Goal: Use online tool/utility: Use online tool/utility

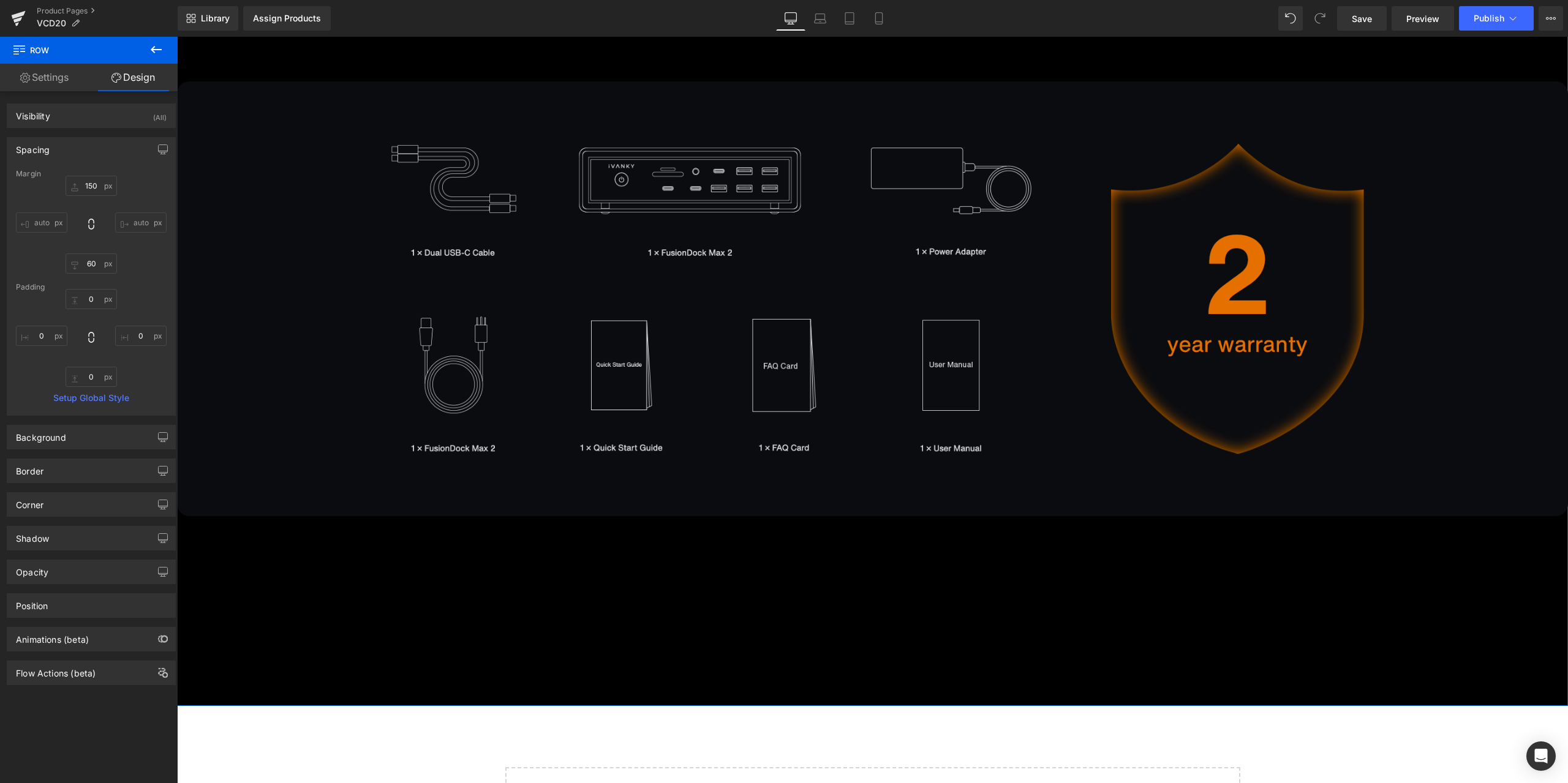
scroll to position [9016, 0]
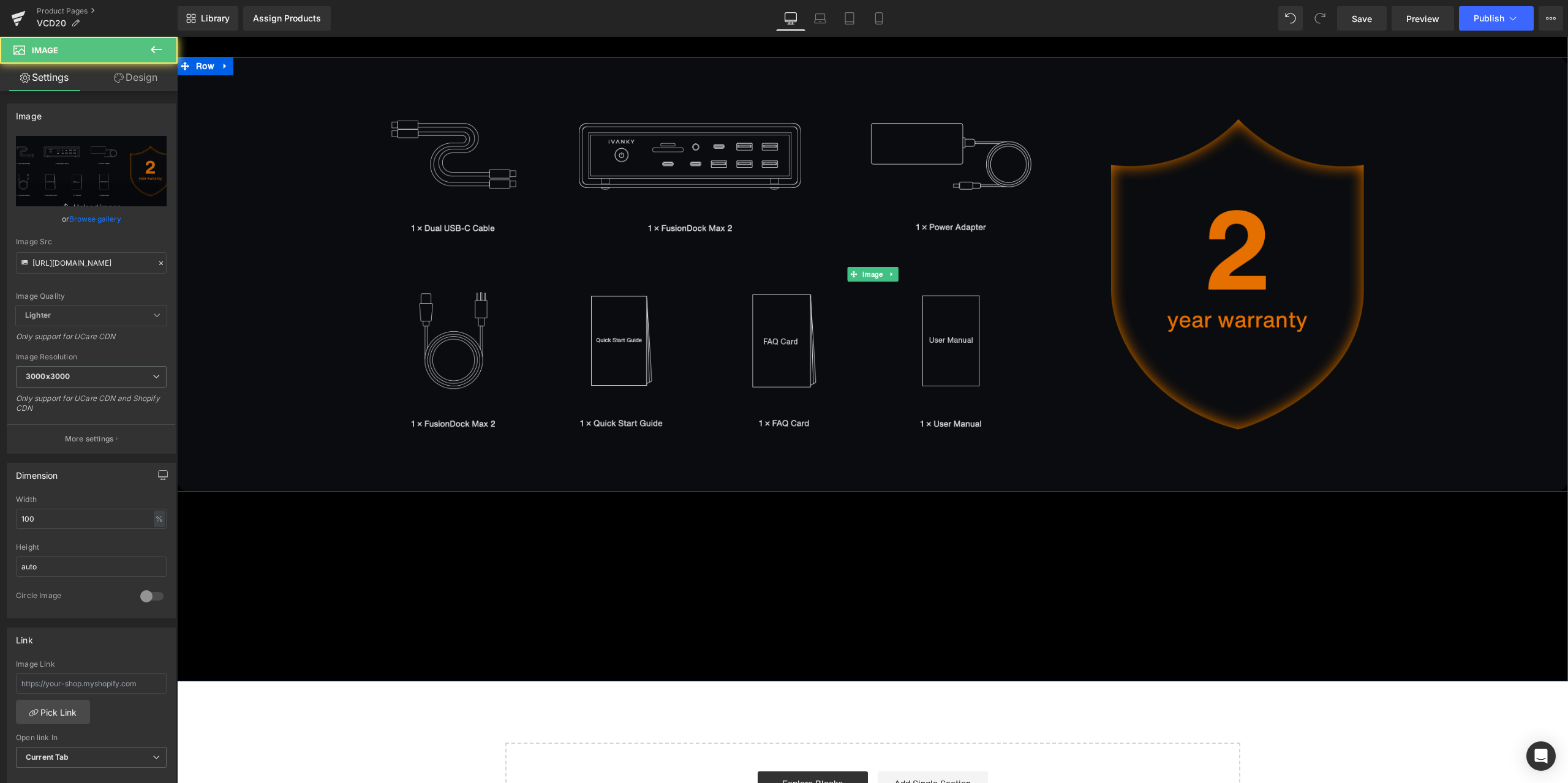
click at [912, 405] on img at bounding box center [872, 274] width 1391 height 435
click at [1181, 391] on img at bounding box center [872, 274] width 1391 height 435
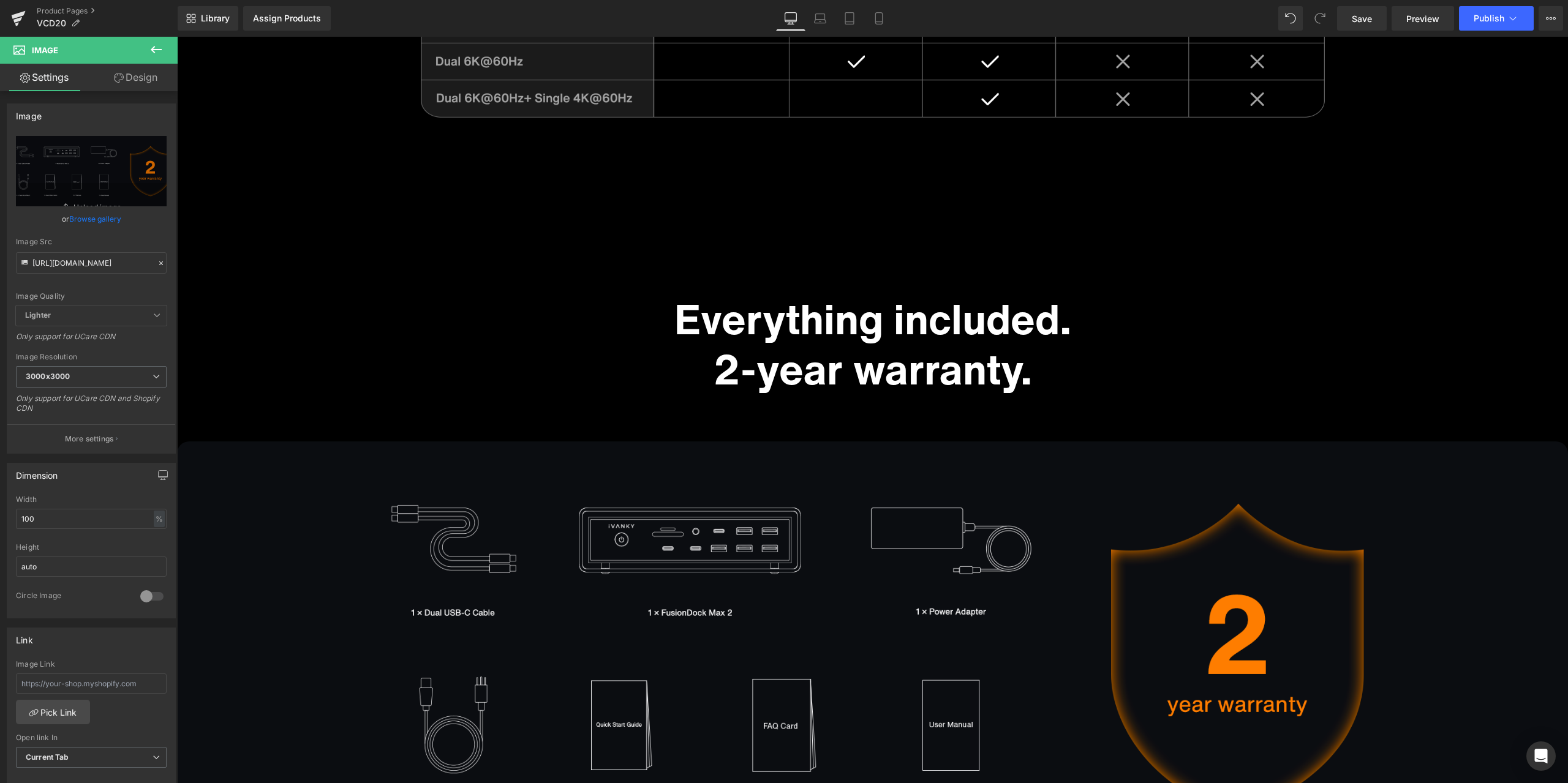
scroll to position [8343, 0]
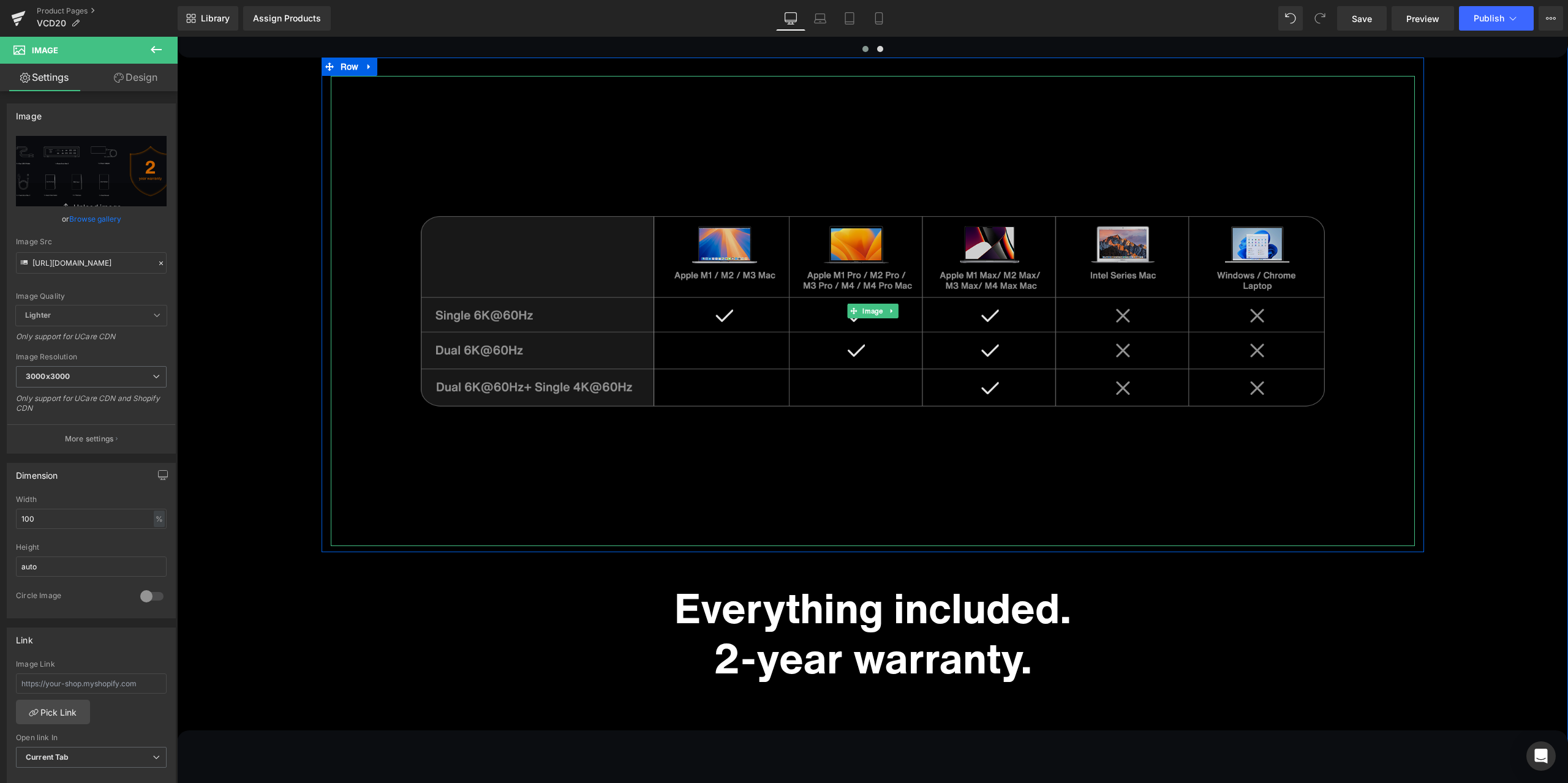
click at [654, 148] on img at bounding box center [872, 311] width 1084 height 470
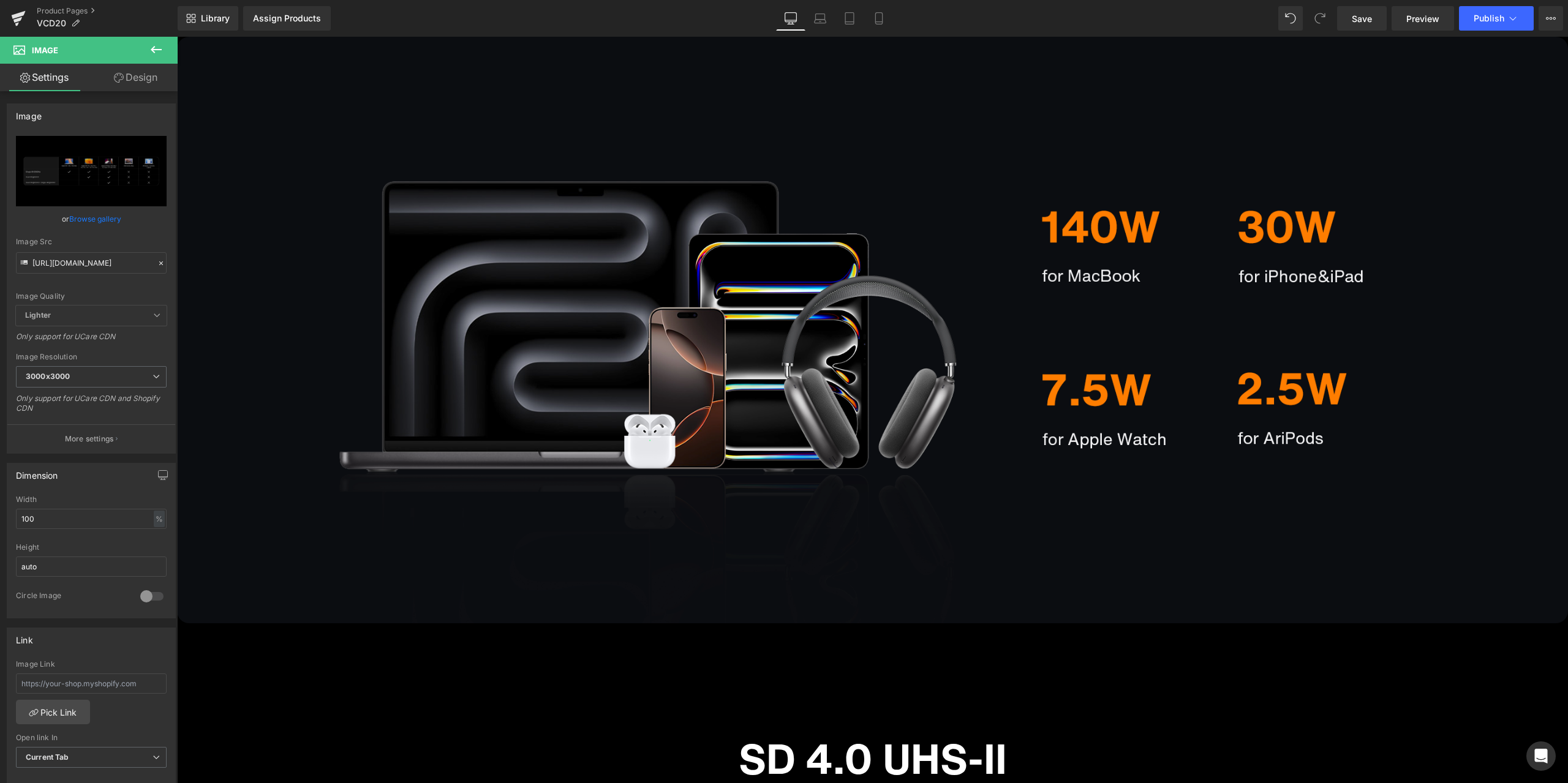
scroll to position [6996, 0]
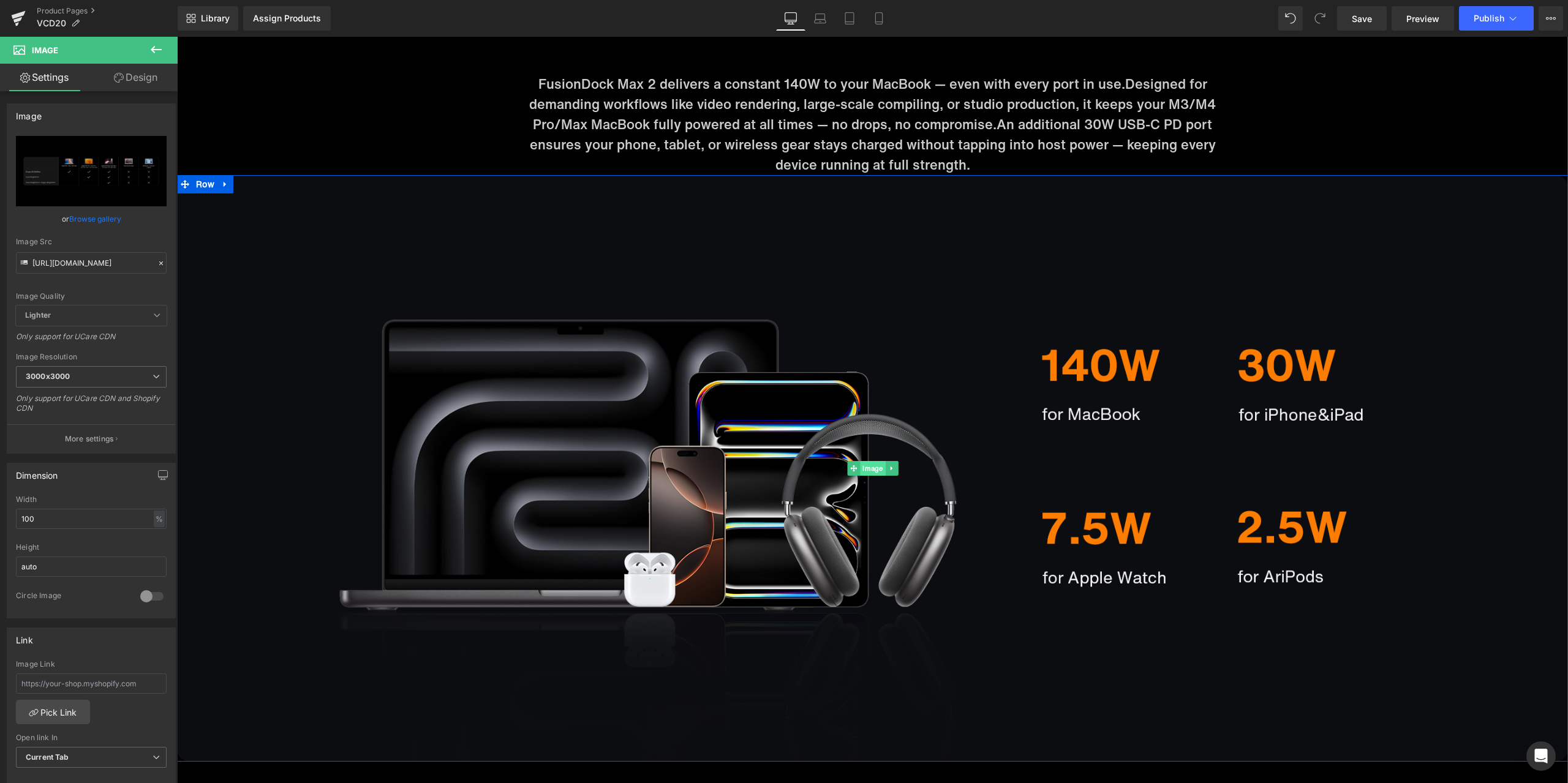
click at [860, 466] on span "Image" at bounding box center [873, 469] width 25 height 15
click at [158, 268] on div at bounding box center [161, 263] width 11 height 14
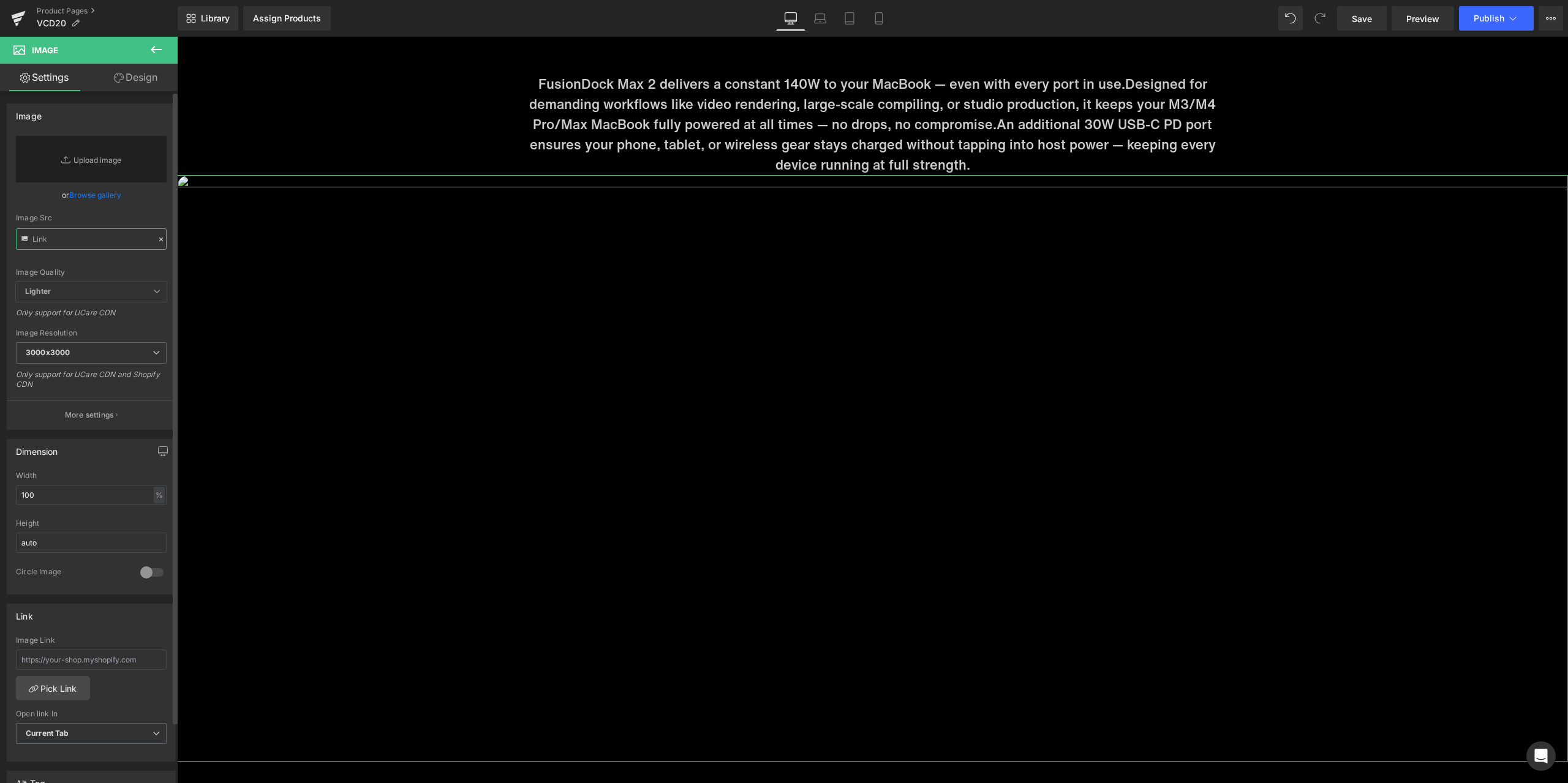
click at [108, 243] on input "text" at bounding box center [91, 239] width 151 height 21
paste input "[URL][DOMAIN_NAME]"
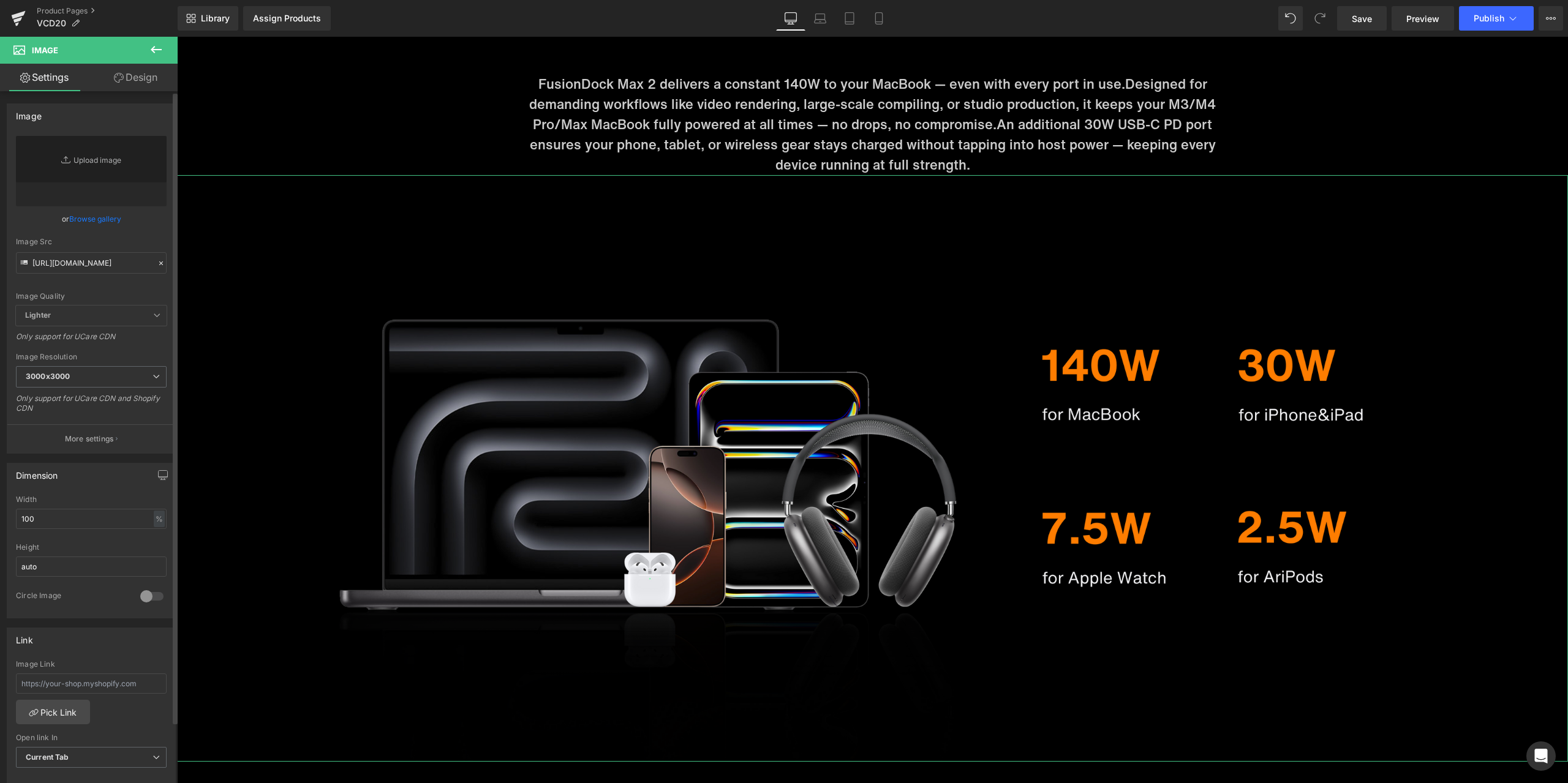
scroll to position [0, 0]
click at [144, 232] on div "Image Quality Lighter Lightest Lighter Lighter Lightest Only support for UCare …" at bounding box center [91, 221] width 151 height 170
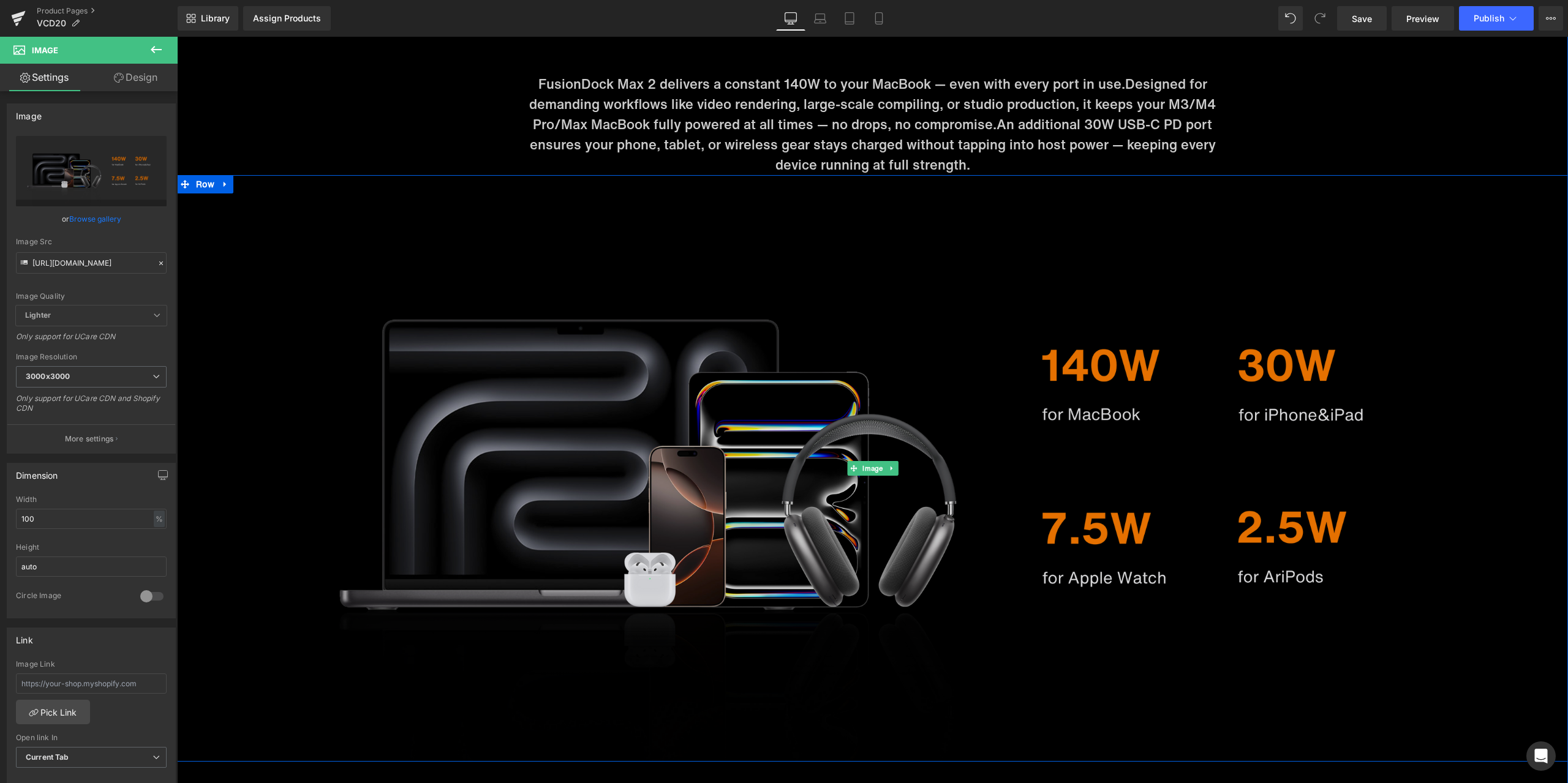
type input "[URL][DOMAIN_NAME]"
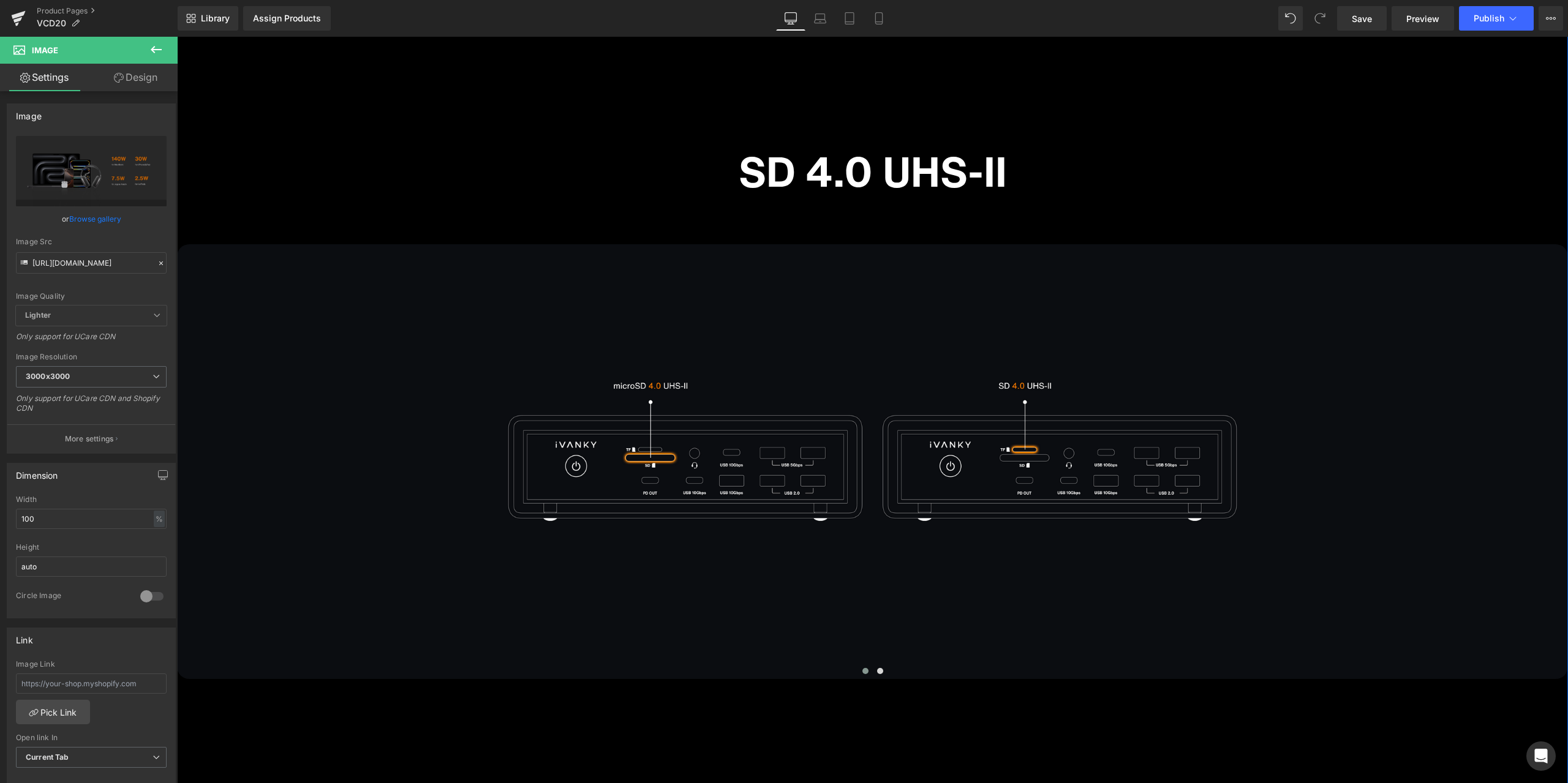
scroll to position [7791, 0]
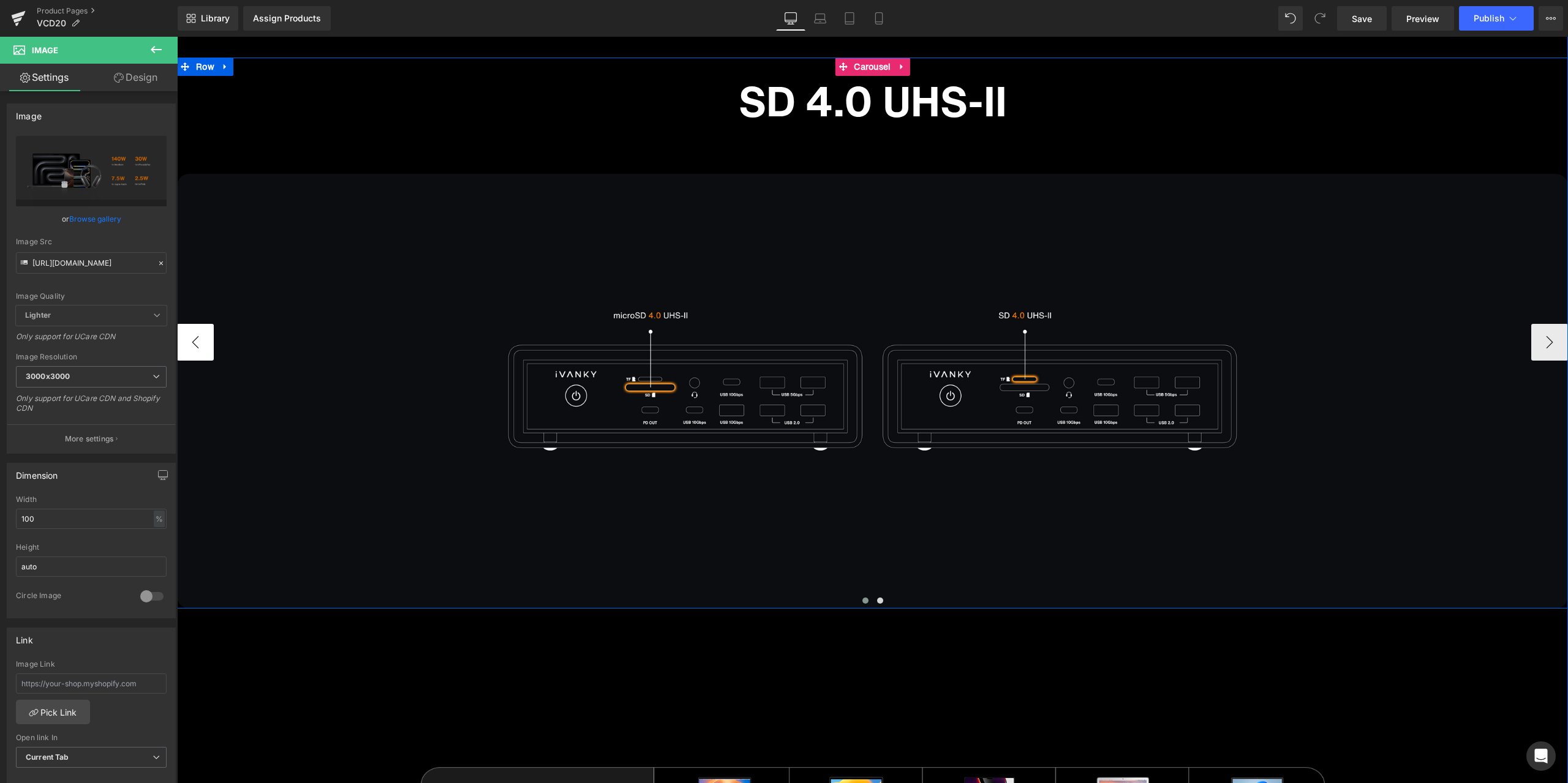
click at [204, 336] on button "‹" at bounding box center [195, 342] width 37 height 37
click at [863, 394] on span "Image" at bounding box center [873, 391] width 25 height 15
click at [863, 393] on span "Image" at bounding box center [873, 391] width 25 height 15
click at [860, 388] on span "Image" at bounding box center [873, 391] width 25 height 15
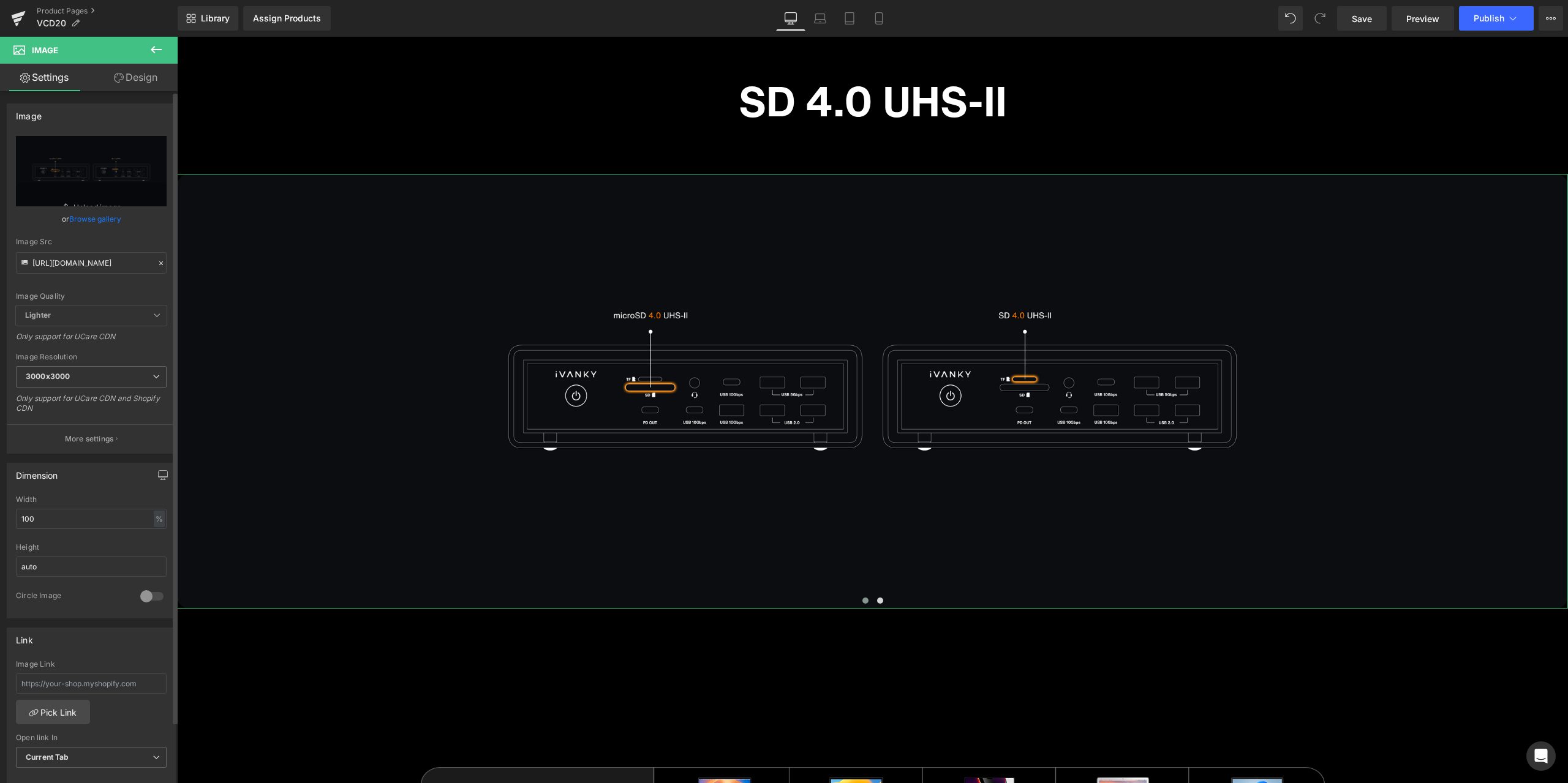
click at [157, 263] on icon at bounding box center [161, 263] width 9 height 9
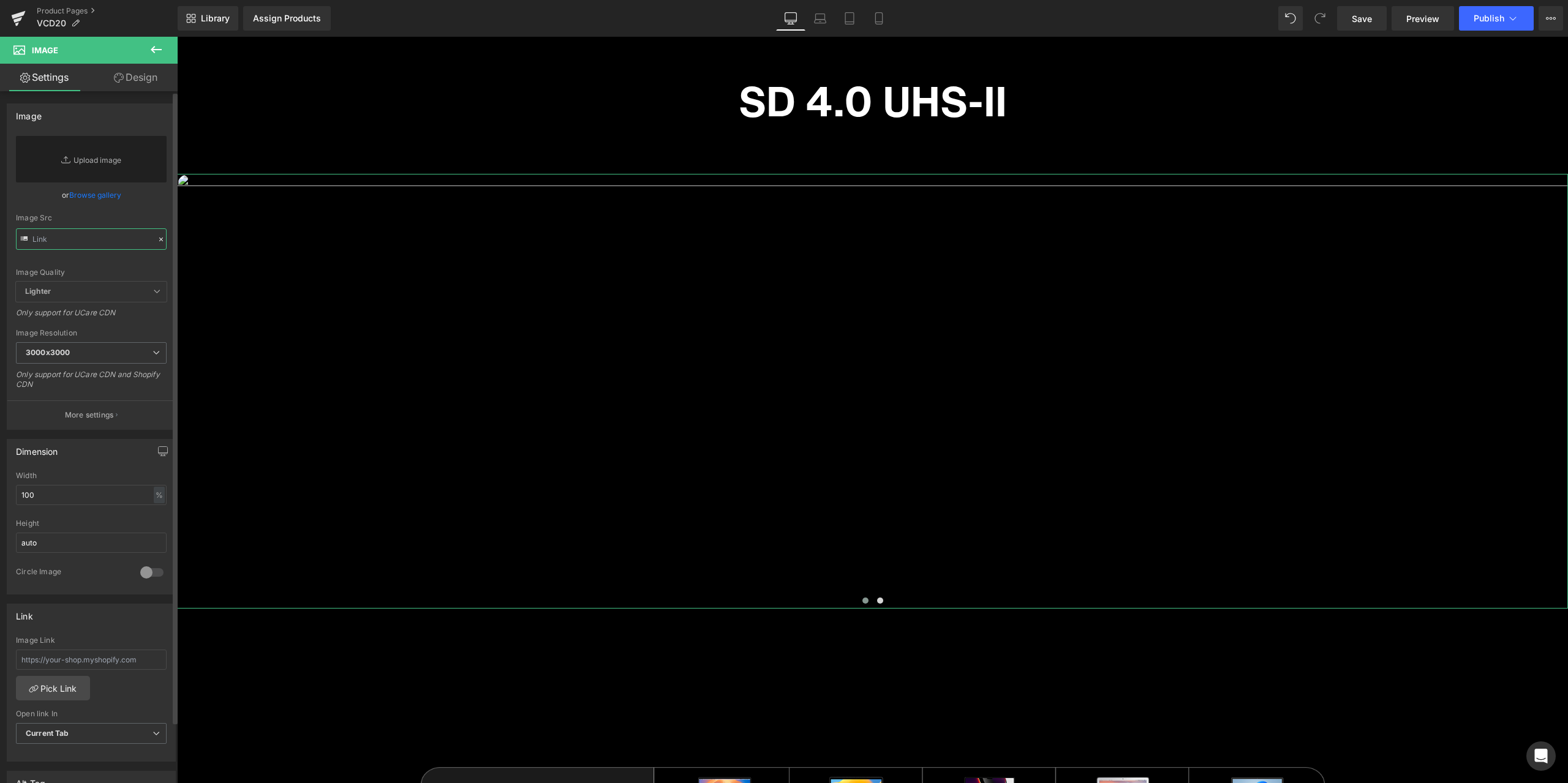
click at [112, 235] on input "text" at bounding box center [91, 239] width 151 height 21
paste input "[URL][DOMAIN_NAME]"
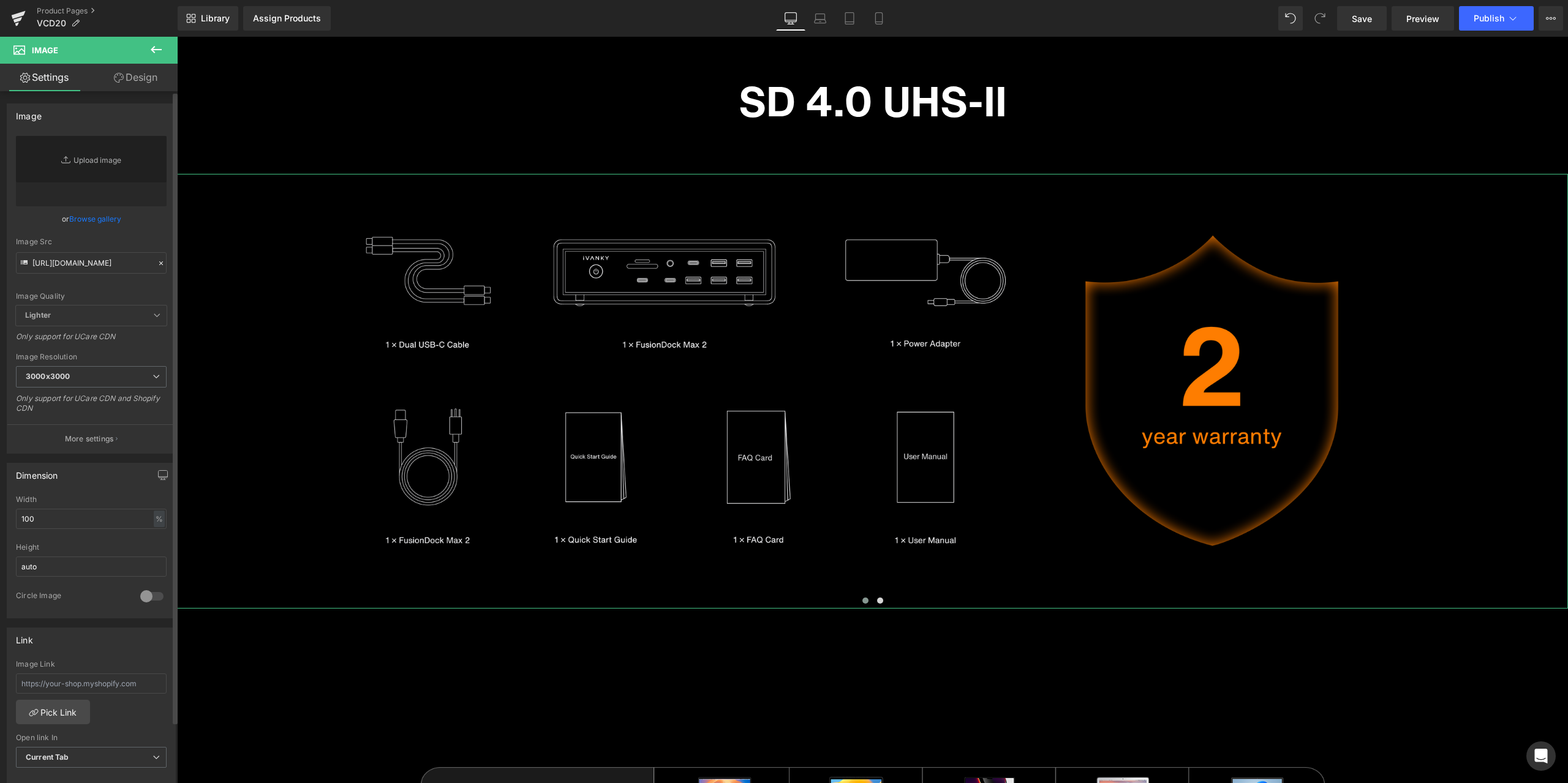
scroll to position [0, 0]
click at [152, 228] on div "Image Quality Lighter Lightest Lighter Lighter Lightest Only support for UCare …" at bounding box center [91, 221] width 151 height 170
type input "[URL][DOMAIN_NAME]"
click at [860, 389] on span "Image" at bounding box center [873, 392] width 25 height 15
click at [159, 263] on icon at bounding box center [161, 263] width 9 height 9
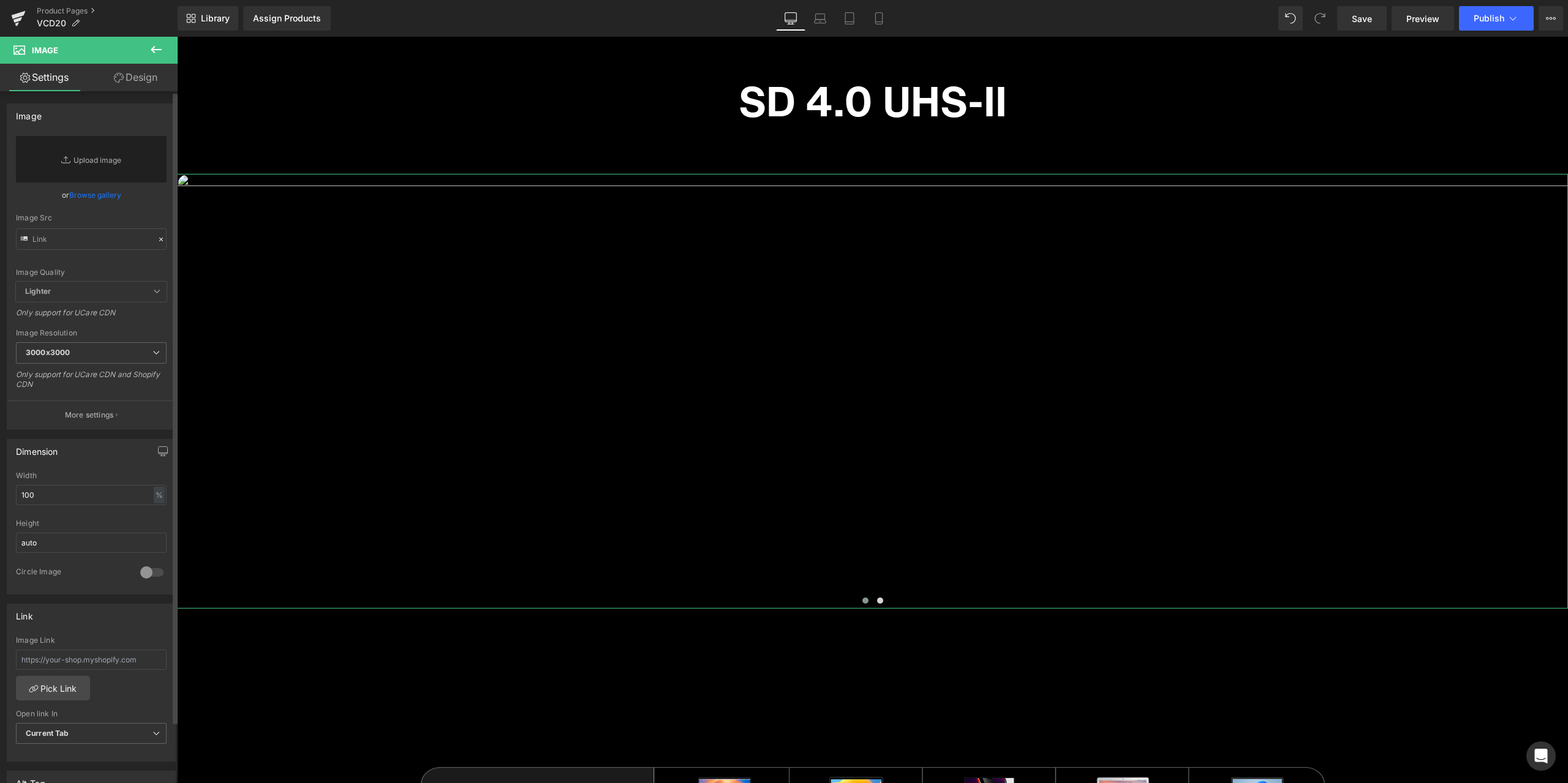
click at [119, 251] on div "Image Quality Lighter Lightest Lighter Lighter Lightest Only support for UCare …" at bounding box center [91, 209] width 151 height 146
click at [119, 242] on input "text" at bounding box center [91, 239] width 151 height 21
paste input "[URL][DOMAIN_NAME]"
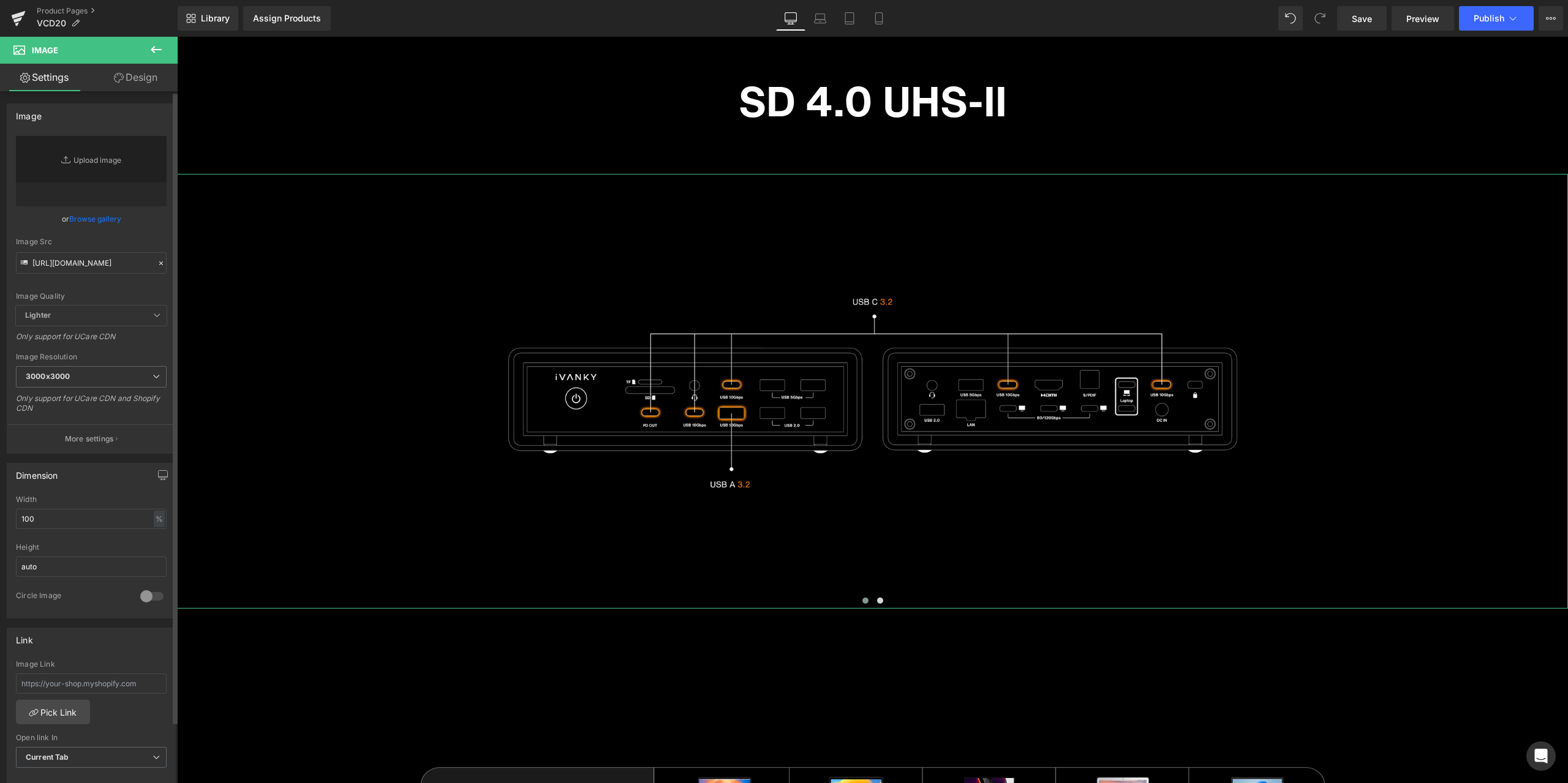
click at [145, 230] on div "Image Quality Lighter Lightest Lighter Lighter Lightest Only support for UCare …" at bounding box center [91, 221] width 151 height 170
type input "[URL][DOMAIN_NAME]"
click at [872, 398] on span "Image" at bounding box center [873, 391] width 25 height 15
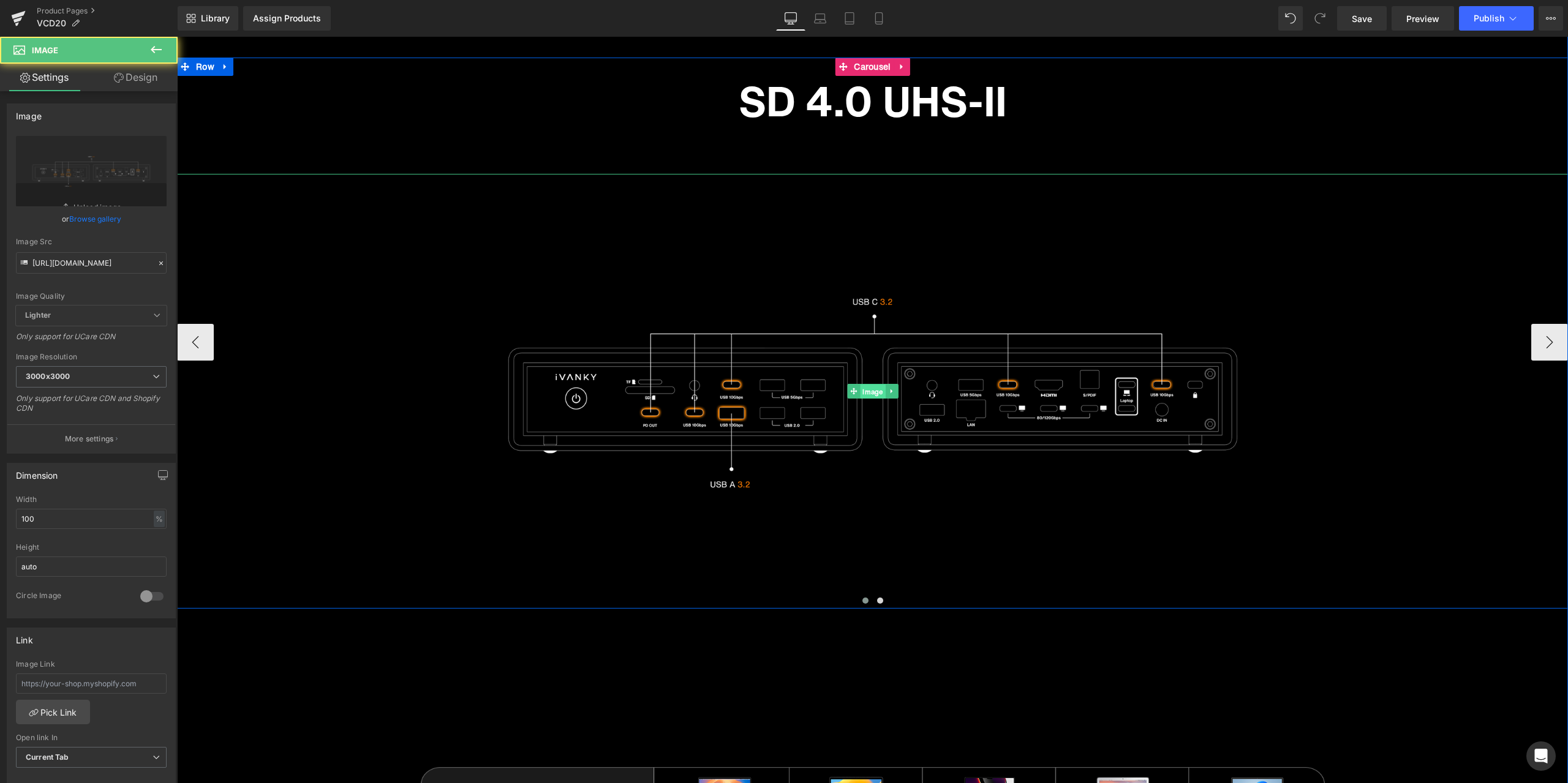
click at [870, 388] on span "Image" at bounding box center [873, 392] width 25 height 15
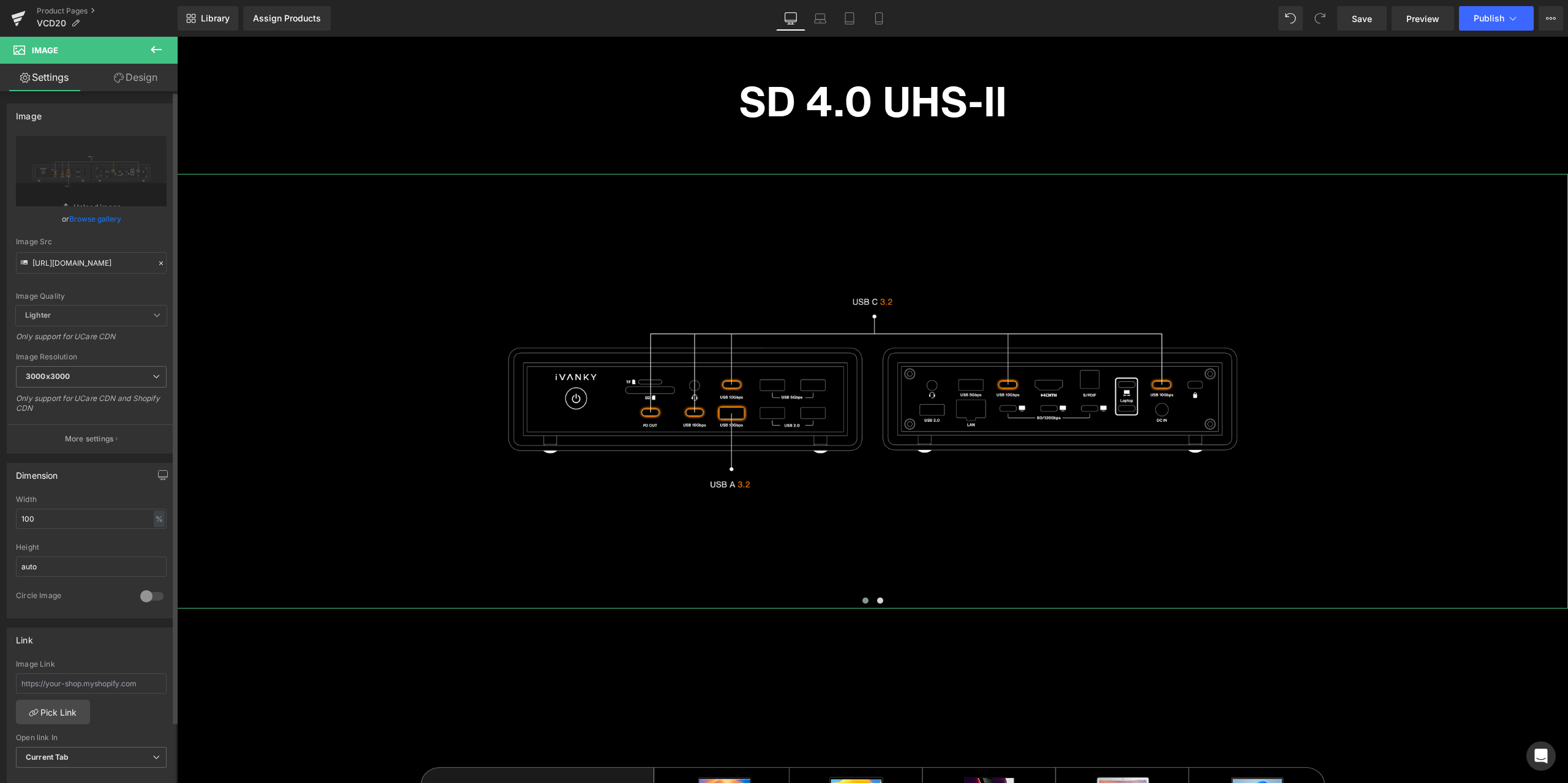
click at [157, 262] on icon at bounding box center [161, 263] width 9 height 9
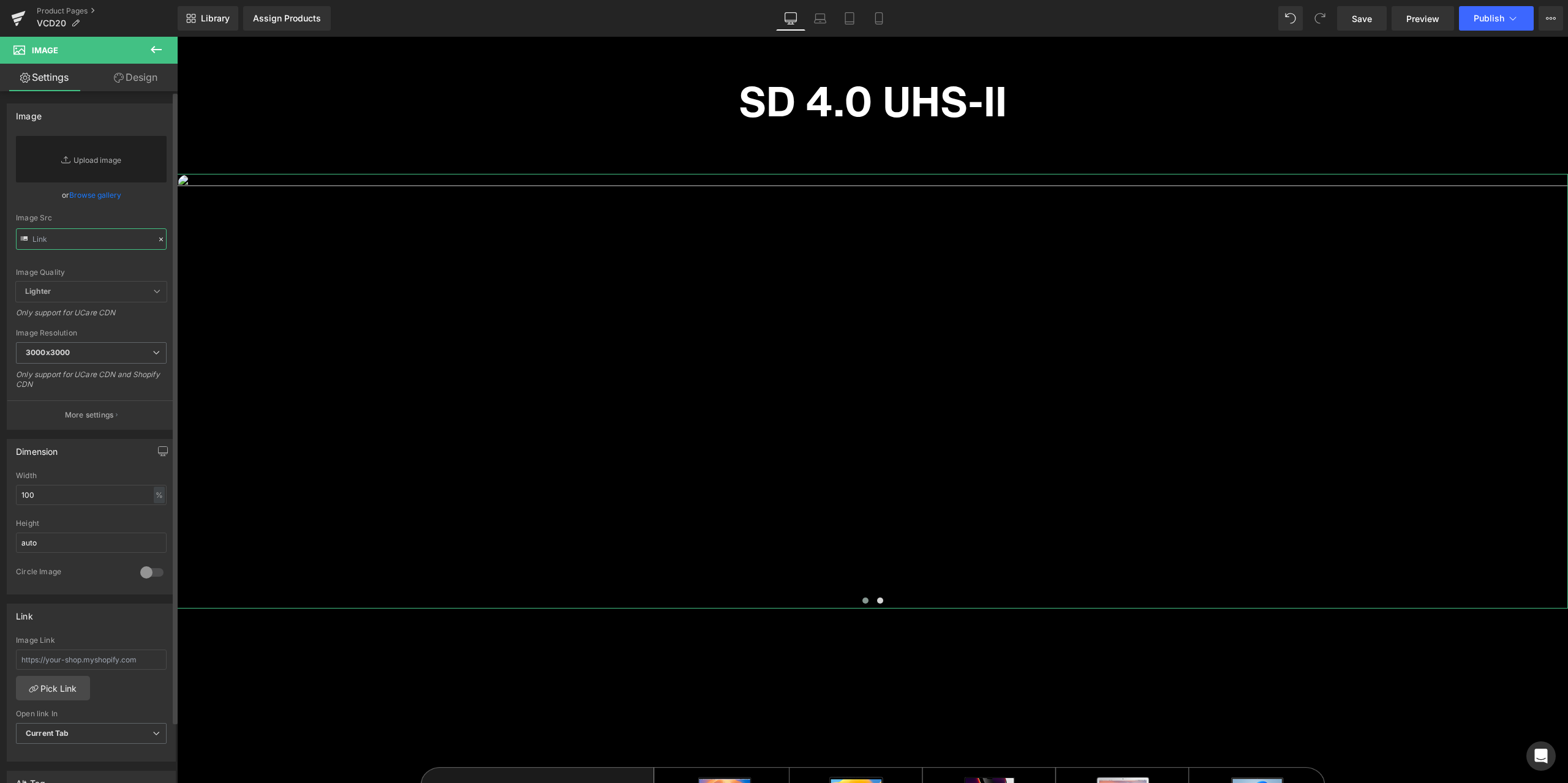
click at [137, 248] on input "text" at bounding box center [91, 239] width 151 height 21
paste input "[URL][DOMAIN_NAME]"
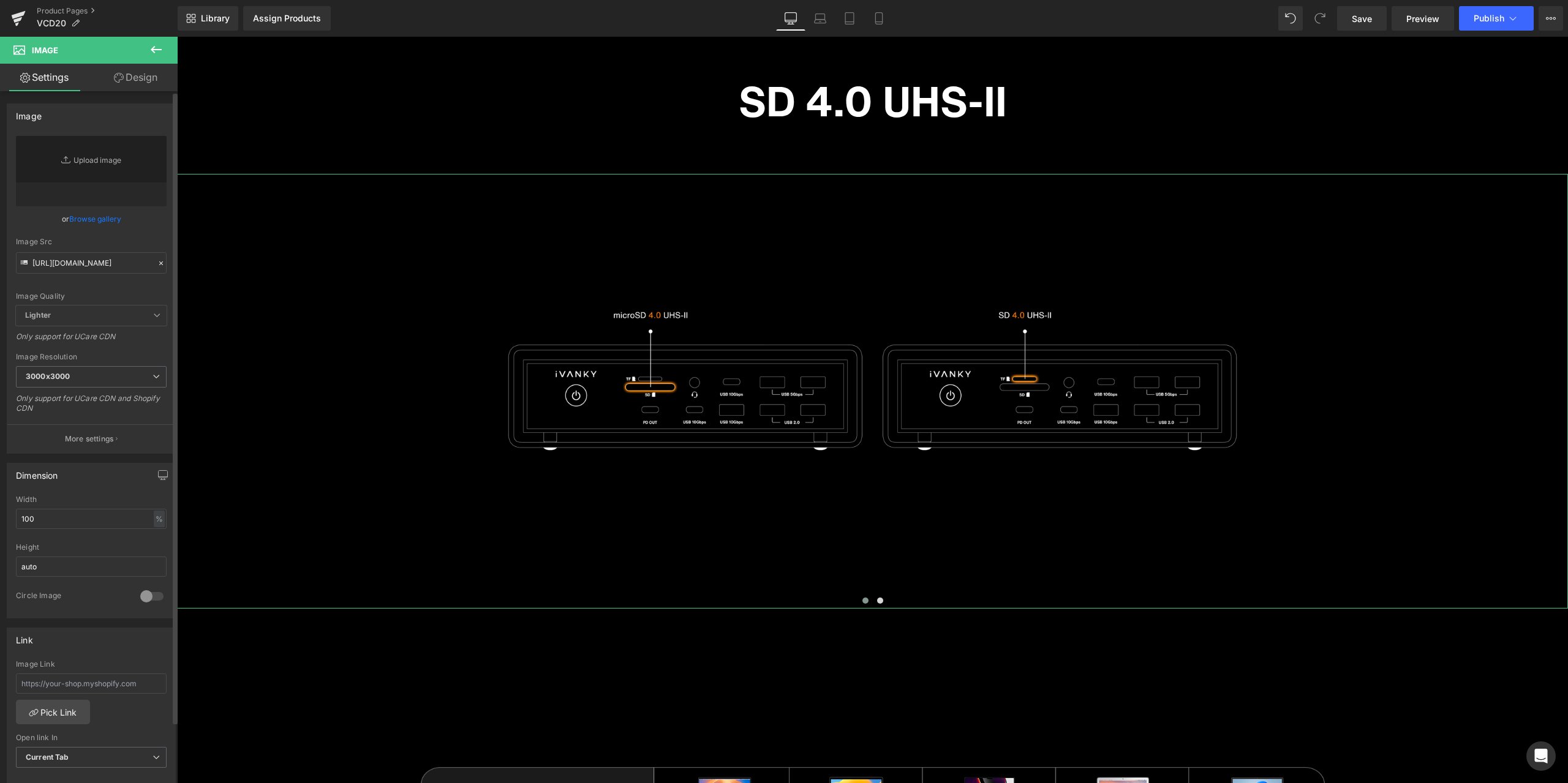
click at [143, 234] on div "Image Quality Lighter Lightest Lighter Lighter Lightest Only support for UCare …" at bounding box center [91, 221] width 151 height 170
type input "[URL][DOMAIN_NAME]"
click at [1549, 332] on button "›" at bounding box center [1549, 342] width 37 height 37
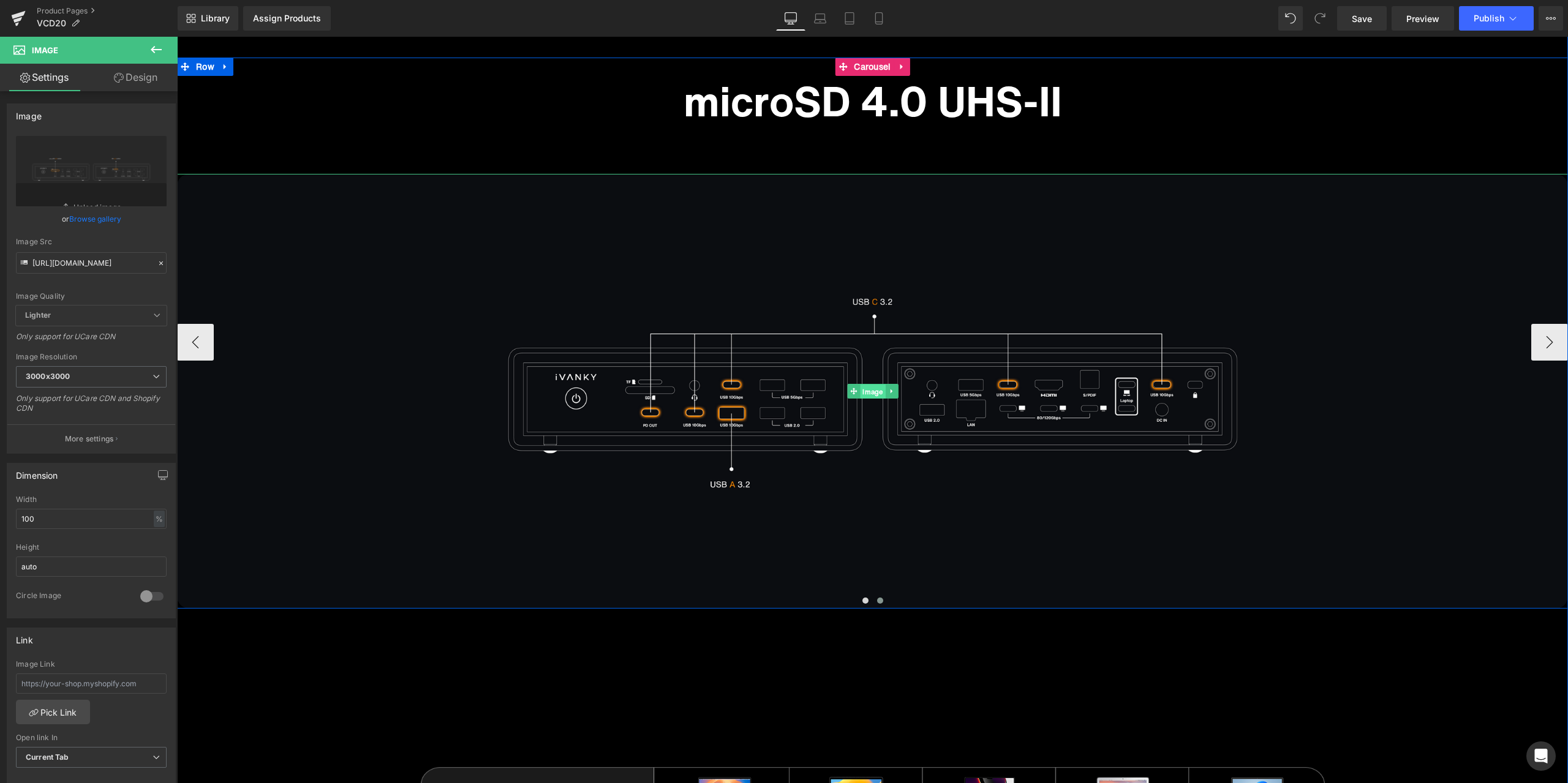
click at [871, 392] on span "Image" at bounding box center [873, 392] width 25 height 15
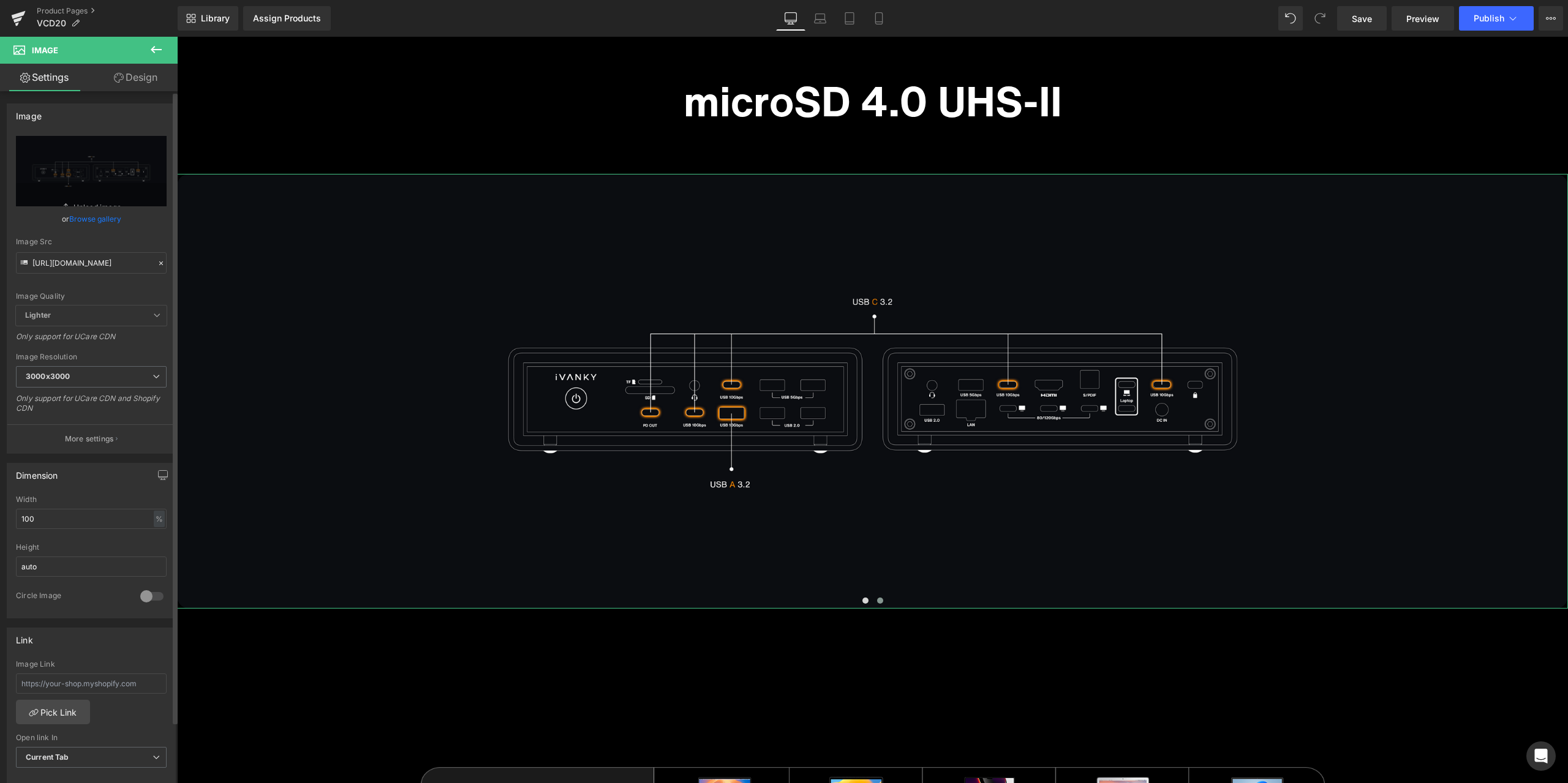
click at [157, 261] on icon at bounding box center [161, 263] width 9 height 9
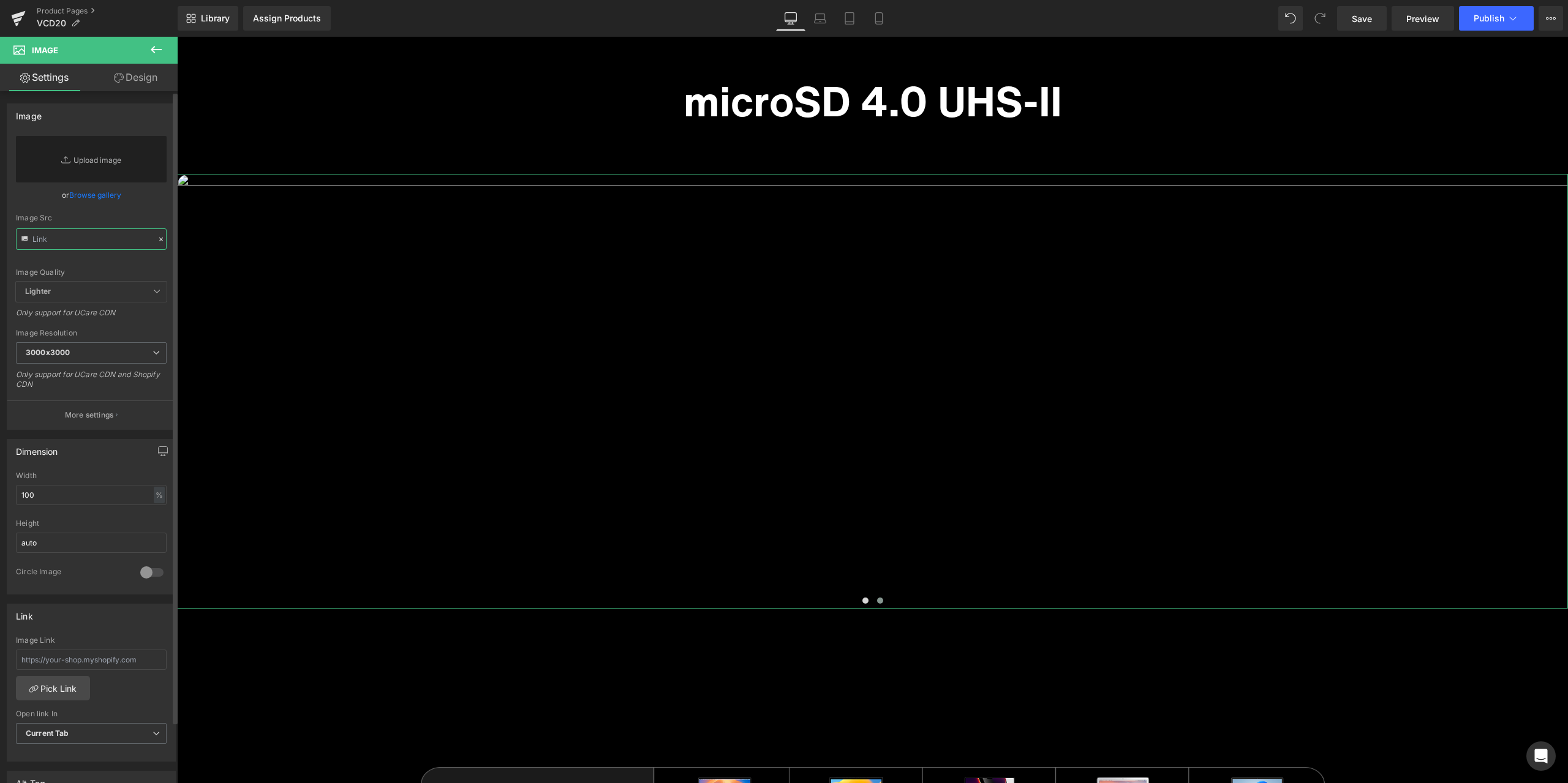
click at [127, 242] on input "text" at bounding box center [91, 239] width 151 height 21
paste input "[URL][DOMAIN_NAME]"
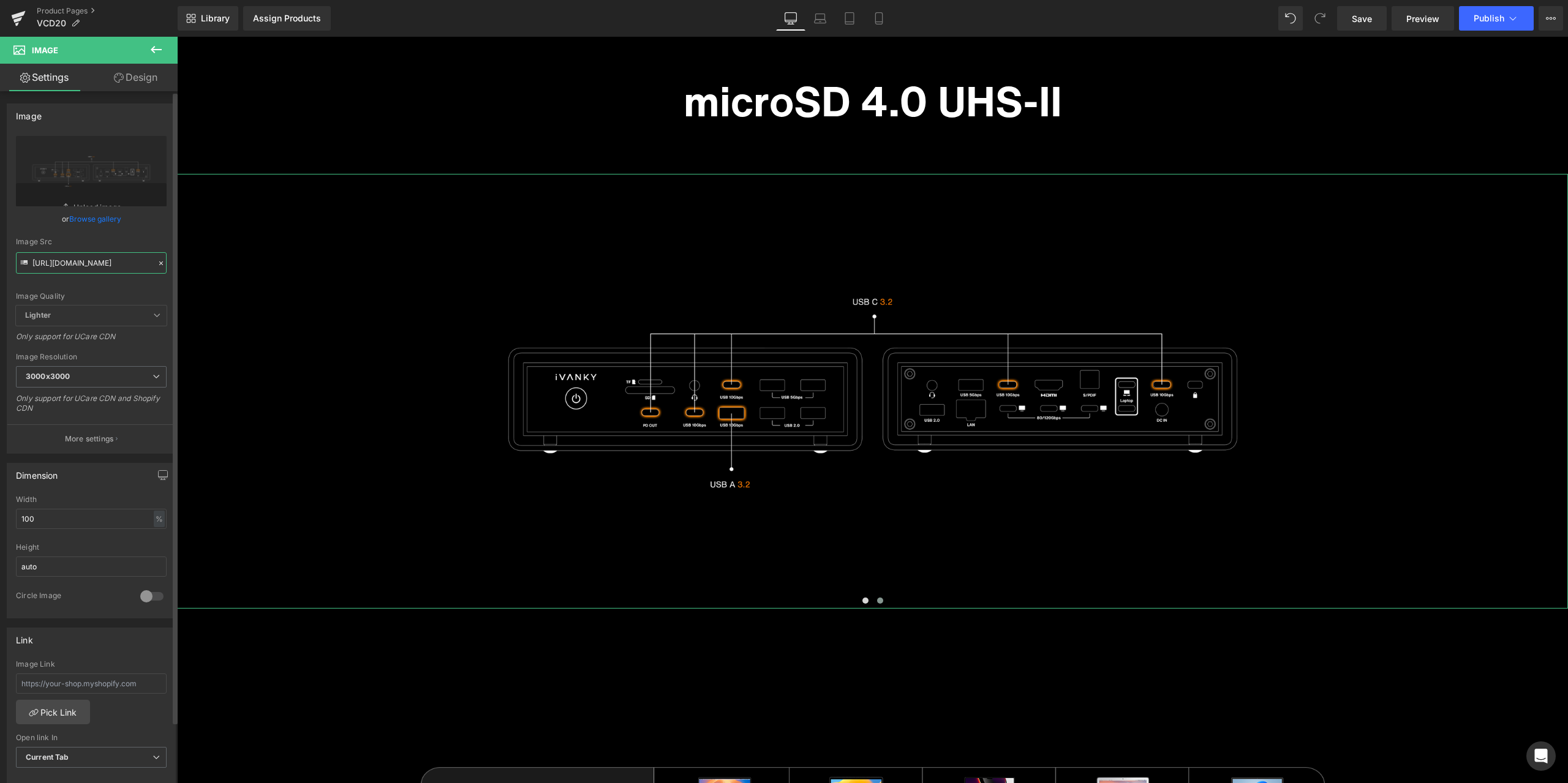
type input "[URL][DOMAIN_NAME]"
click at [132, 236] on div "Image Quality Lighter Lightest Lighter Lighter Lightest Only support for UCare …" at bounding box center [91, 221] width 151 height 170
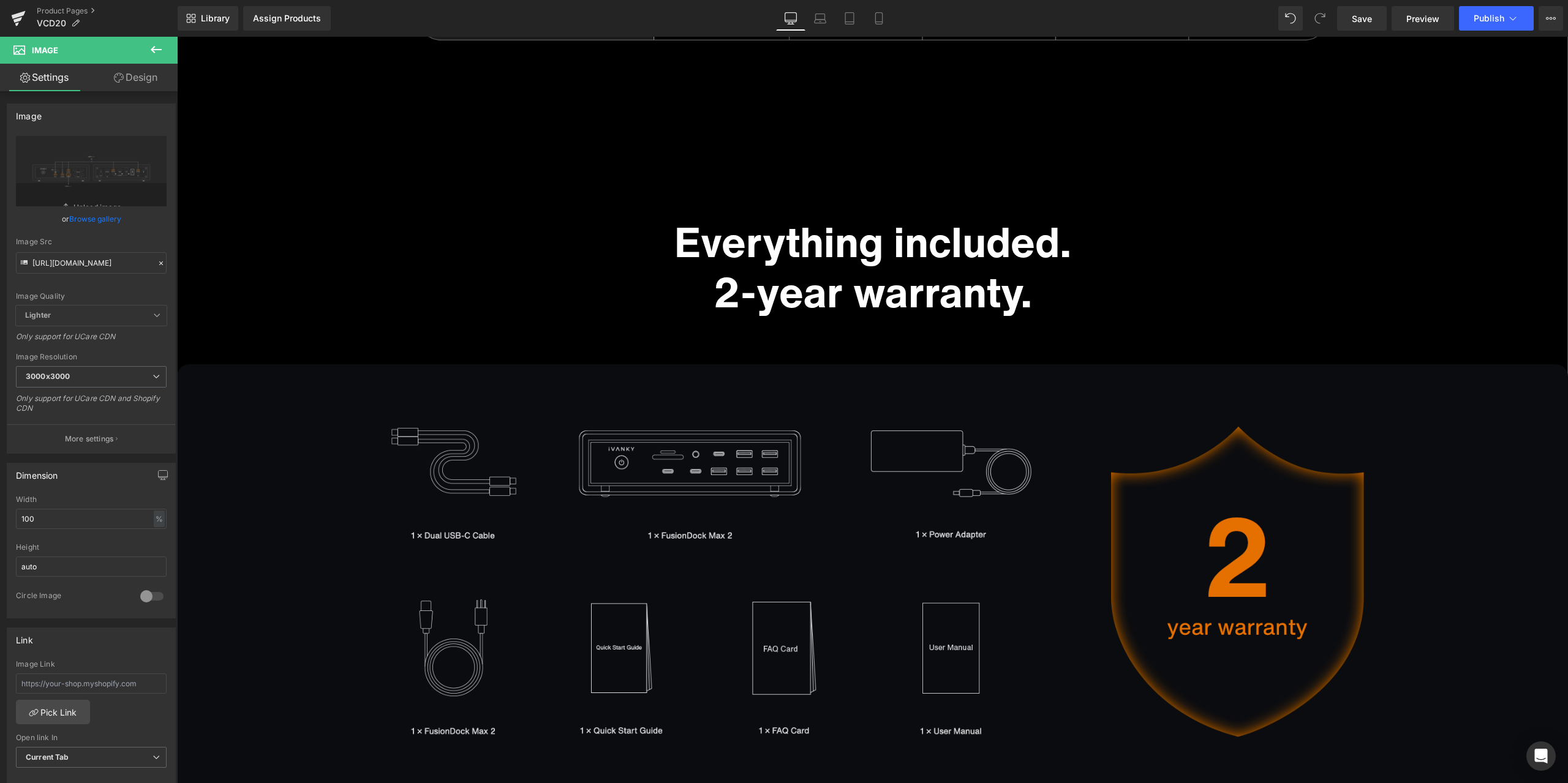
scroll to position [8893, 0]
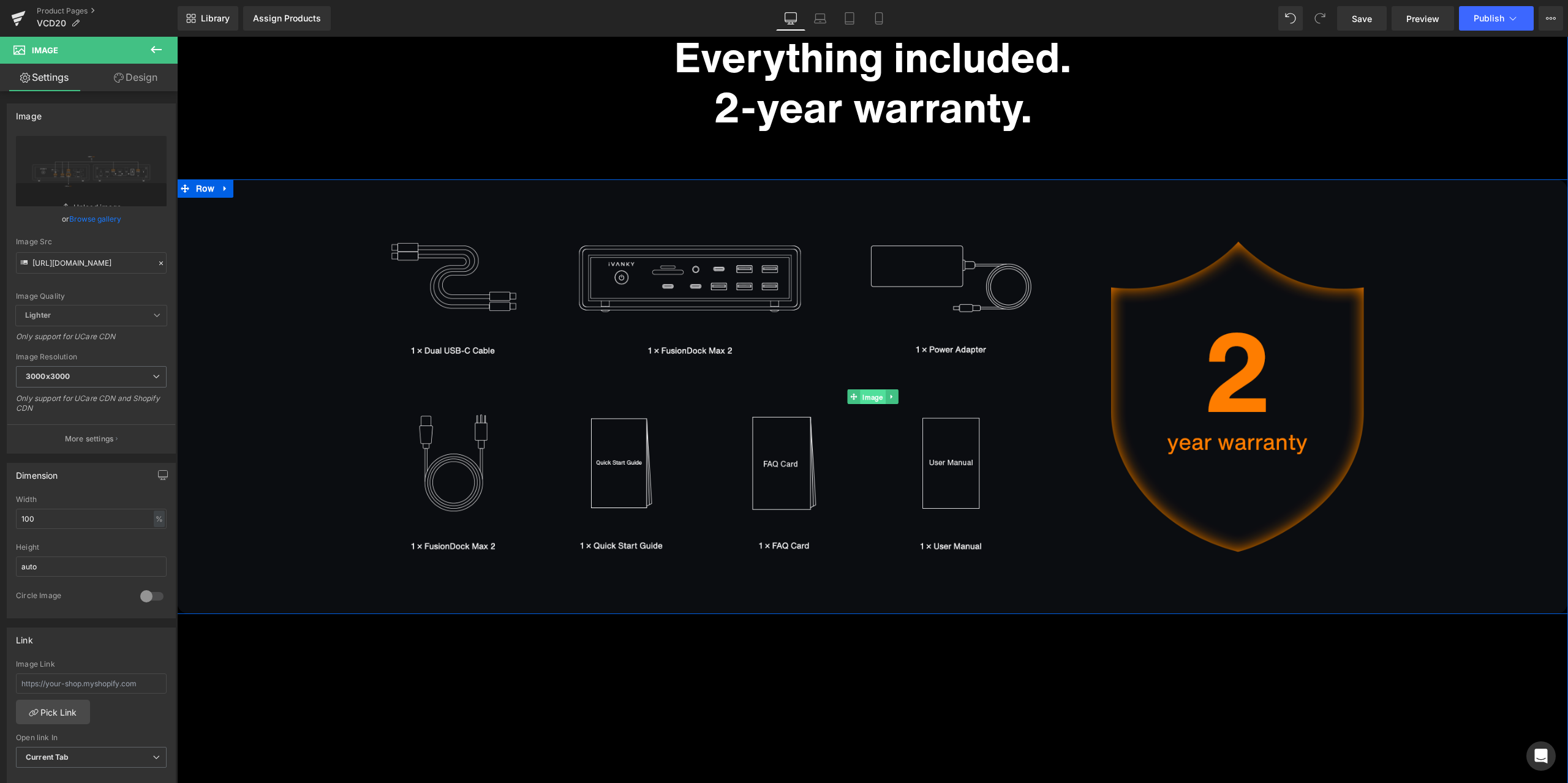
click at [866, 400] on span "Image" at bounding box center [873, 397] width 25 height 15
click at [157, 266] on icon at bounding box center [161, 263] width 9 height 9
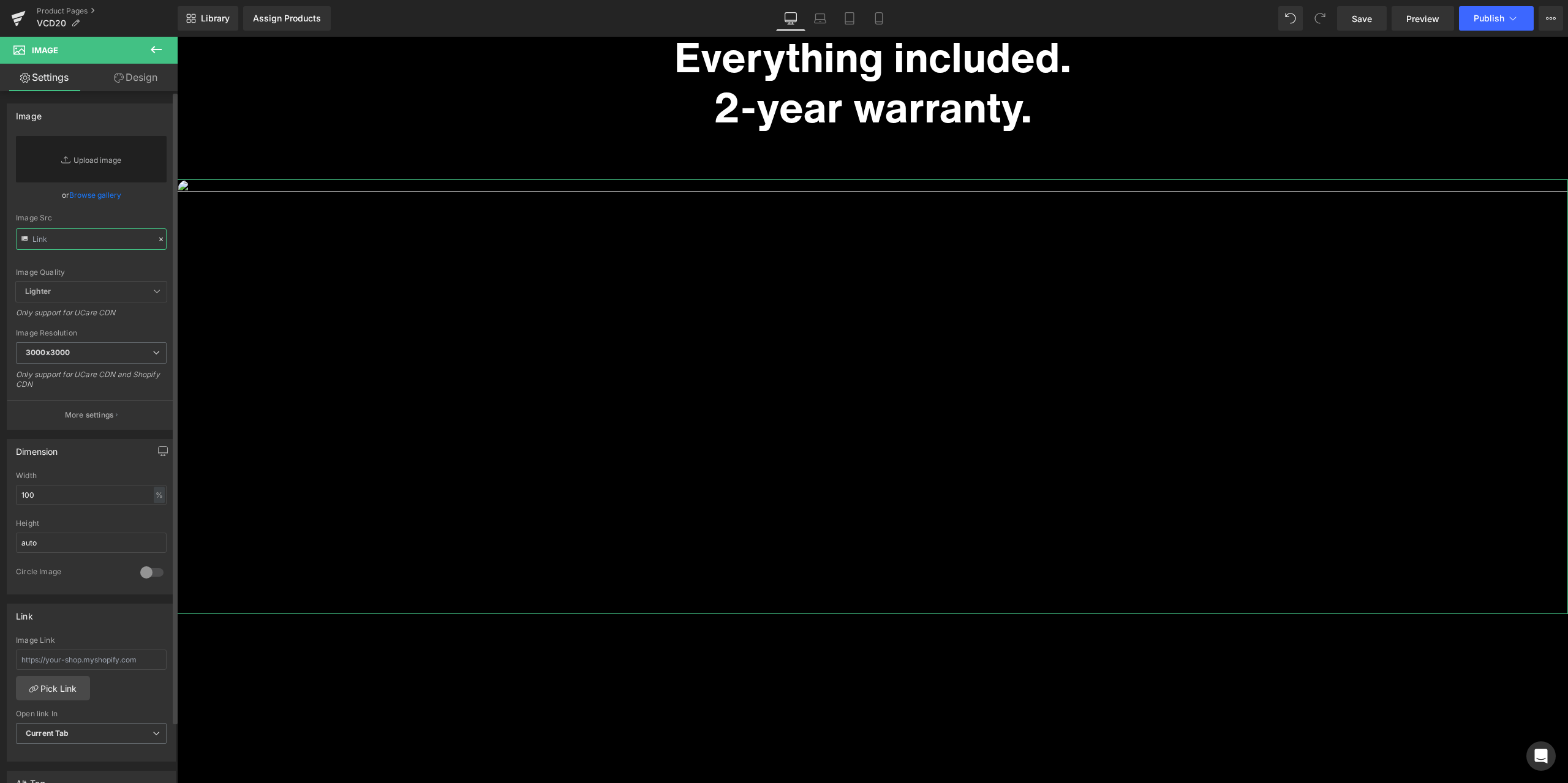
click at [116, 237] on input "text" at bounding box center [91, 239] width 151 height 21
paste input "[URL][DOMAIN_NAME]"
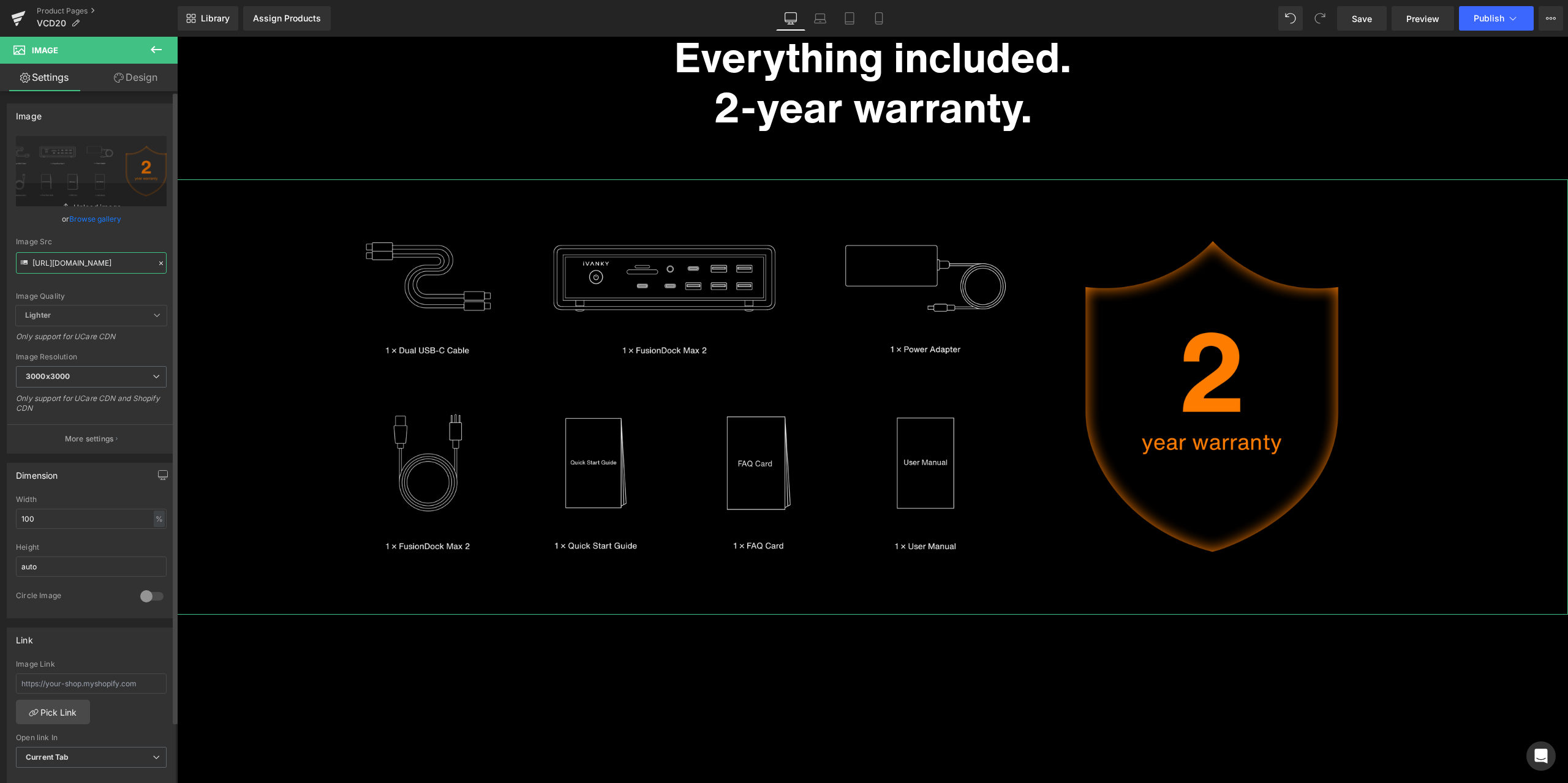
type input "[URL][DOMAIN_NAME]"
click at [152, 225] on div "Image Quality Lighter Lightest Lighter Lighter Lightest Only support for UCare …" at bounding box center [91, 221] width 151 height 170
click at [1362, 25] on link "Save" at bounding box center [1362, 18] width 49 height 25
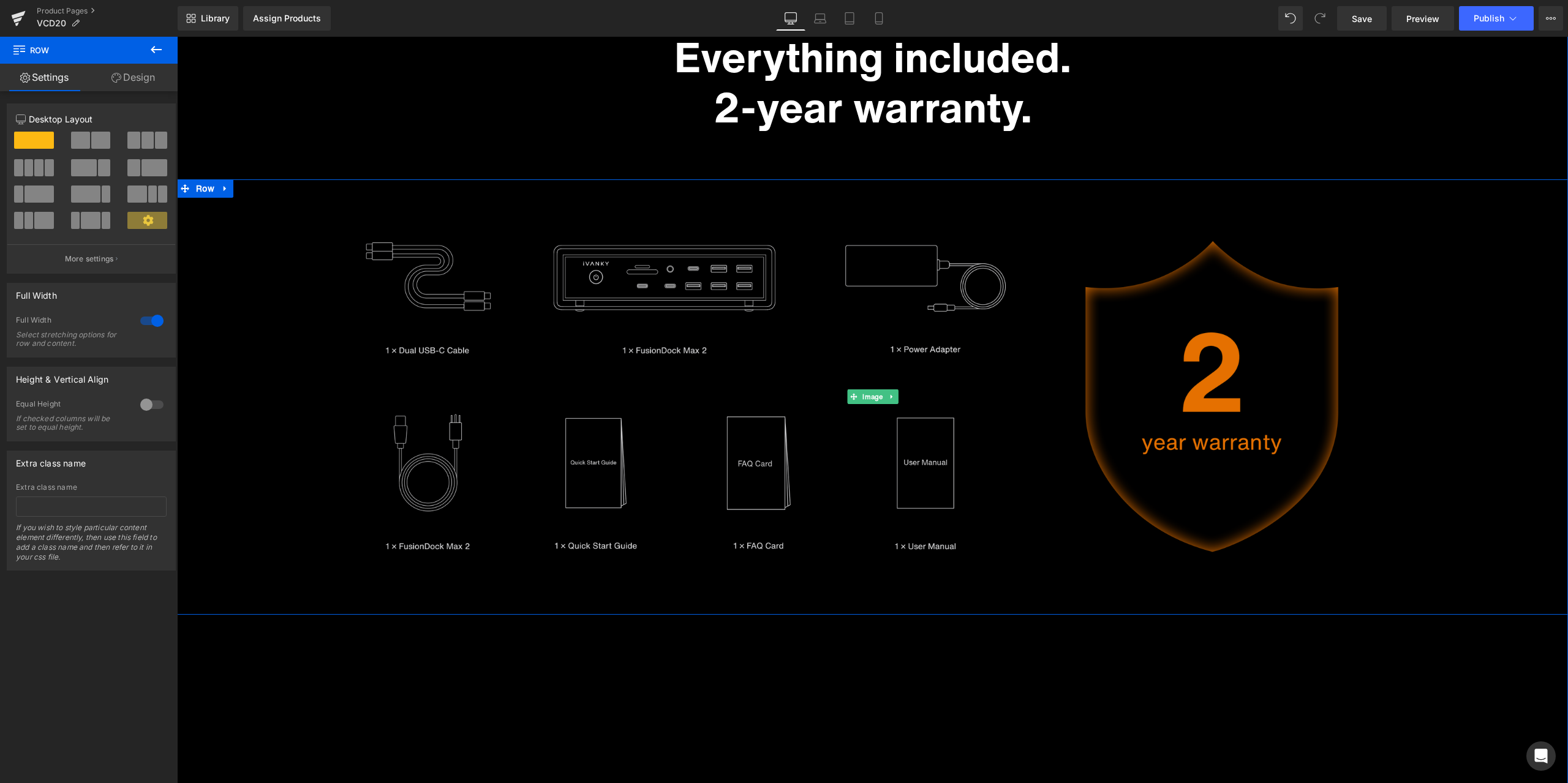
click at [1172, 203] on img at bounding box center [872, 397] width 1391 height 435
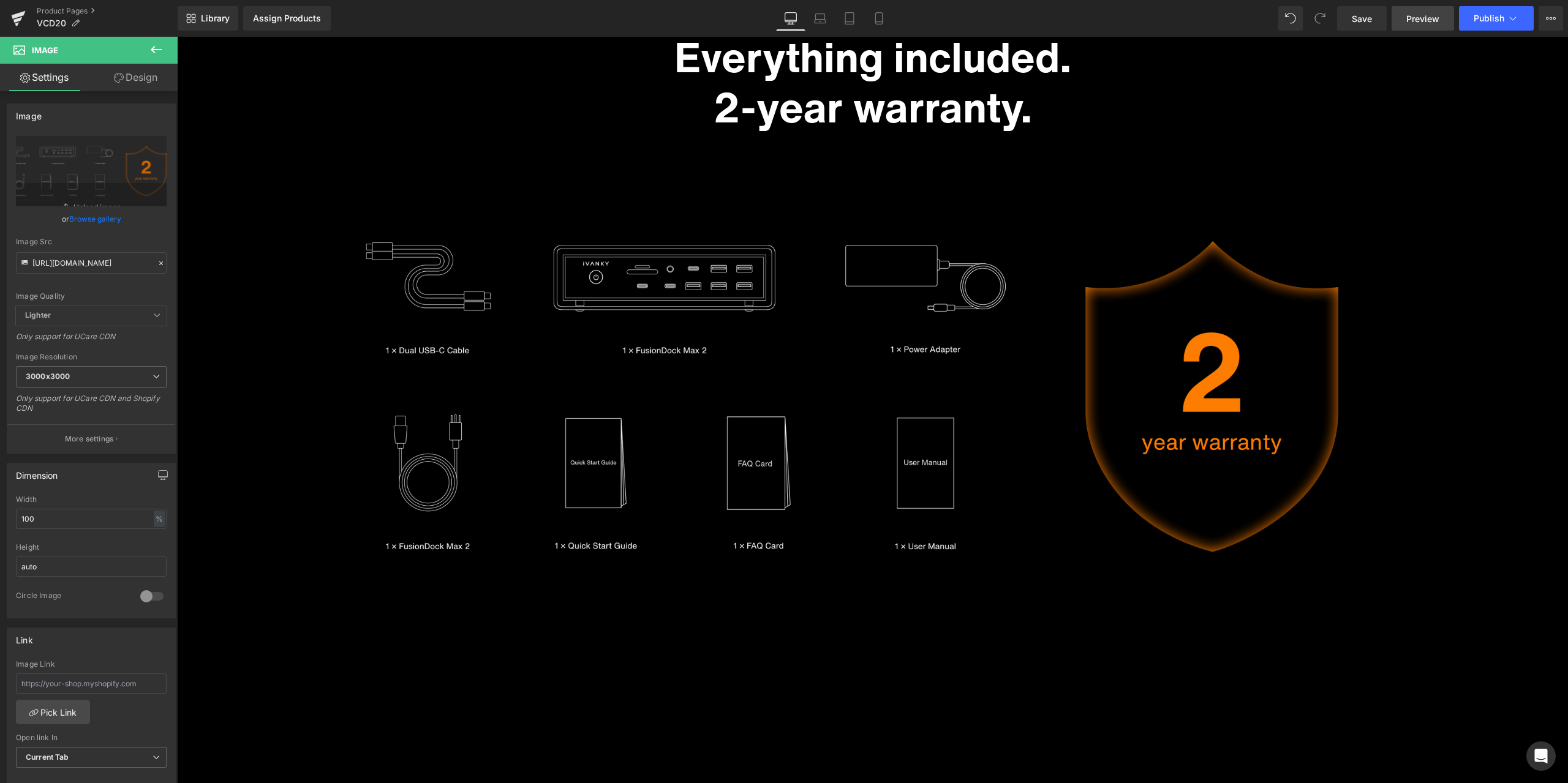
click at [1421, 12] on span "Preview" at bounding box center [1423, 18] width 33 height 13
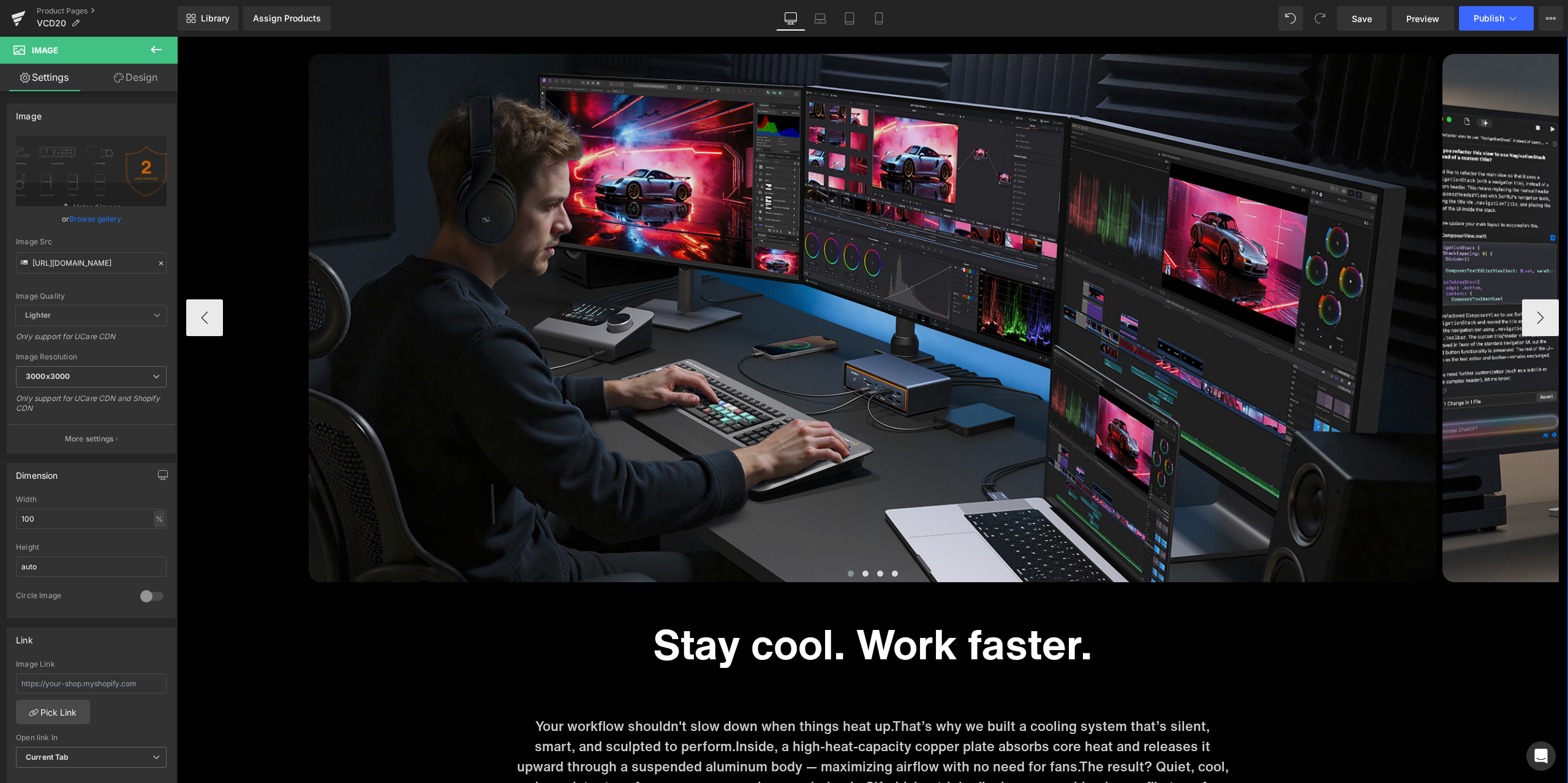
scroll to position [5526, 0]
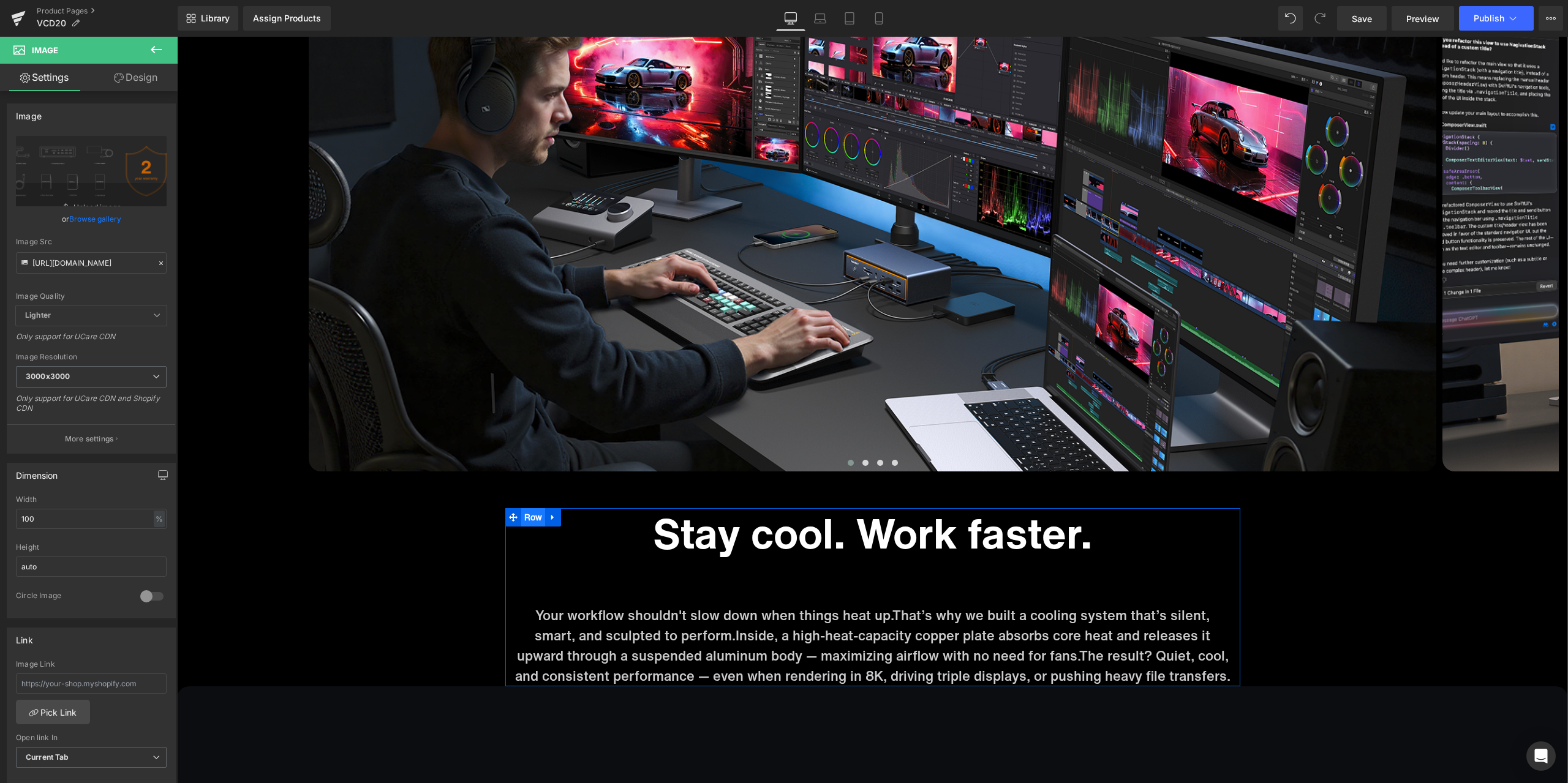
click at [528, 517] on ul "Row" at bounding box center [534, 517] width 56 height 19
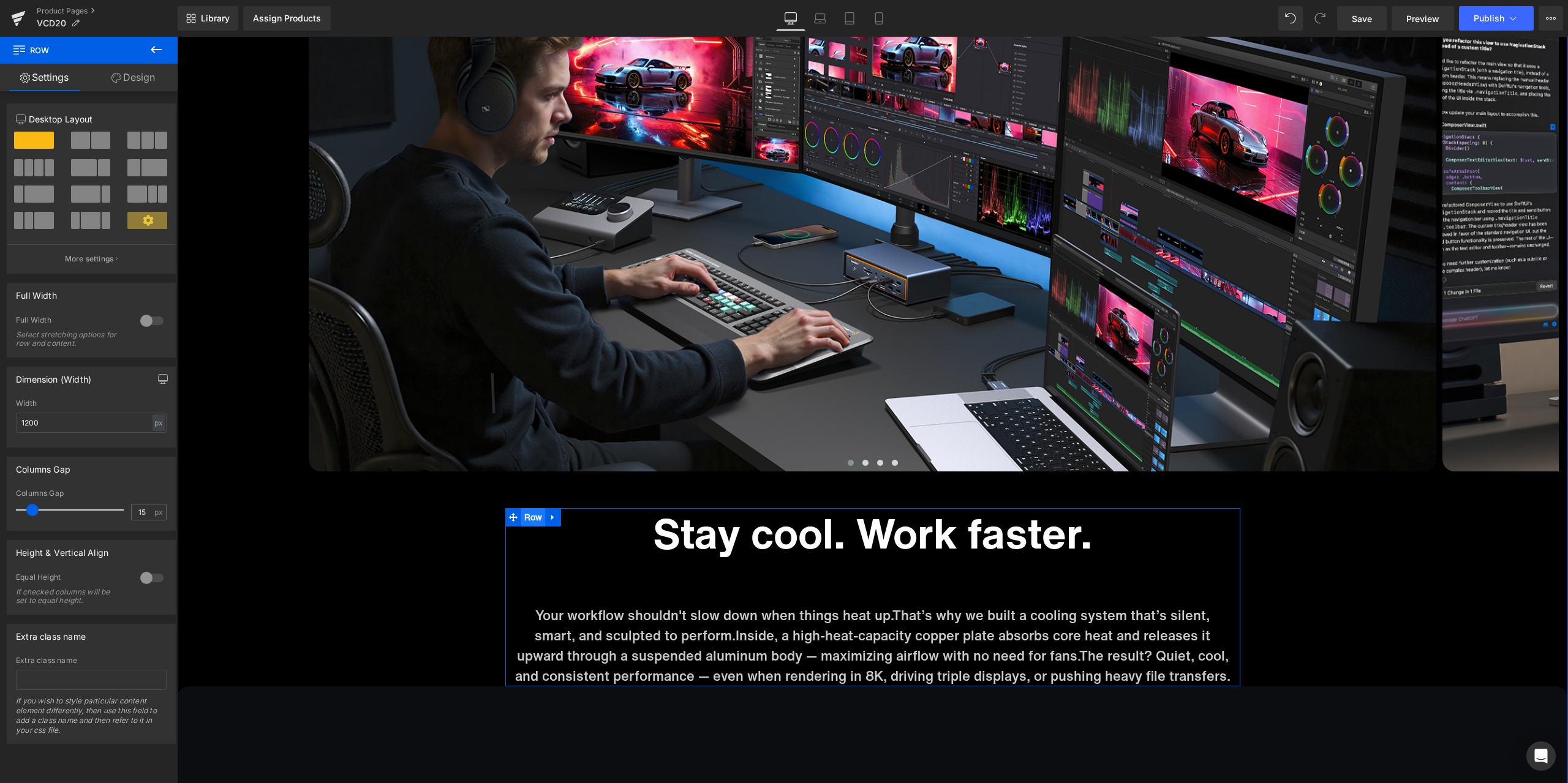
click at [523, 515] on span "Row" at bounding box center [533, 517] width 25 height 19
click at [529, 518] on ul "Row" at bounding box center [534, 517] width 56 height 19
click at [129, 81] on link "Design" at bounding box center [133, 77] width 89 height 27
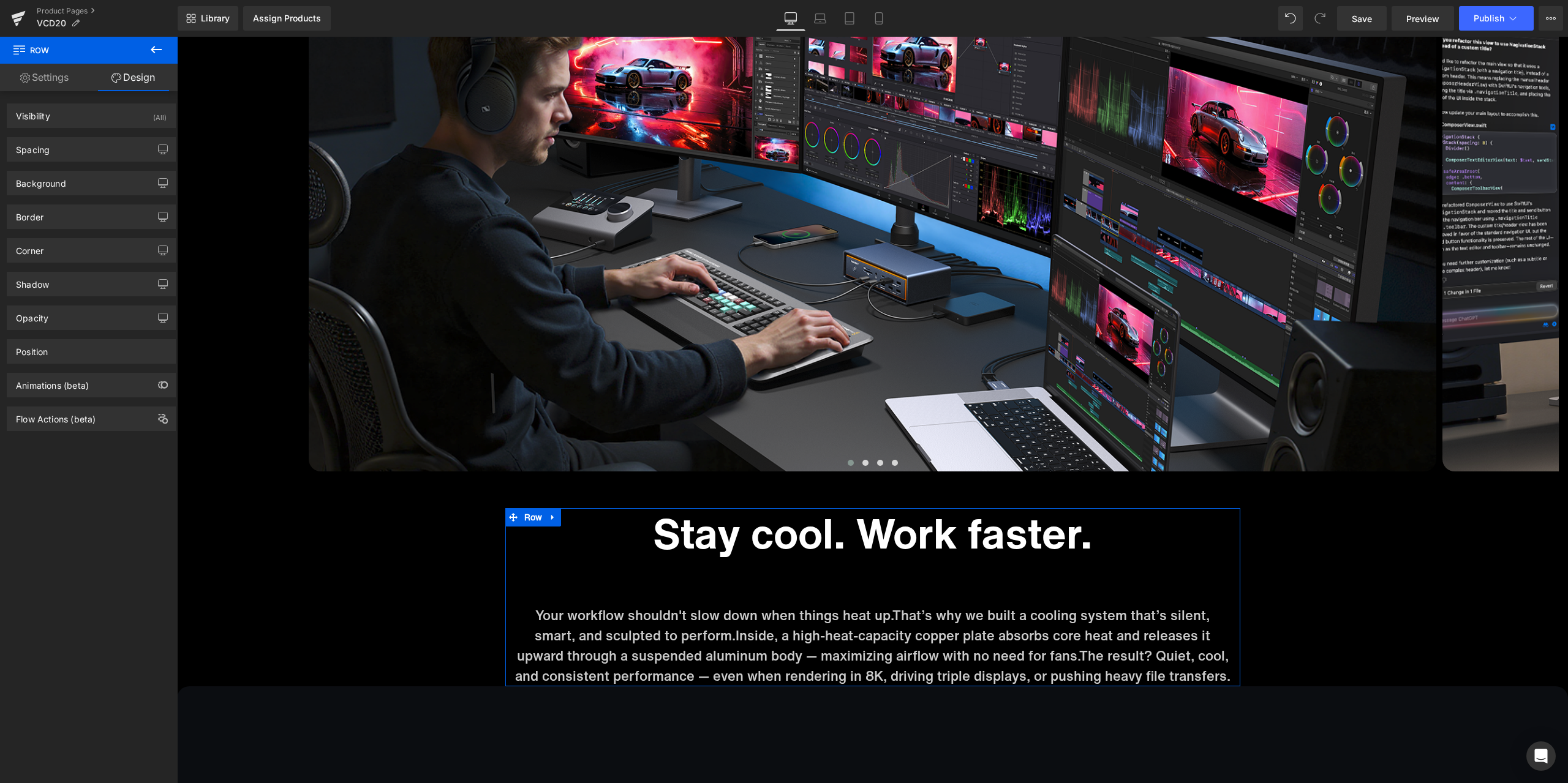
click at [79, 166] on div "Background Color & Image color transparent Color transparent 0 % Image Replace …" at bounding box center [91, 178] width 183 height 33
click at [85, 152] on div "Spacing" at bounding box center [91, 149] width 168 height 23
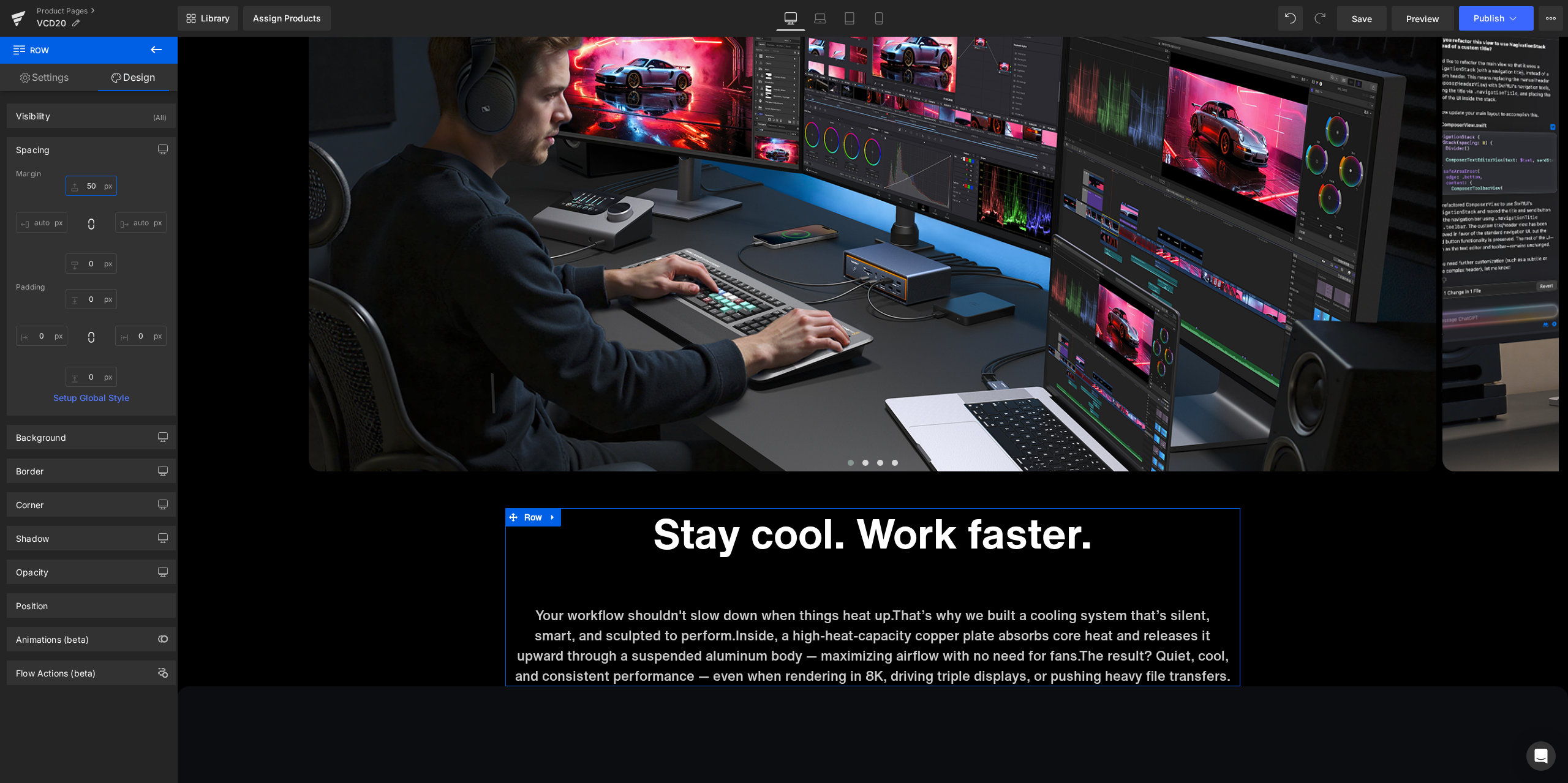
click at [97, 178] on input "50" at bounding box center [91, 186] width 51 height 20
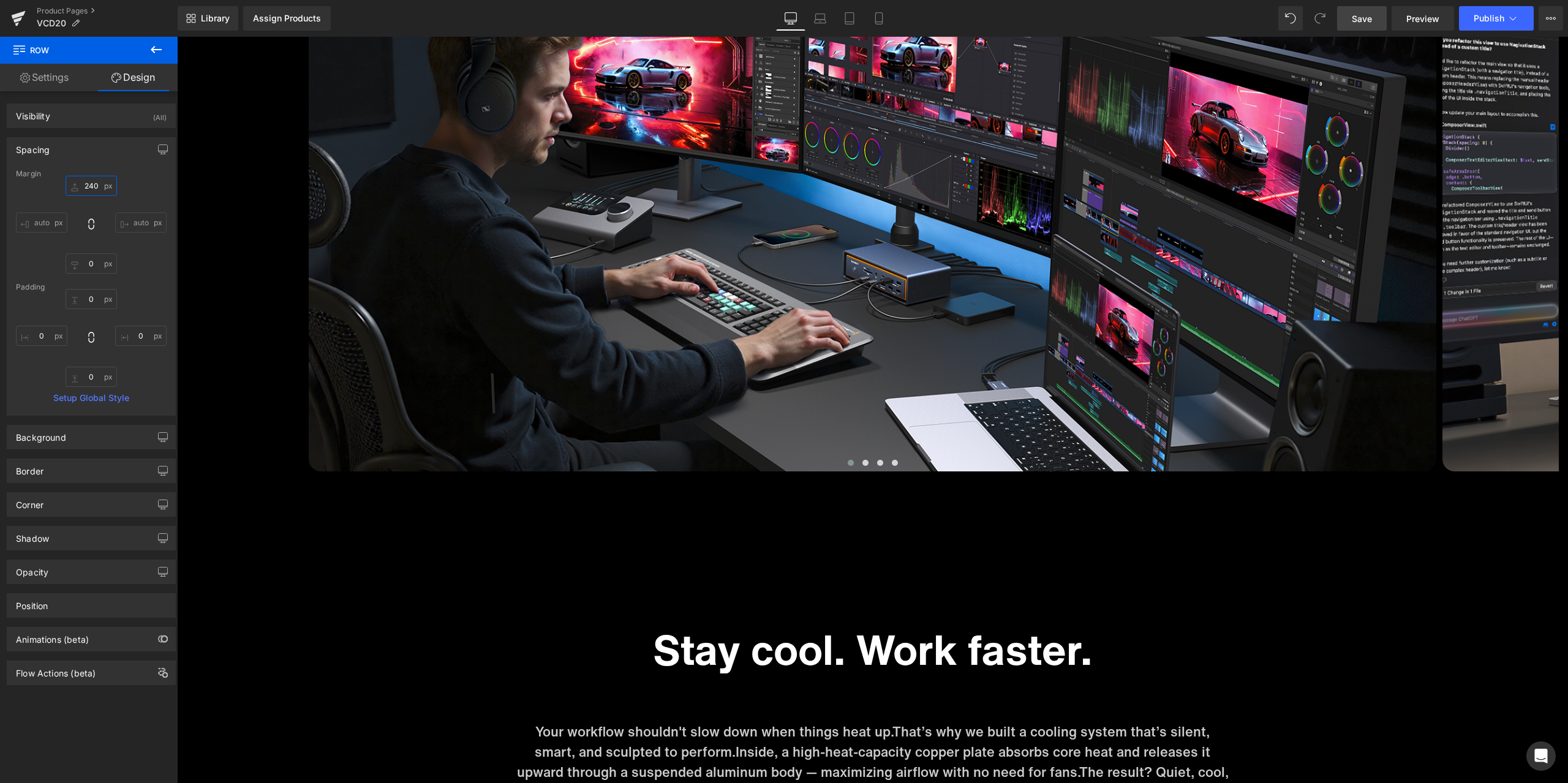
type input "240"
click at [1358, 9] on link "Save" at bounding box center [1362, 18] width 49 height 25
drag, startPoint x: 1215, startPoint y: 0, endPoint x: 1418, endPoint y: 18, distance: 203.8
click at [1418, 18] on span "Preview" at bounding box center [1423, 18] width 33 height 13
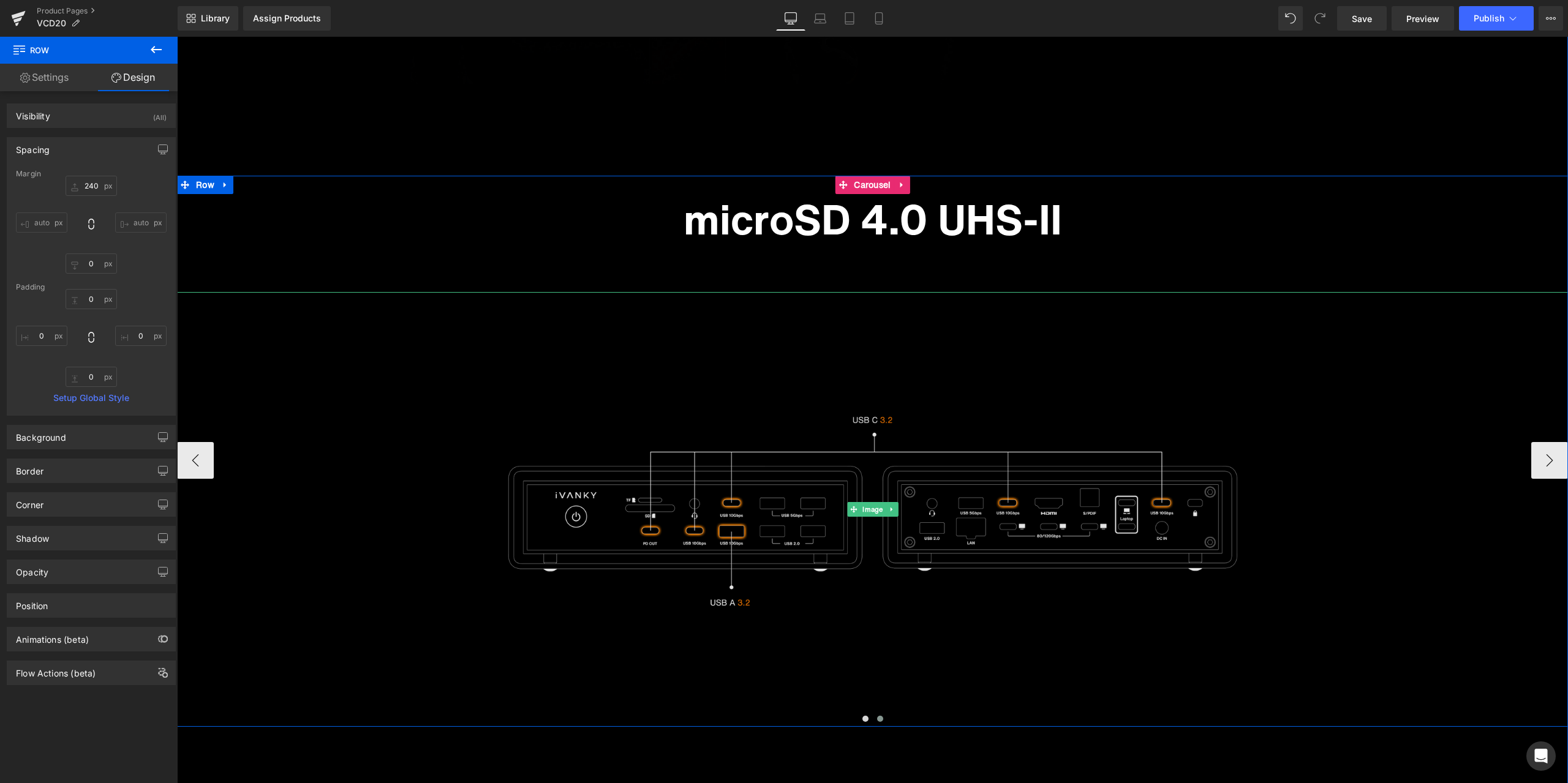
scroll to position [7791, 0]
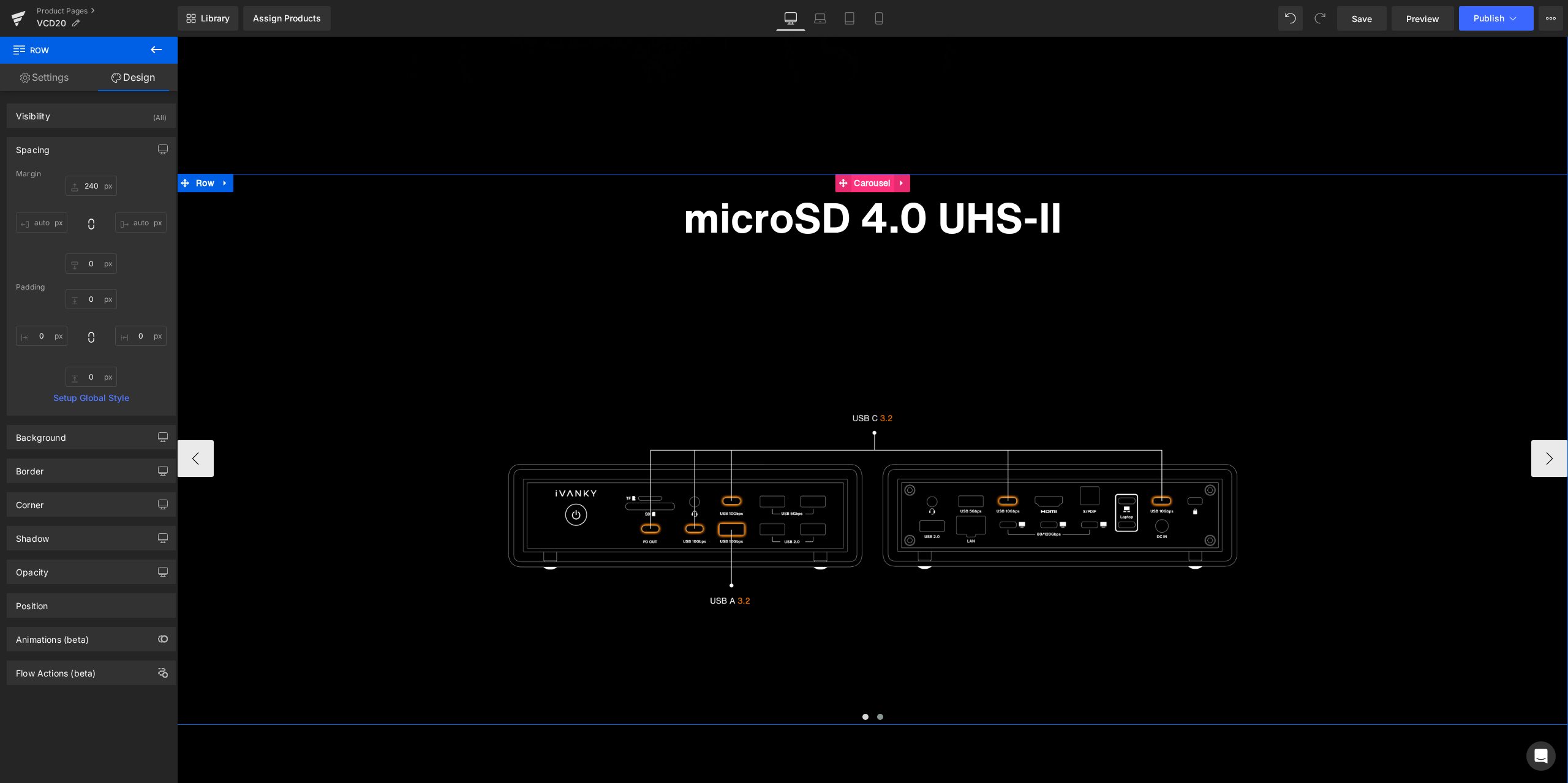
click at [873, 188] on span "Carousel" at bounding box center [872, 183] width 43 height 19
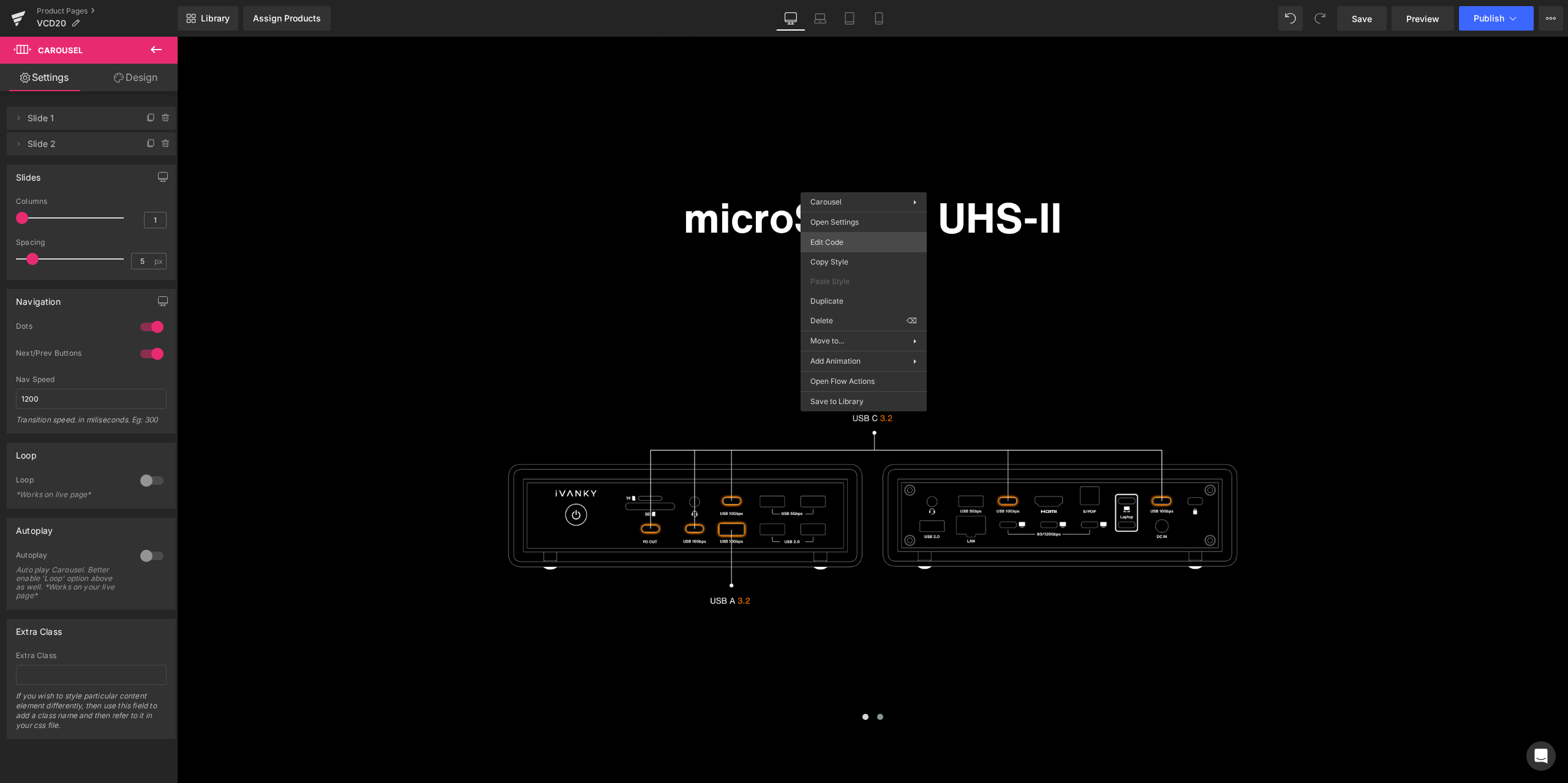
click at [859, 0] on div "Carousel You are previewing how the will restyle your page. You can not edit El…" at bounding box center [784, 0] width 1568 height 0
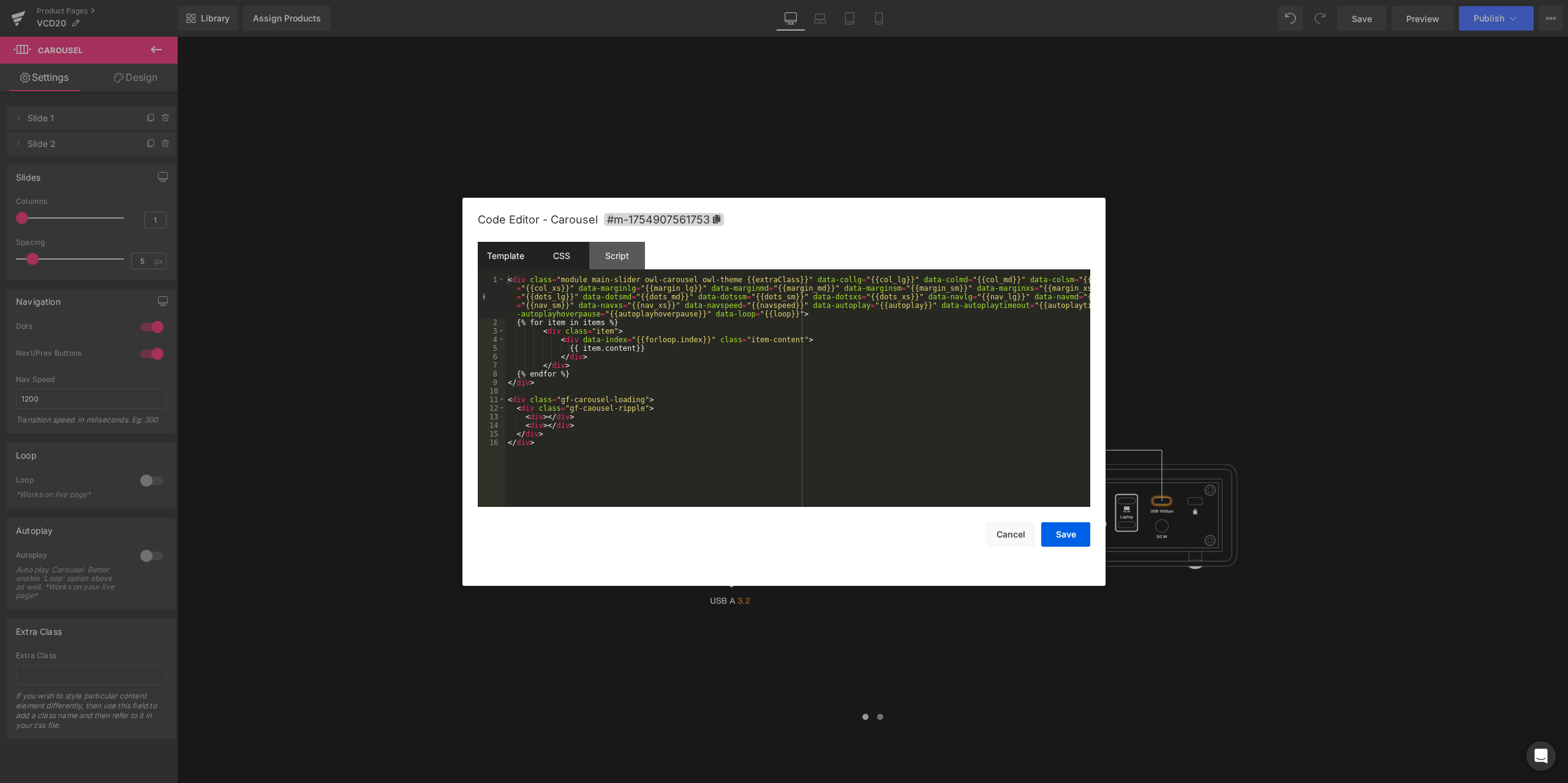
click at [568, 255] on div "CSS" at bounding box center [561, 255] width 55 height 27
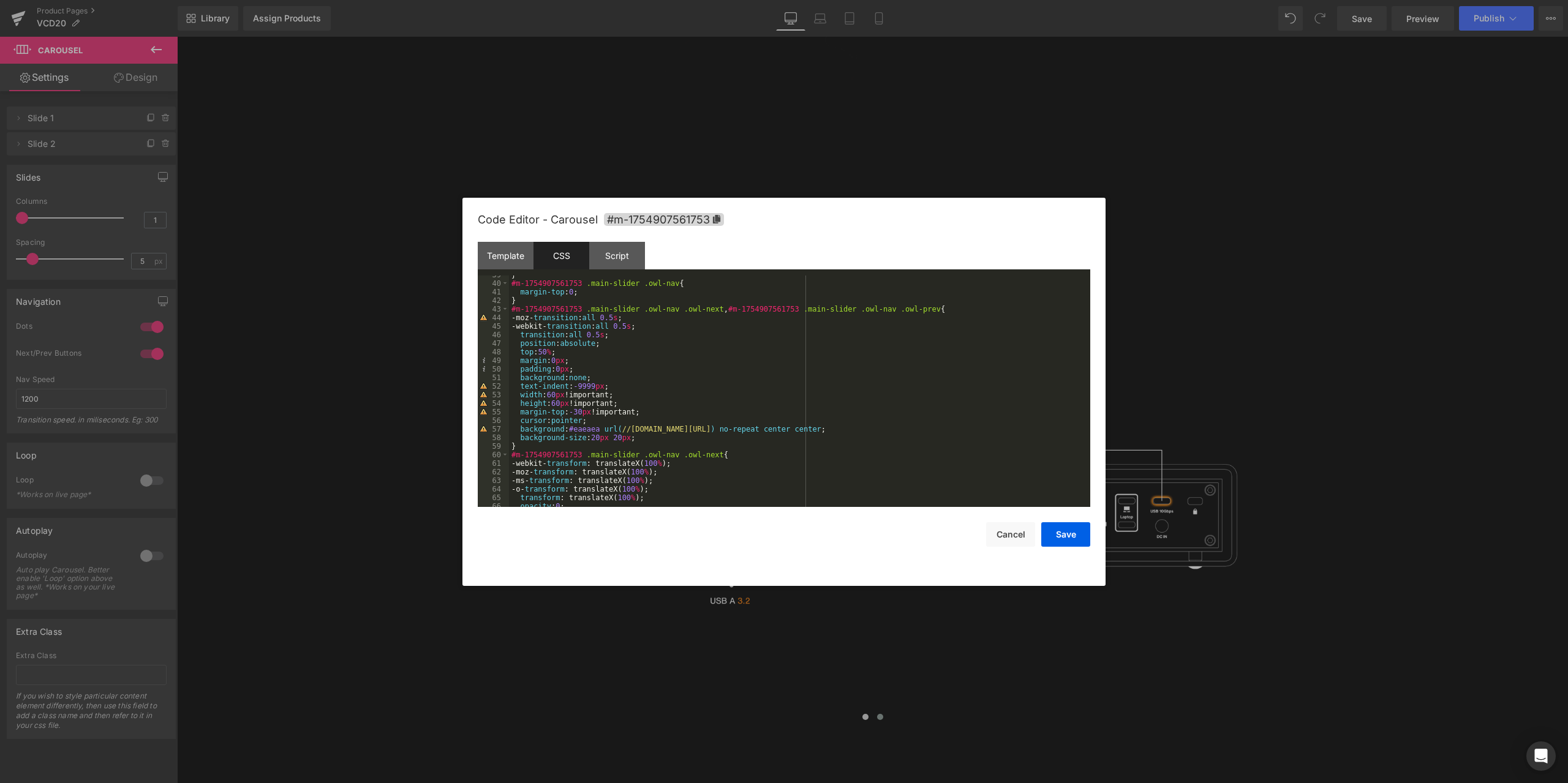
scroll to position [882, 0]
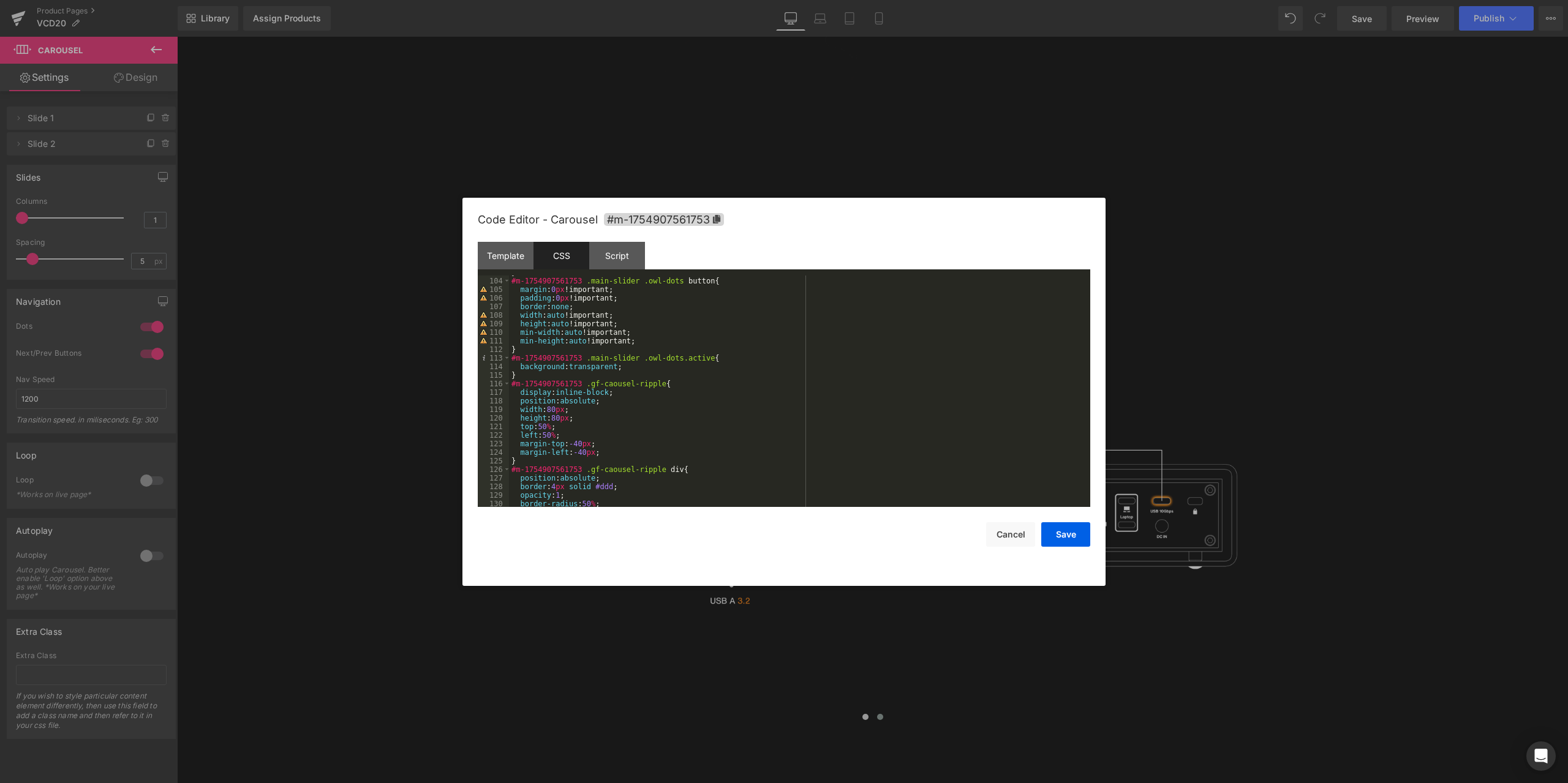
click at [747, 345] on div "} #m-1754907561753 .main-slider .owl-dots button { margin : 0 px !important; pa…" at bounding box center [797, 393] width 576 height 248
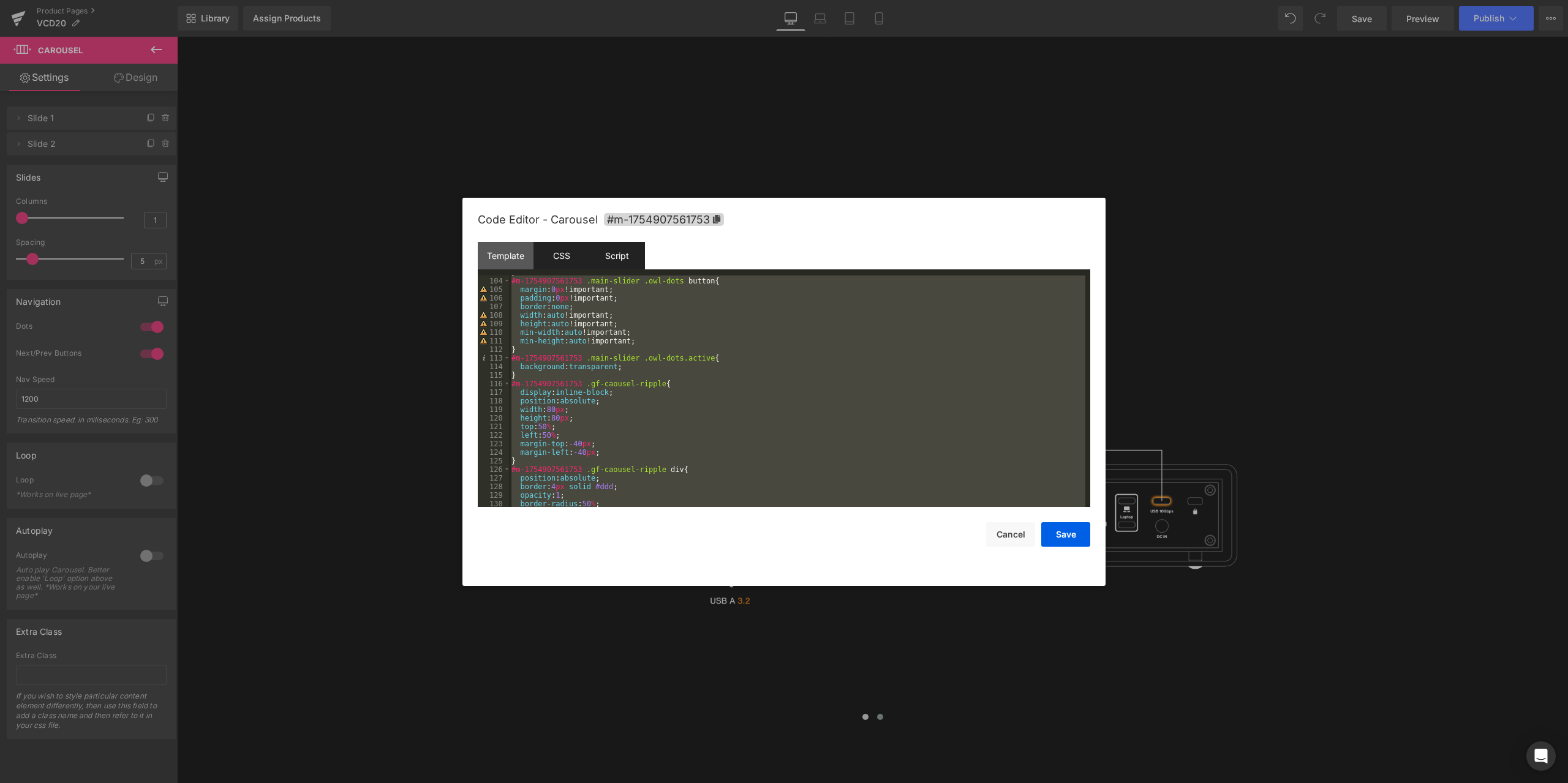
click at [636, 256] on div "Script" at bounding box center [616, 255] width 55 height 27
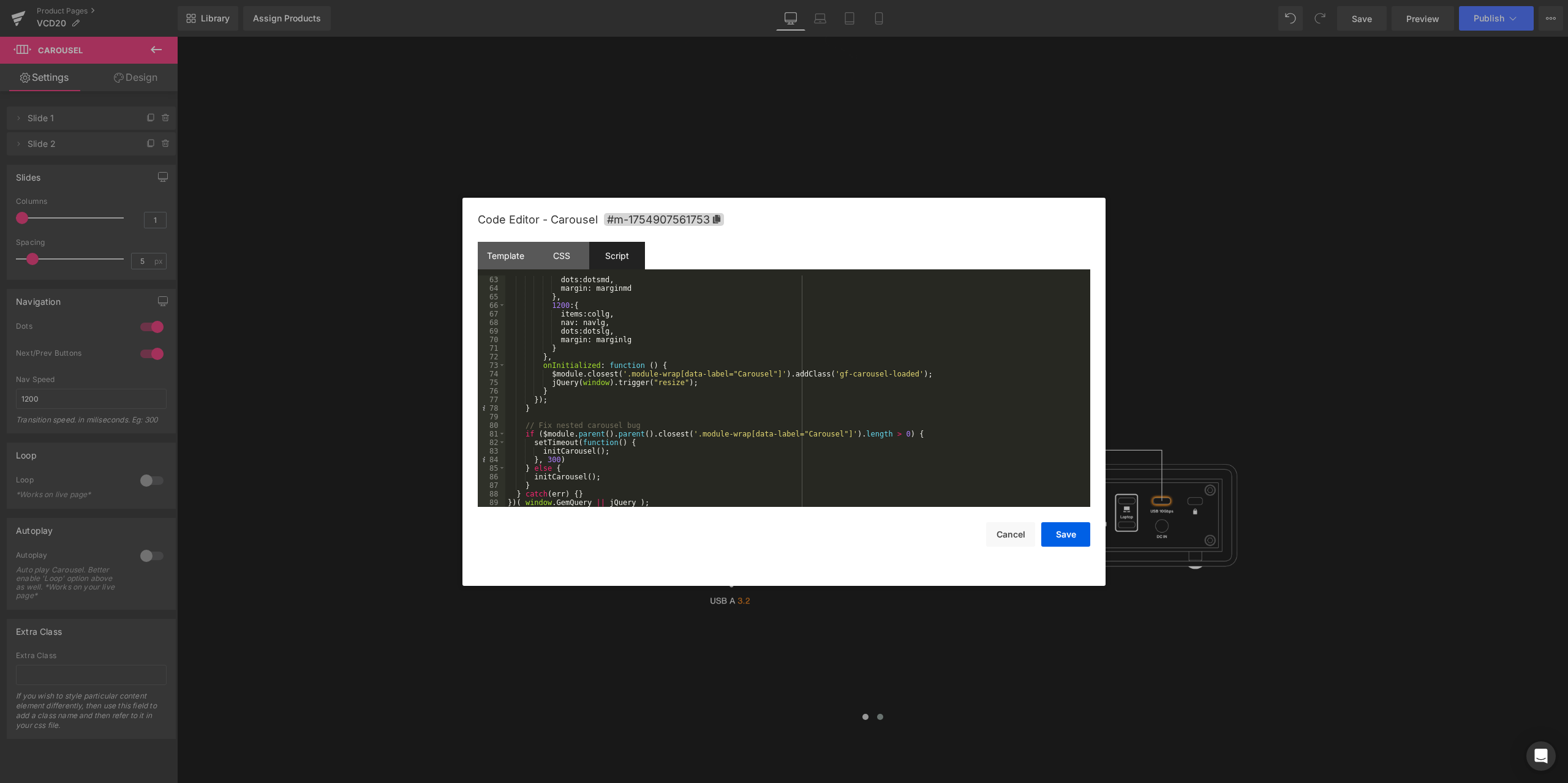
scroll to position [531, 0]
click at [568, 263] on div "CSS" at bounding box center [561, 255] width 55 height 27
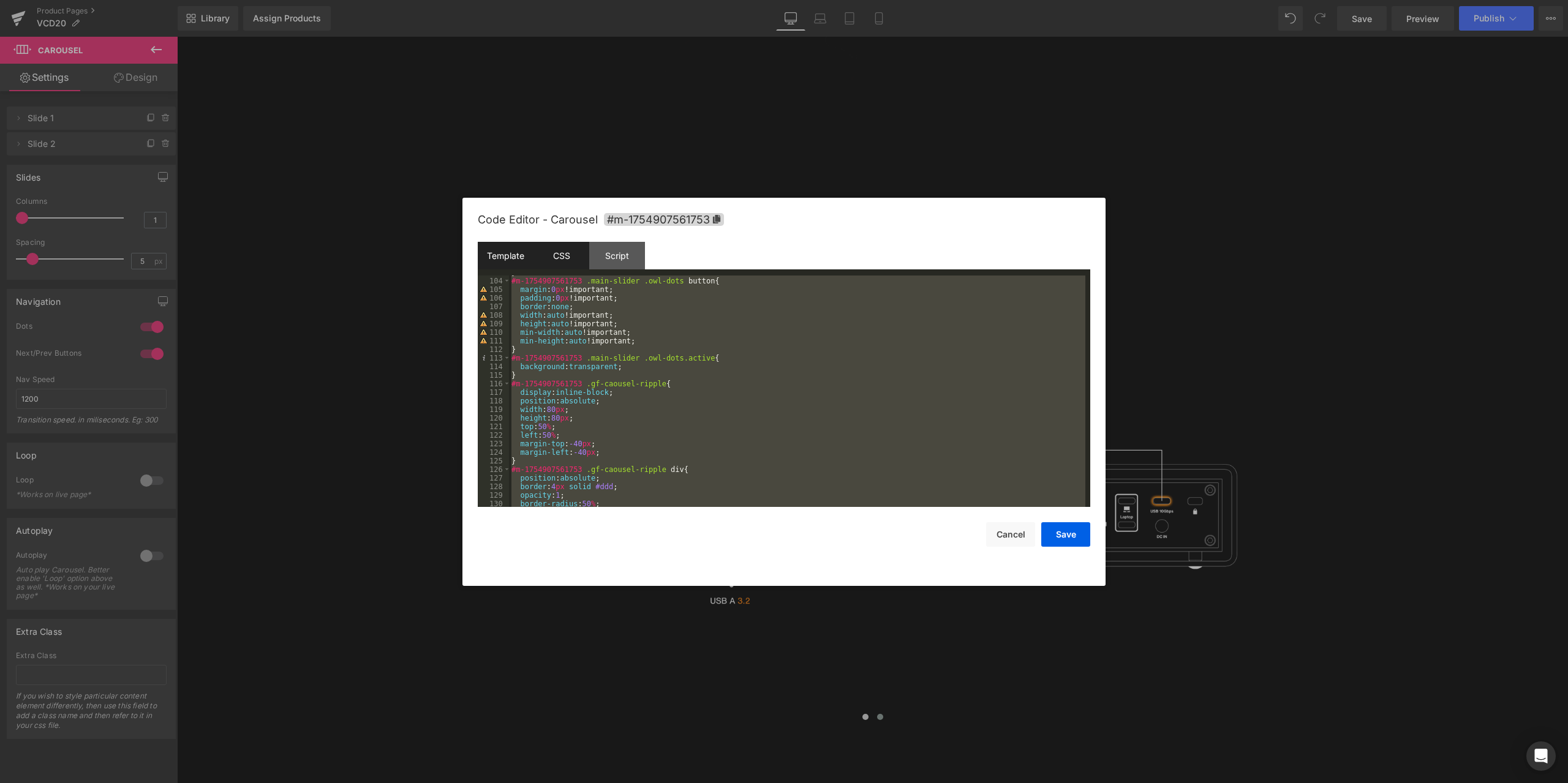
click at [522, 247] on div "Template" at bounding box center [505, 255] width 55 height 27
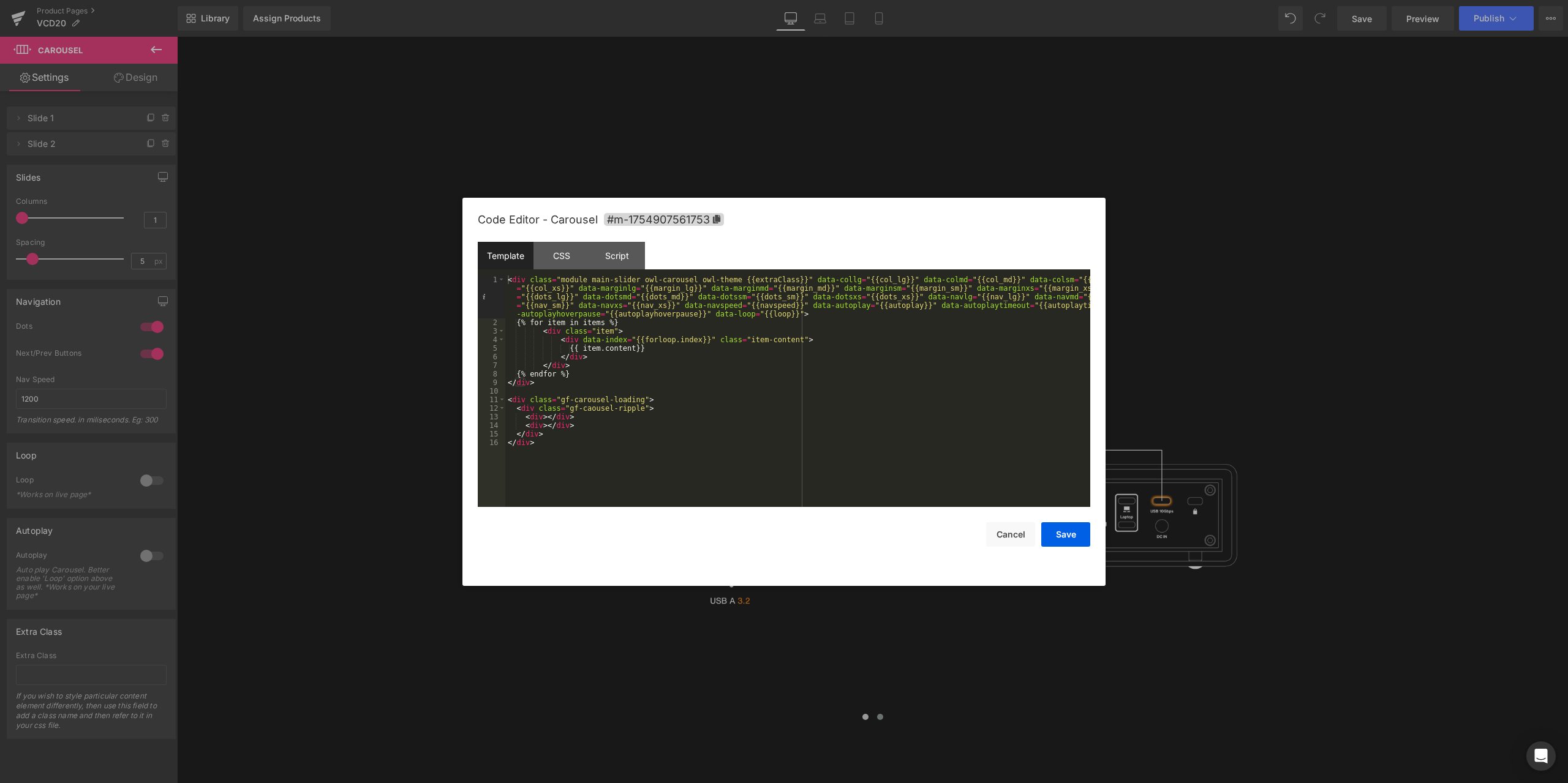
click at [668, 369] on div "< div class = "module main-slider owl-carousel owl-theme {{extraClass}}" data-c…" at bounding box center [798, 417] width 585 height 283
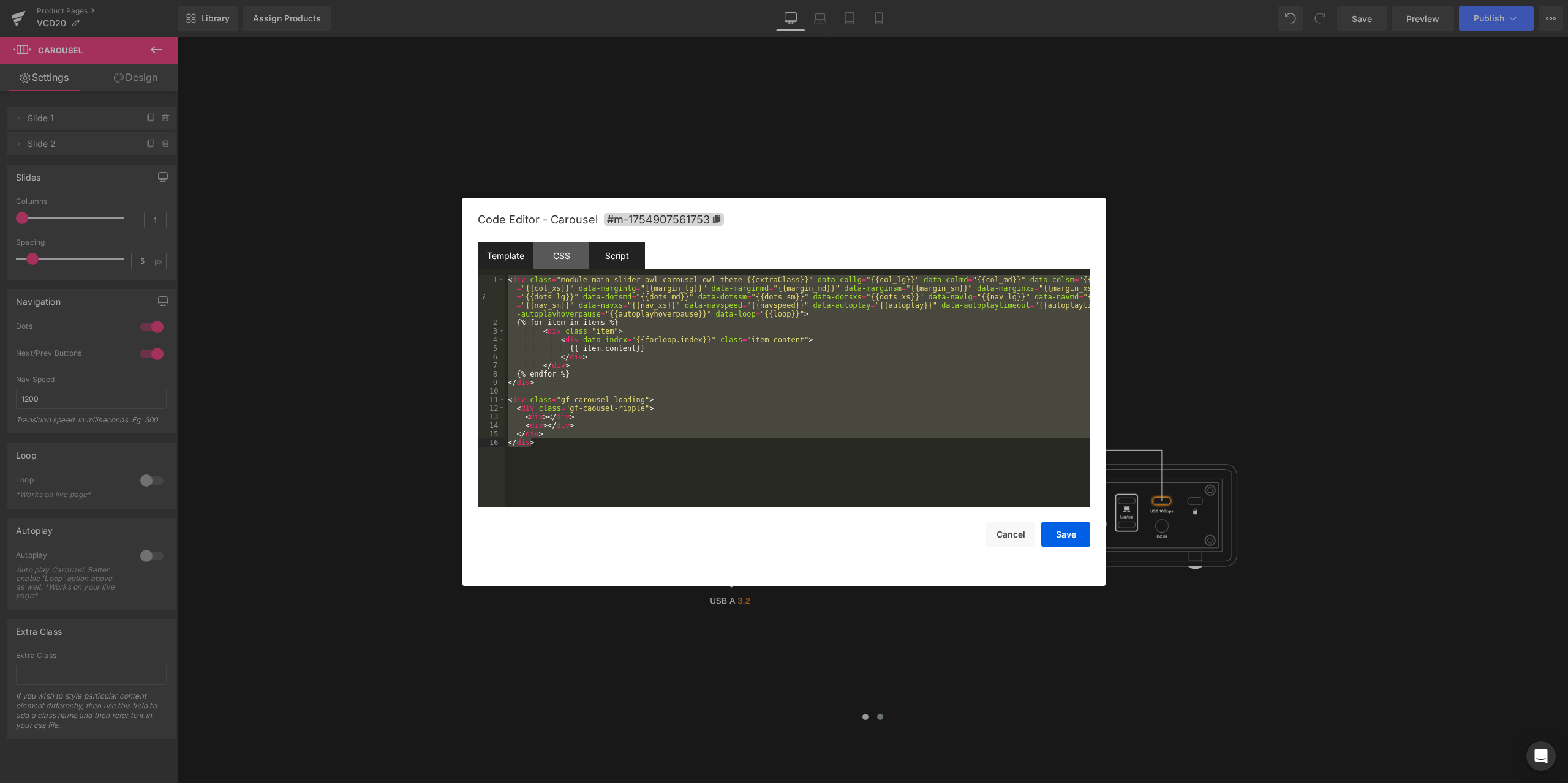
click at [616, 251] on div "Script" at bounding box center [616, 255] width 55 height 27
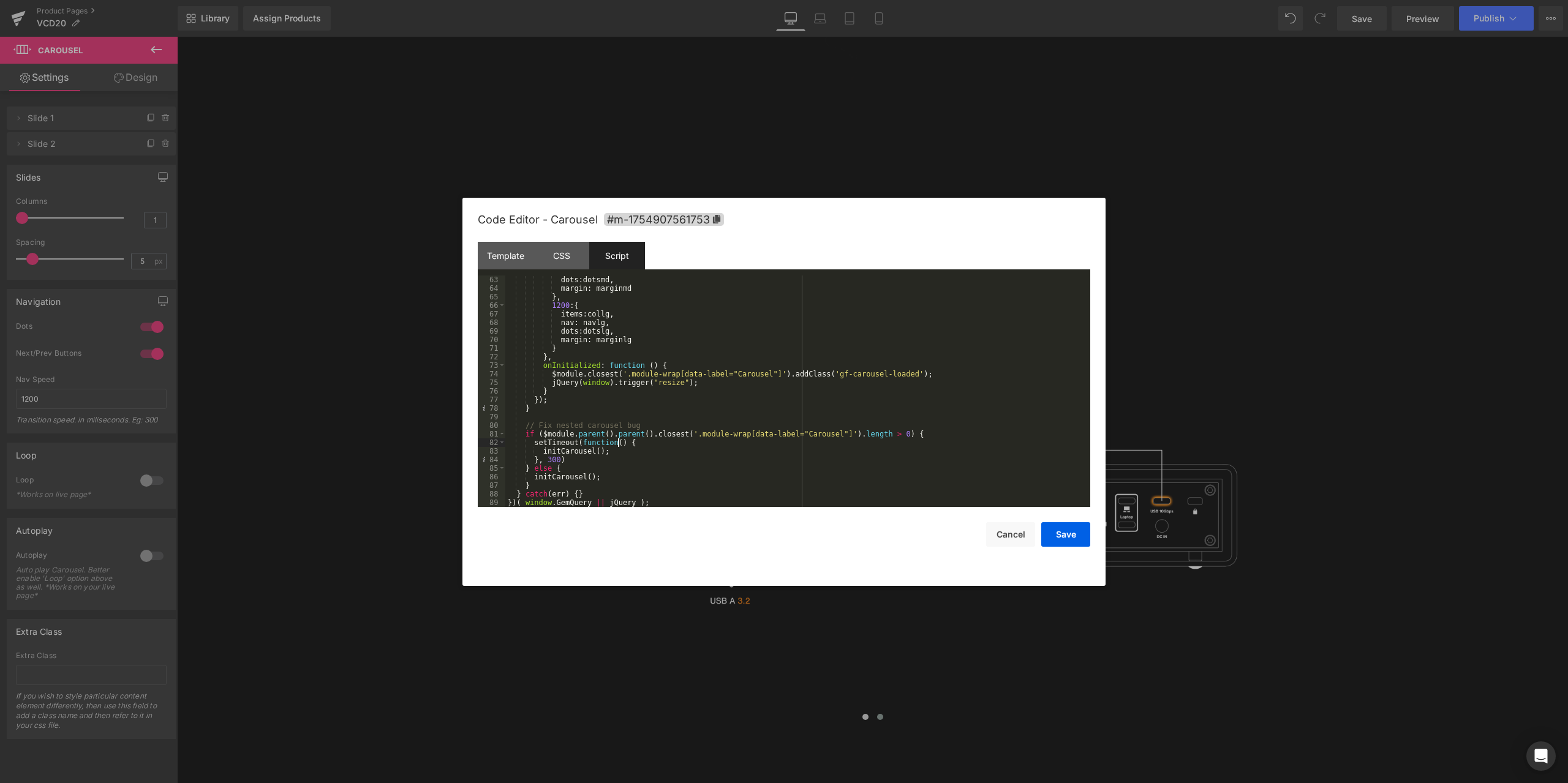
click at [699, 447] on div "dots : dotsmd , margin : marginmd } , 1200 : { items : collg , nav : navlg , do…" at bounding box center [795, 400] width 580 height 248
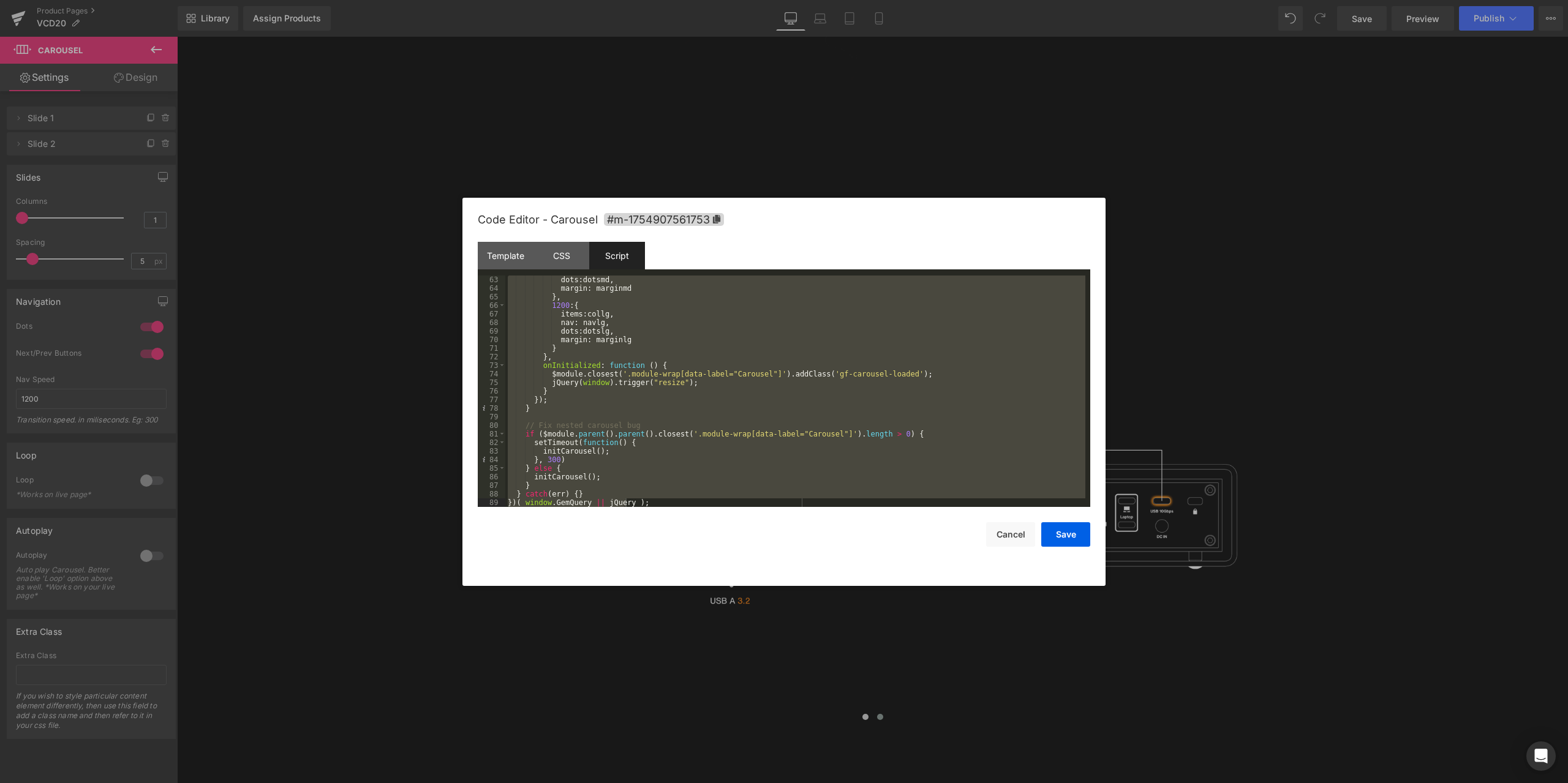
click at [868, 234] on div "Code Editor - Carousel #m-1754907561753" at bounding box center [783, 220] width 612 height 44
click at [809, 421] on div "dots : dotsmd , margin : marginmd } , 1200 : { items : collg , nav : navlg , do…" at bounding box center [795, 391] width 580 height 232
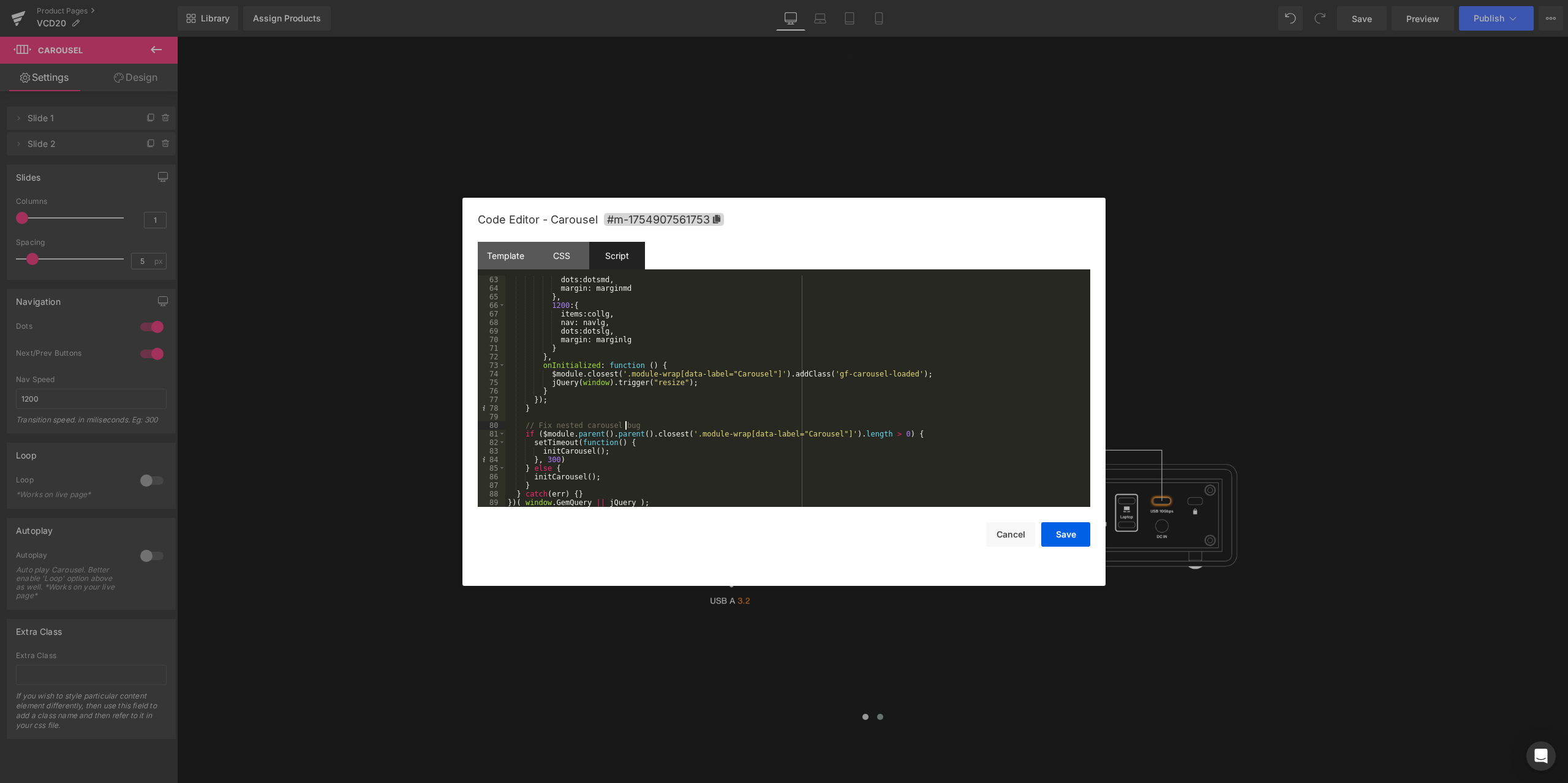
click at [1242, 306] on div at bounding box center [784, 391] width 1568 height 783
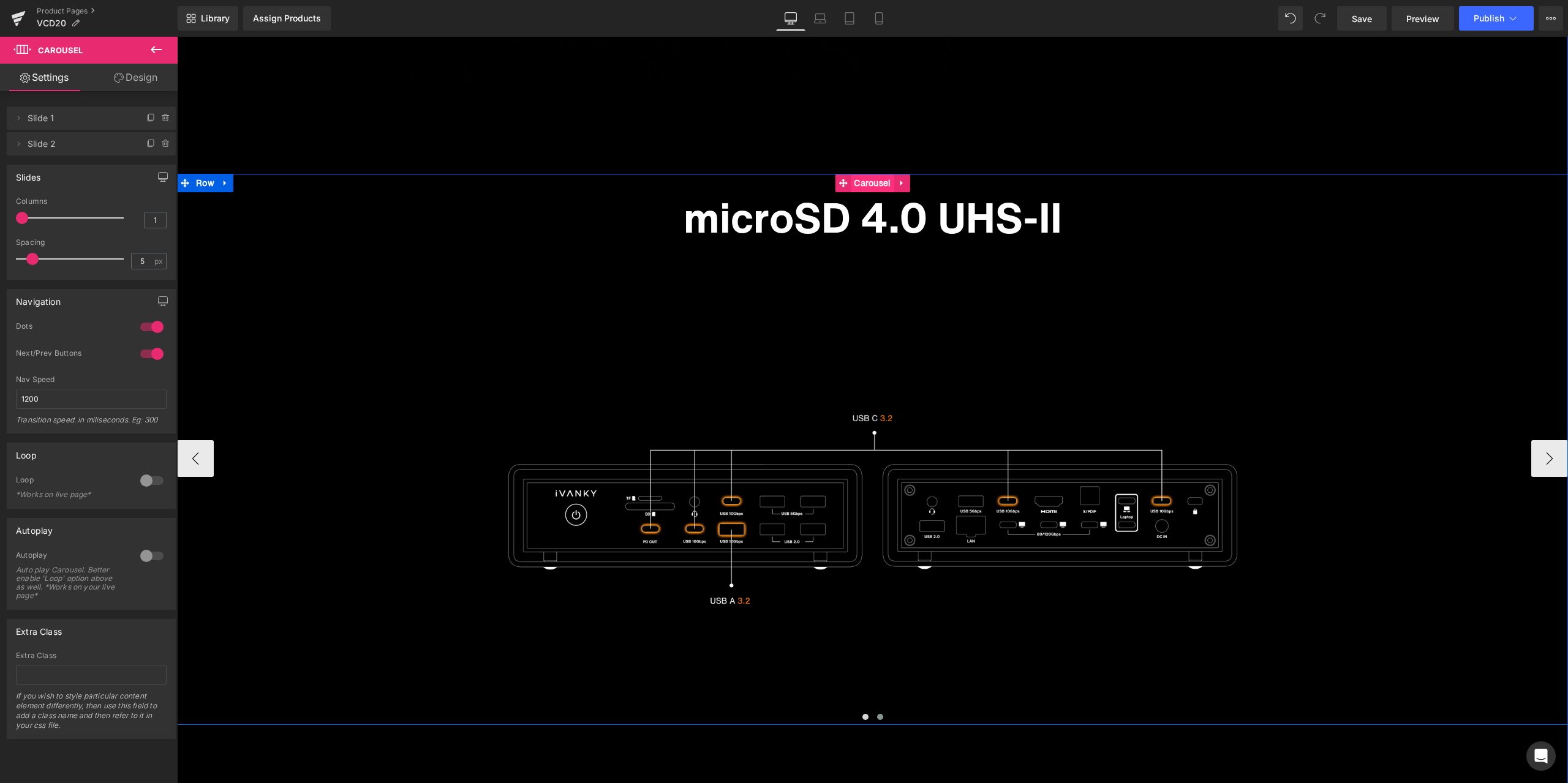
click at [870, 184] on span "Carousel" at bounding box center [872, 183] width 43 height 19
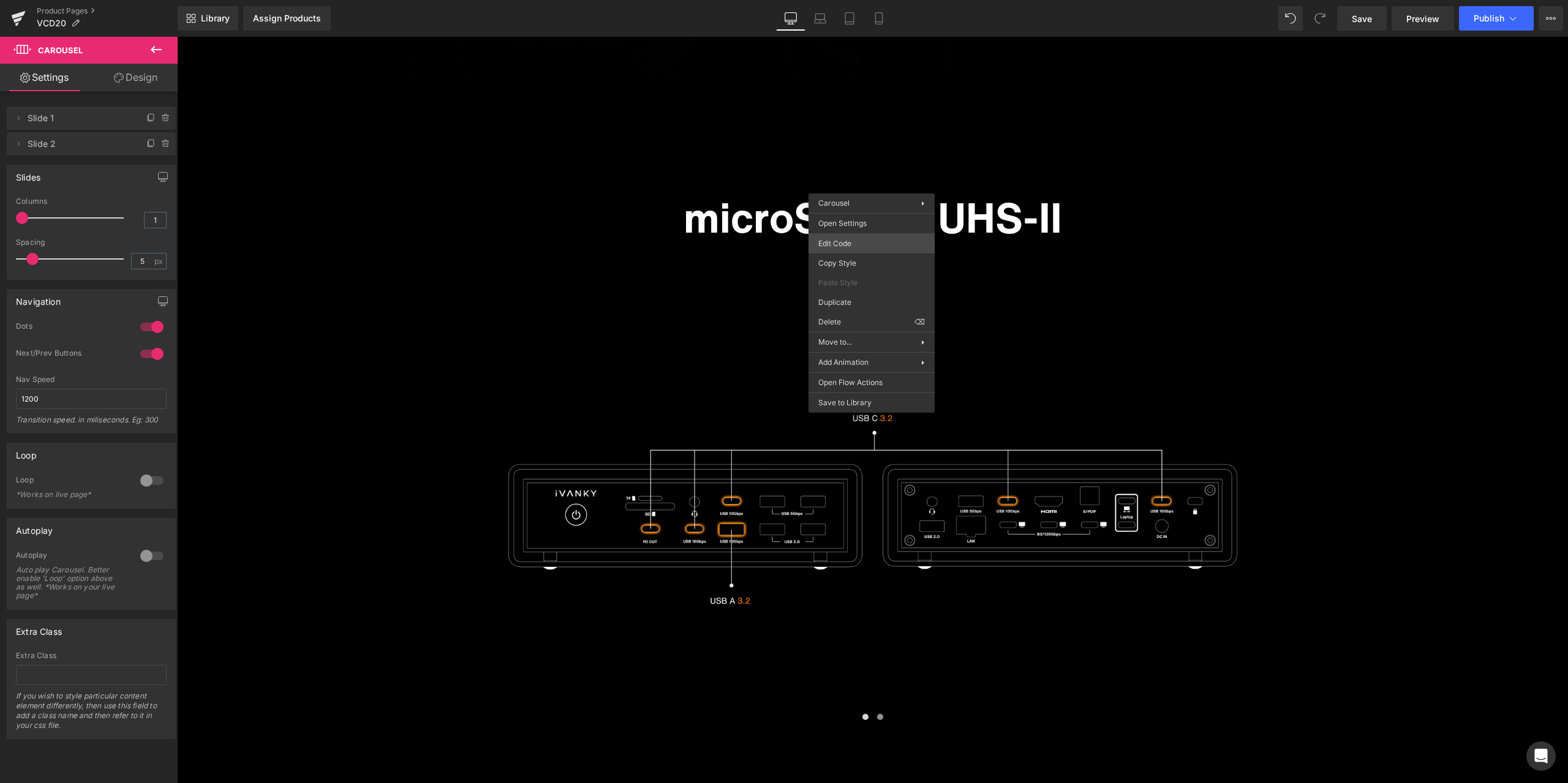
click at [853, 0] on div "Carousel You are previewing how the will restyle your page. You can not edit El…" at bounding box center [784, 0] width 1568 height 0
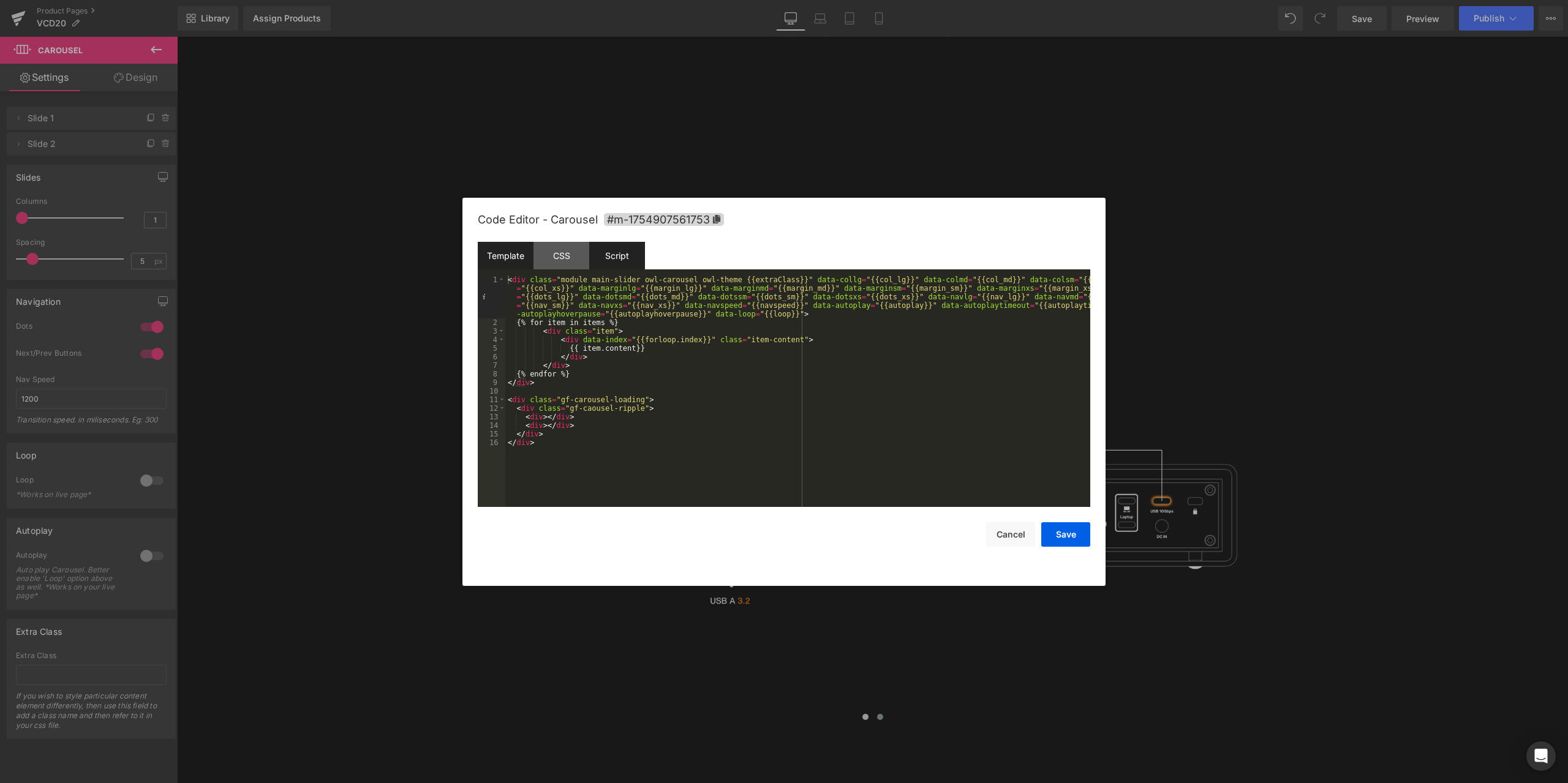
click at [604, 252] on div "Script" at bounding box center [616, 255] width 55 height 27
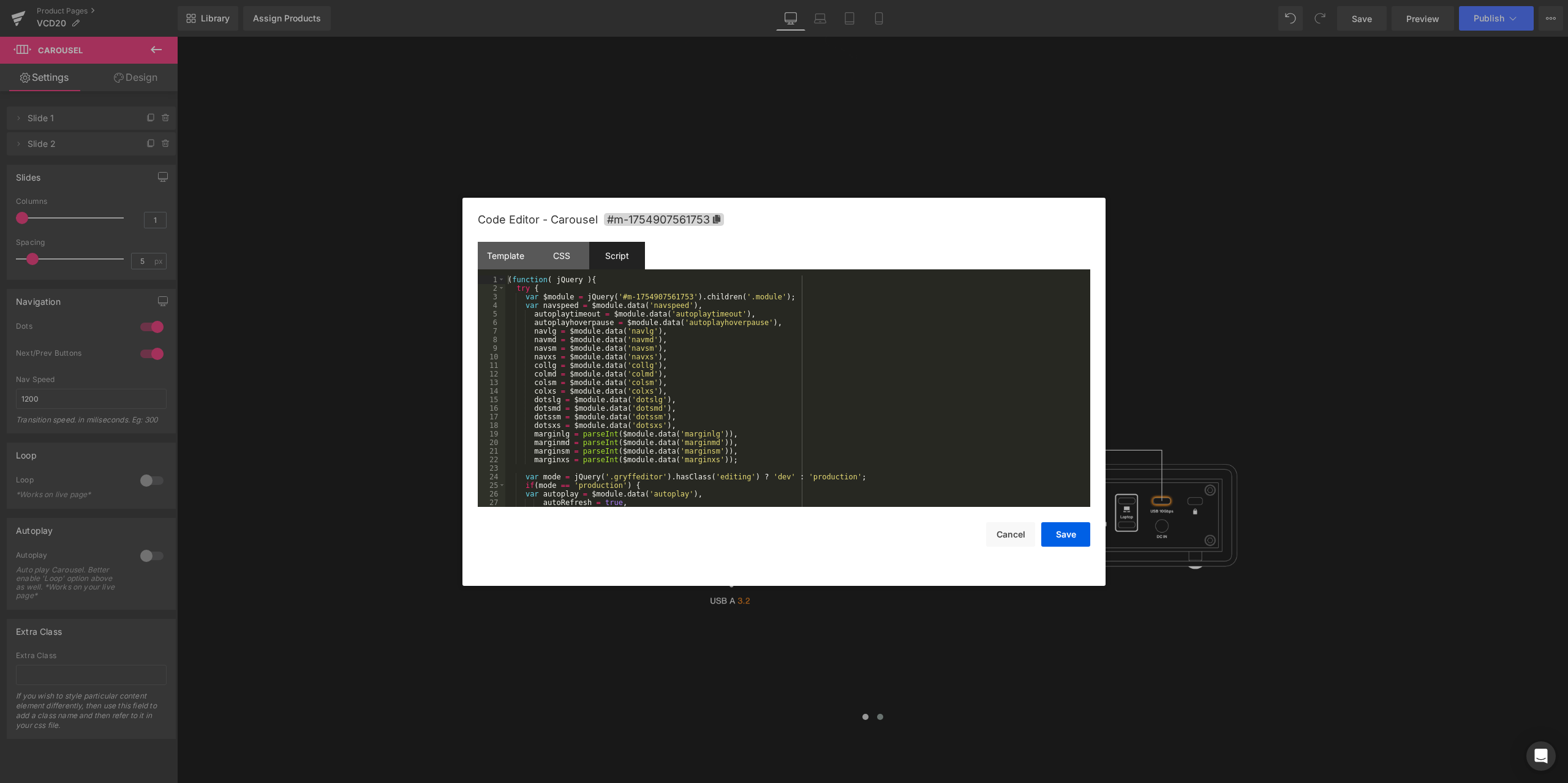
click at [787, 398] on div "( function ( jQuery ) { try { var $module = jQuery ( '#m-1754907561753' ) . chi…" at bounding box center [795, 400] width 580 height 248
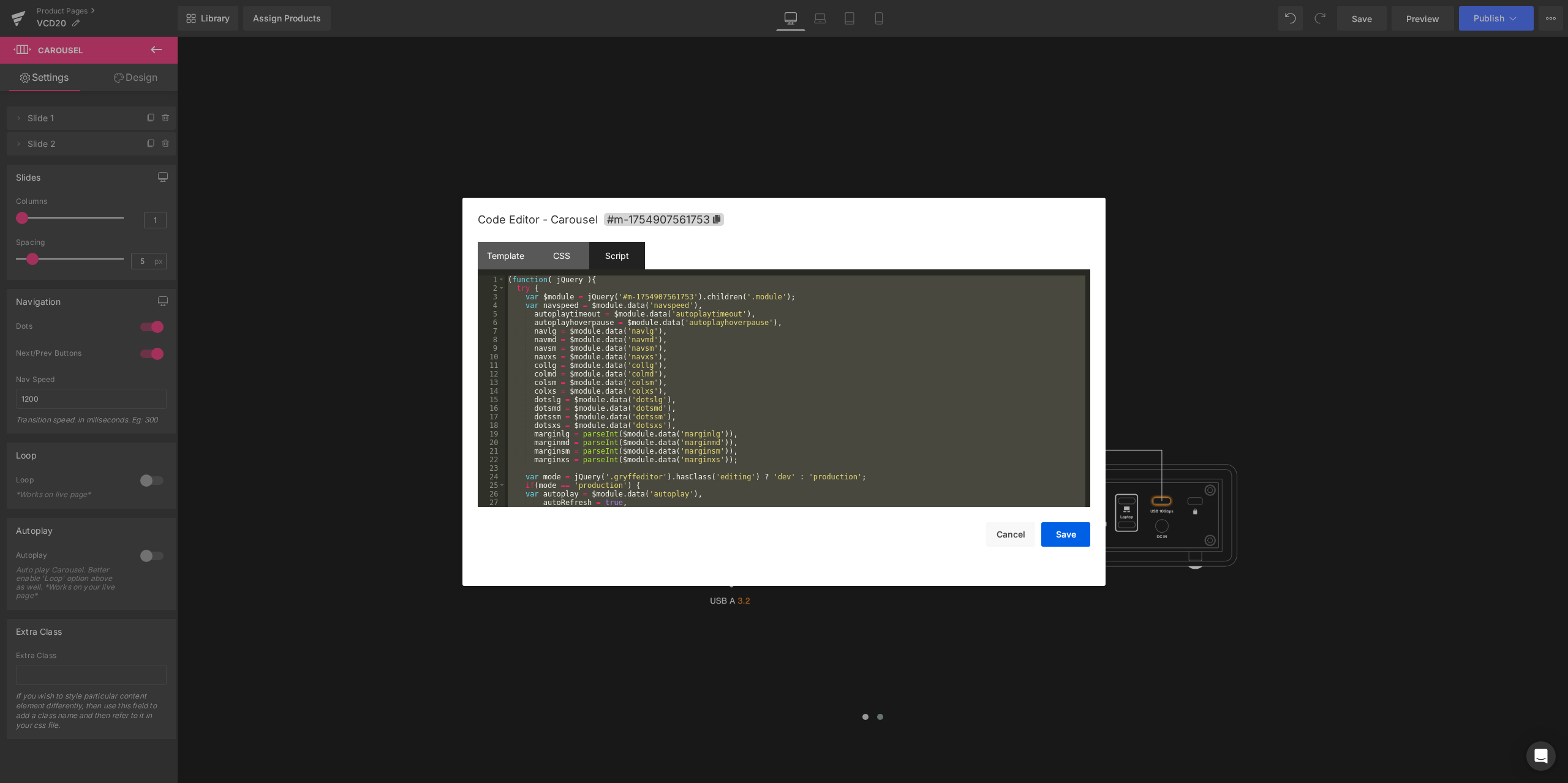
scroll to position [712, 0]
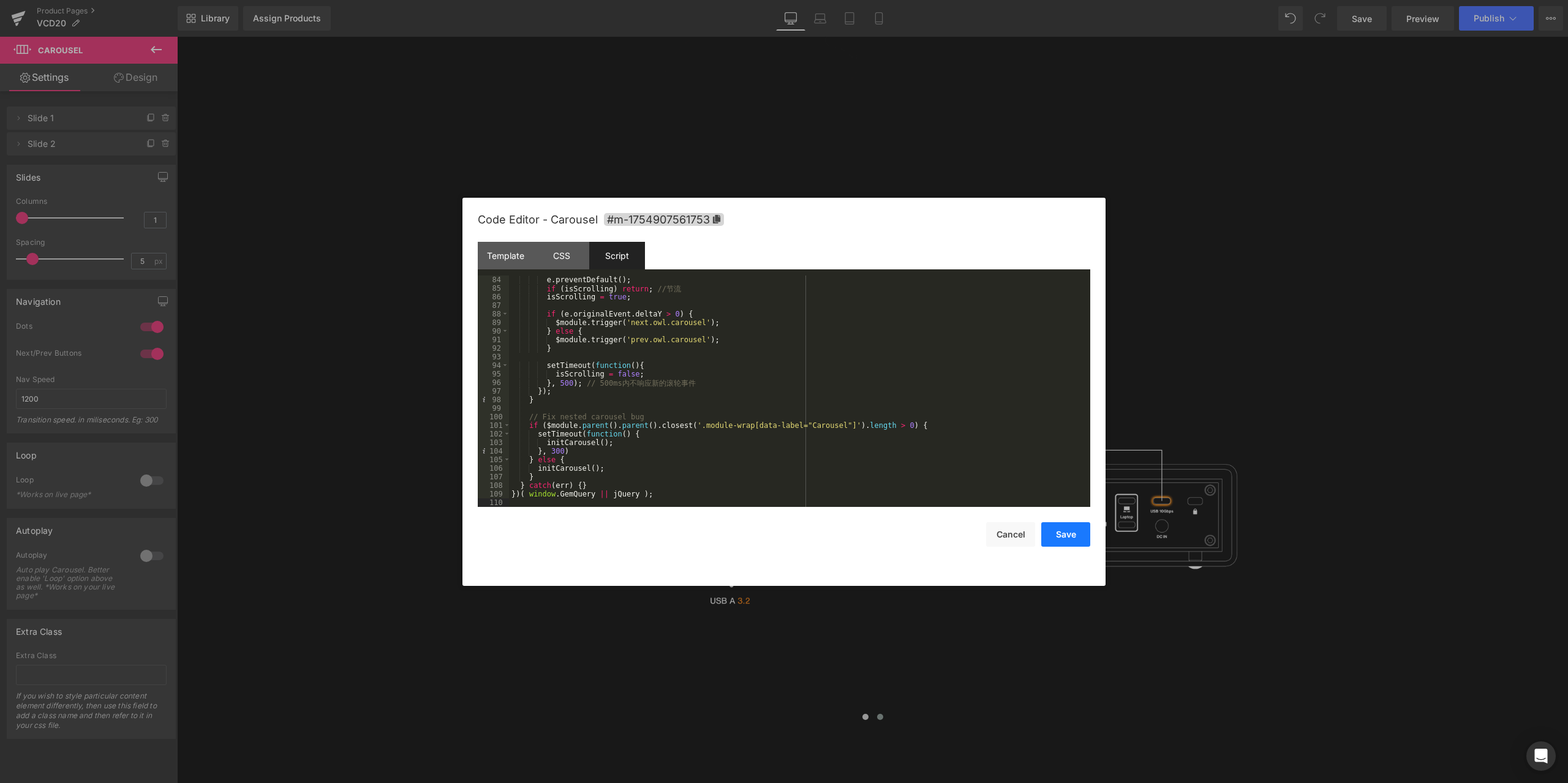
click at [1067, 531] on button "Save" at bounding box center [1065, 534] width 49 height 25
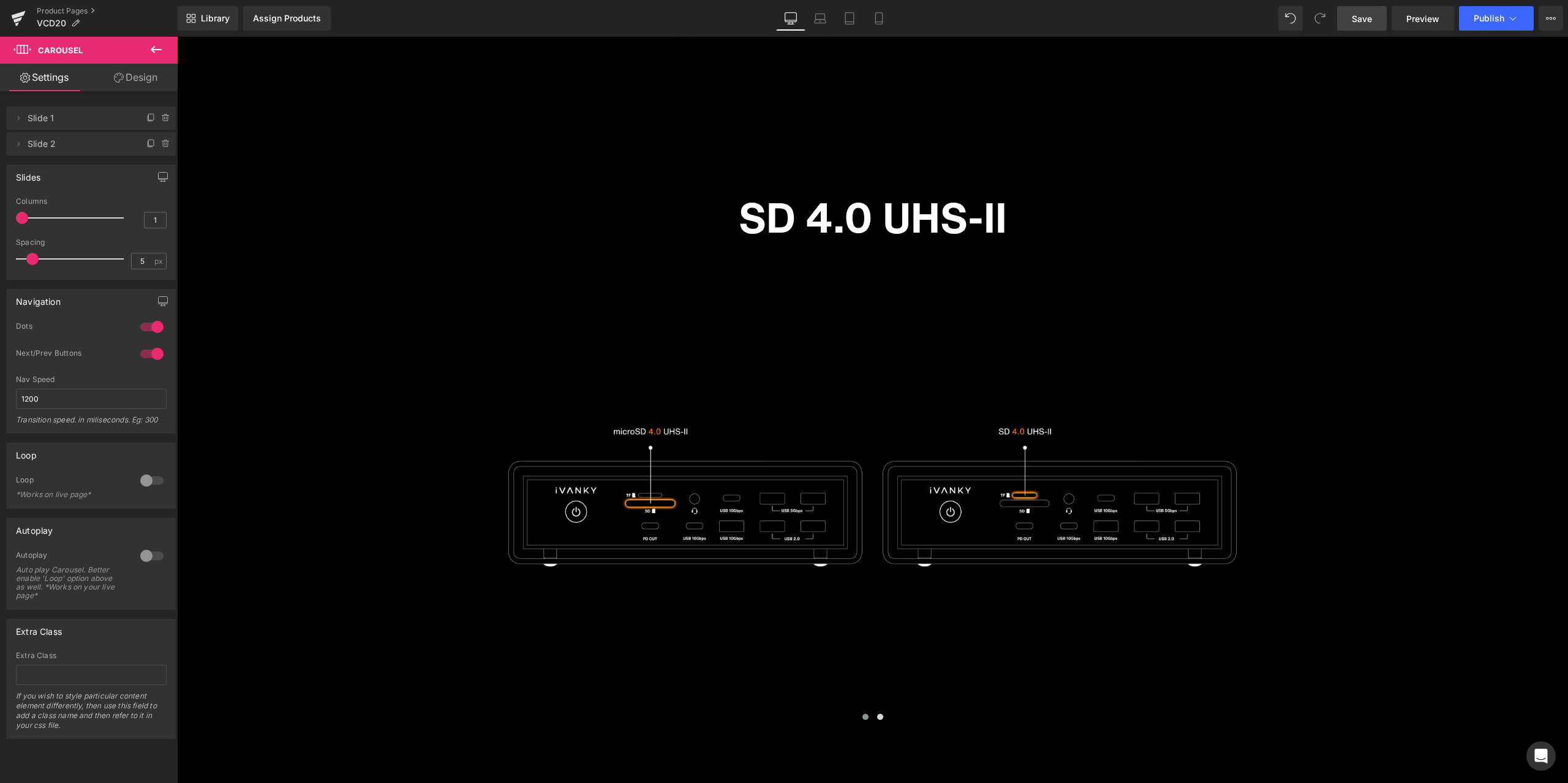
click at [1363, 25] on link "Save" at bounding box center [1362, 18] width 49 height 25
click at [1438, 13] on span "Preview" at bounding box center [1423, 18] width 33 height 13
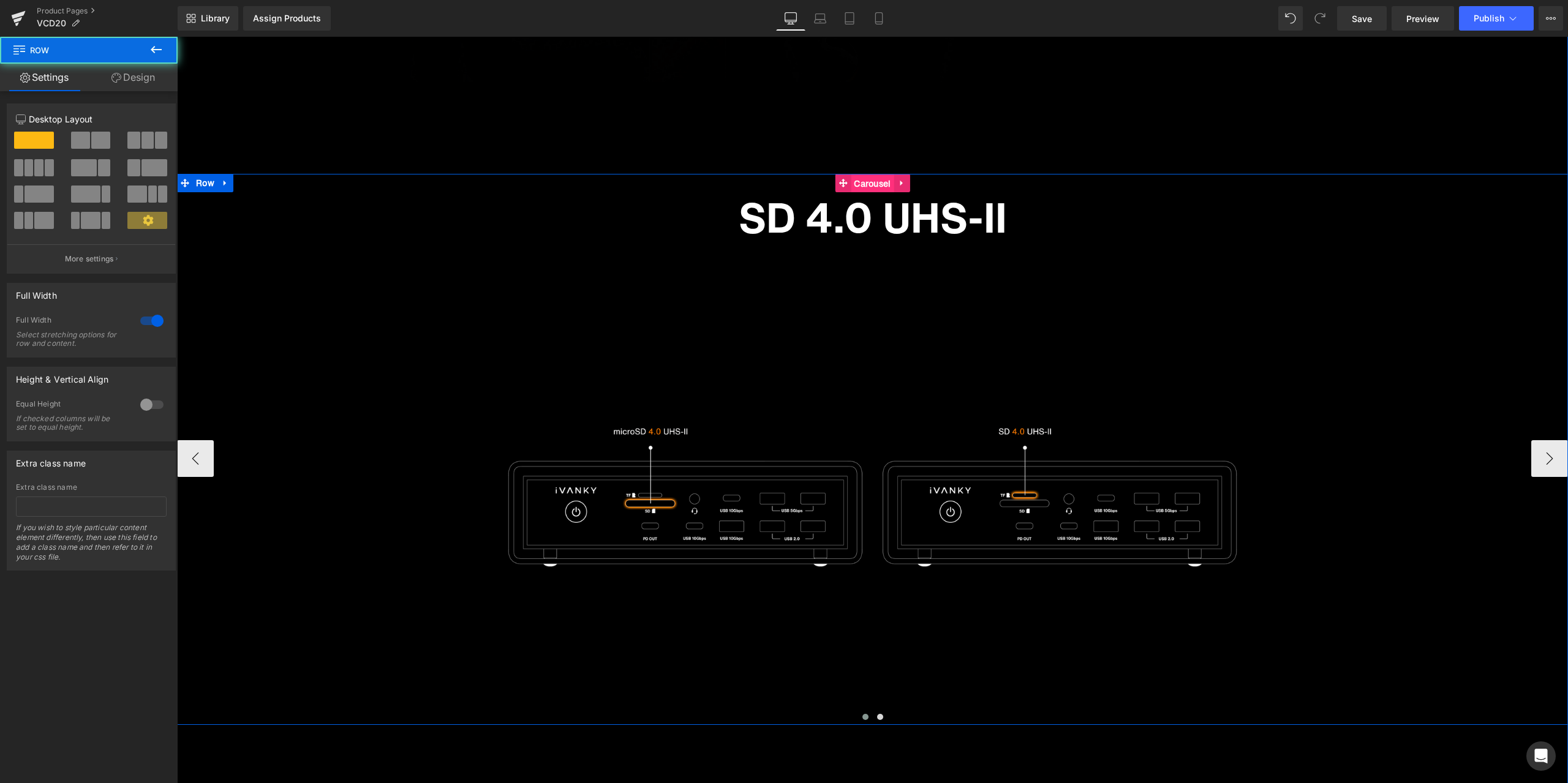
click at [870, 185] on span "Carousel" at bounding box center [872, 184] width 43 height 19
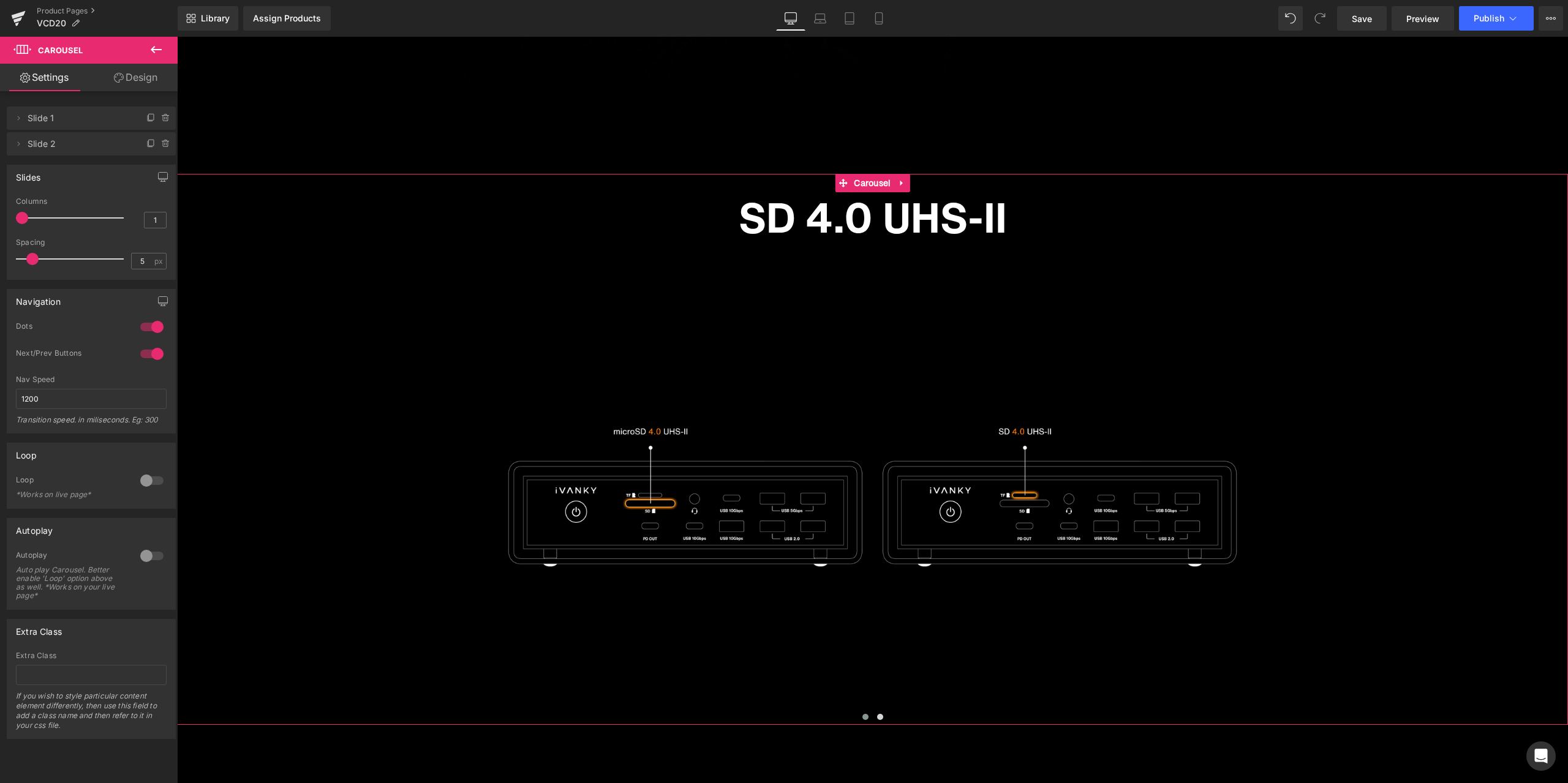
click at [150, 334] on div at bounding box center [152, 326] width 29 height 19
click at [143, 333] on div at bounding box center [152, 326] width 29 height 19
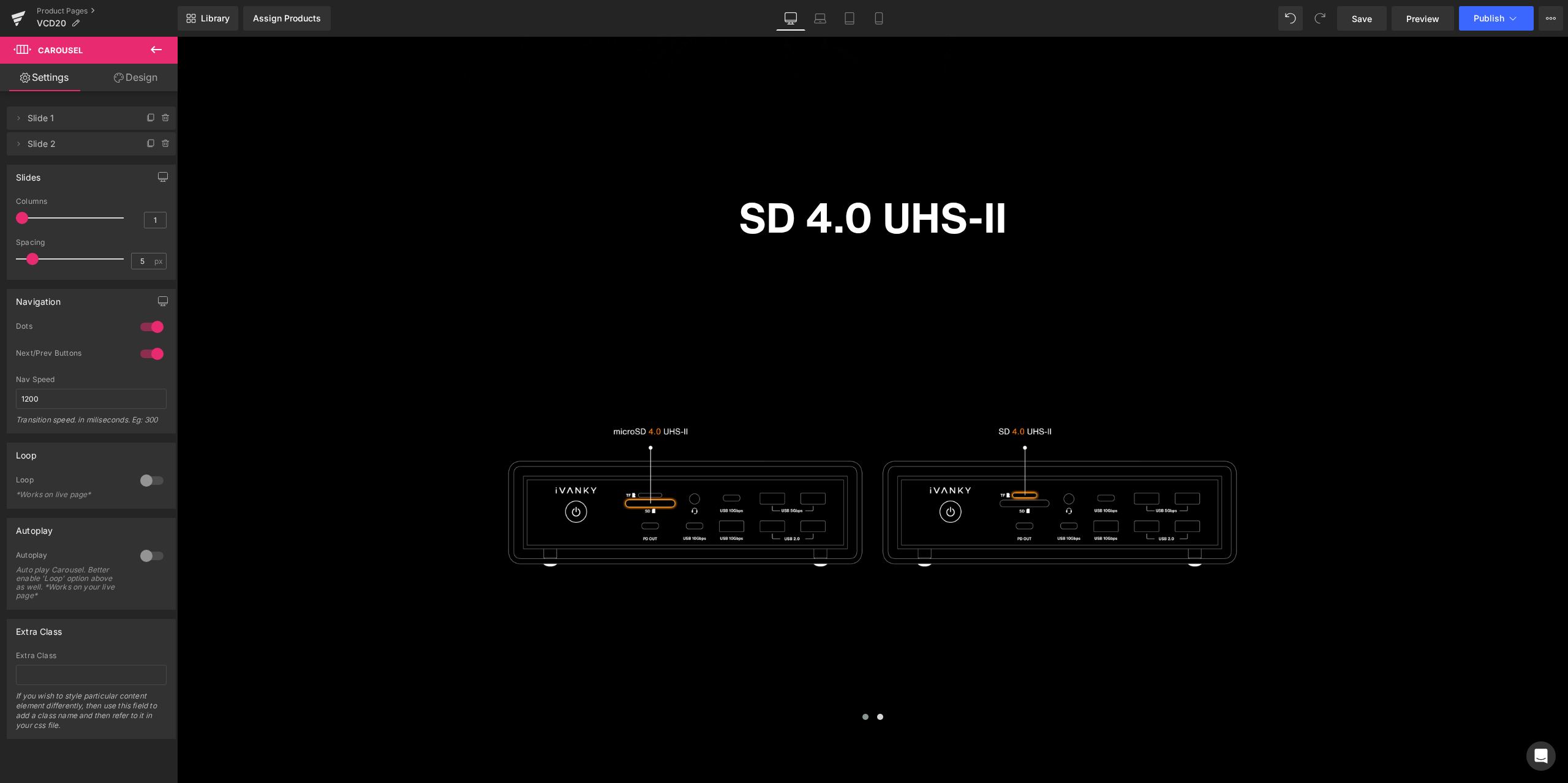
click at [150, 357] on div at bounding box center [152, 353] width 29 height 19
click at [1373, 21] on link "Save" at bounding box center [1362, 18] width 49 height 25
click at [177, 37] on div at bounding box center [177, 37] width 0 height 0
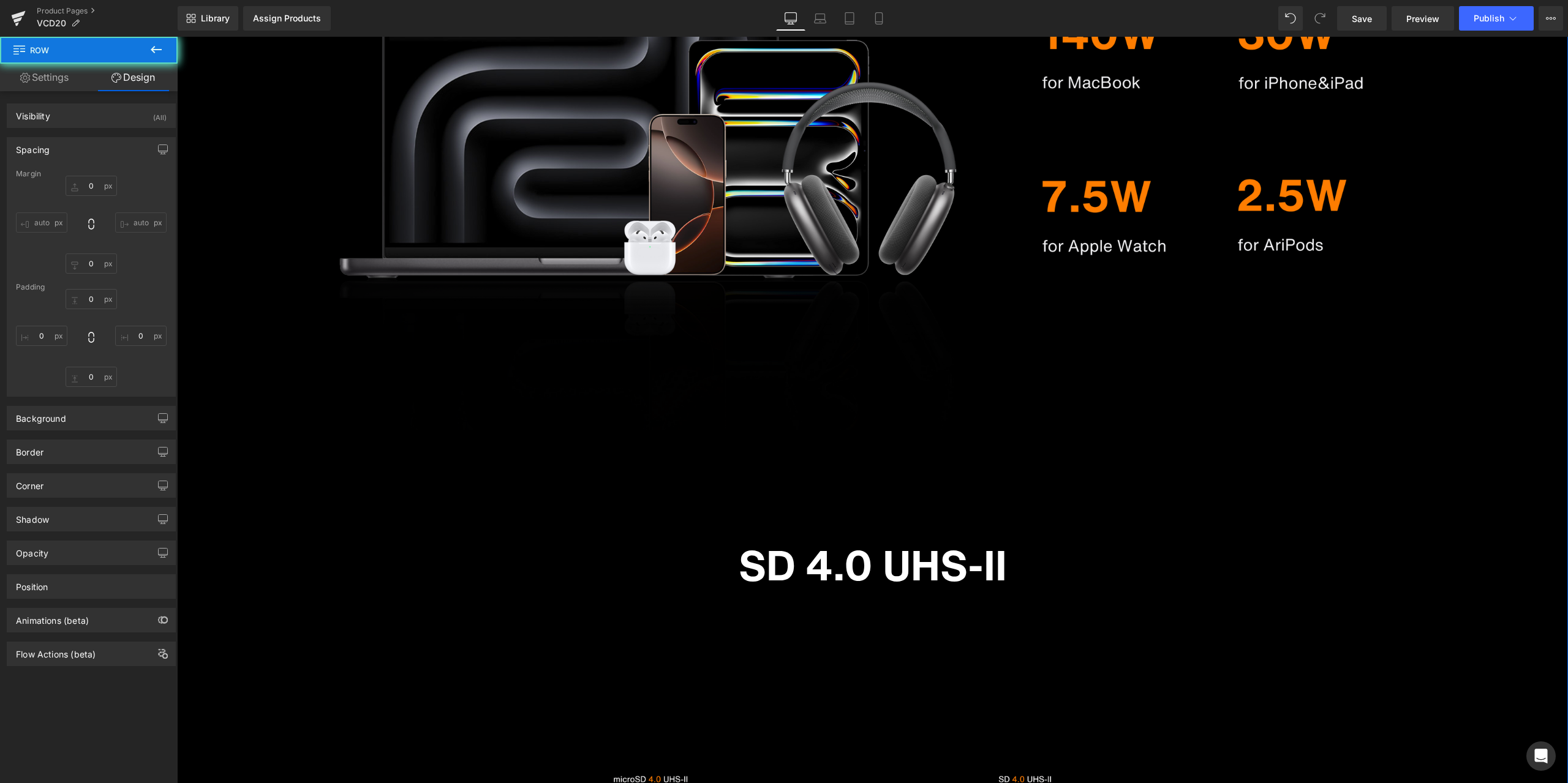
type input "0"
type input "150"
type input "0"
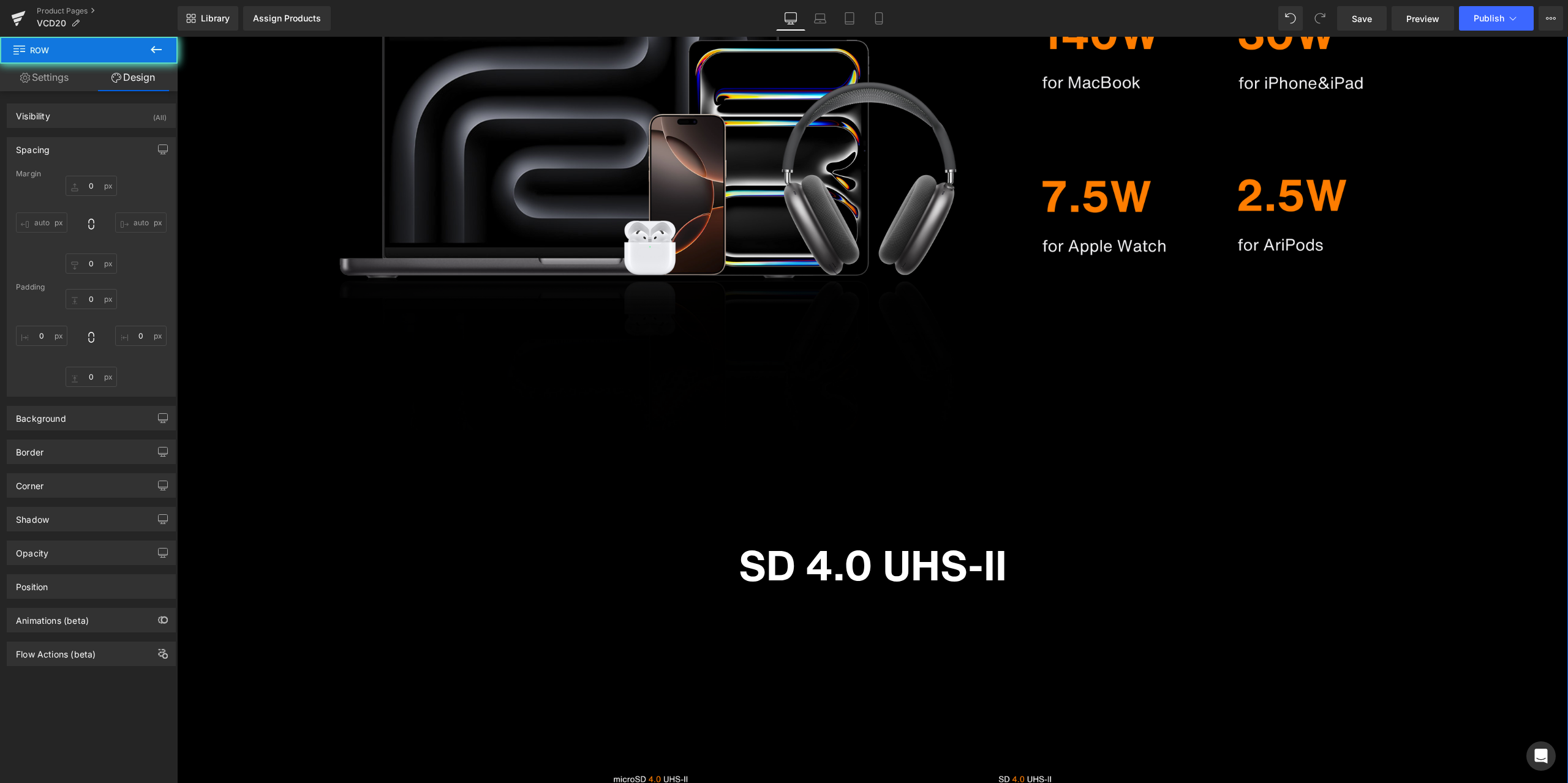
type input "0"
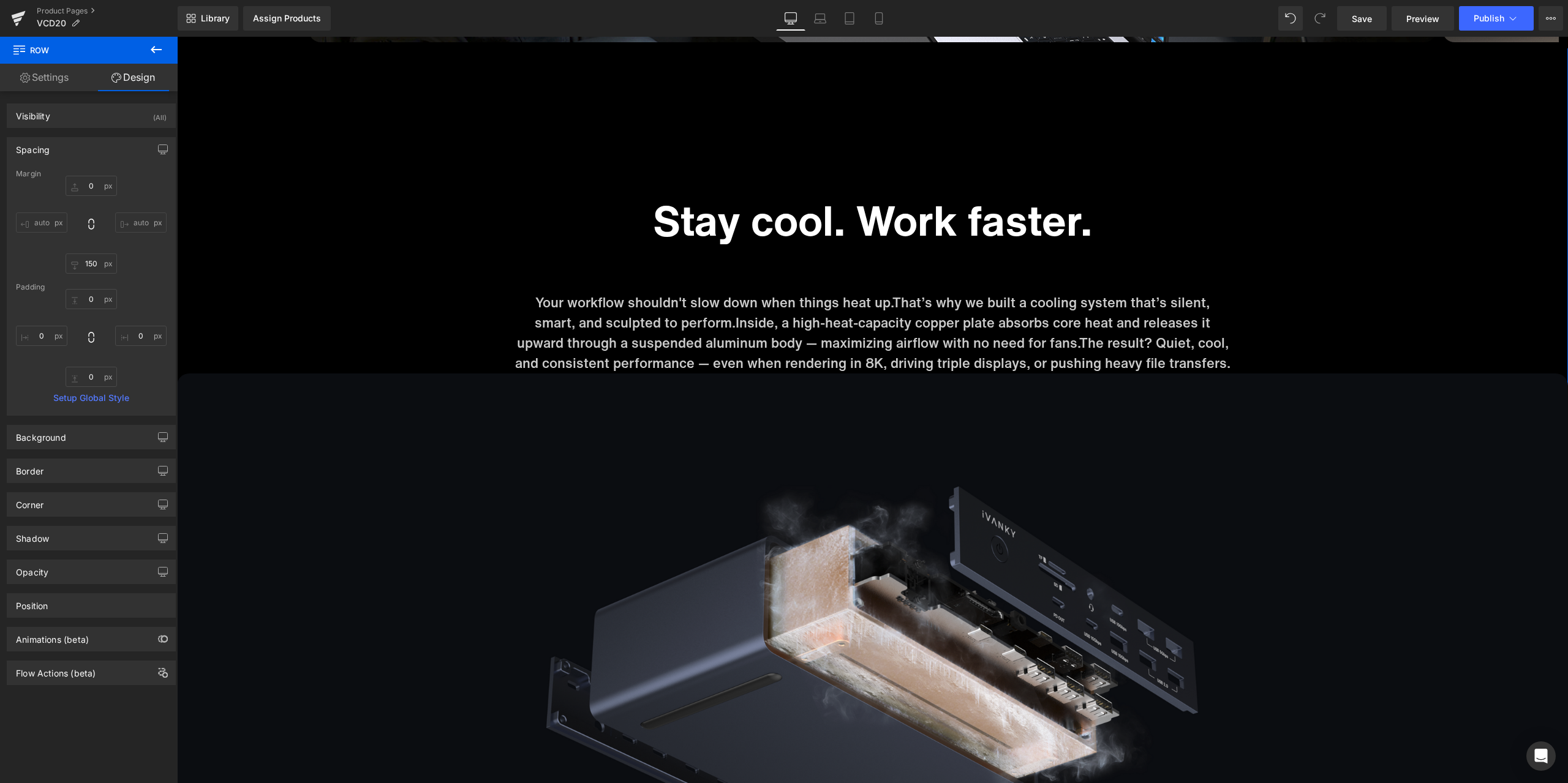
scroll to position [5955, 0]
click at [529, 202] on span "Row" at bounding box center [533, 206] width 25 height 19
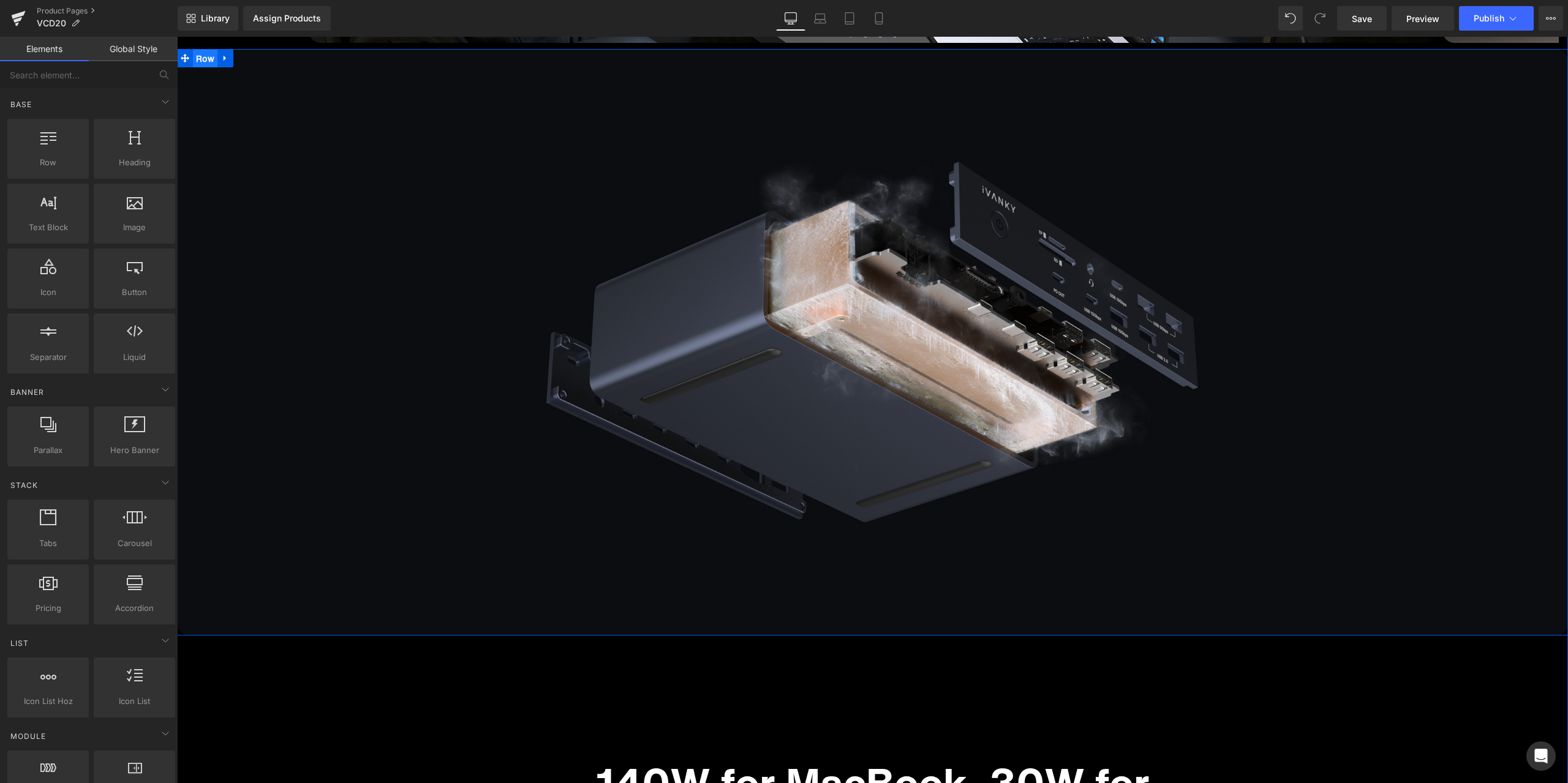
click at [199, 55] on ul "Row" at bounding box center [205, 58] width 56 height 19
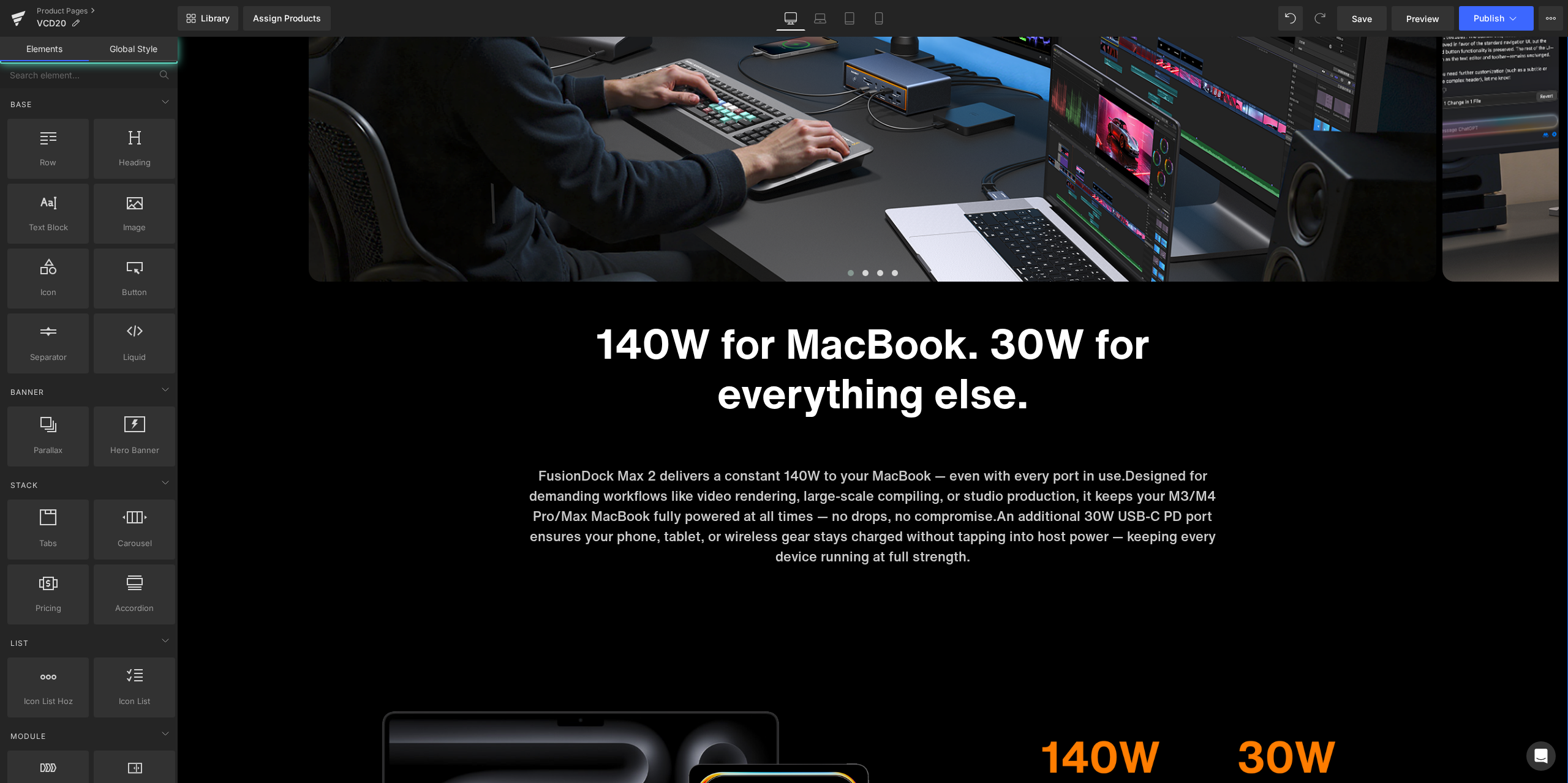
scroll to position [5710, 0]
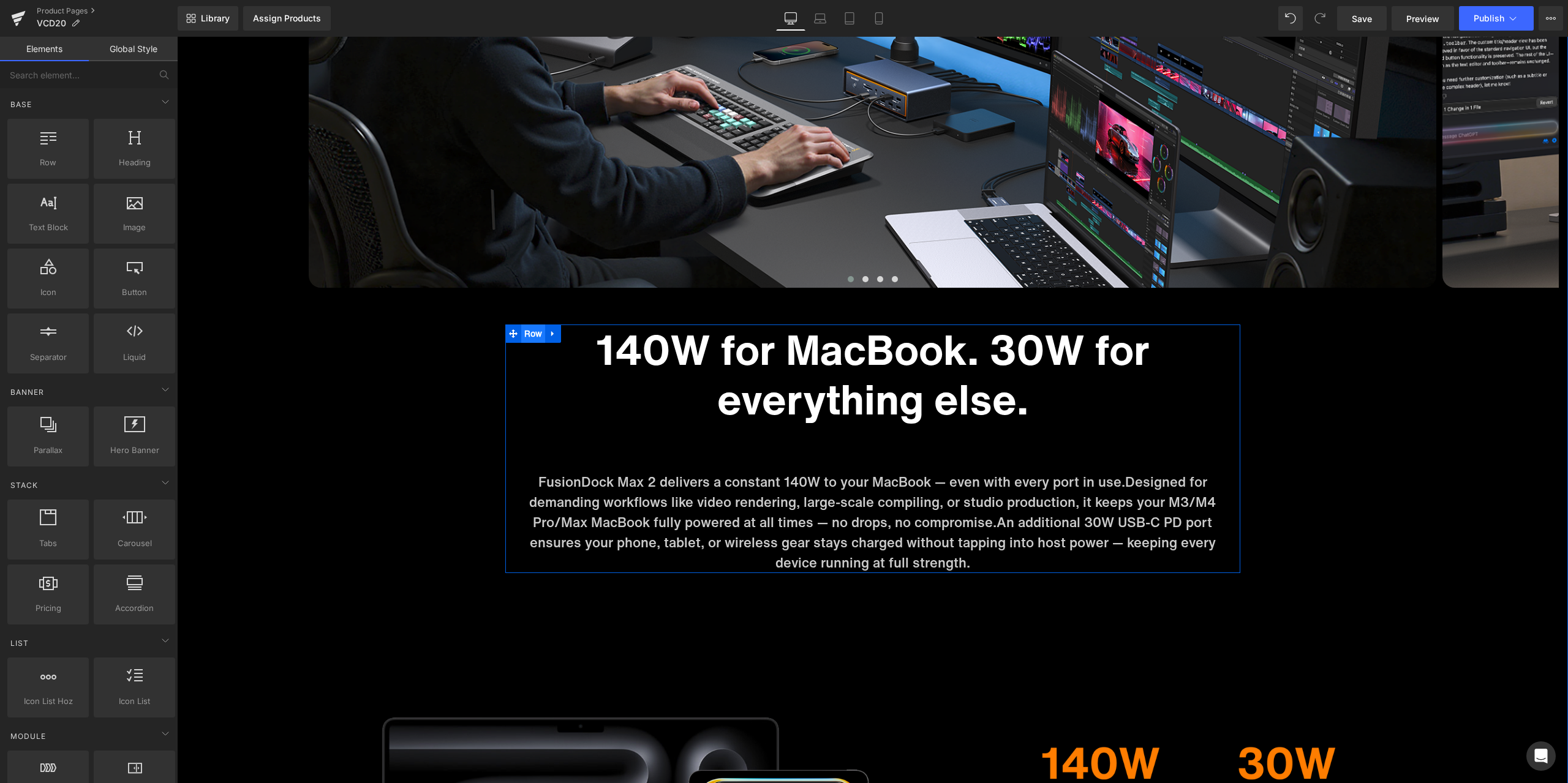
click at [534, 335] on ul "Row" at bounding box center [534, 334] width 56 height 19
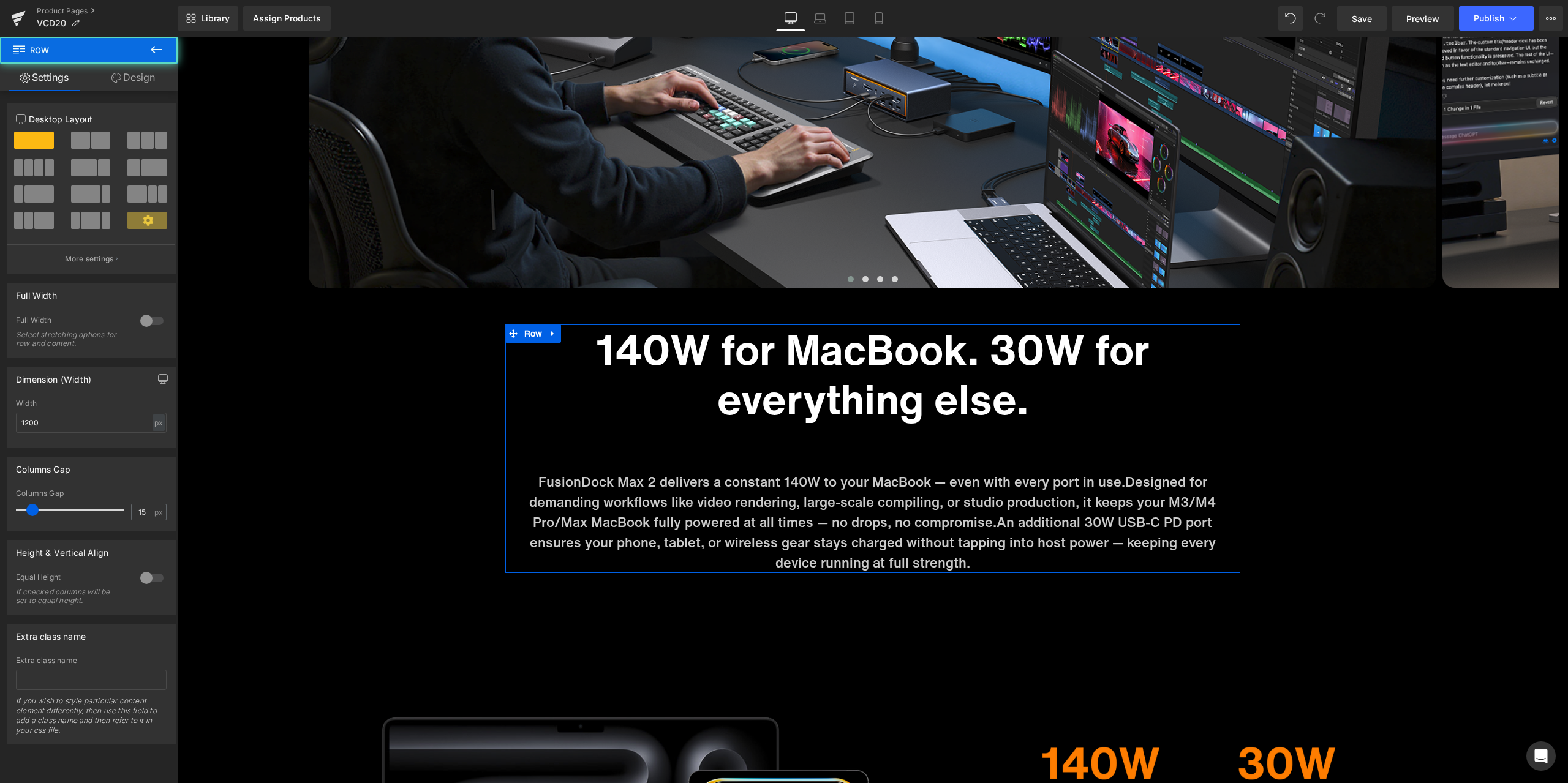
click at [114, 67] on link "Design" at bounding box center [133, 77] width 89 height 27
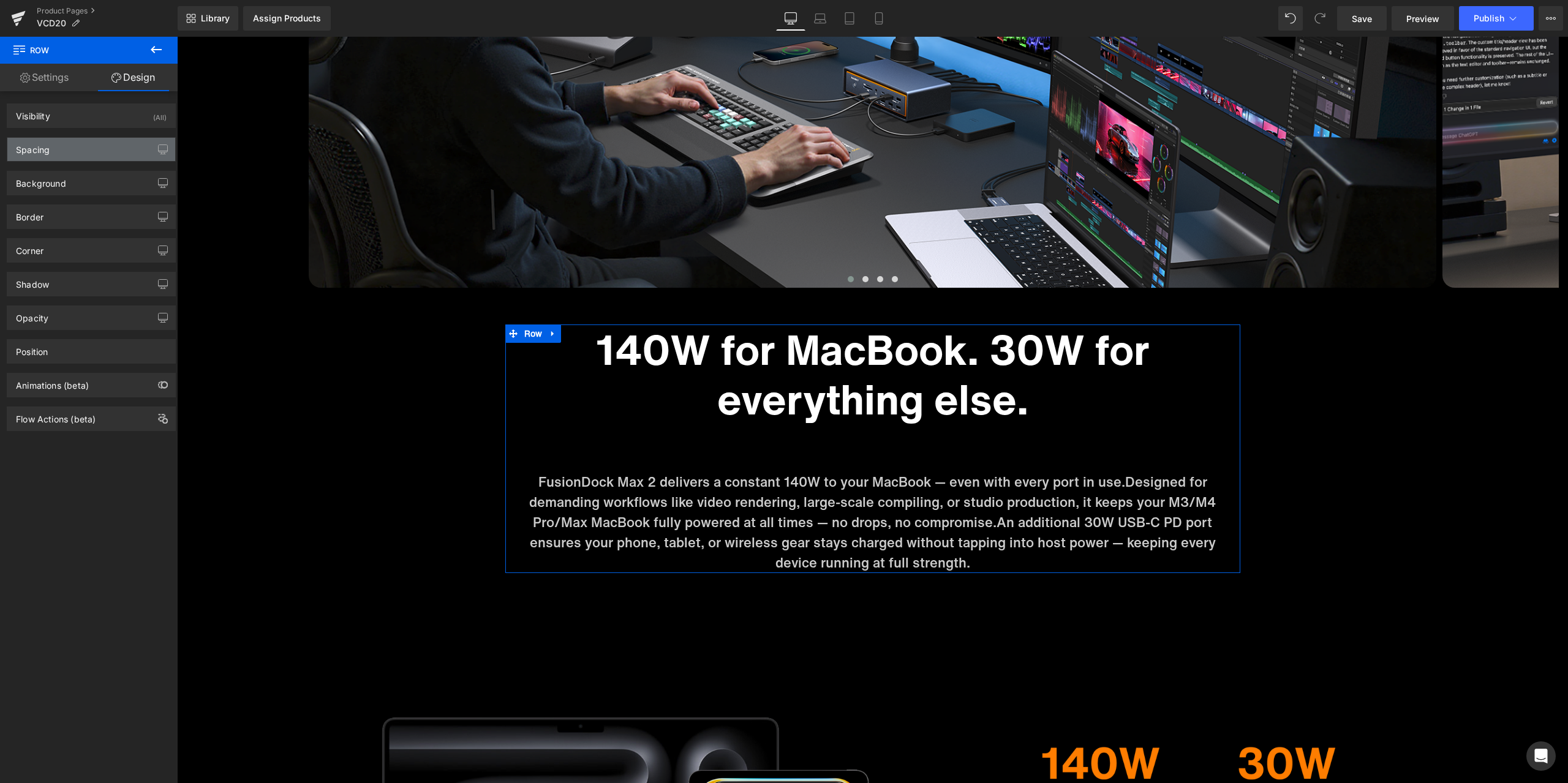
click at [88, 155] on div "Spacing" at bounding box center [91, 149] width 168 height 23
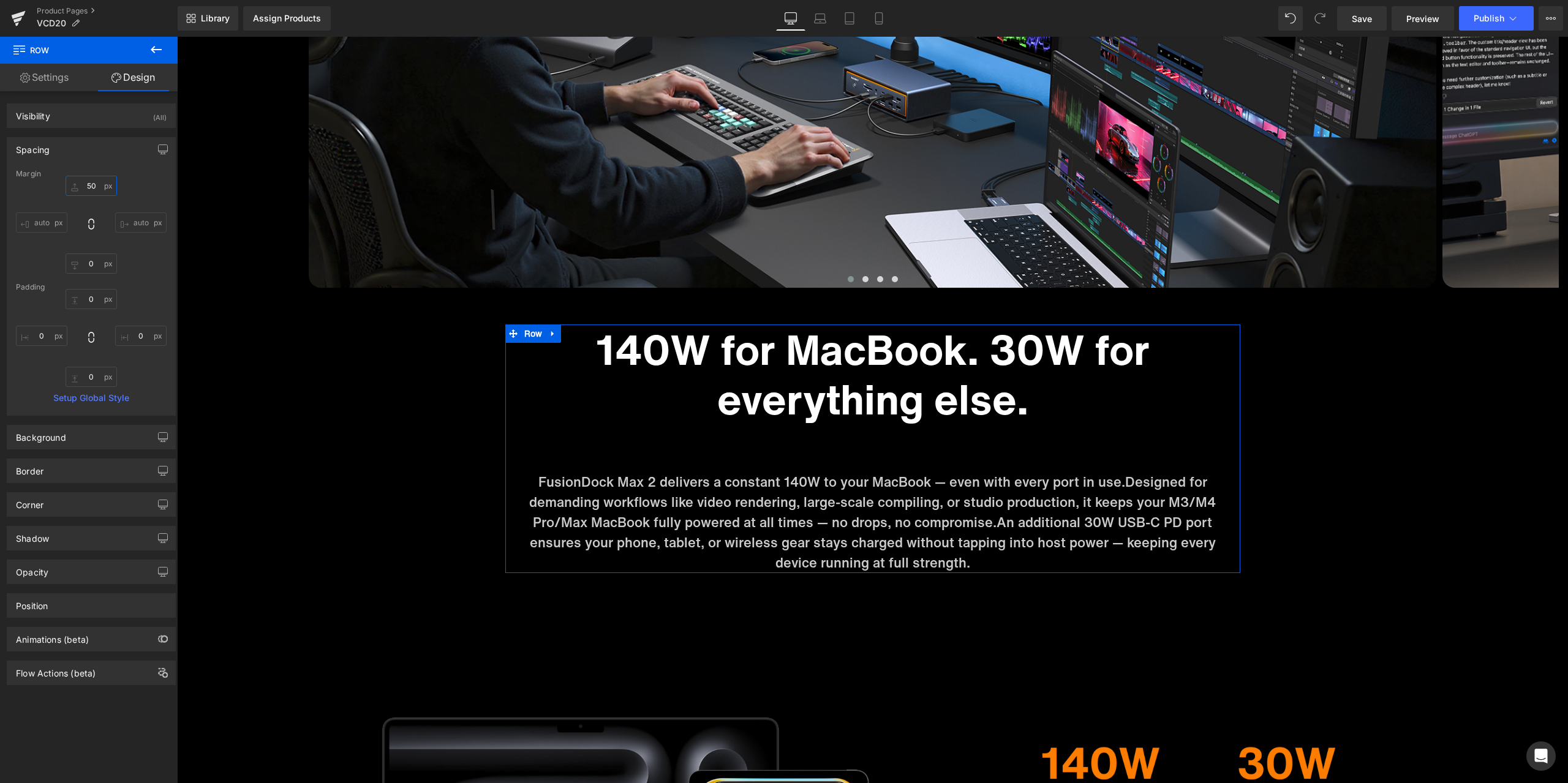
click at [93, 189] on input "50" at bounding box center [91, 186] width 51 height 20
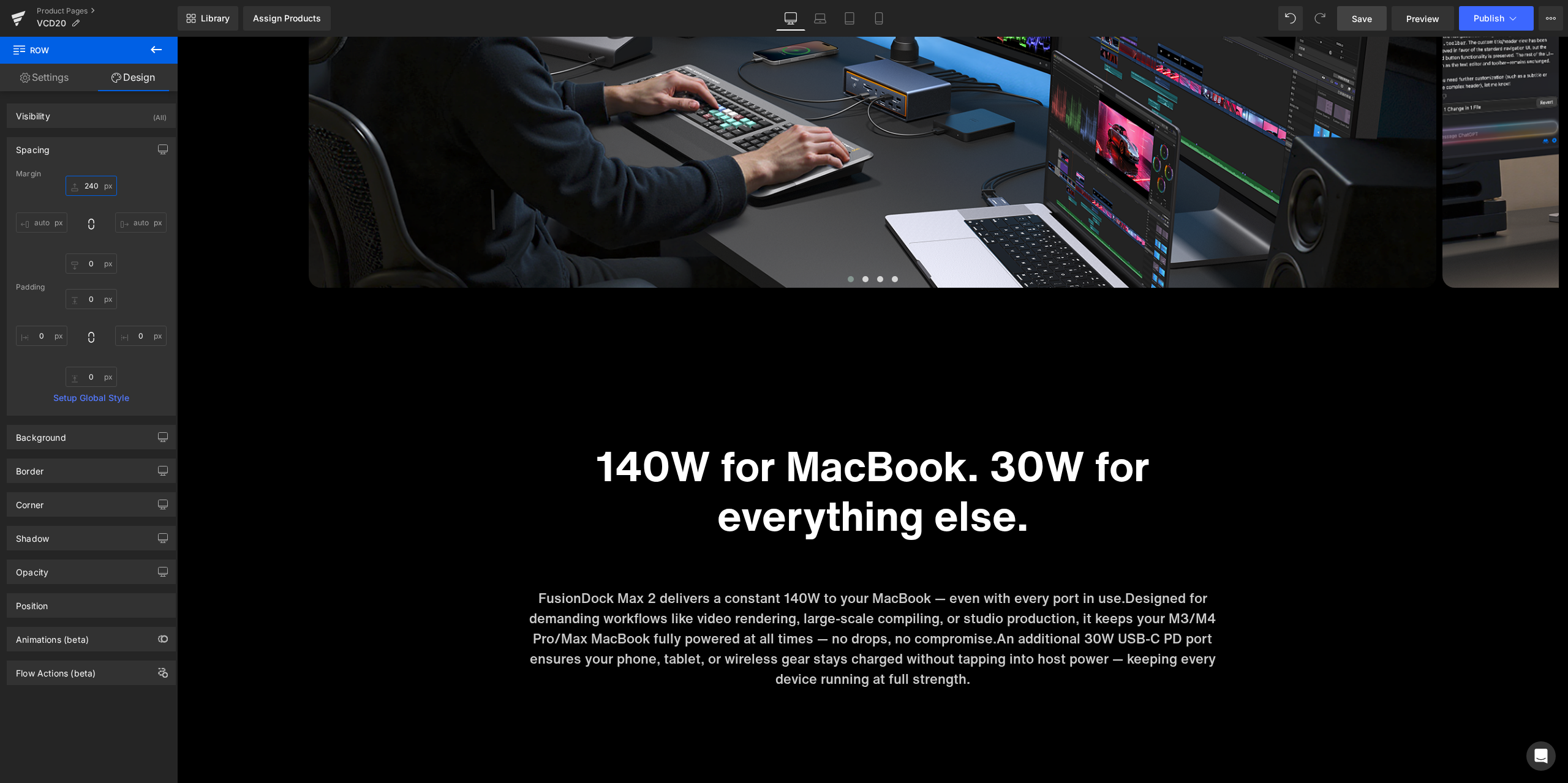
type input "240"
click at [1349, 17] on link "Save" at bounding box center [1362, 18] width 49 height 25
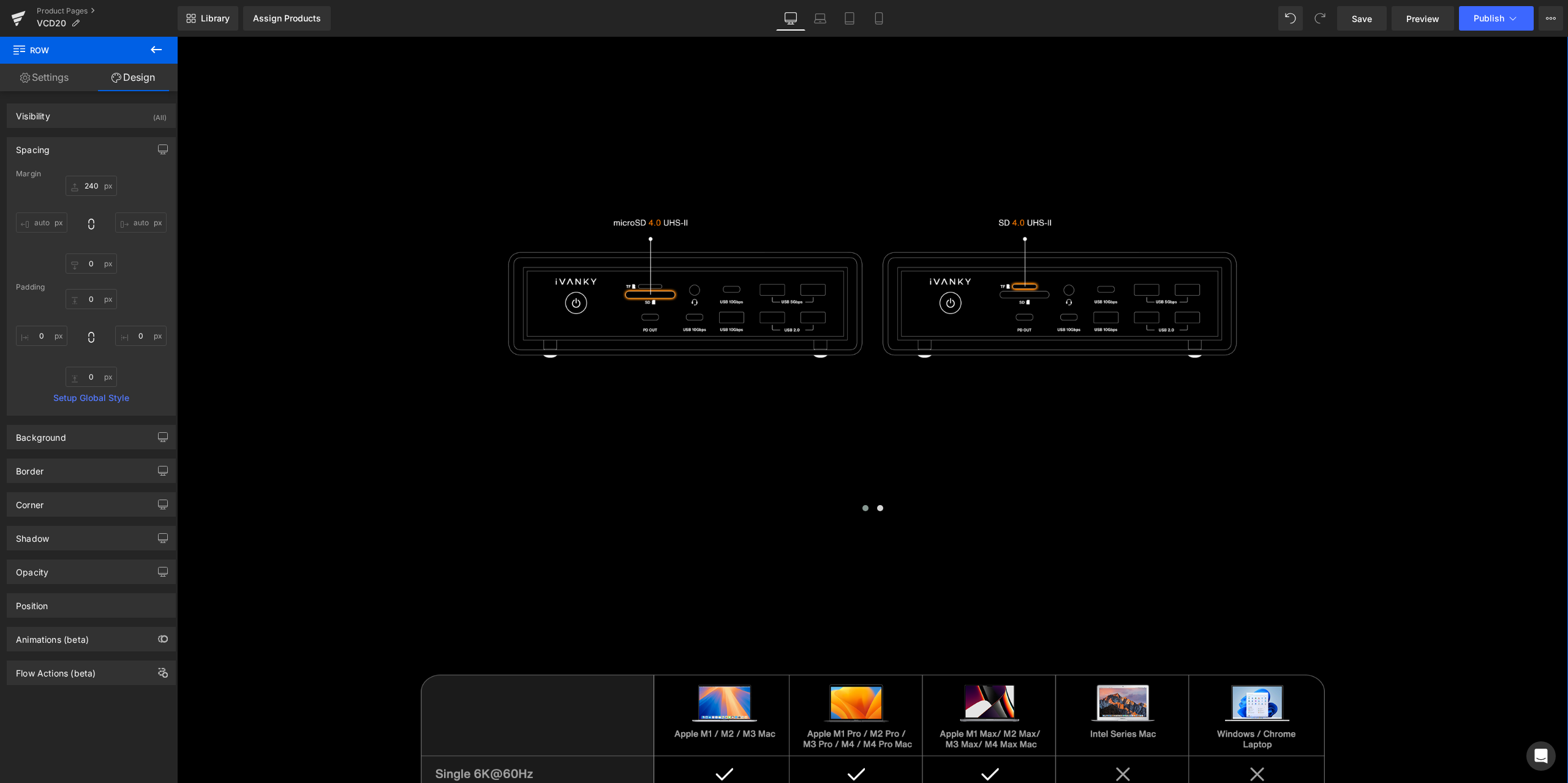
scroll to position [6996, 0]
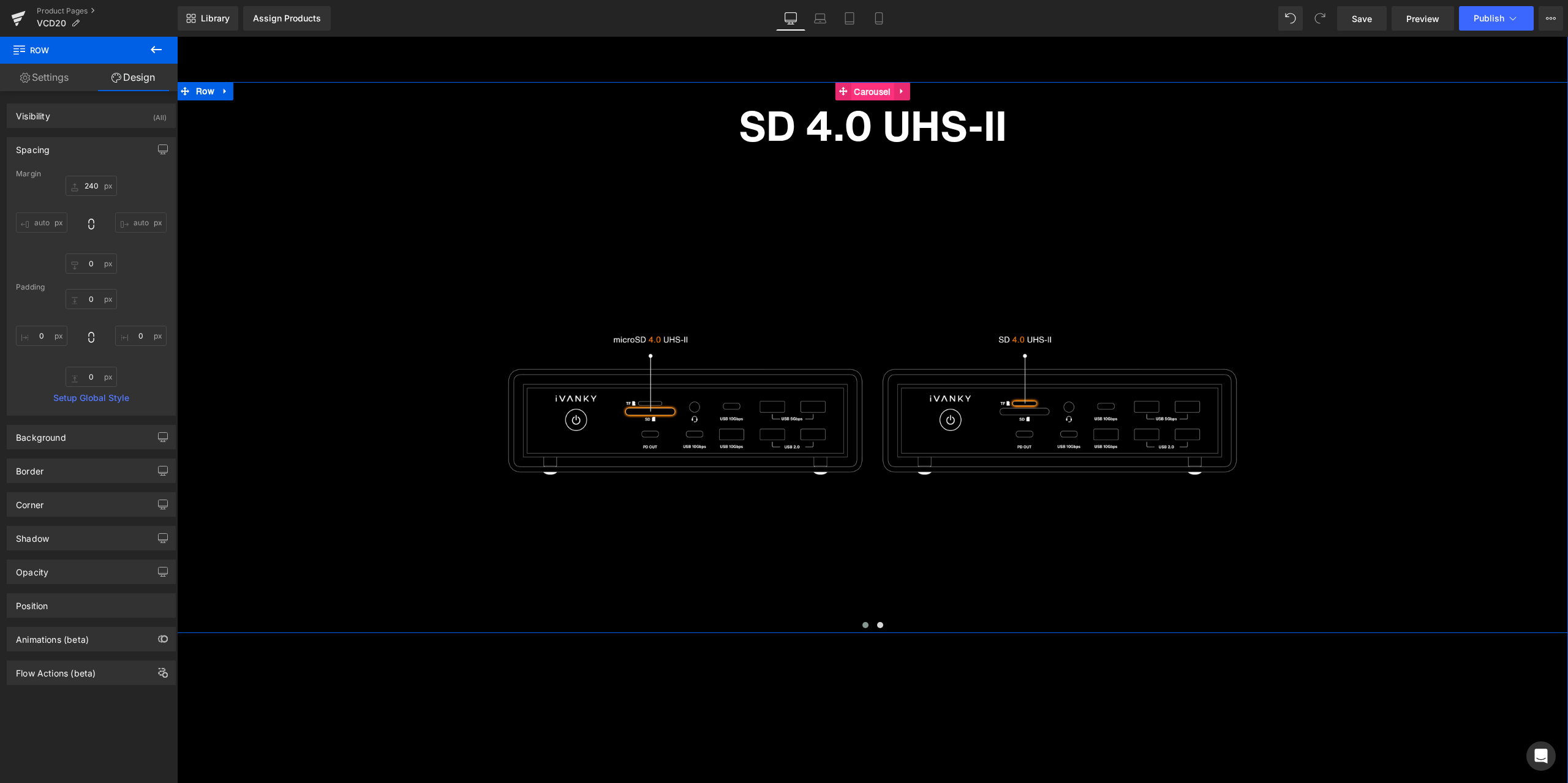
click at [867, 91] on span "Carousel" at bounding box center [872, 92] width 43 height 19
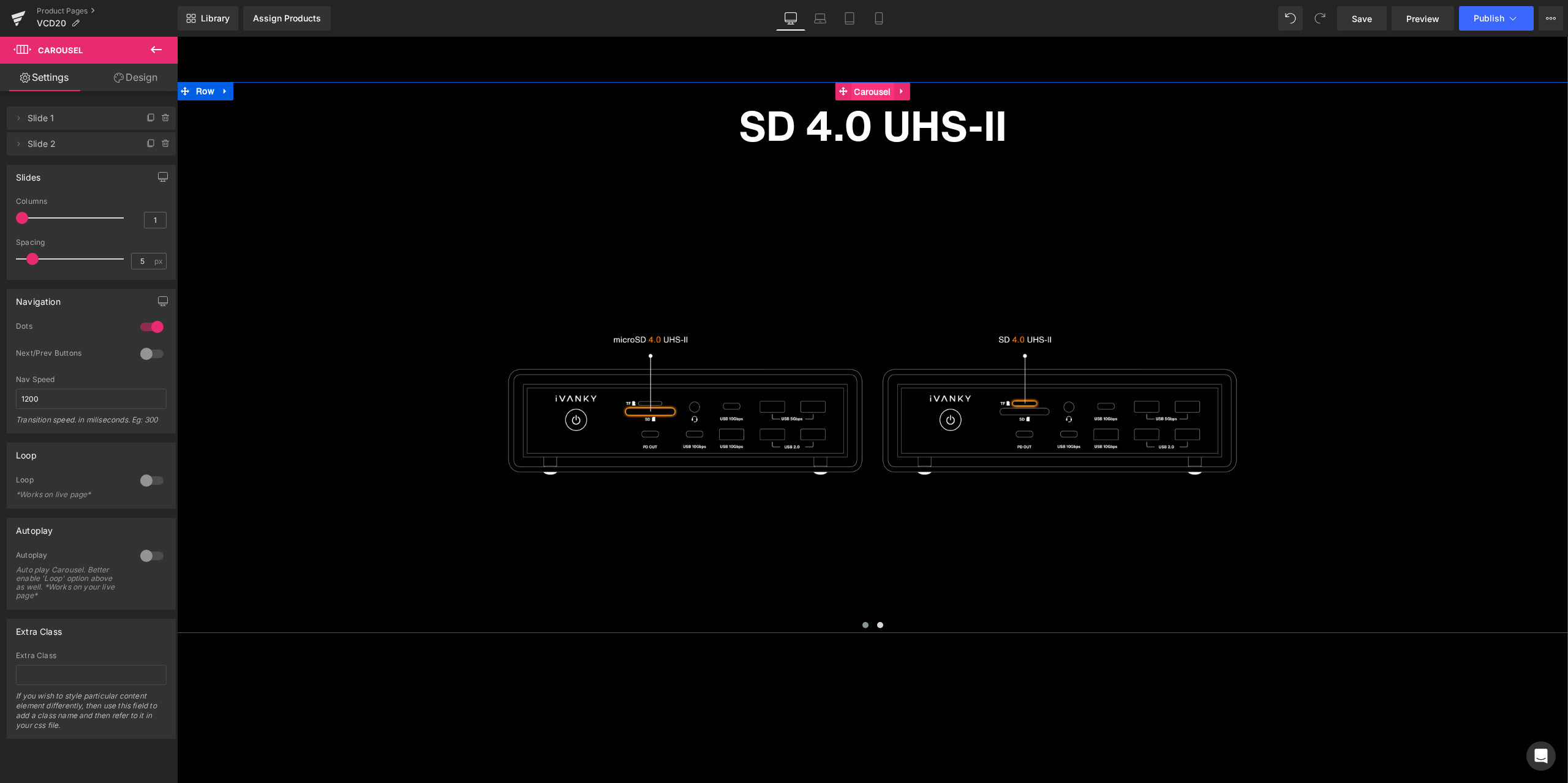
click at [863, 91] on span "Carousel" at bounding box center [872, 92] width 43 height 19
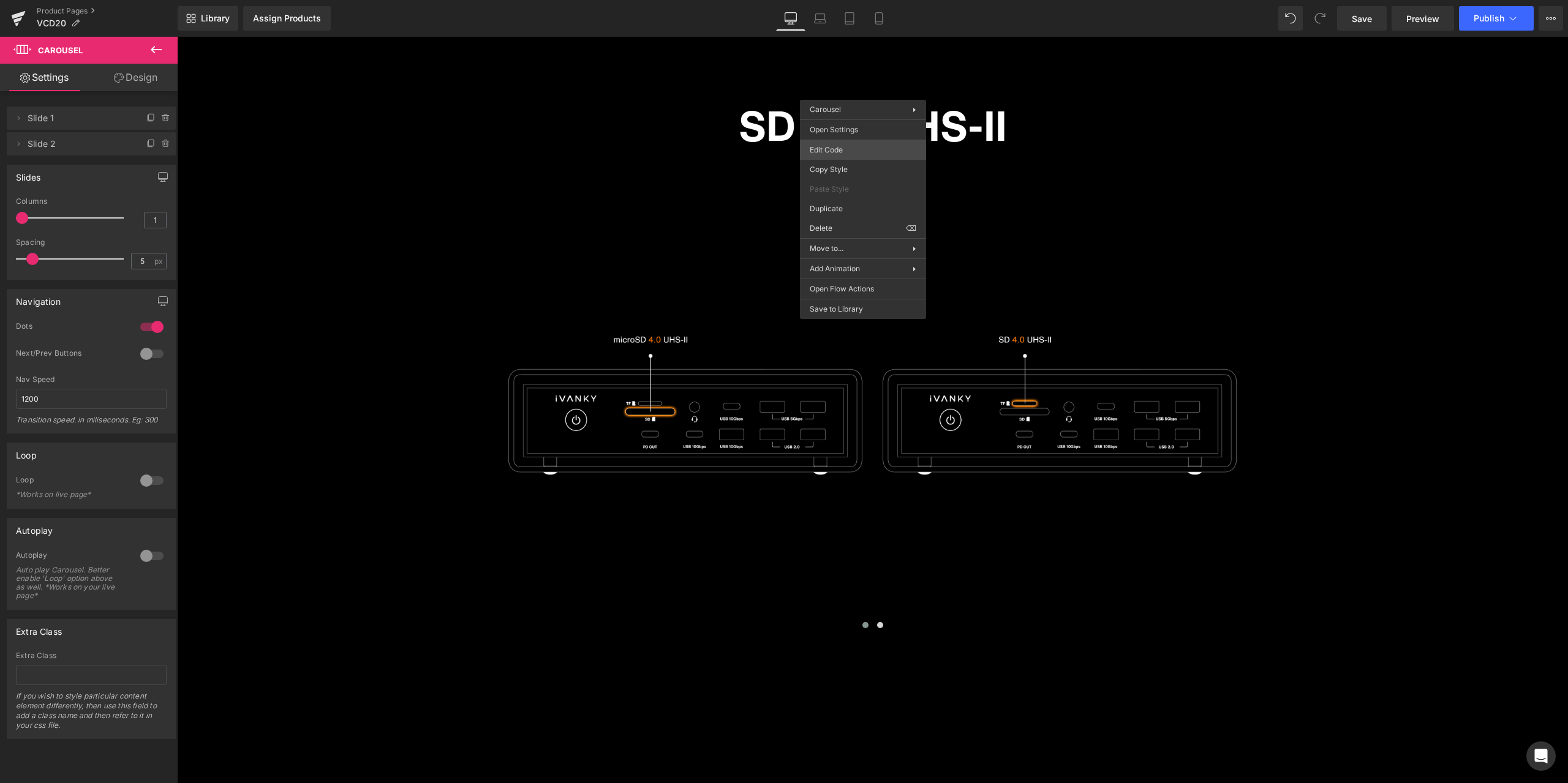
click at [867, 144] on body "Carousel You are previewing how the will restyle your page. You can not edit El…" at bounding box center [784, 391] width 1568 height 783
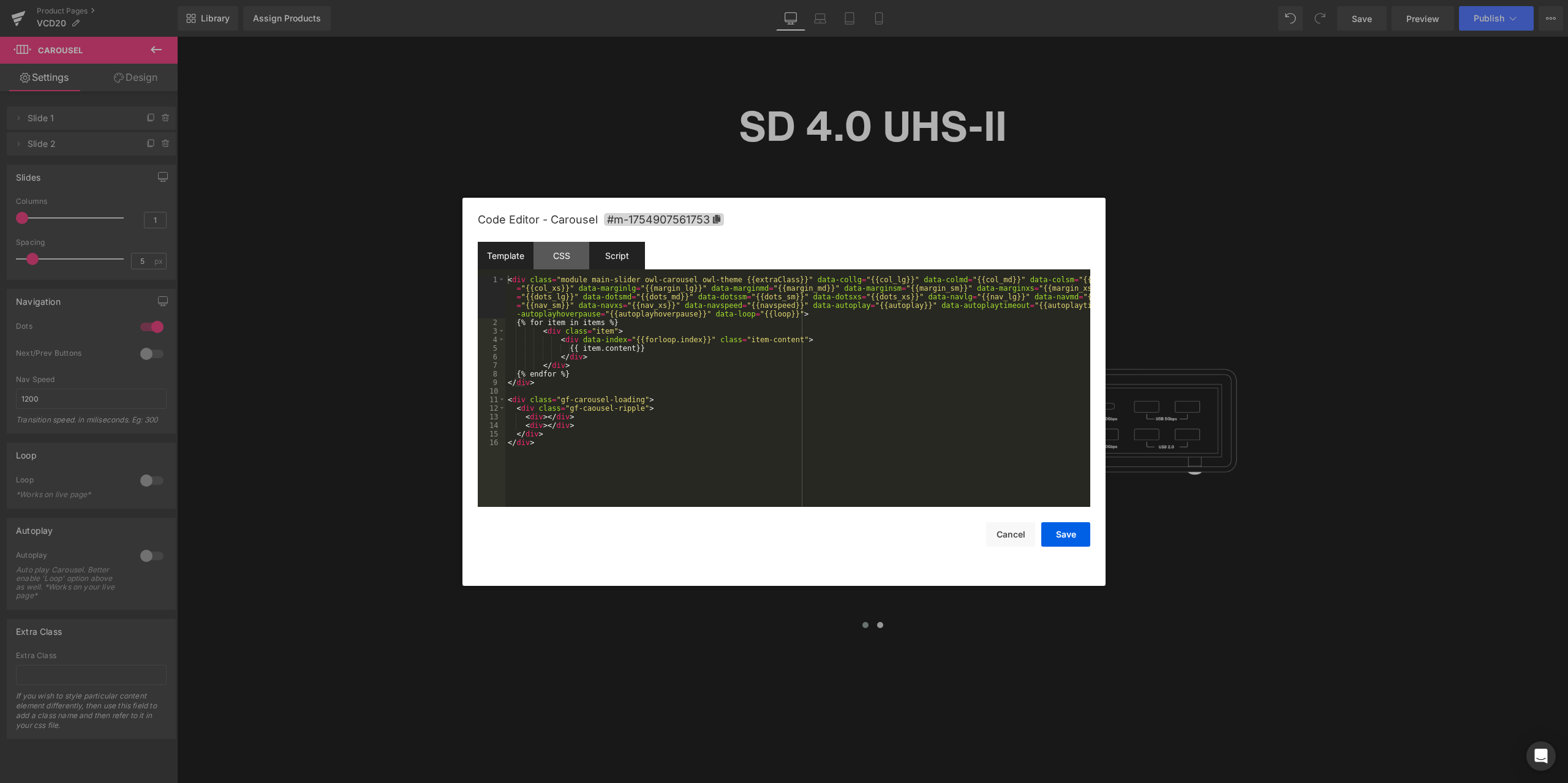
click at [623, 246] on div "Script" at bounding box center [616, 255] width 55 height 27
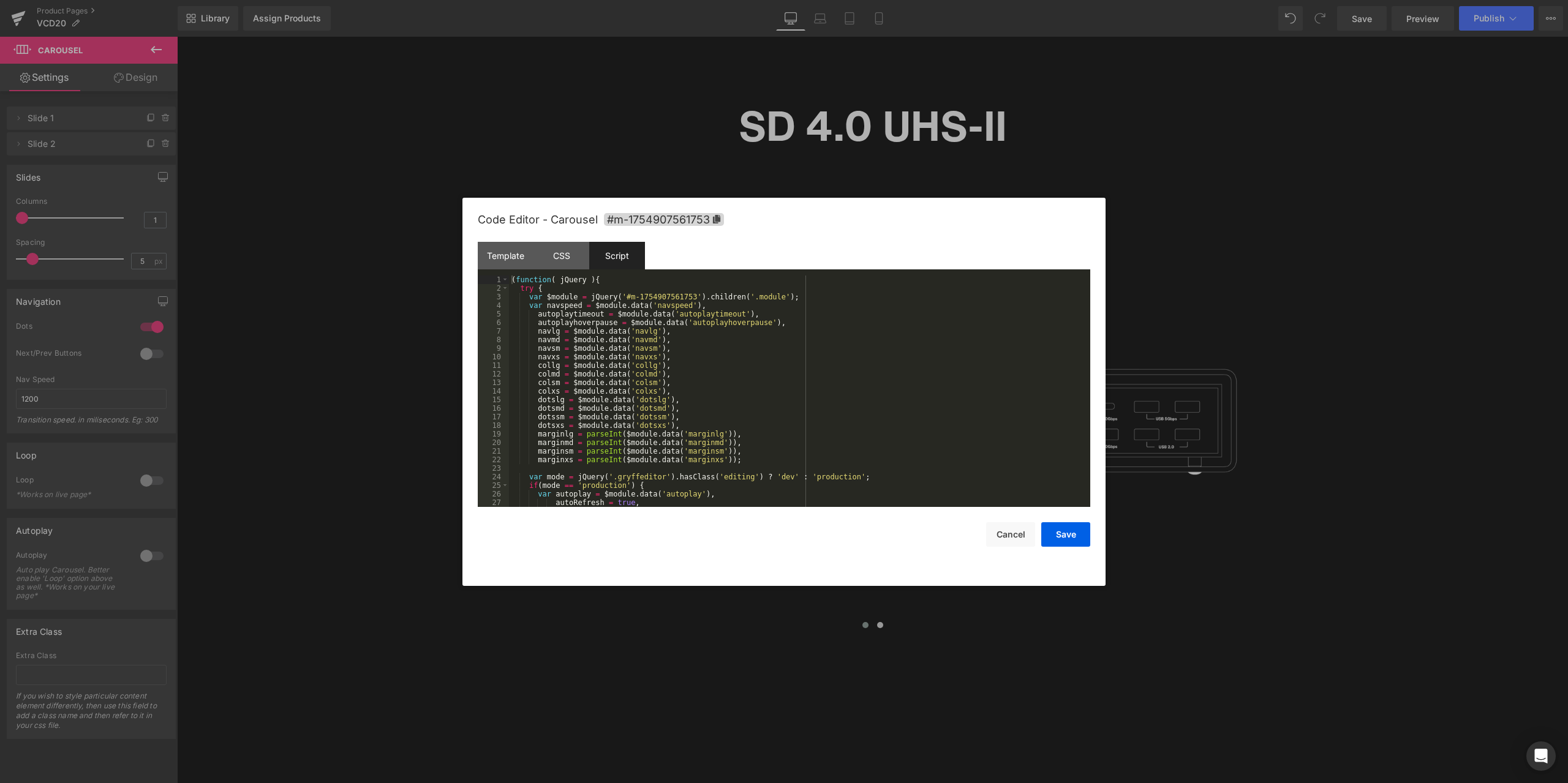
click at [717, 341] on div "( function ( jQuery ) { try { var $module = jQuery ( '#m-1754907561753' ) . chi…" at bounding box center [797, 400] width 576 height 248
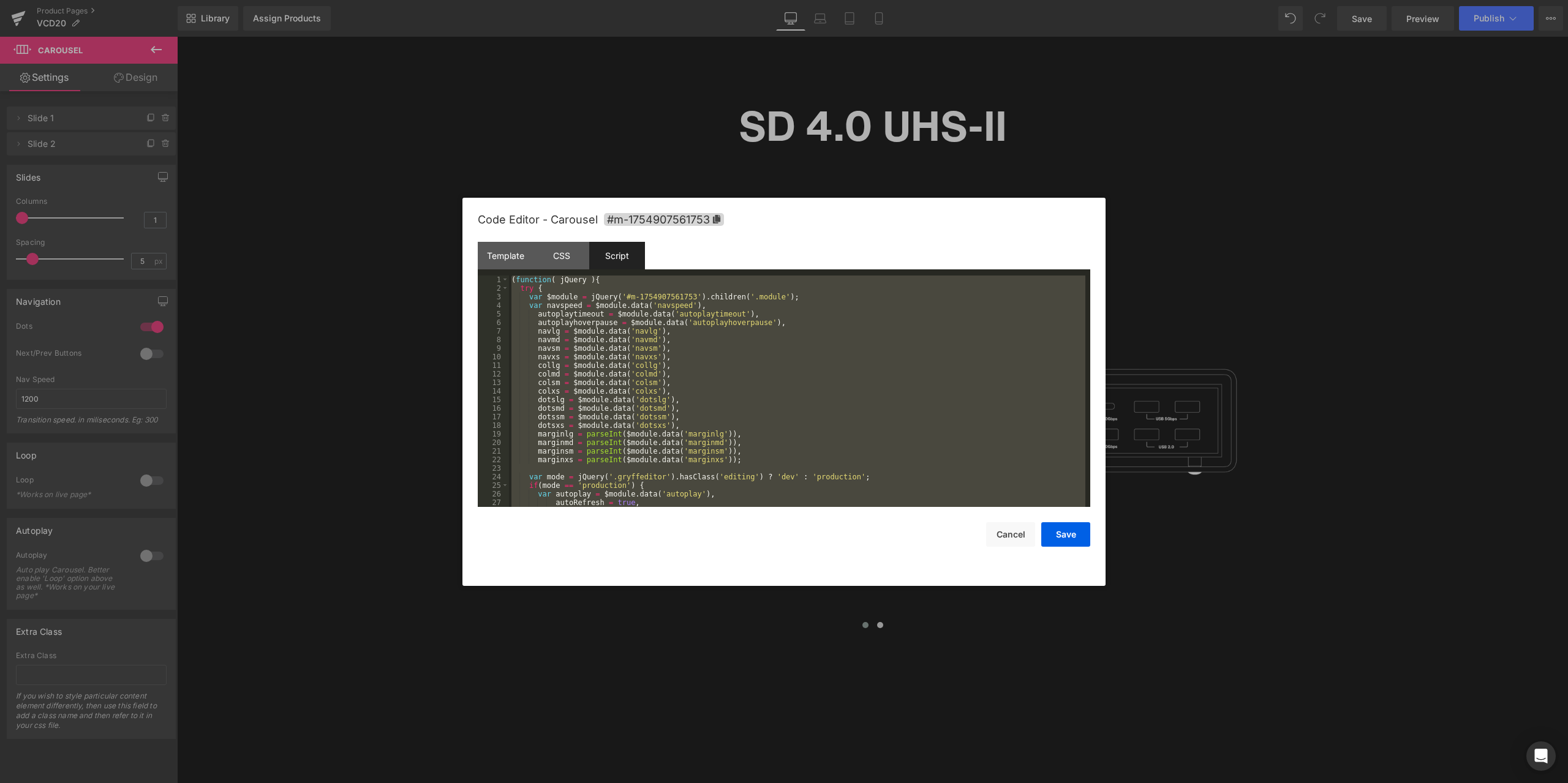
scroll to position [788, 0]
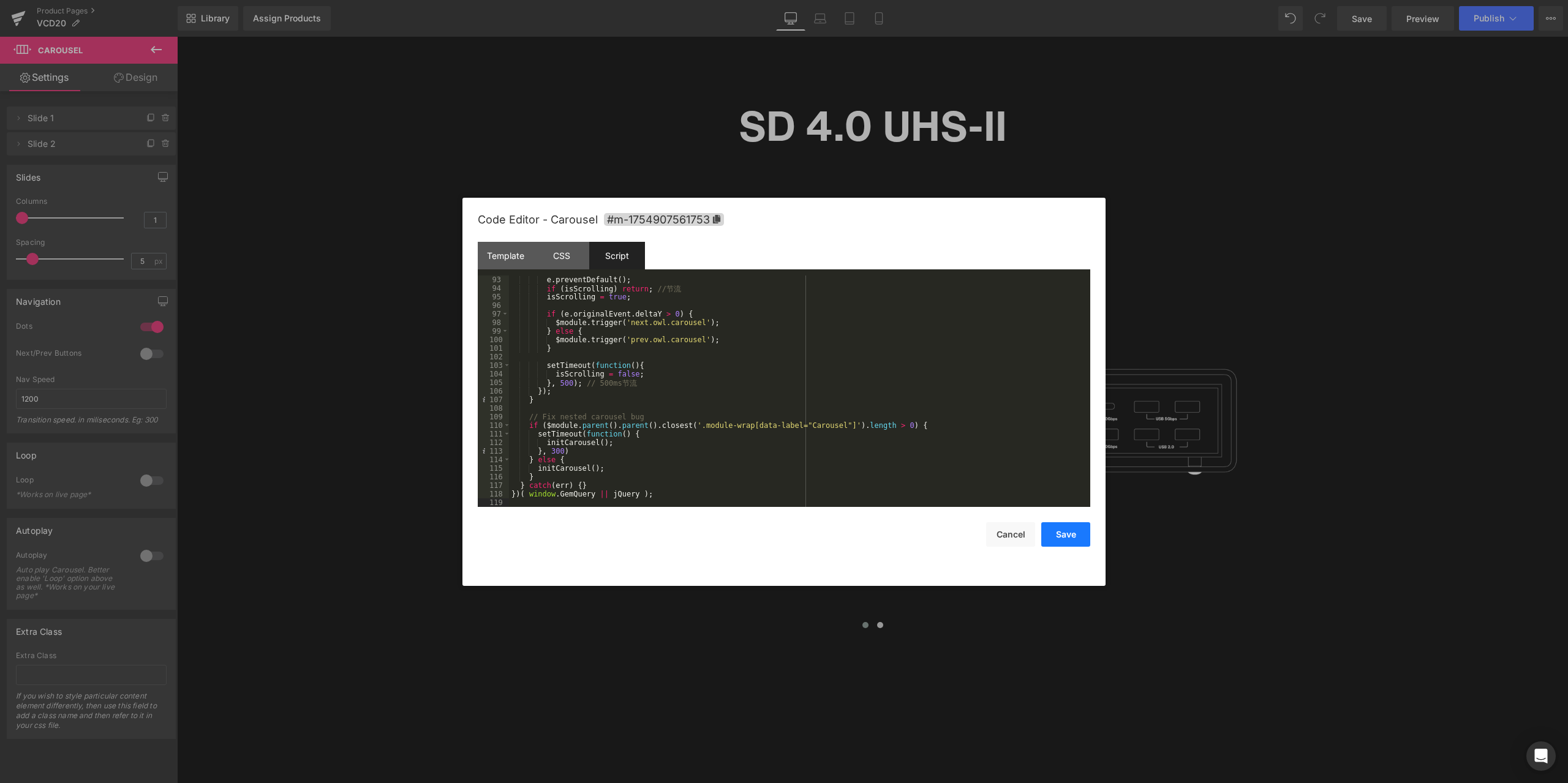
click at [1068, 534] on button "Save" at bounding box center [1065, 534] width 49 height 25
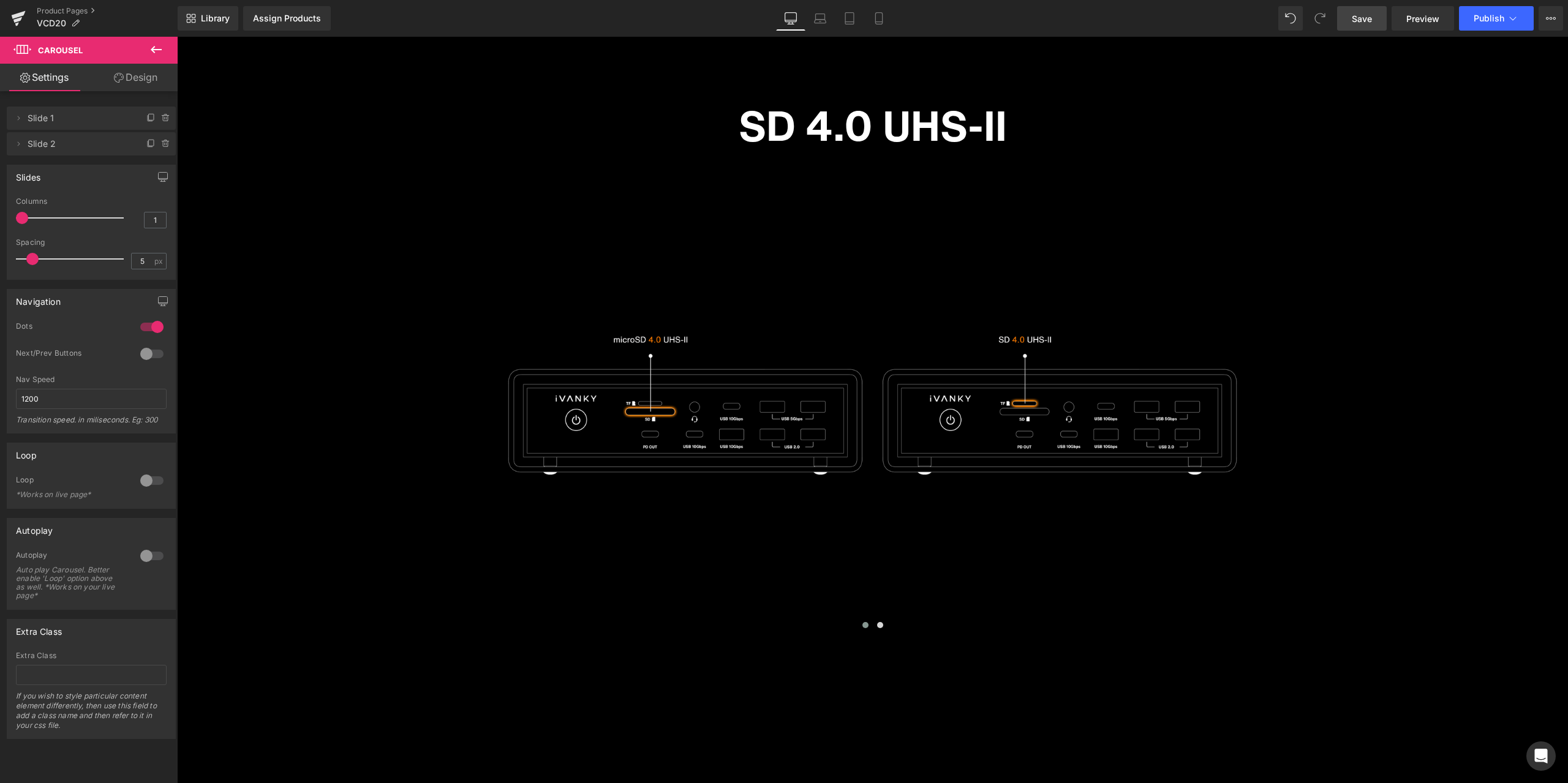
drag, startPoint x: 1368, startPoint y: 22, endPoint x: 536, endPoint y: 492, distance: 955.6
click at [1368, 22] on span "Save" at bounding box center [1362, 18] width 20 height 13
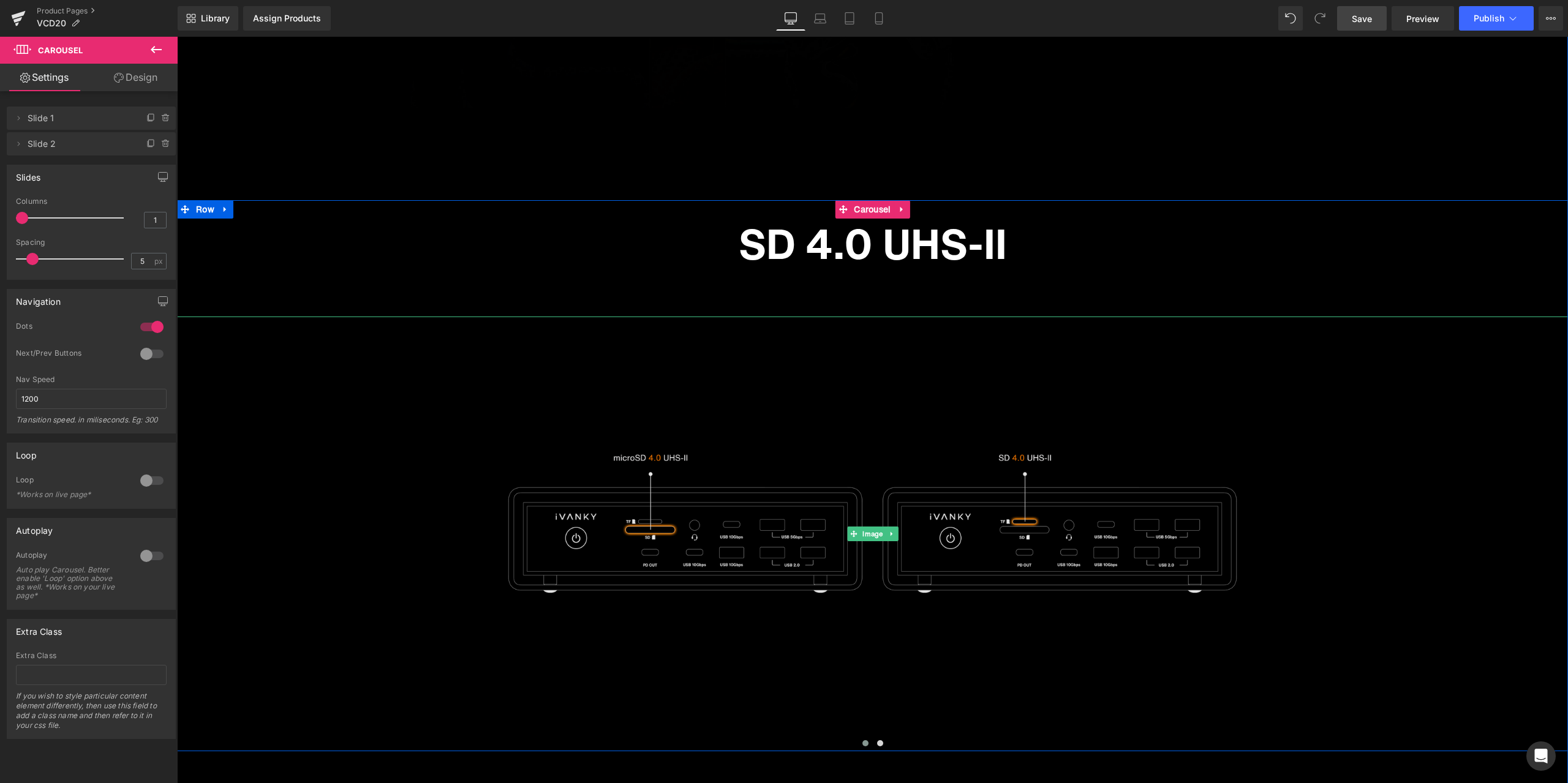
scroll to position [6873, 0]
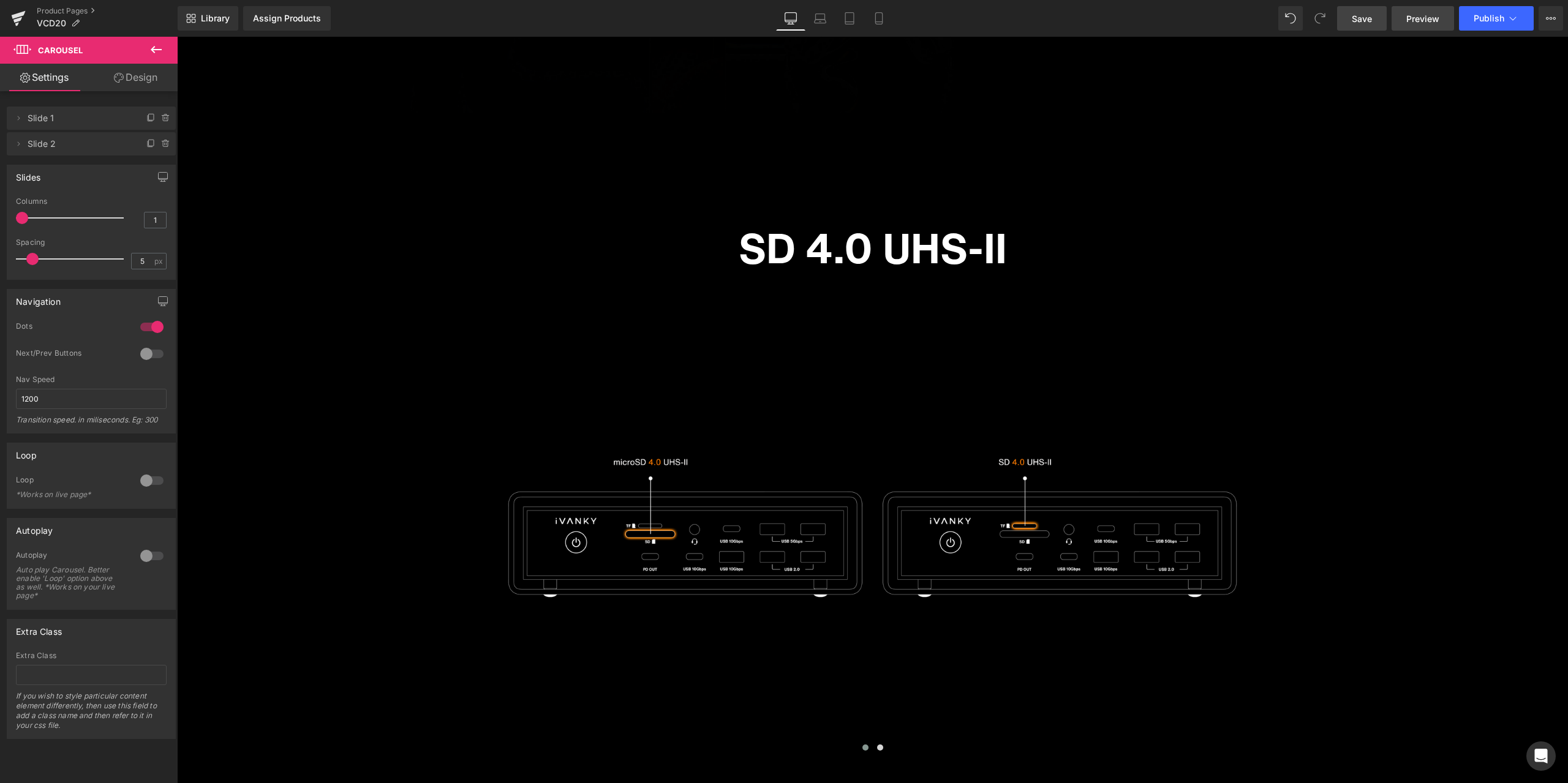
click at [1406, 15] on link "Preview" at bounding box center [1423, 18] width 63 height 25
click at [204, 216] on span "Row" at bounding box center [205, 214] width 25 height 19
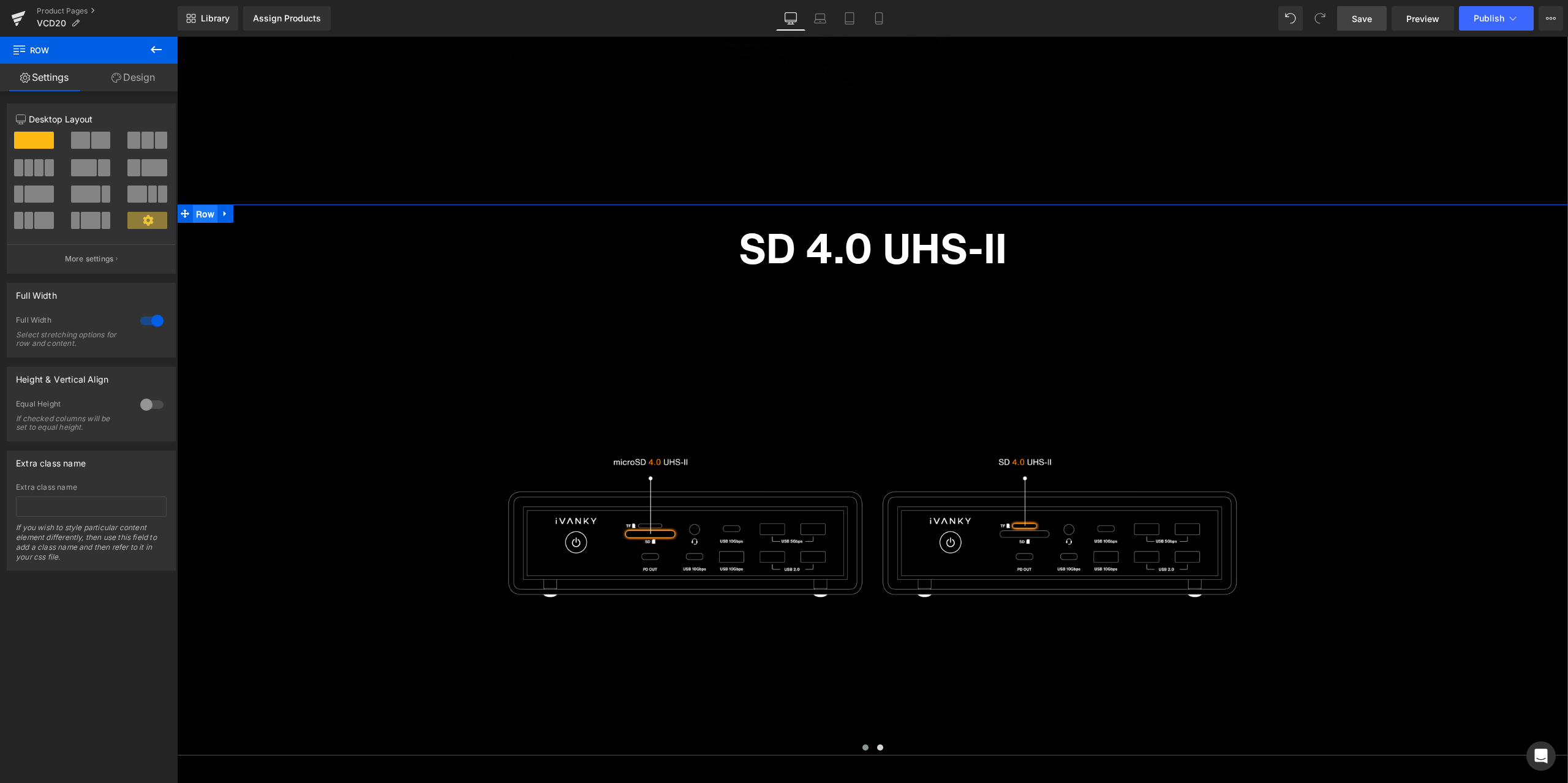
click at [207, 216] on ul "Row" at bounding box center [205, 214] width 56 height 19
click at [147, 321] on div at bounding box center [152, 320] width 29 height 19
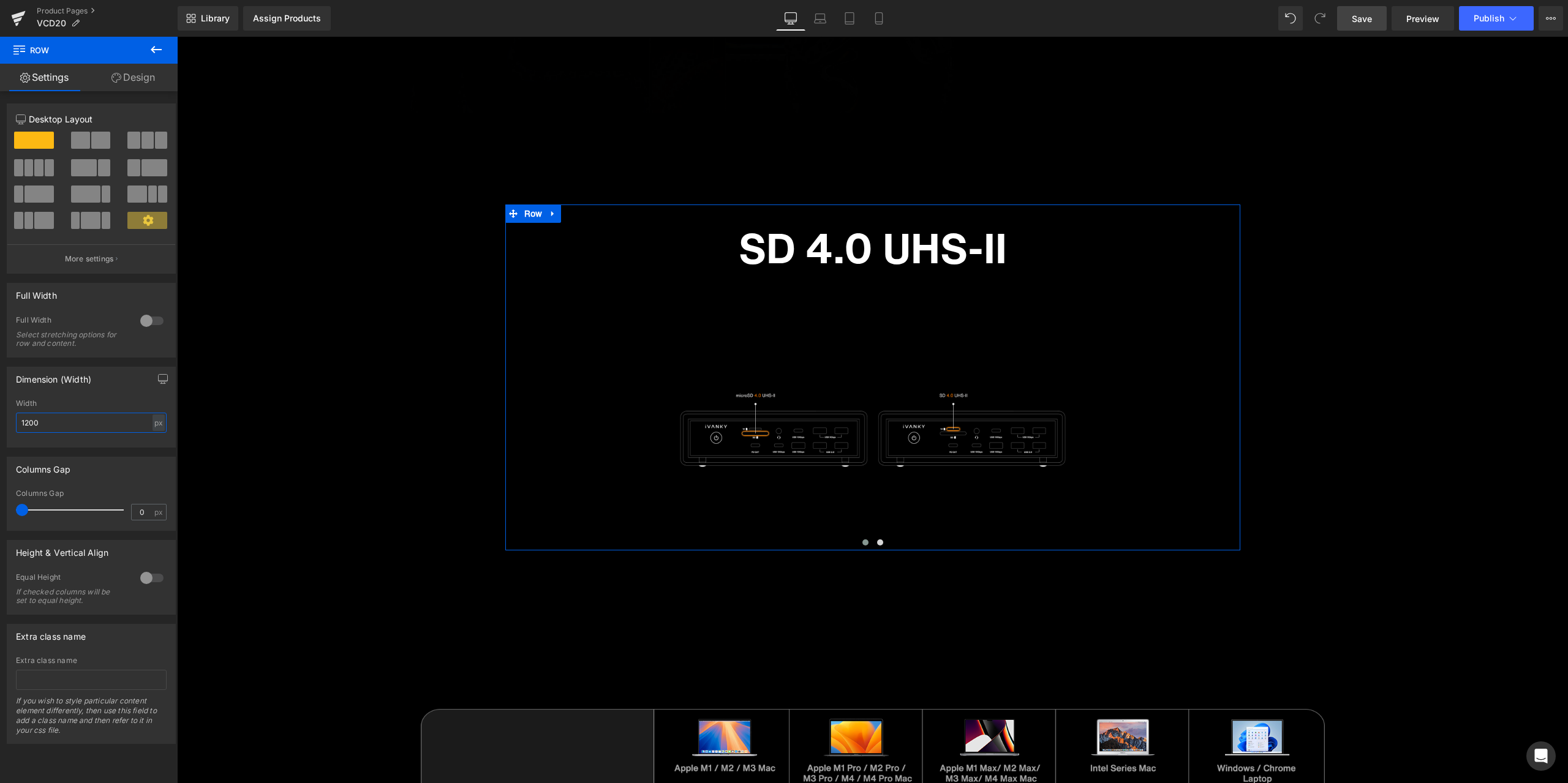
drag, startPoint x: 48, startPoint y: 422, endPoint x: 1, endPoint y: 422, distance: 47.0
click at [1, 422] on div "Dimension (Width) 1200px Width 1200 px % px" at bounding box center [91, 403] width 183 height 90
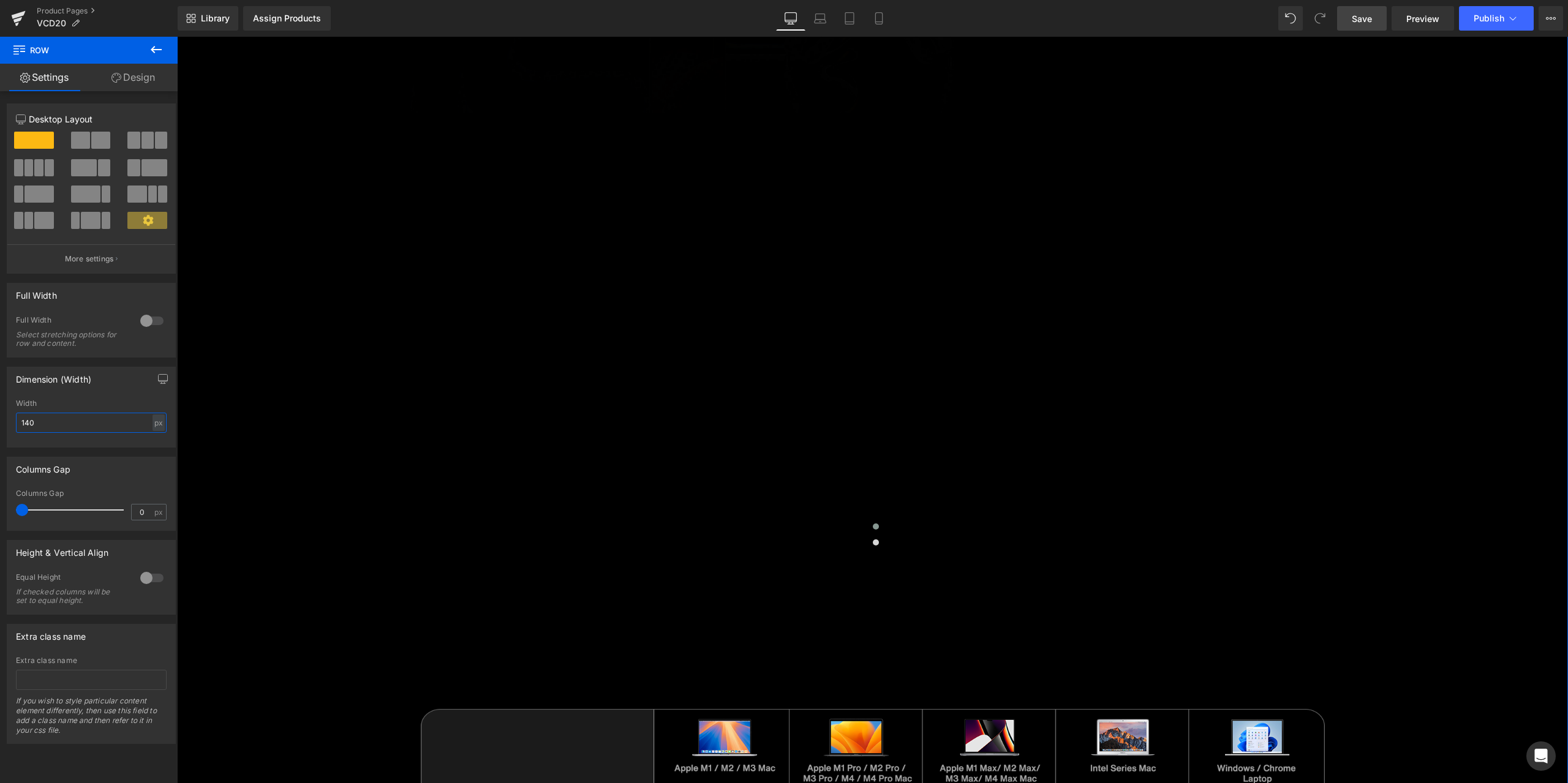
type input "1400"
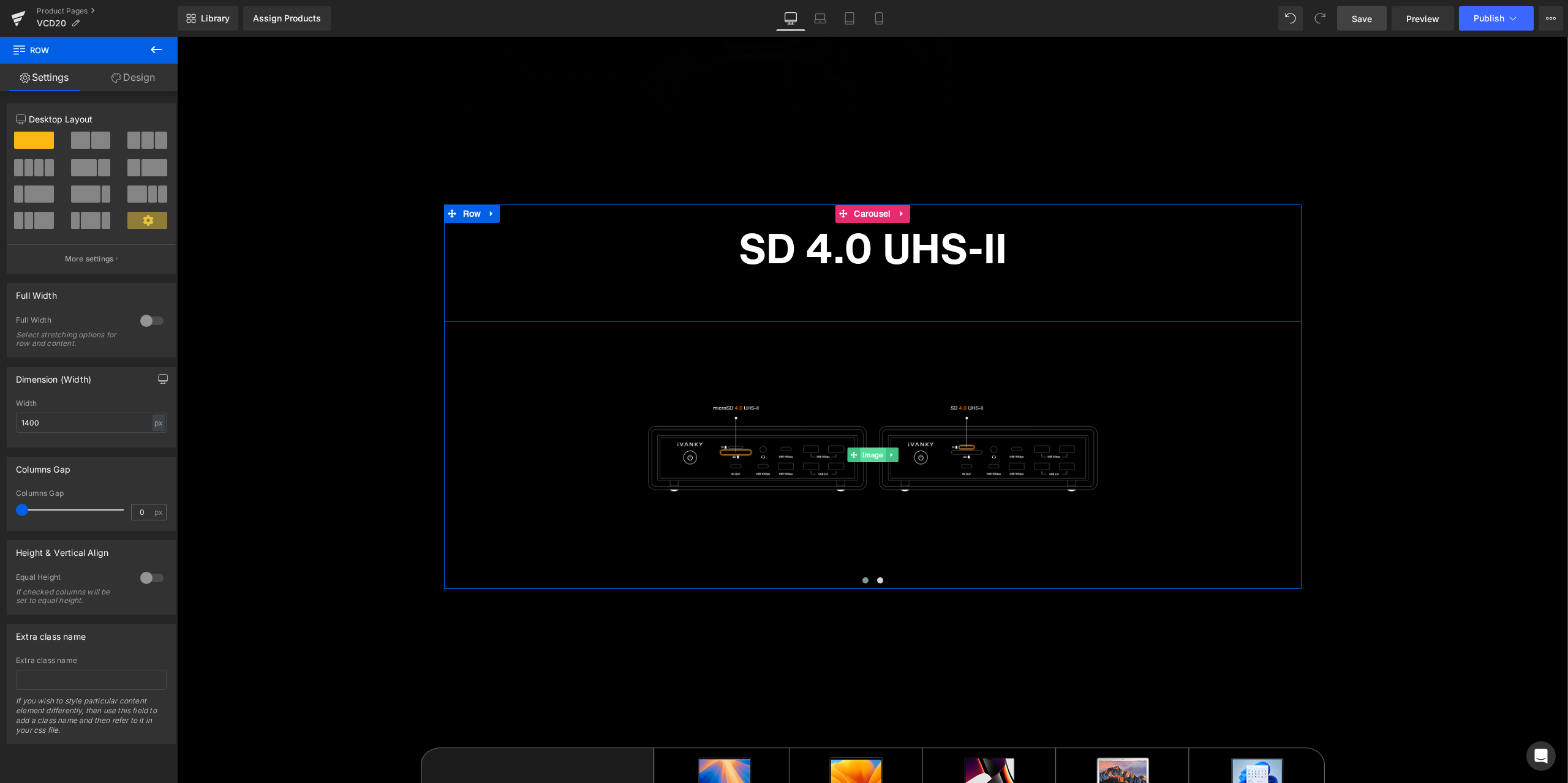
click at [867, 457] on span "Image" at bounding box center [873, 455] width 25 height 15
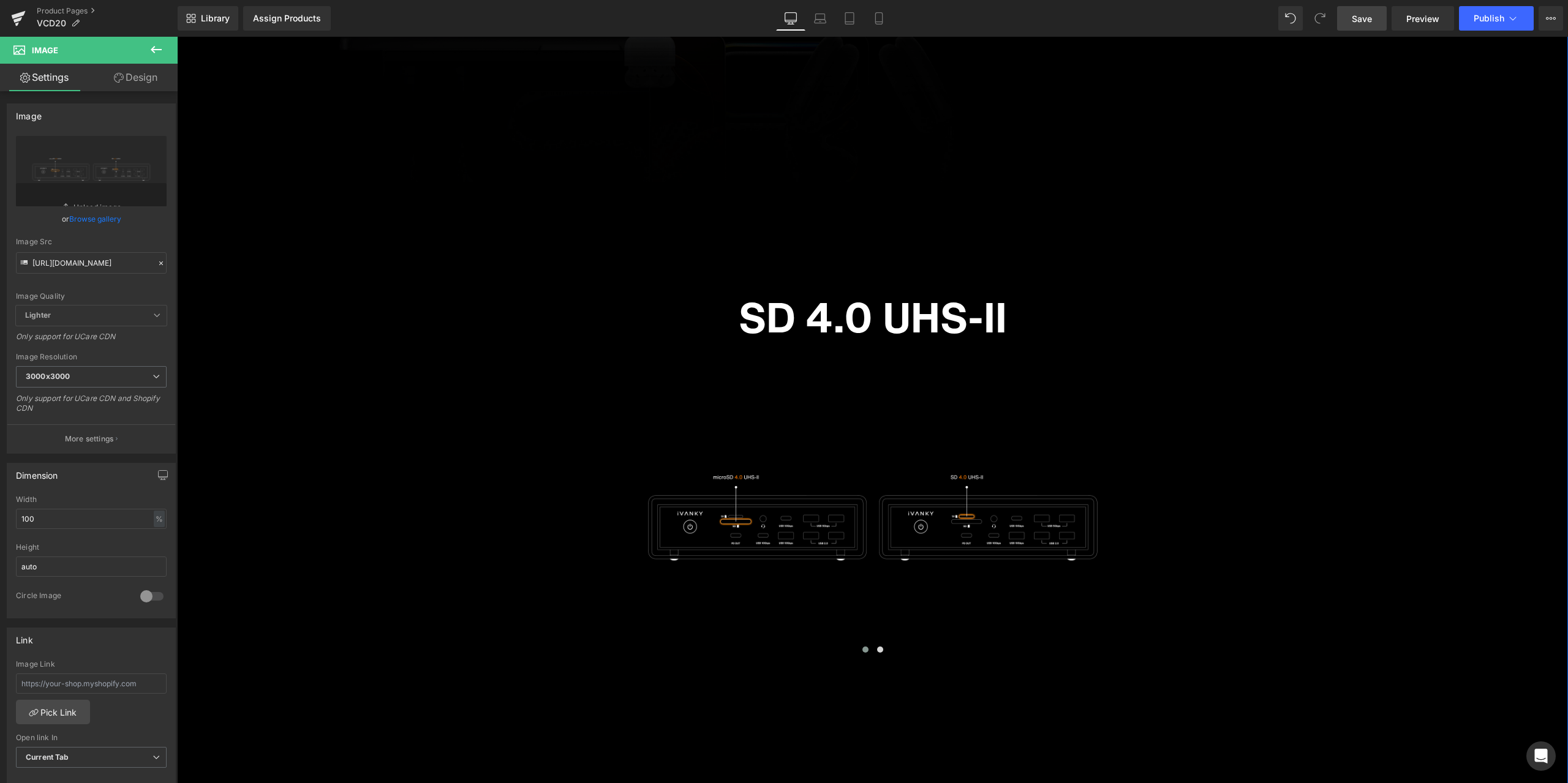
scroll to position [6934, 0]
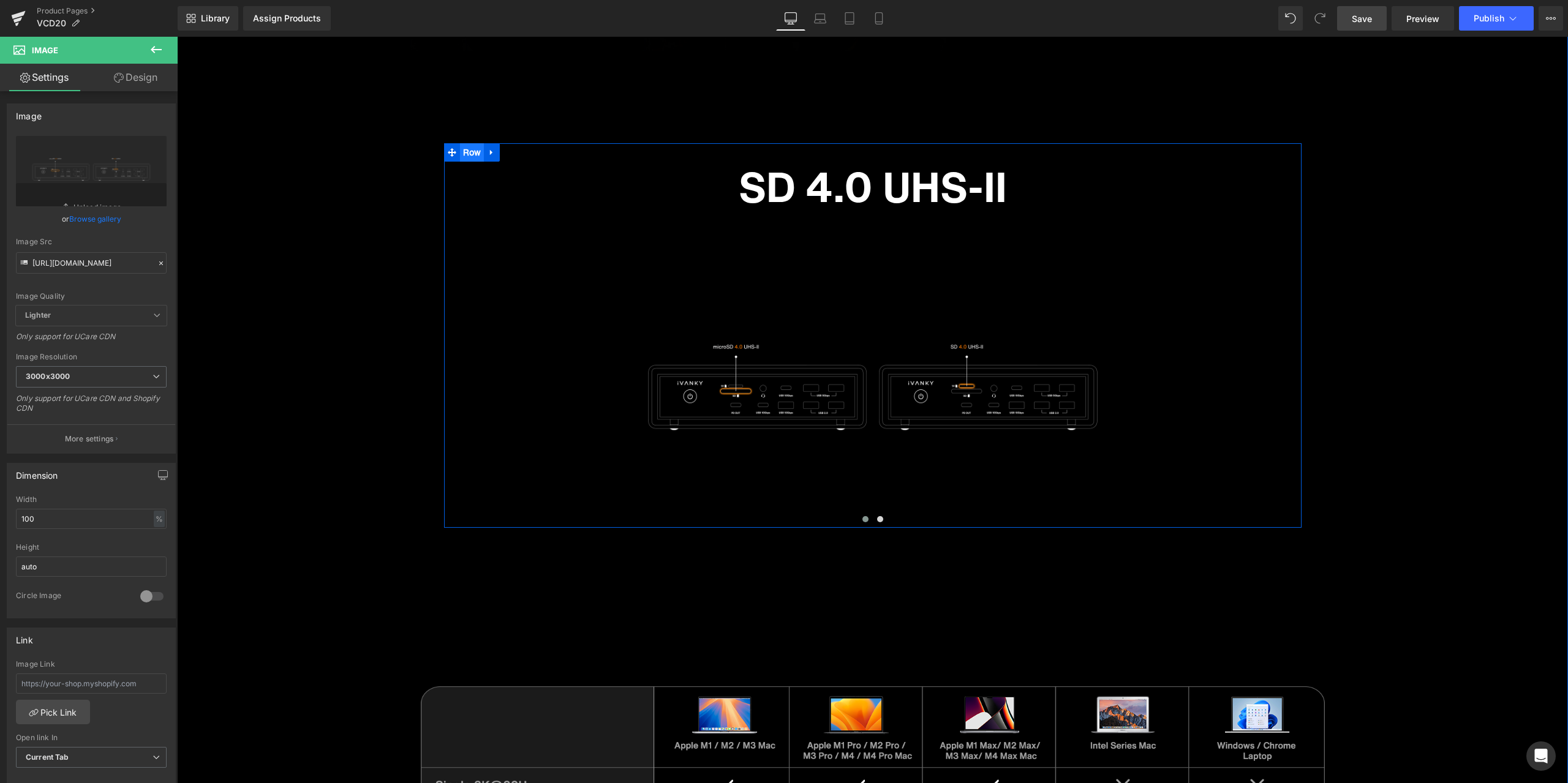
click at [462, 154] on ul "Row" at bounding box center [472, 153] width 56 height 19
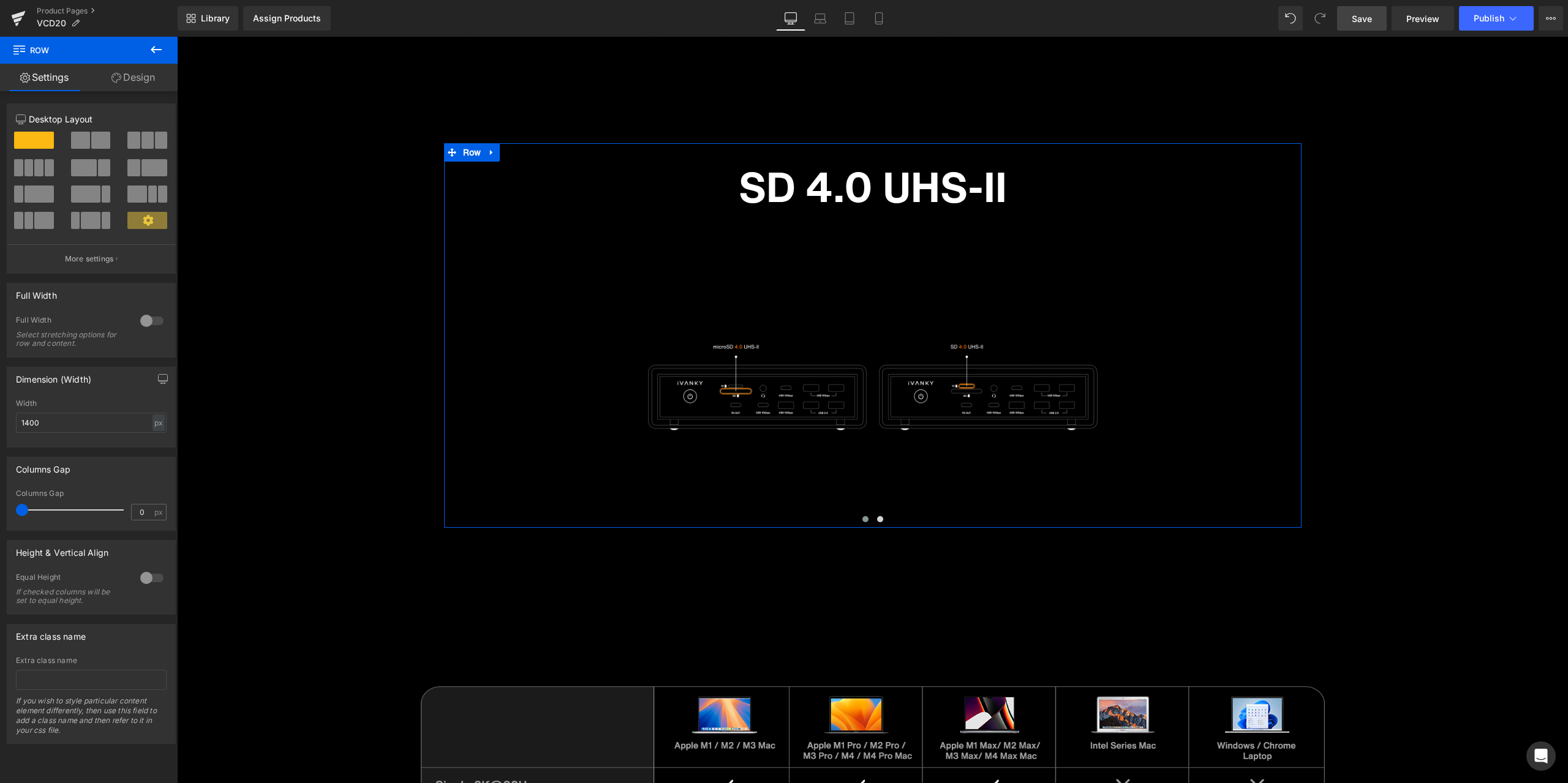
click at [154, 322] on div at bounding box center [152, 320] width 29 height 19
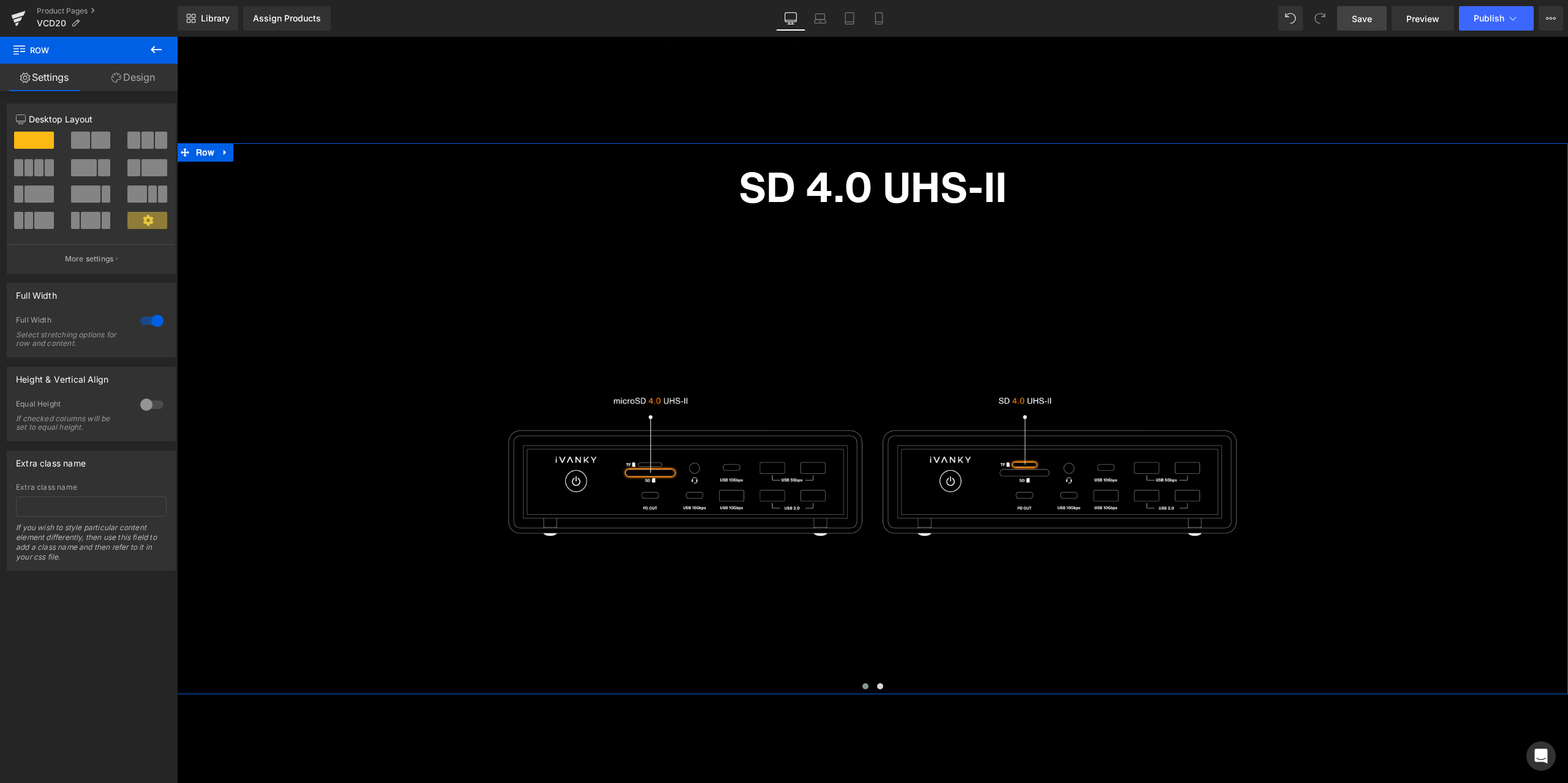
click at [155, 320] on div at bounding box center [152, 320] width 29 height 19
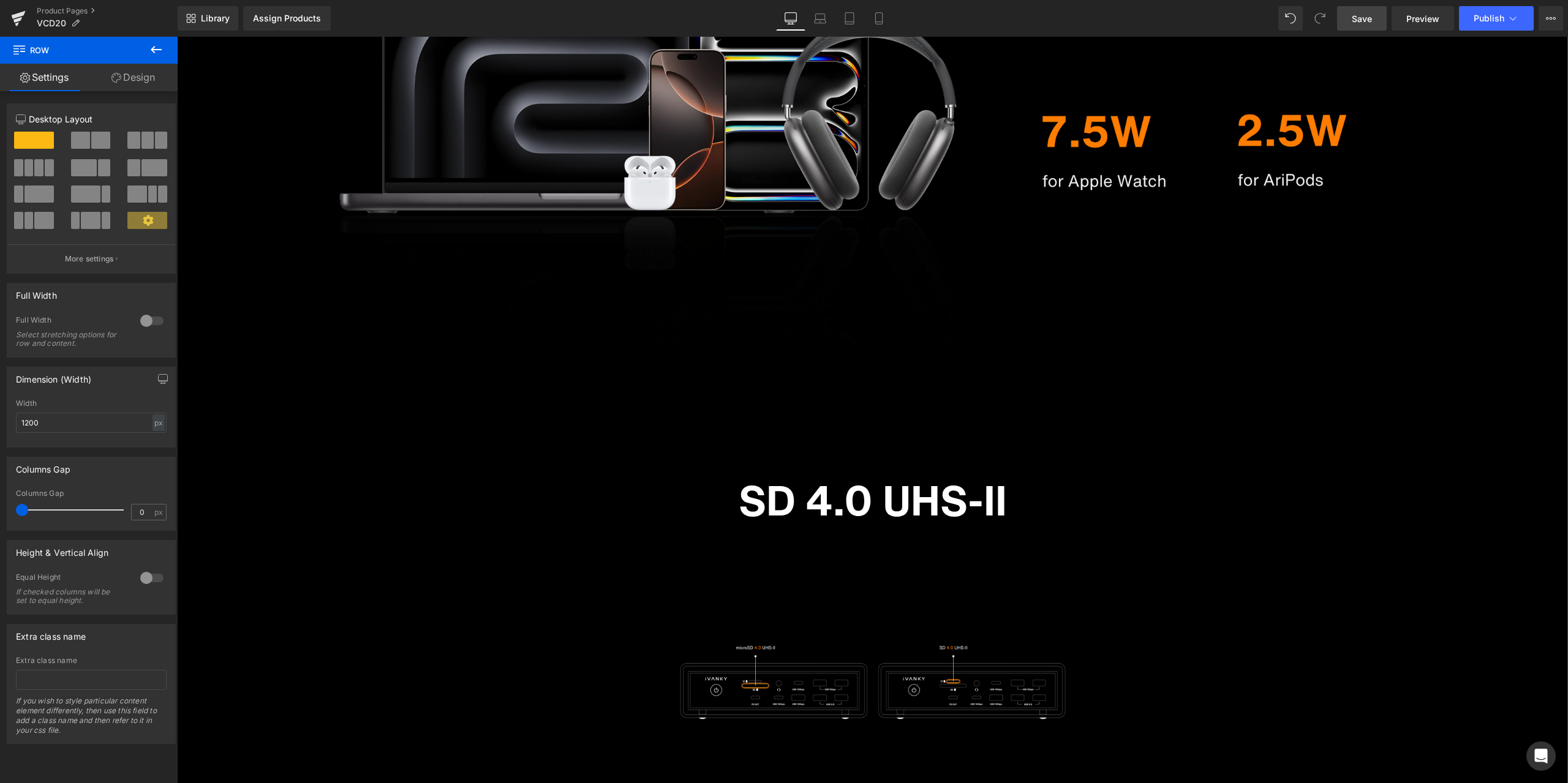
scroll to position [6628, 0]
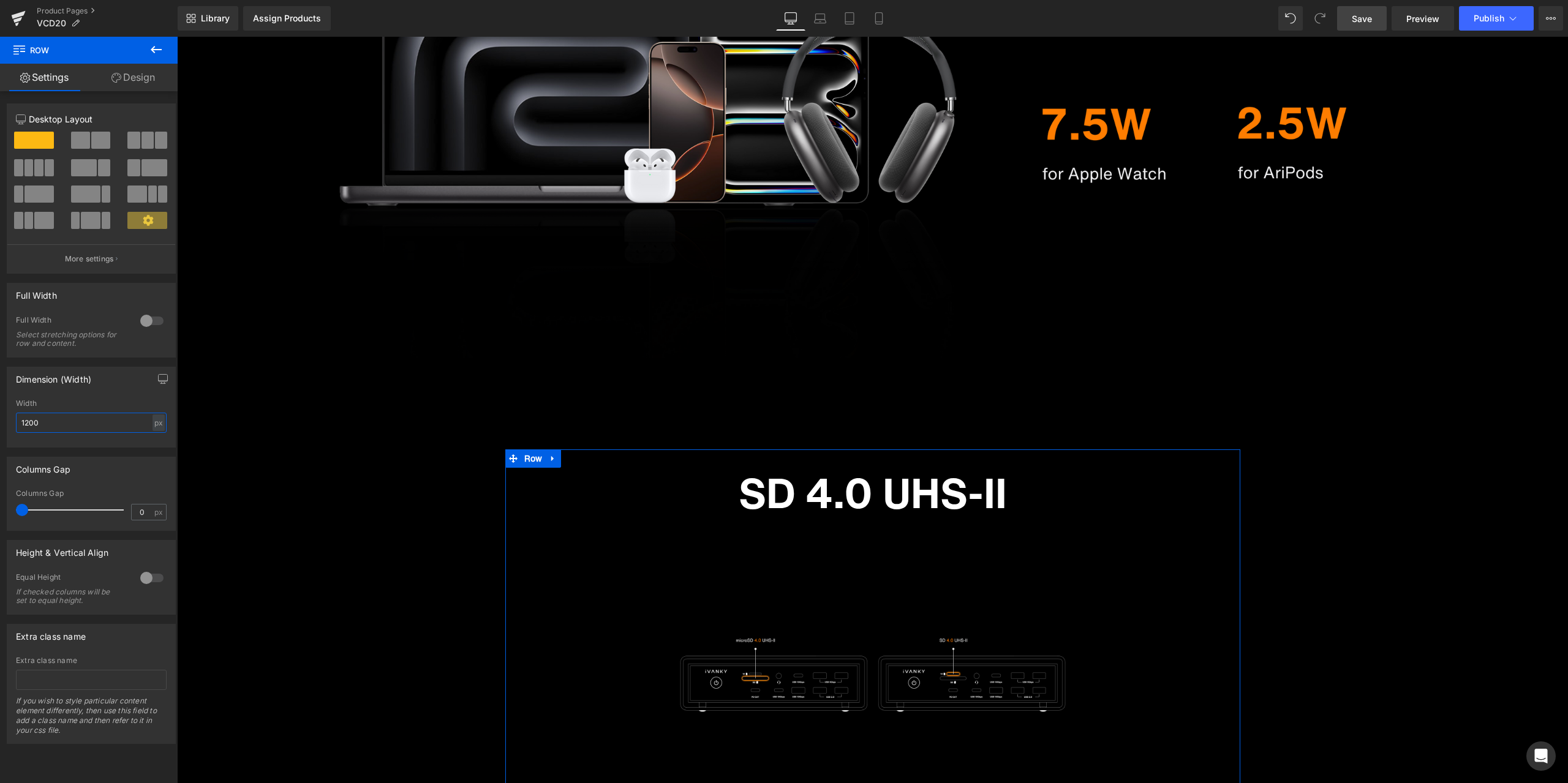
drag, startPoint x: 84, startPoint y: 429, endPoint x: 9, endPoint y: 424, distance: 75.2
click at [9, 424] on div "1200px Width 1200 px % px" at bounding box center [91, 423] width 168 height 48
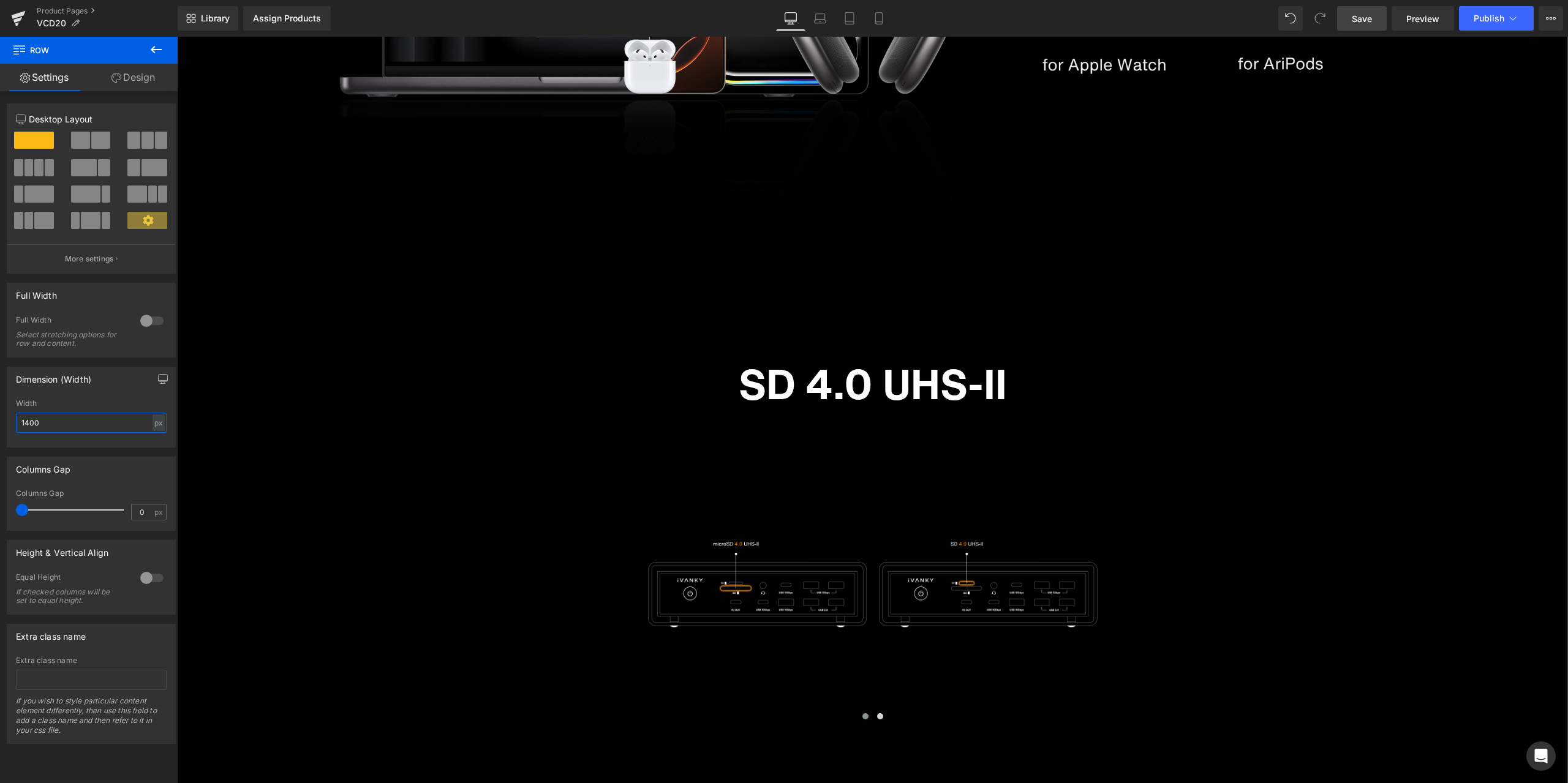
scroll to position [6751, 0]
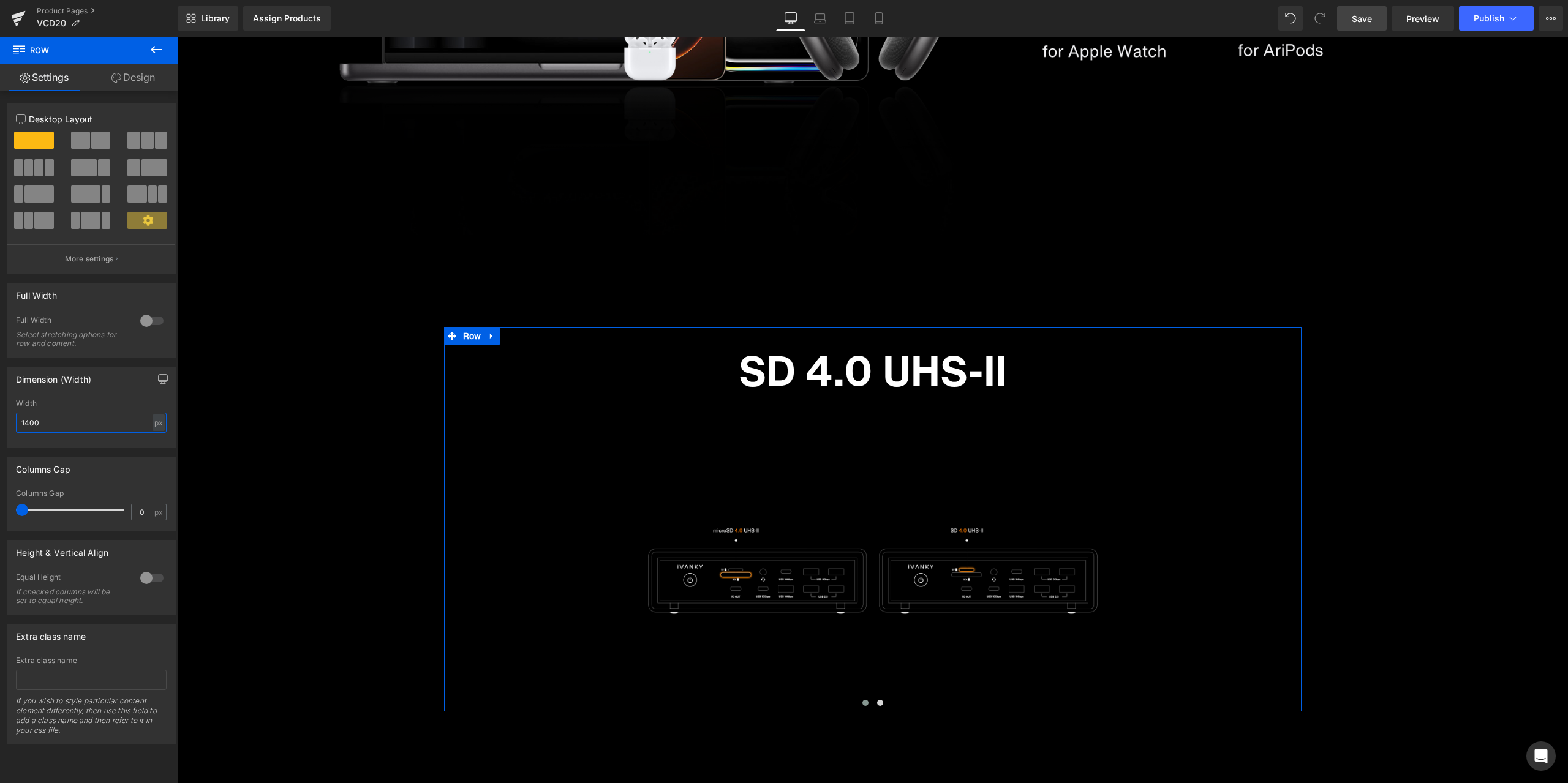
type input "1400"
click at [121, 395] on div "Dimension (Width) 1400px Width 1400 px % px" at bounding box center [91, 407] width 169 height 81
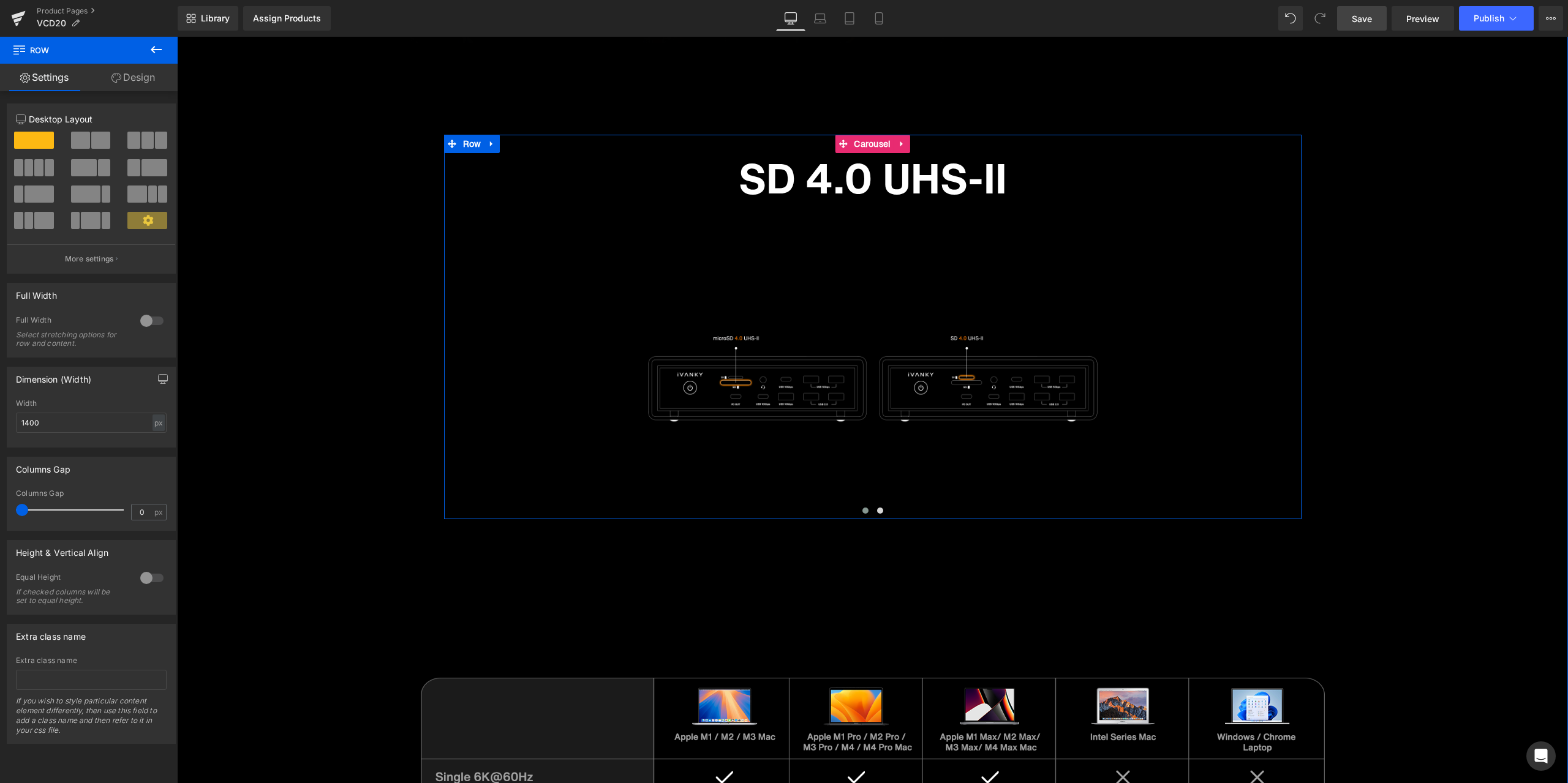
scroll to position [6934, 0]
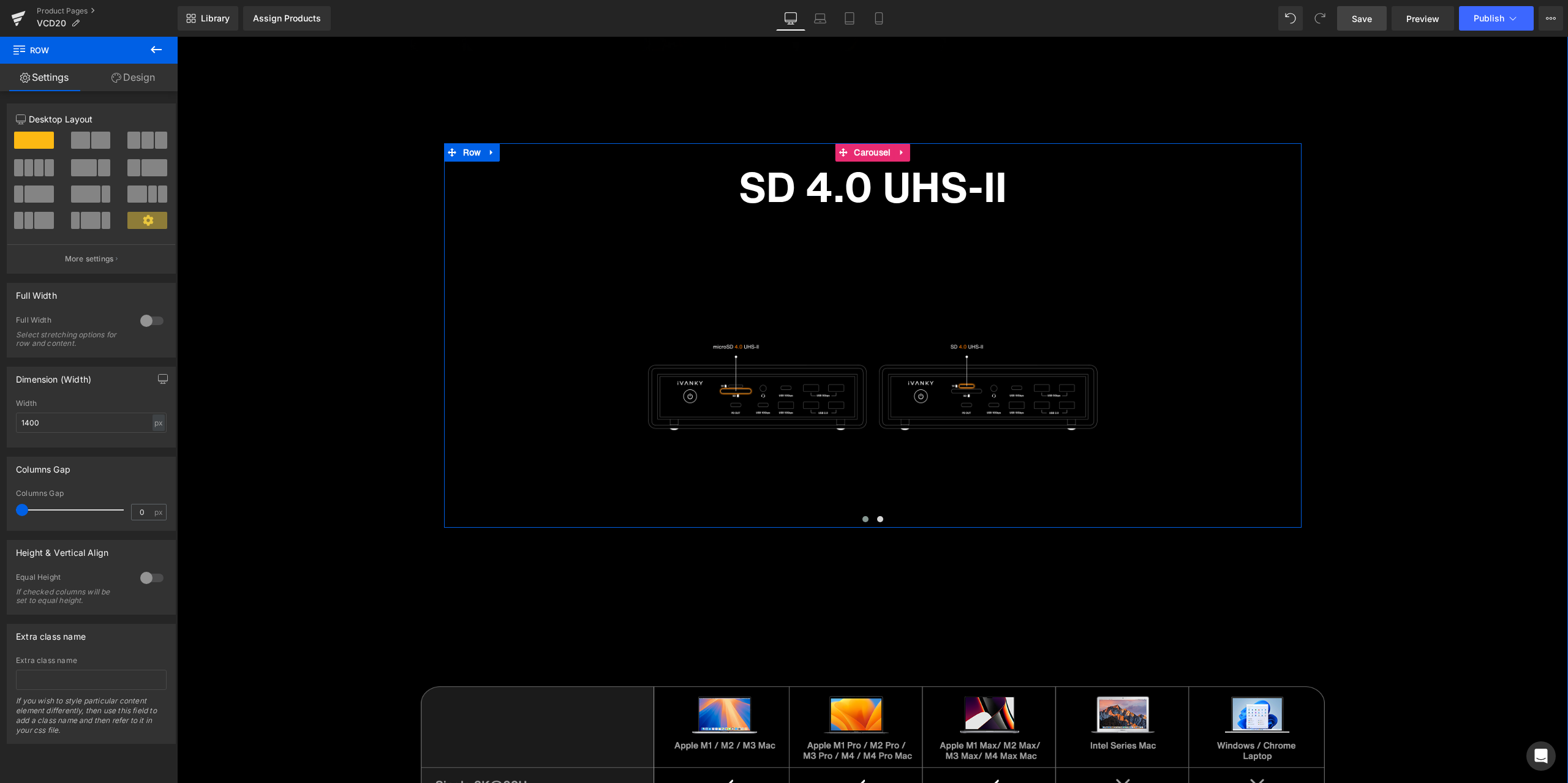
click at [862, 520] on span at bounding box center [865, 519] width 6 height 6
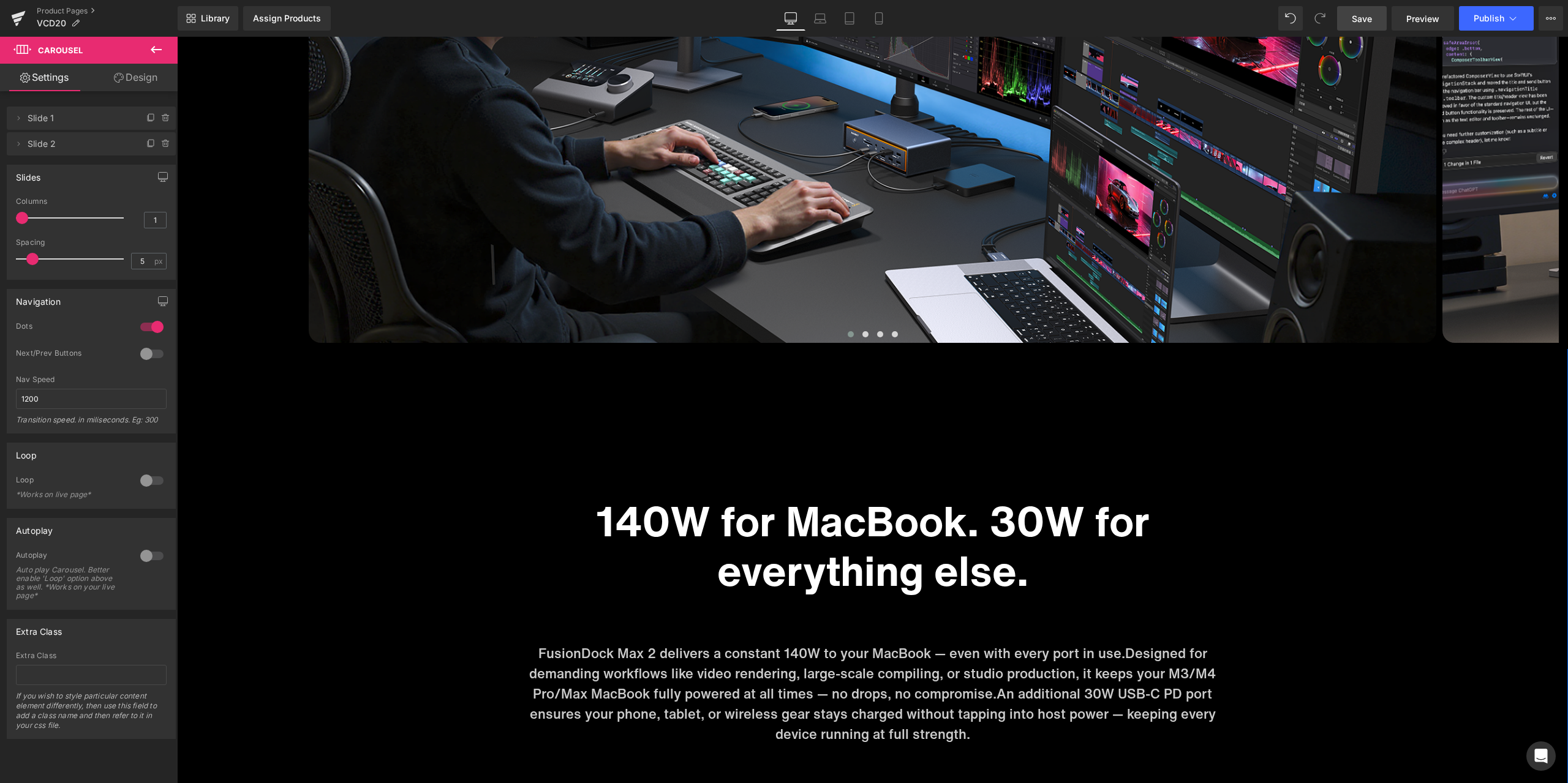
scroll to position [5526, 0]
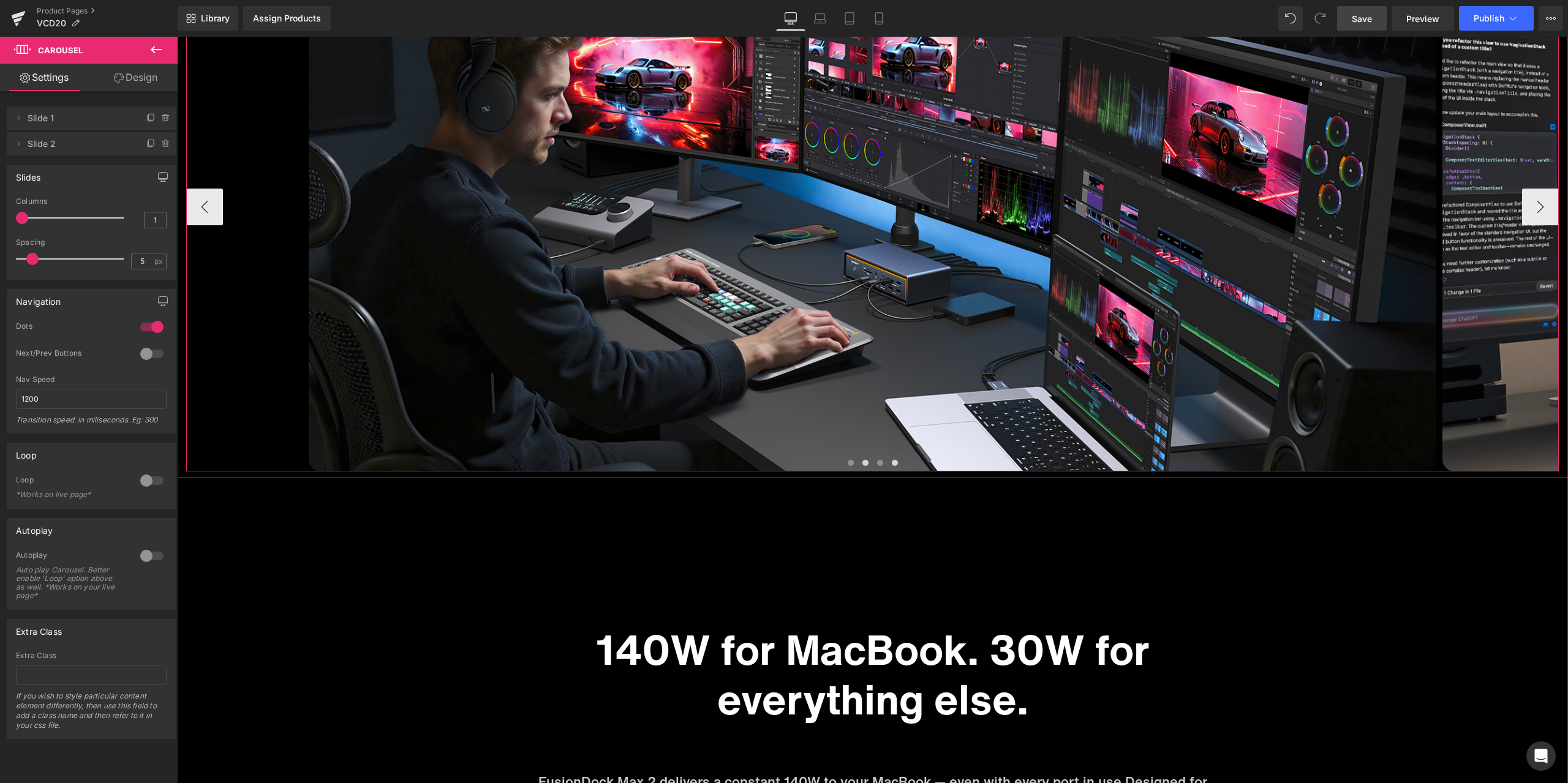
click at [877, 464] on span at bounding box center [879, 463] width 6 height 6
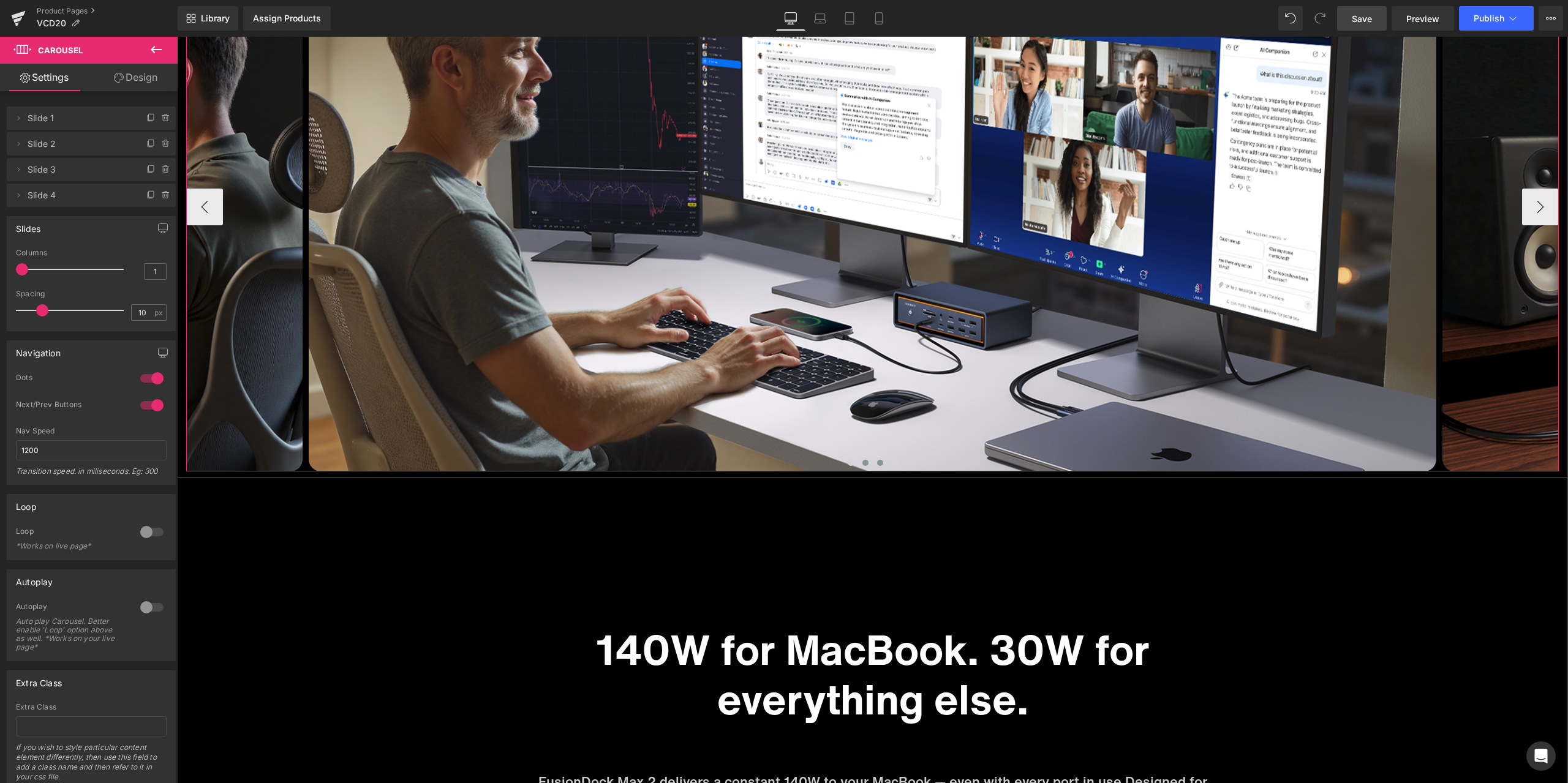
click at [862, 463] on span at bounding box center [865, 463] width 6 height 6
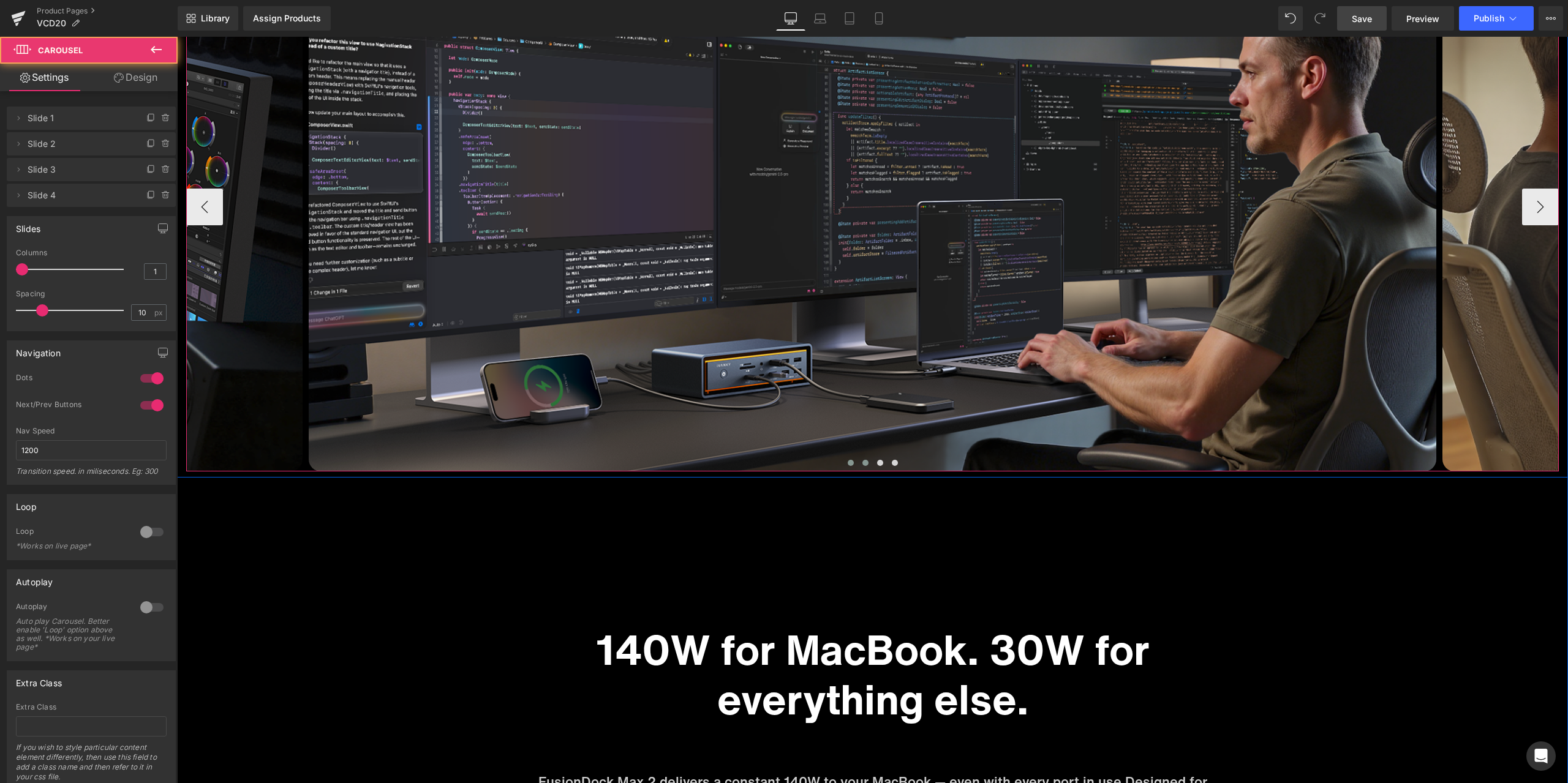
click at [848, 464] on span at bounding box center [850, 463] width 6 height 6
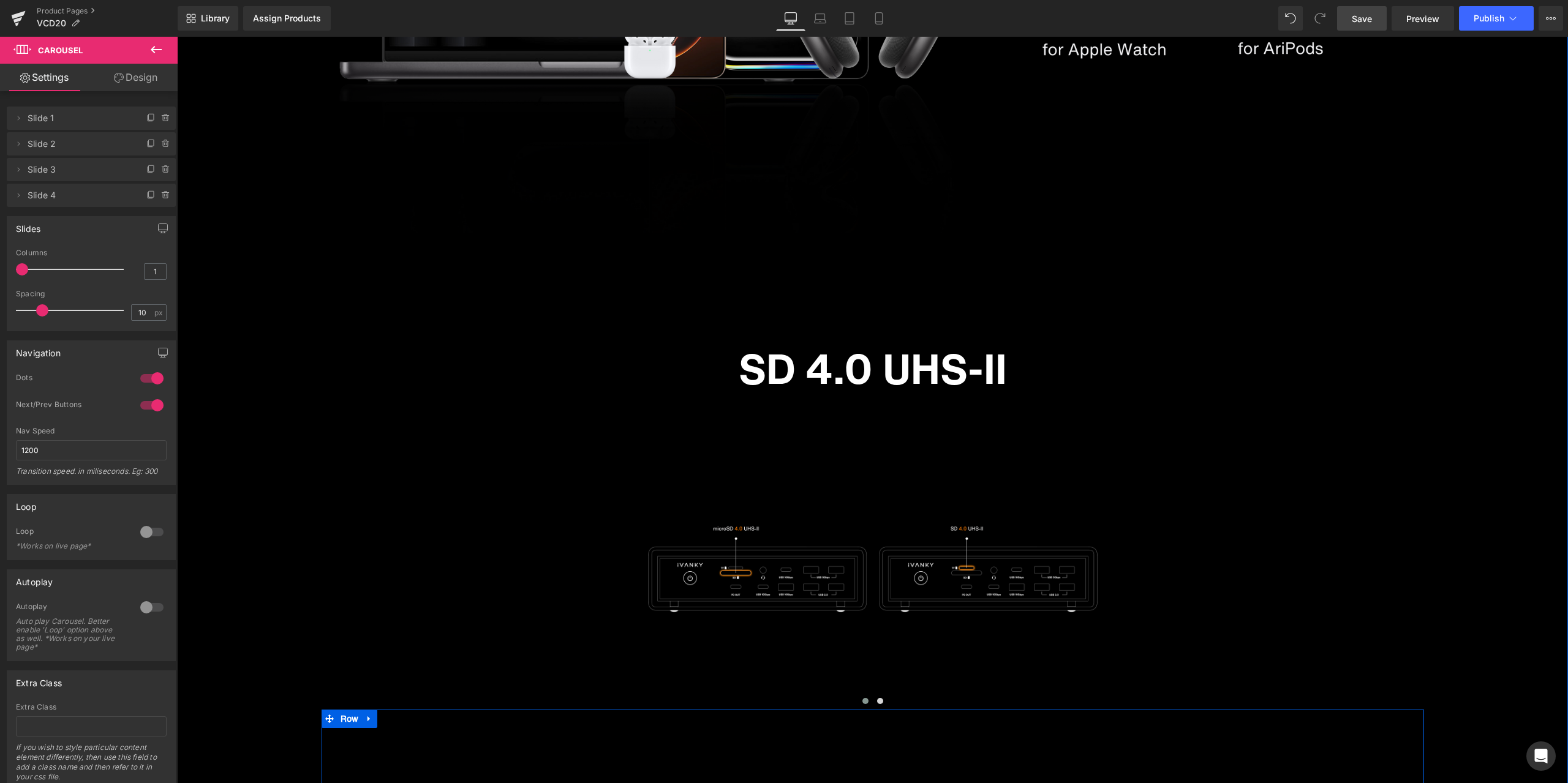
scroll to position [6751, 0]
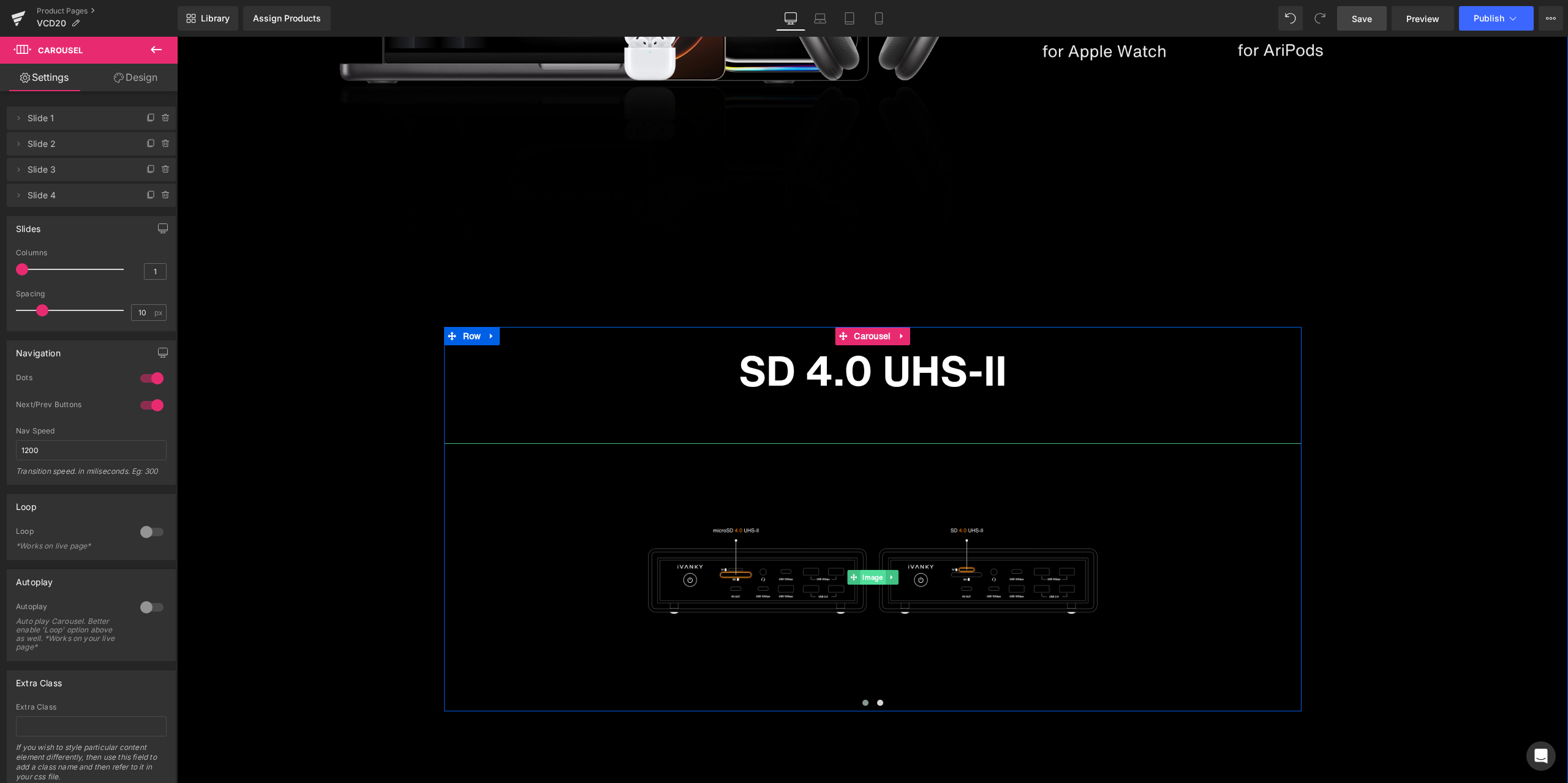
click at [870, 577] on span "Image" at bounding box center [873, 577] width 25 height 15
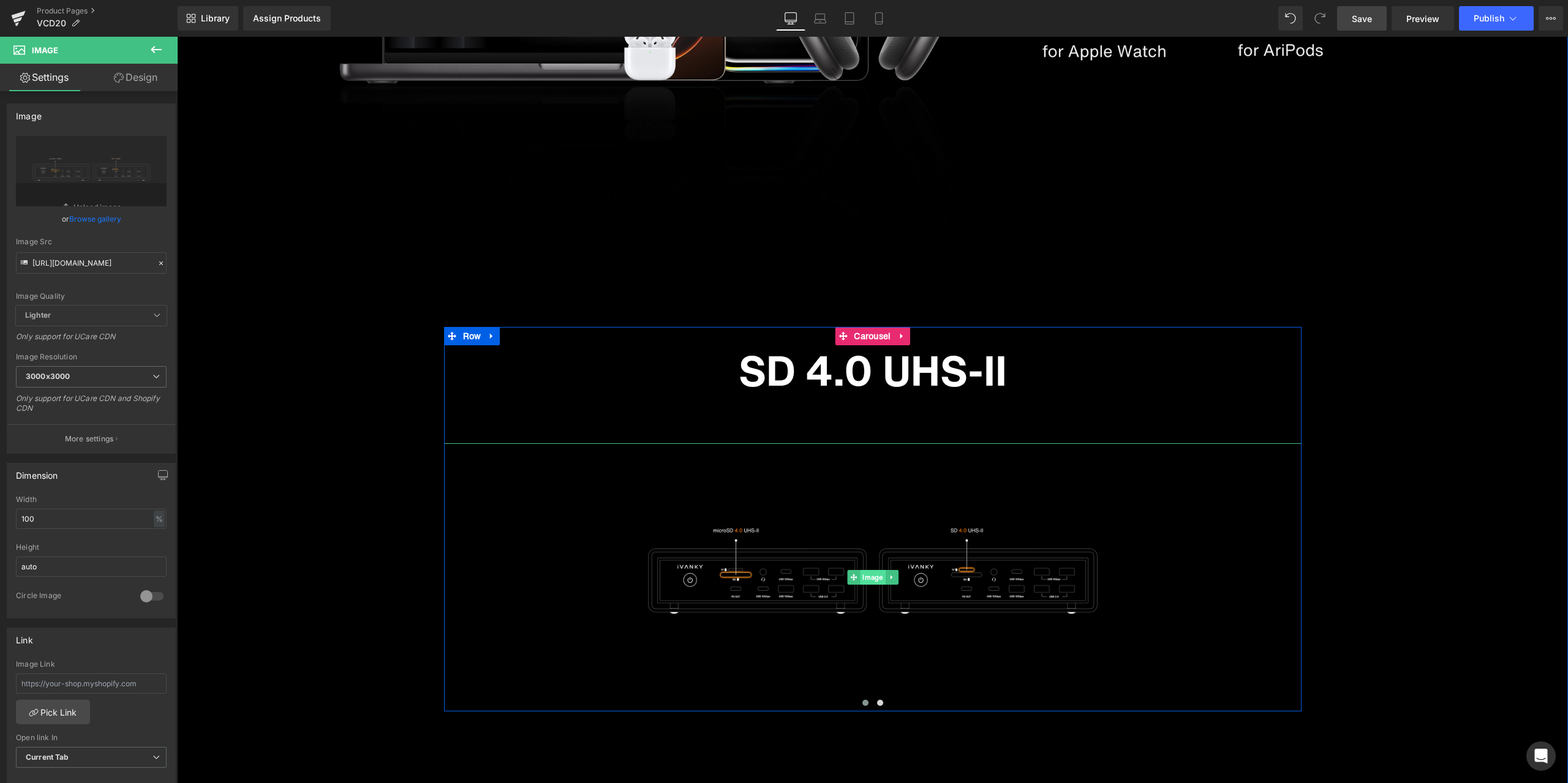
click at [864, 578] on span "Image" at bounding box center [873, 577] width 25 height 15
click at [156, 258] on div at bounding box center [161, 263] width 11 height 14
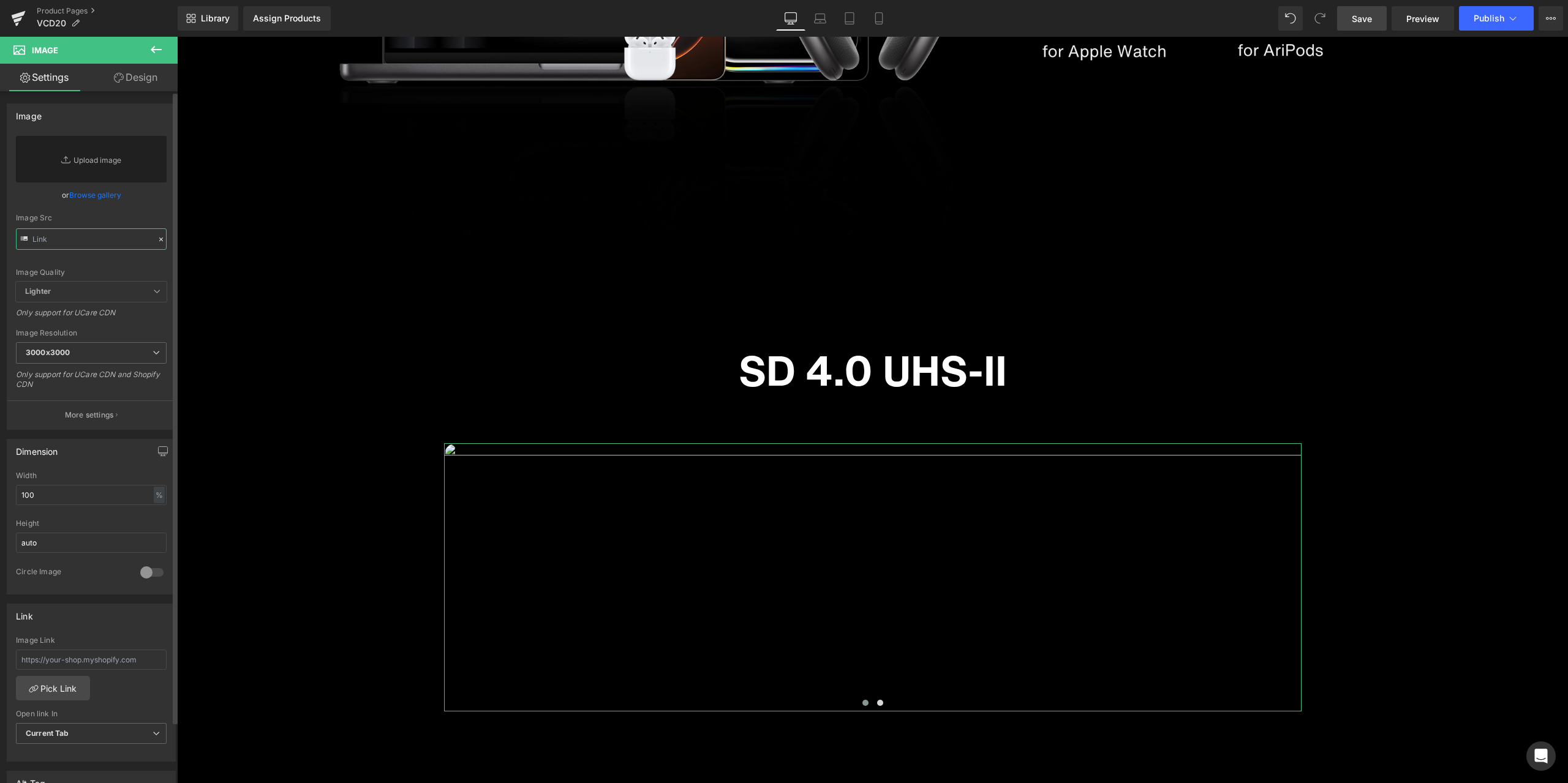
click at [122, 248] on input "text" at bounding box center [91, 239] width 151 height 21
paste input "[URL][DOMAIN_NAME]"
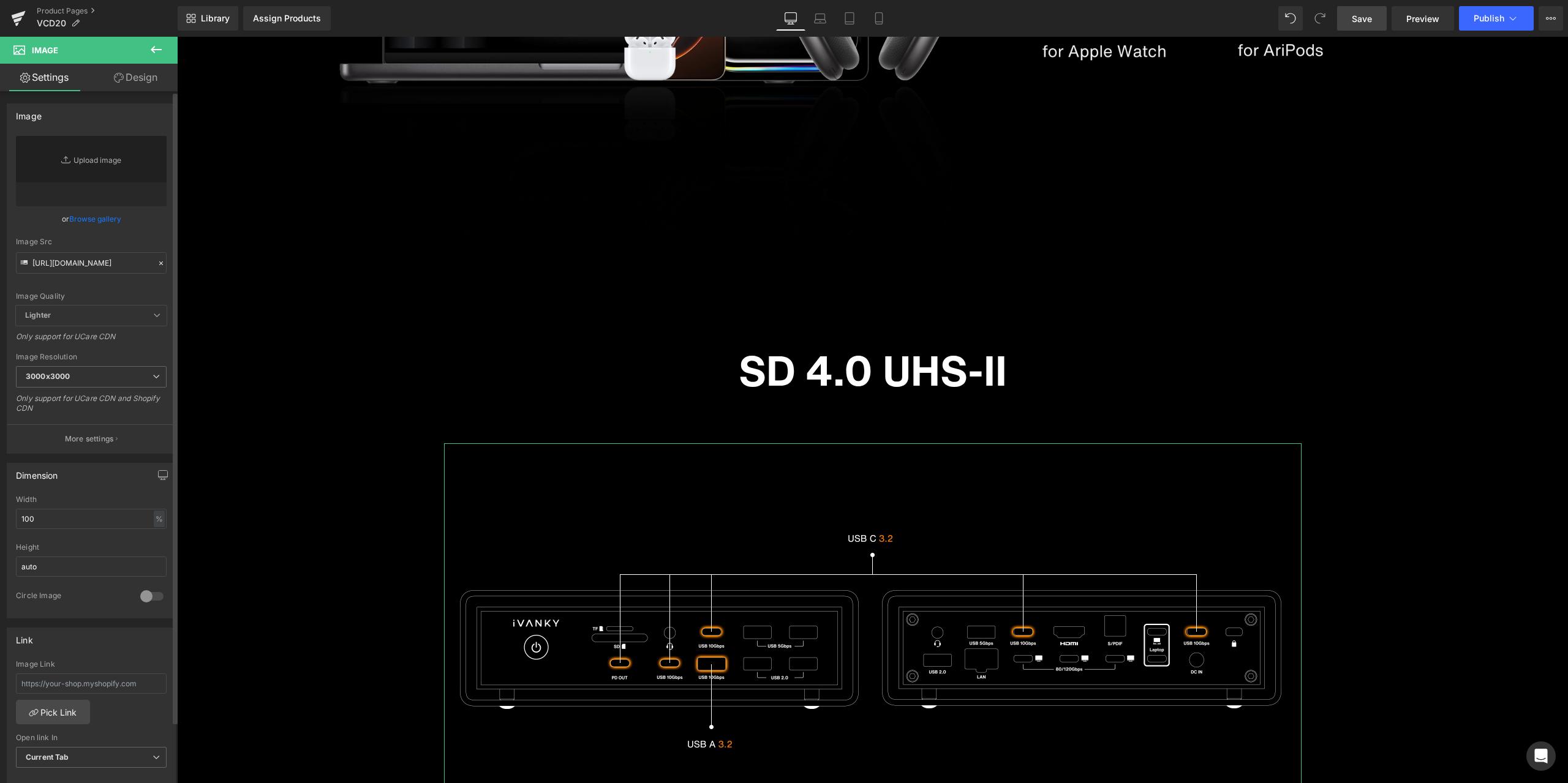
scroll to position [0, 0]
click at [151, 230] on div "Image Quality Lighter Lightest Lighter Lighter Lightest Only support for UCare …" at bounding box center [91, 221] width 151 height 170
type input "[URL][DOMAIN_NAME]"
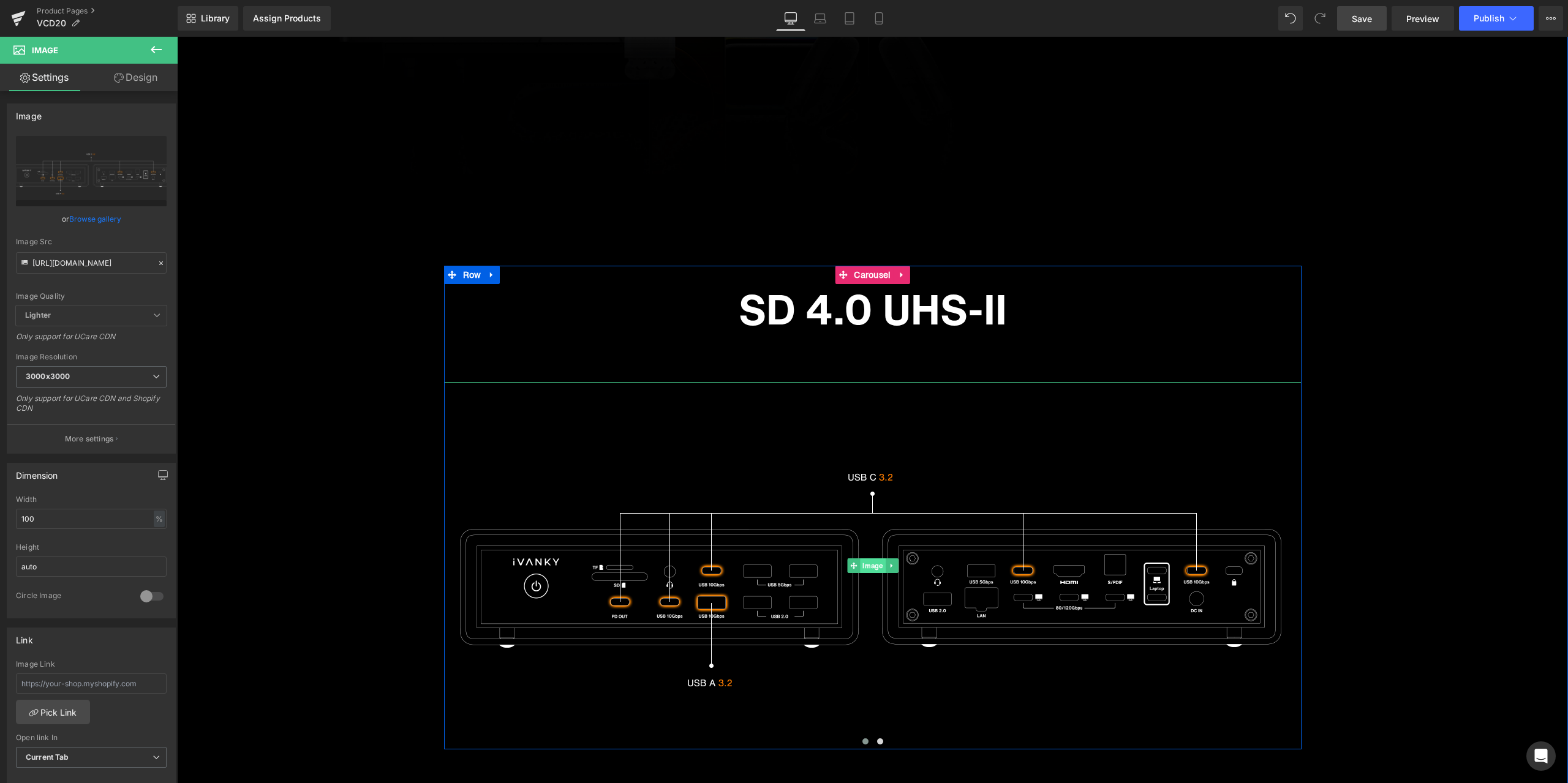
click at [869, 567] on span "Image" at bounding box center [873, 565] width 25 height 15
click at [158, 260] on icon at bounding box center [161, 263] width 9 height 9
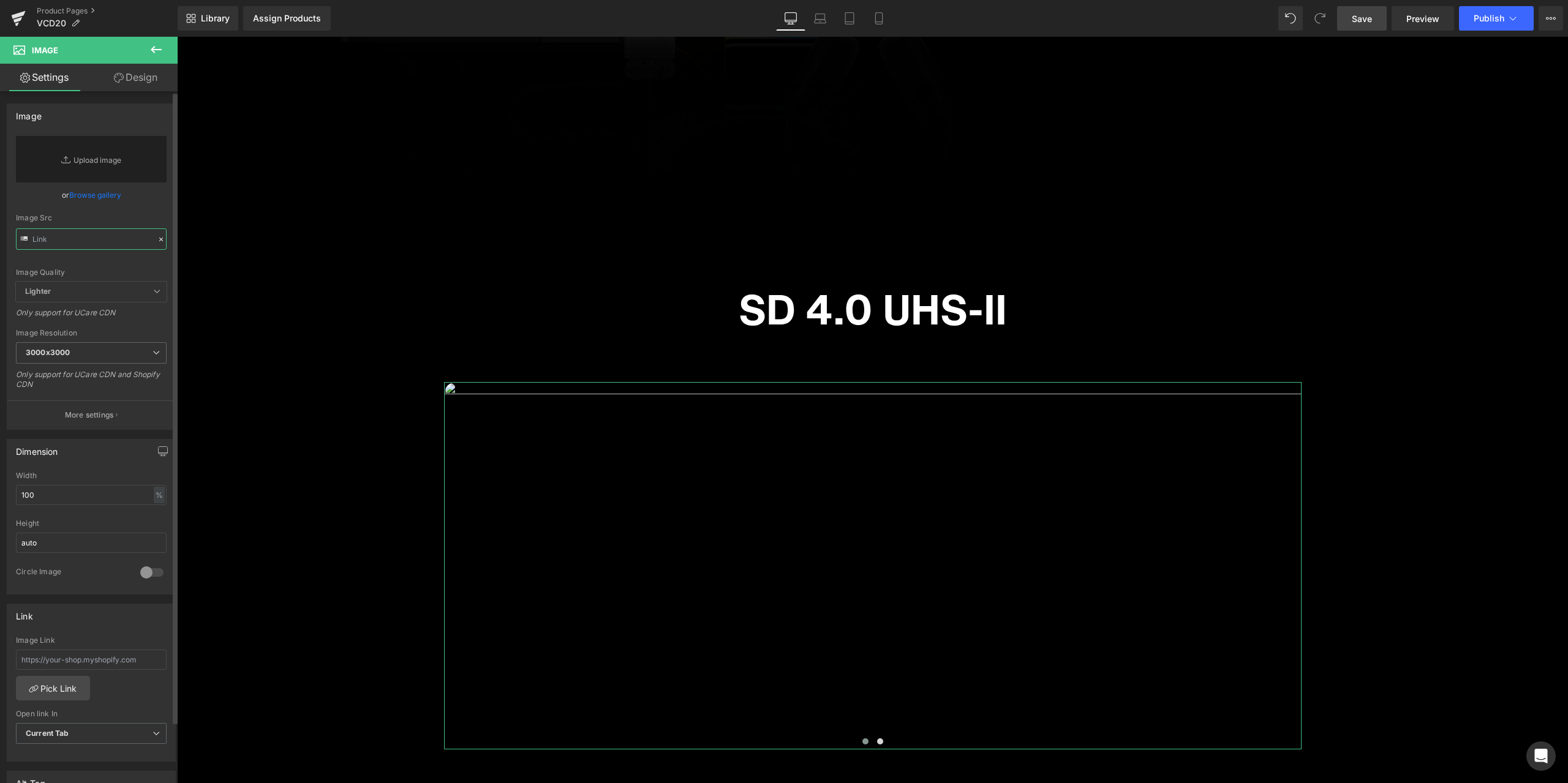
click at [112, 242] on input "text" at bounding box center [91, 239] width 151 height 21
paste input "[URL][DOMAIN_NAME]"
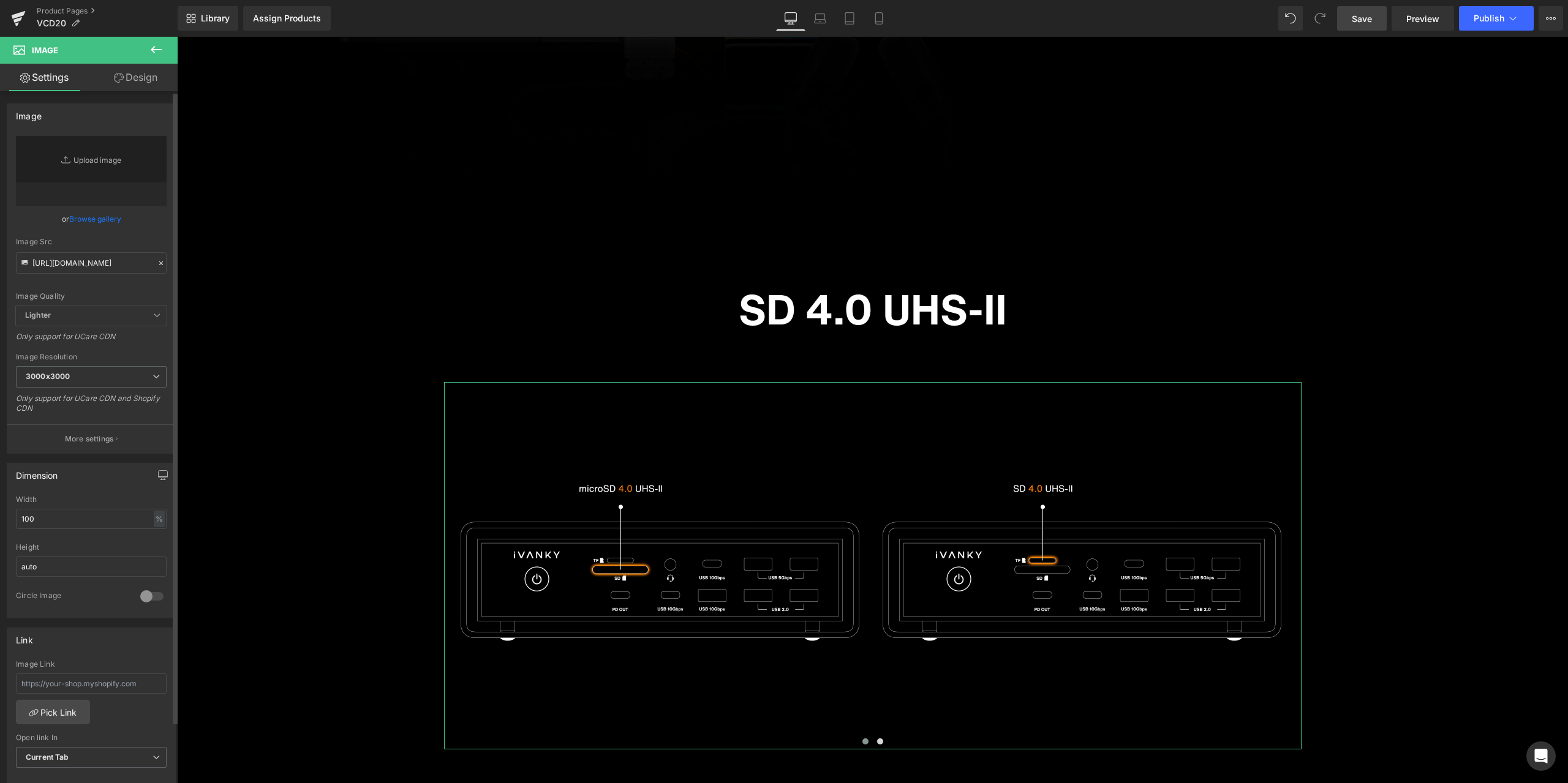
scroll to position [0, 0]
click at [144, 224] on div "or Browse gallery" at bounding box center [91, 218] width 151 height 13
type input "[URL][DOMAIN_NAME]"
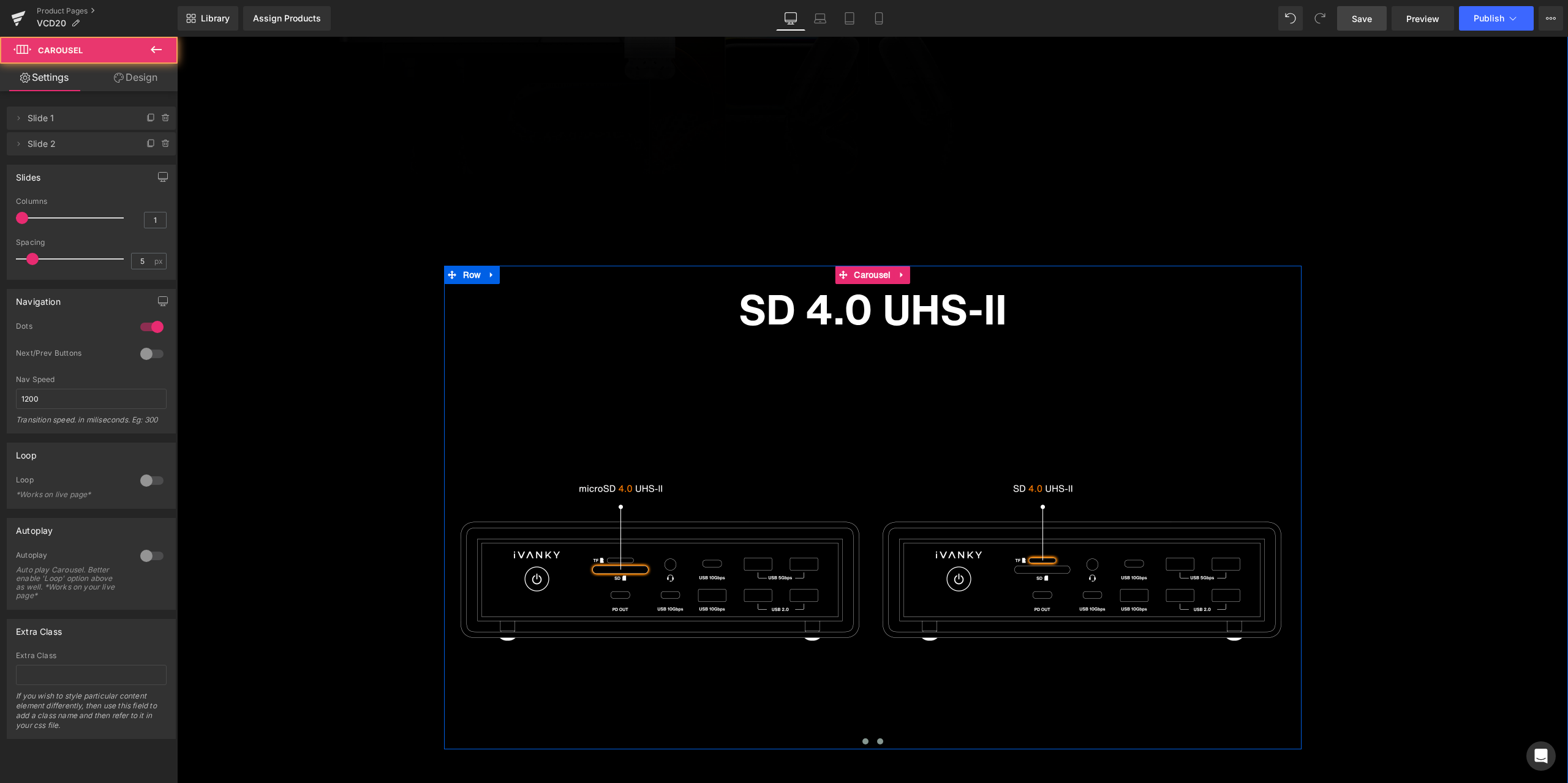
click at [877, 740] on span at bounding box center [879, 741] width 6 height 6
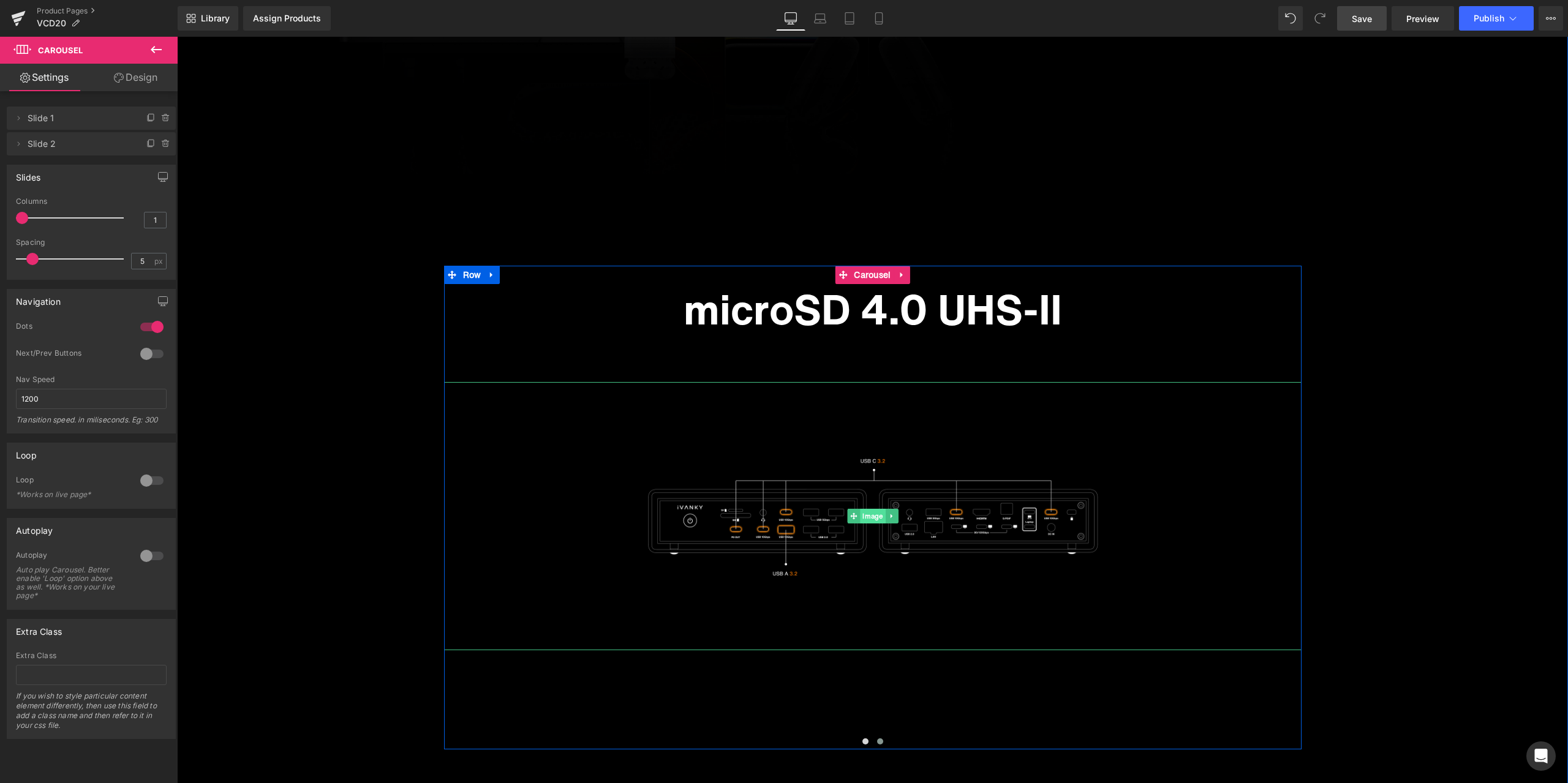
click at [860, 513] on span "Image" at bounding box center [873, 516] width 25 height 15
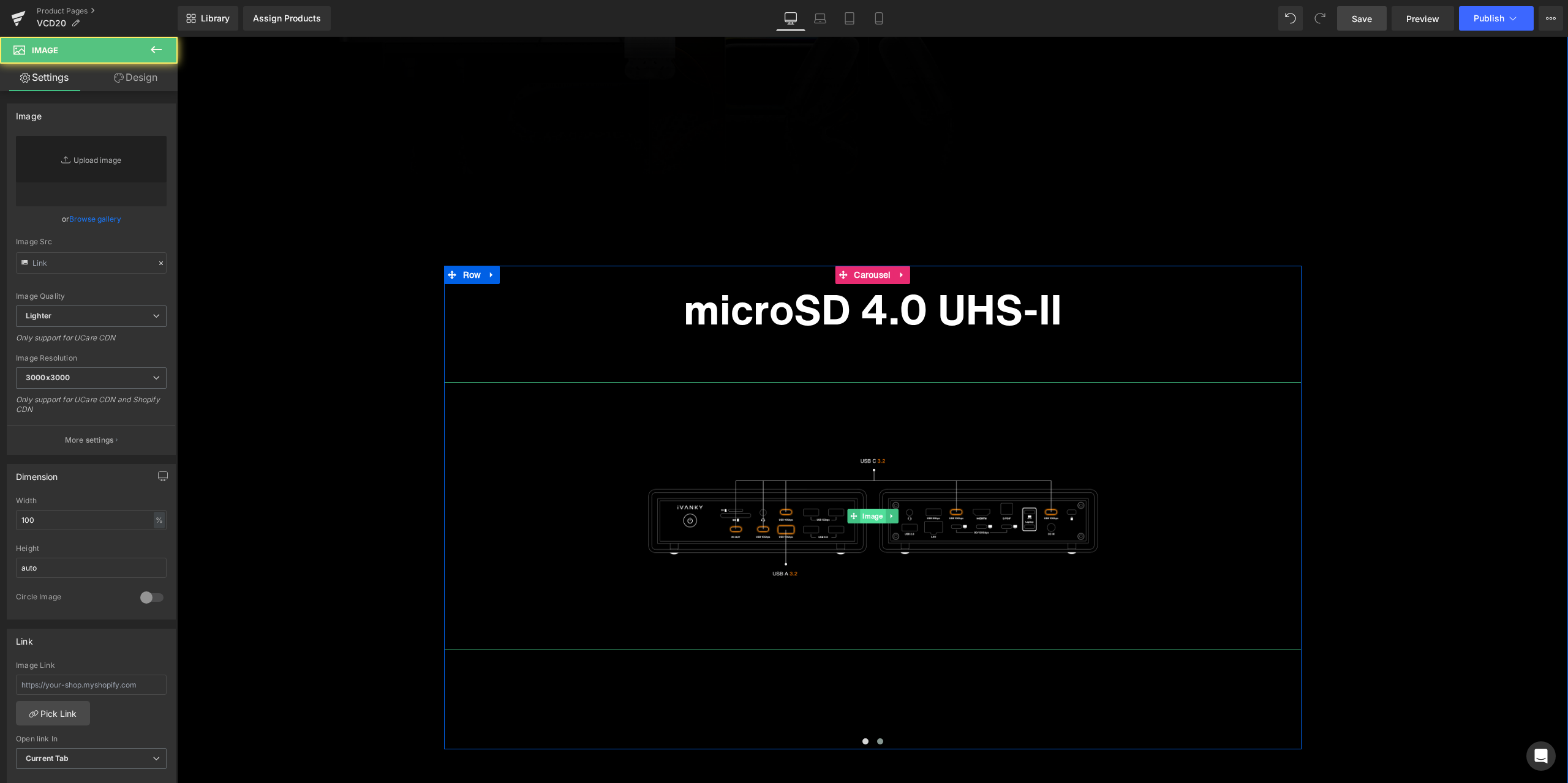
type input "[URL][DOMAIN_NAME]"
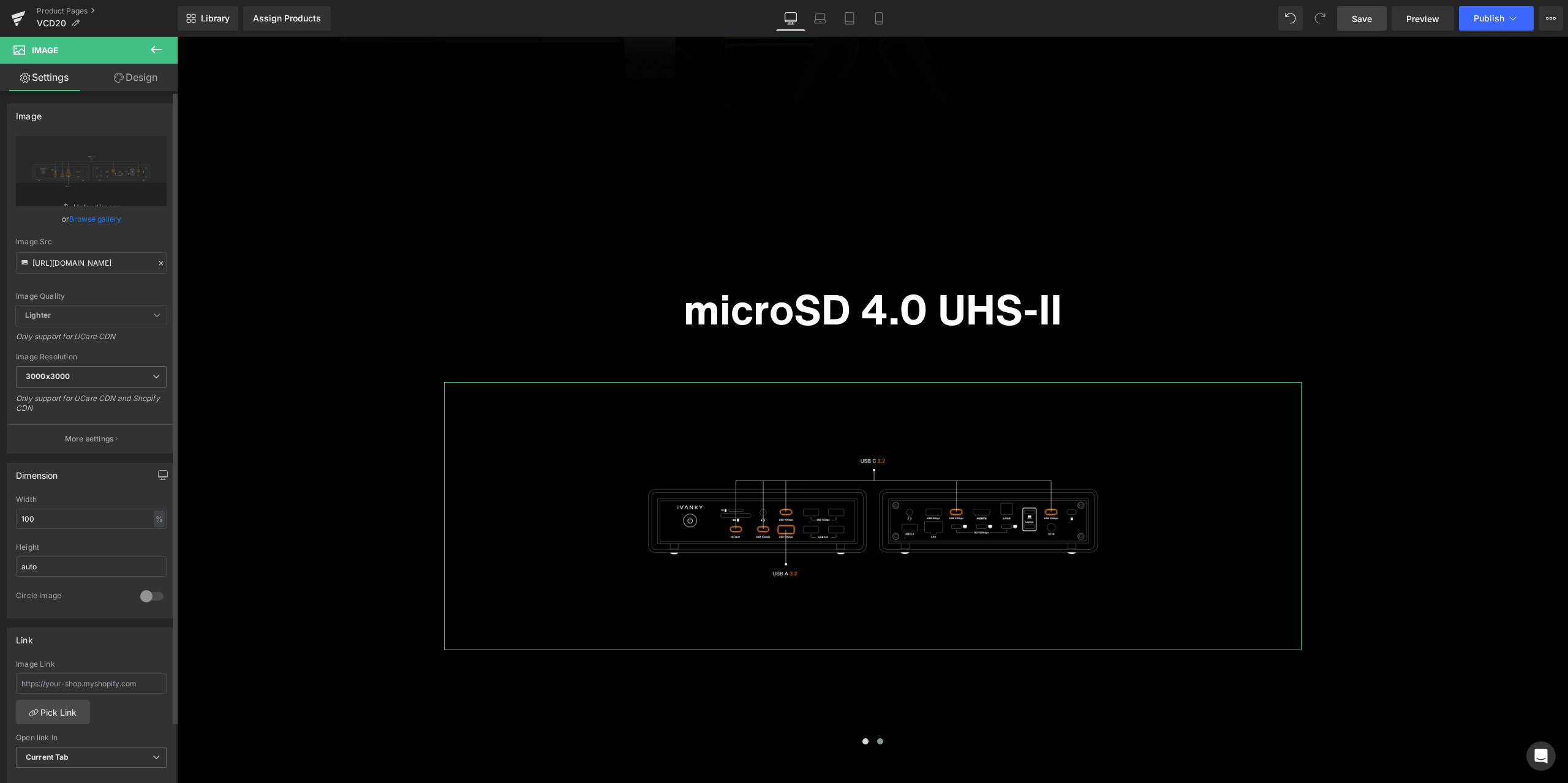
click at [159, 264] on icon at bounding box center [161, 263] width 9 height 9
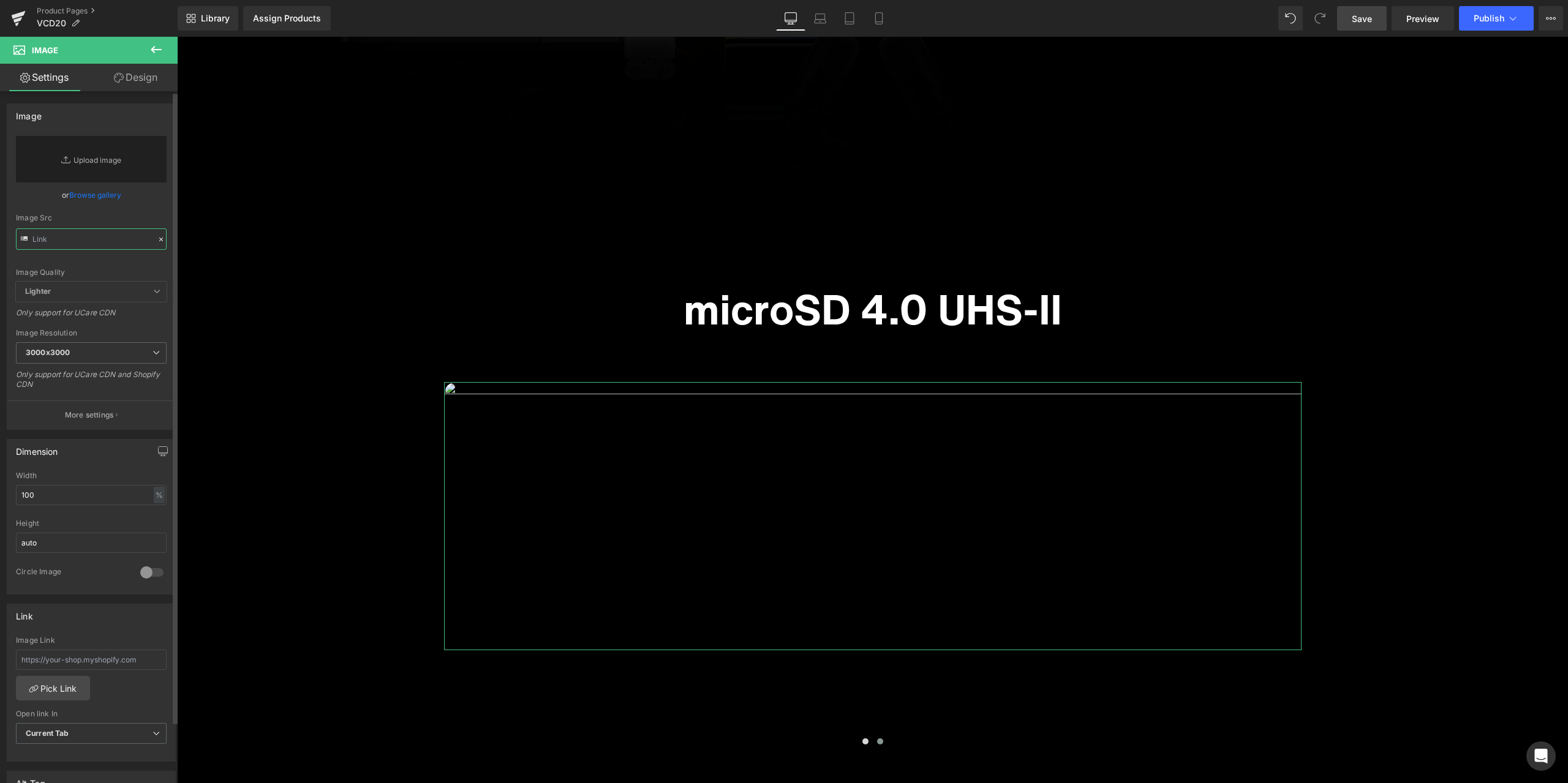
click at [116, 243] on input "text" at bounding box center [91, 239] width 151 height 21
paste input "[URL][DOMAIN_NAME]"
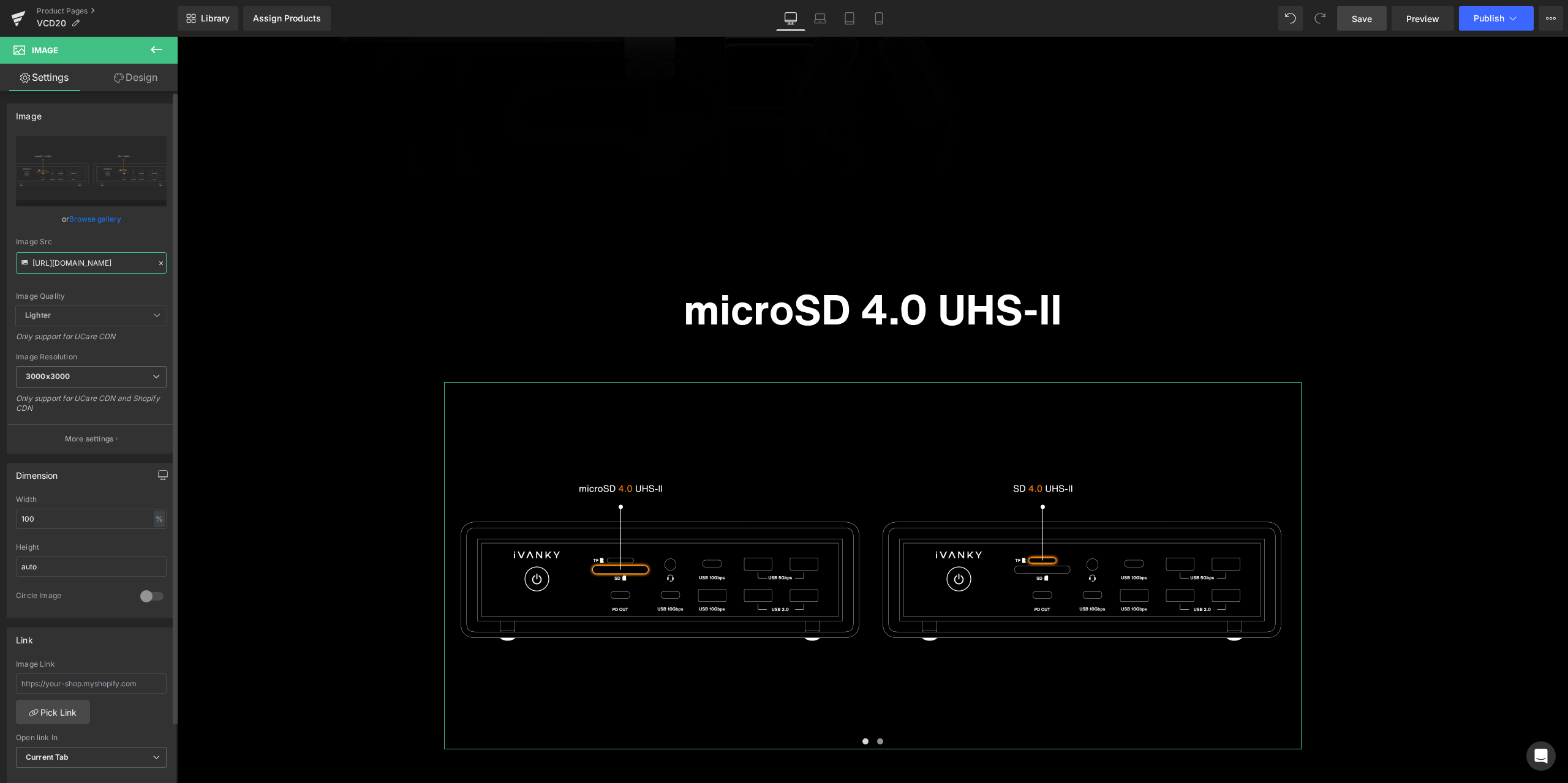
type input "[URL][DOMAIN_NAME]"
click at [140, 225] on div "Image Quality Lighter Lightest Lighter Lighter Lightest Only support for UCare …" at bounding box center [91, 221] width 151 height 170
click at [863, 742] on button at bounding box center [865, 741] width 15 height 12
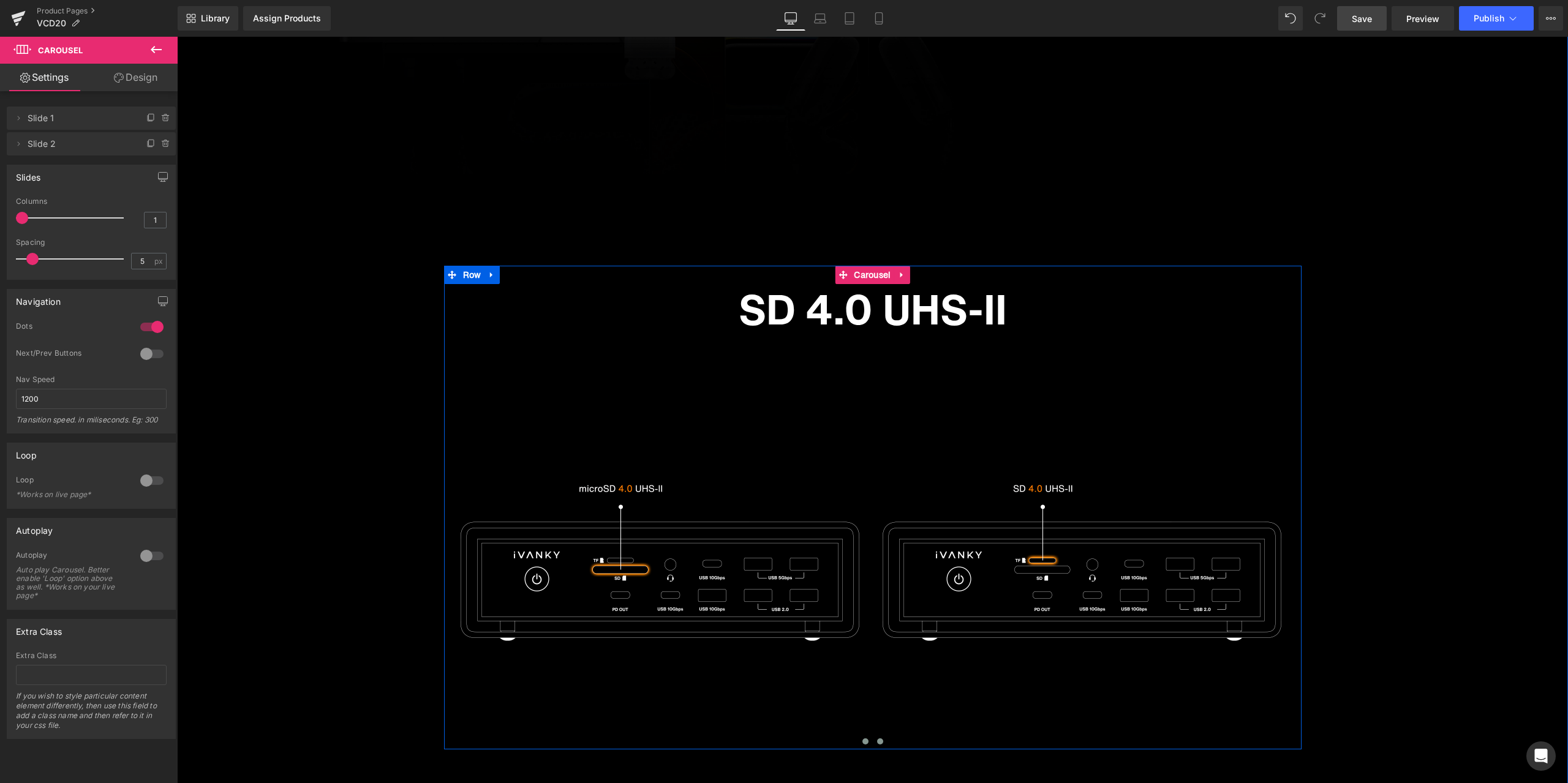
click at [878, 741] on button at bounding box center [880, 741] width 15 height 12
click at [871, 565] on span "Image" at bounding box center [873, 566] width 25 height 15
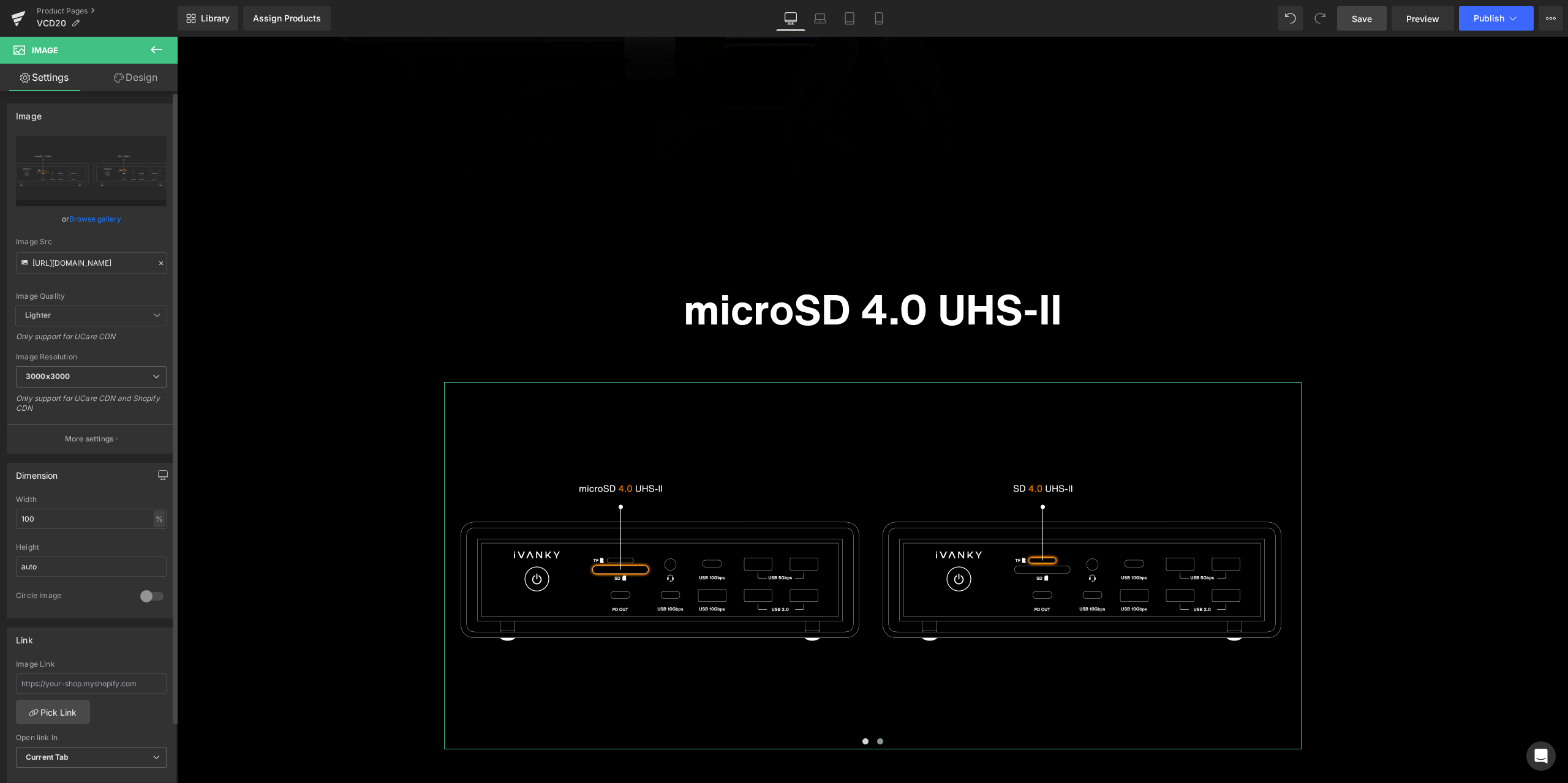
click at [157, 259] on icon at bounding box center [161, 263] width 9 height 9
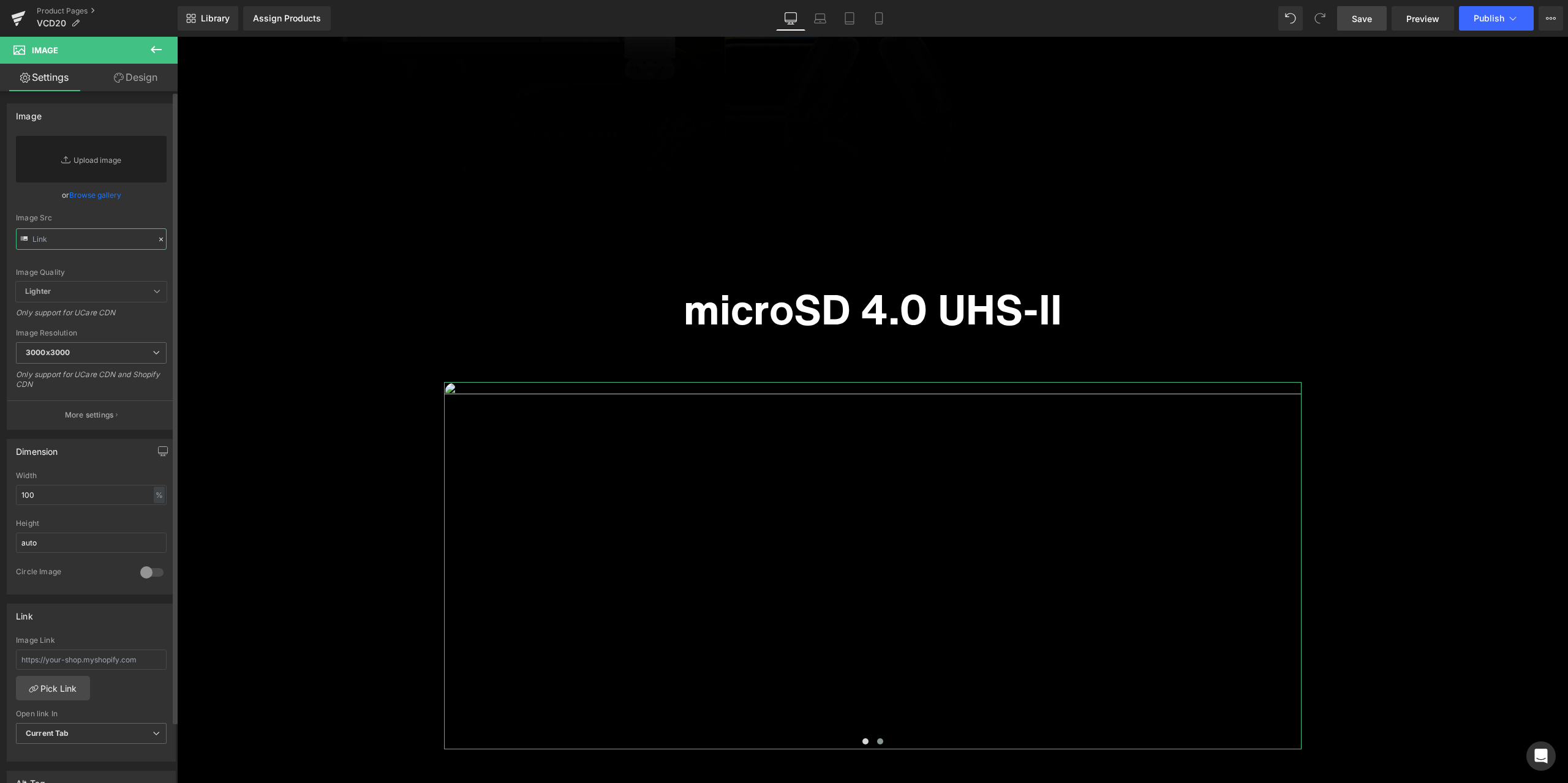
click at [97, 238] on input "text" at bounding box center [91, 239] width 151 height 21
paste input "[URL][DOMAIN_NAME]"
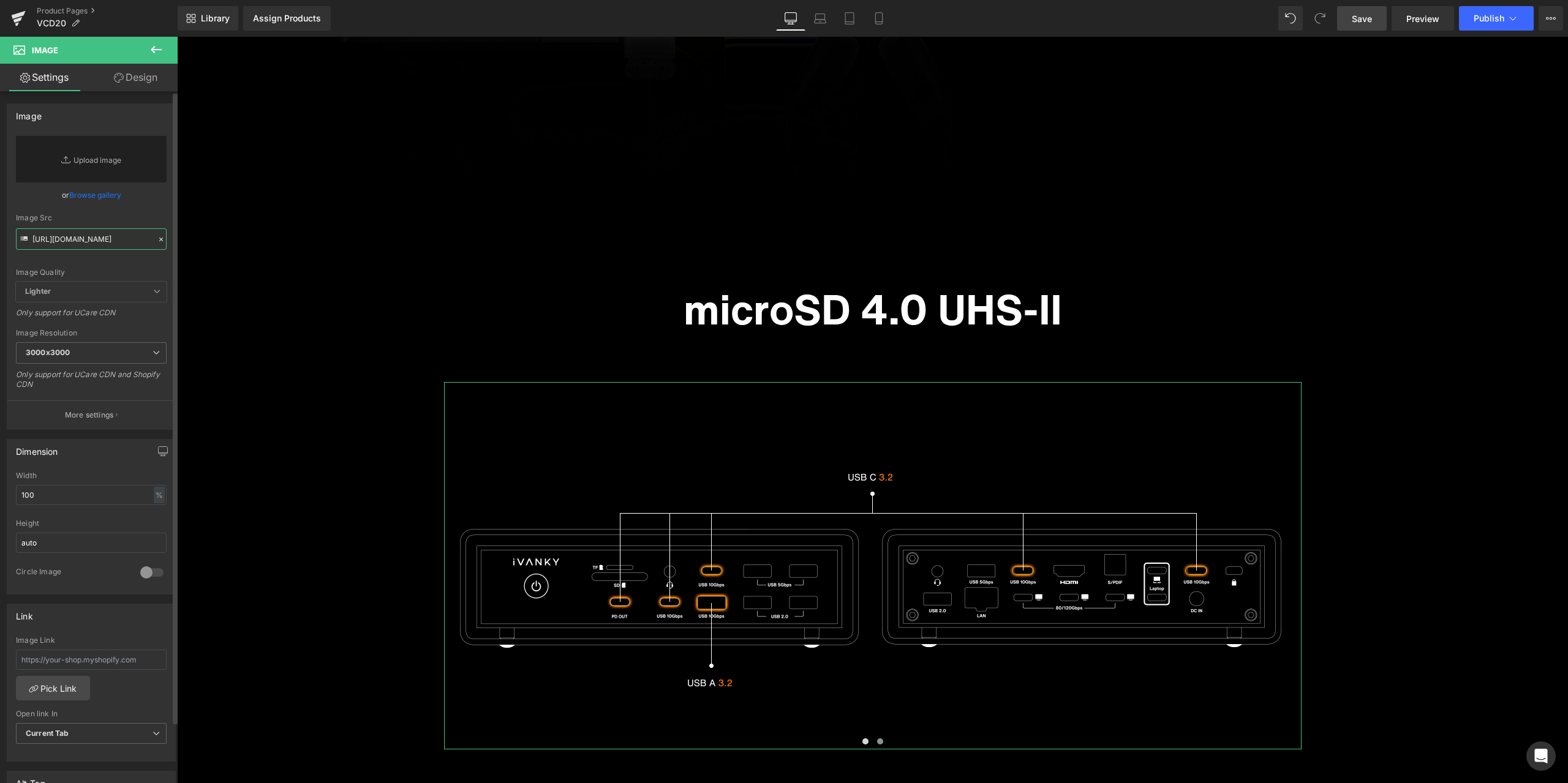
type input "[URL][DOMAIN_NAME]"
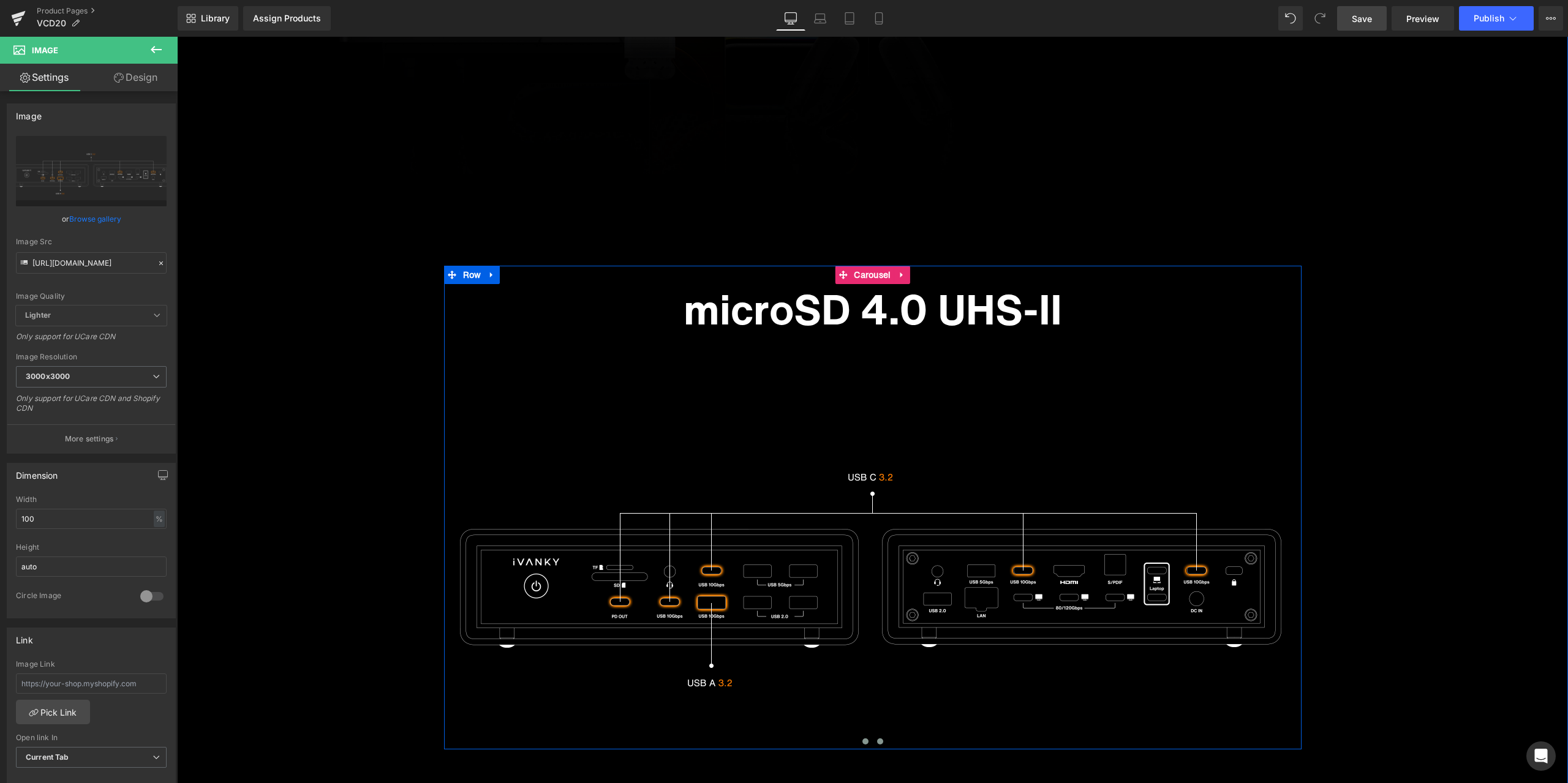
click at [865, 740] on button at bounding box center [865, 741] width 15 height 12
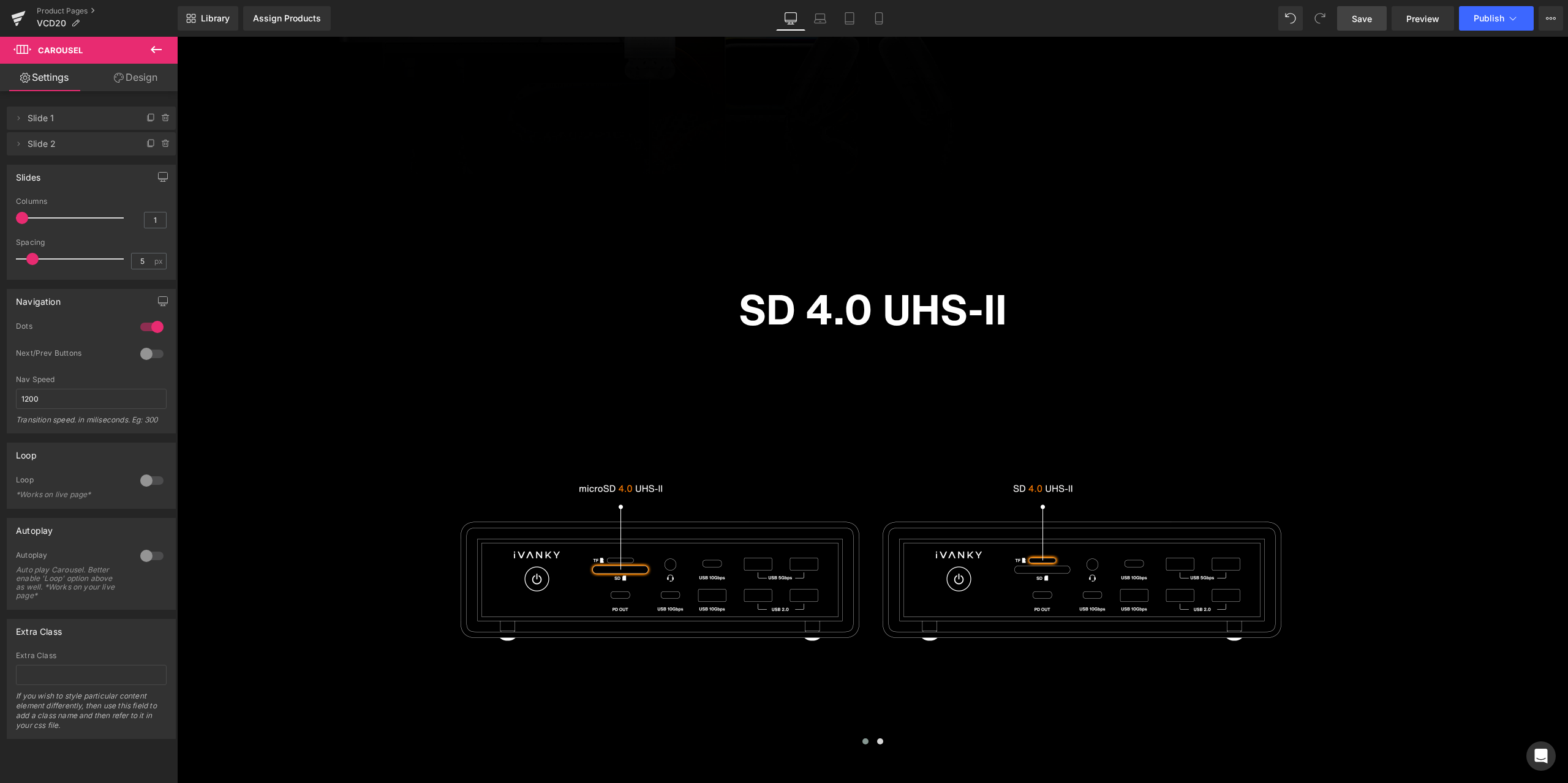
click at [1362, 22] on span "Save" at bounding box center [1362, 18] width 20 height 13
